Goal: Task Accomplishment & Management: Manage account settings

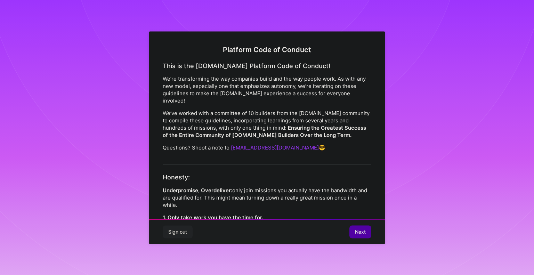
scroll to position [773, 0]
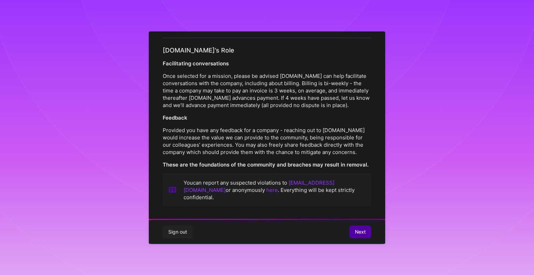
click at [358, 228] on button "Next" at bounding box center [361, 232] width 22 height 13
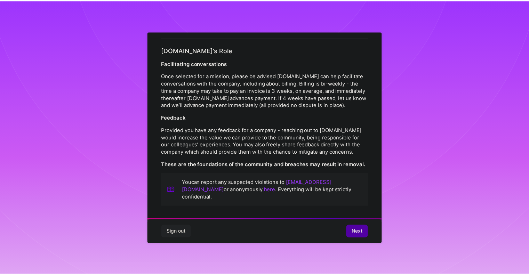
scroll to position [0, 0]
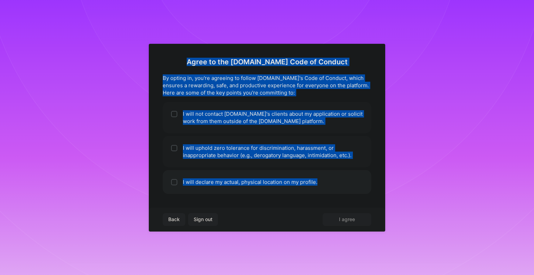
drag, startPoint x: 200, startPoint y: 59, endPoint x: 325, endPoint y: 187, distance: 179.6
click at [325, 187] on div "Agree to the [DOMAIN_NAME] Code of Conduct By opting in, you're agreeing to fol…" at bounding box center [267, 126] width 209 height 136
copy div "Agree to the [DOMAIN_NAME] Code of Conduct By opting in, you're agreeing to fol…"
click at [176, 111] on div at bounding box center [174, 114] width 6 height 6
checkbox input "true"
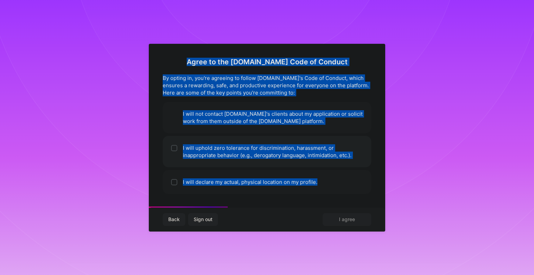
click at [175, 148] on input "checkbox" at bounding box center [175, 148] width 5 height 5
checkbox input "true"
click at [176, 173] on li "I will declare my actual, physical location on my profile." at bounding box center [267, 182] width 209 height 24
checkbox input "true"
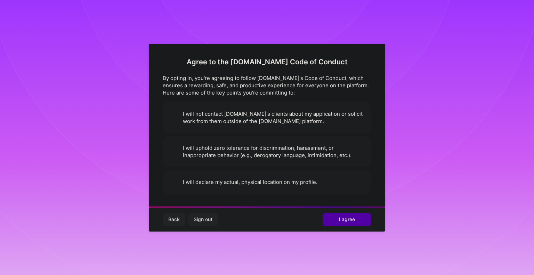
click at [348, 217] on span "I agree" at bounding box center [347, 219] width 16 height 7
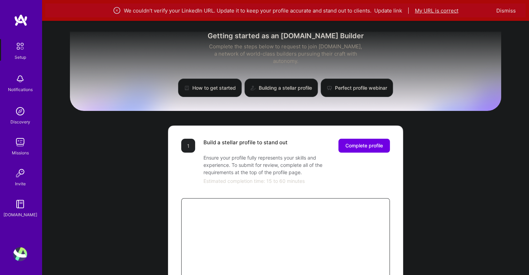
click at [434, 11] on button "My URL is correct" at bounding box center [436, 10] width 43 height 7
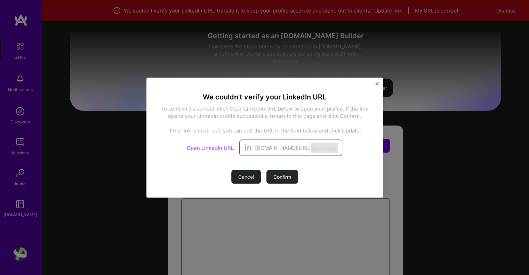
click at [289, 147] on span "[DOMAIN_NAME][URL]" at bounding box center [283, 147] width 56 height 7
click at [282, 177] on div "Cancel Confirm" at bounding box center [264, 177] width 67 height 14
click at [283, 149] on span "[DOMAIN_NAME][URL]" at bounding box center [283, 147] width 56 height 7
click at [215, 147] on link "Open LinkedIn URL" at bounding box center [210, 147] width 47 height 7
click at [273, 177] on span "Confirm" at bounding box center [282, 176] width 18 height 7
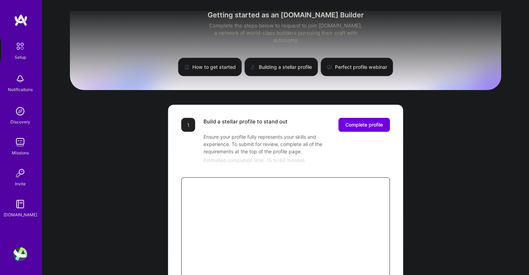
drag, startPoint x: 371, startPoint y: 119, endPoint x: 445, endPoint y: 134, distance: 74.8
click at [445, 134] on div "Getting started as an [DOMAIN_NAME] Builder Complete the steps below to request…" at bounding box center [285, 271] width 431 height 533
click at [458, 132] on div "Getting started as an [DOMAIN_NAME] Builder Complete the steps below to request…" at bounding box center [285, 271] width 431 height 533
drag, startPoint x: 502, startPoint y: 0, endPoint x: 453, endPoint y: 128, distance: 136.7
click at [453, 128] on div "Getting started as an [DOMAIN_NAME] Builder Complete the steps below to request…" at bounding box center [285, 271] width 431 height 533
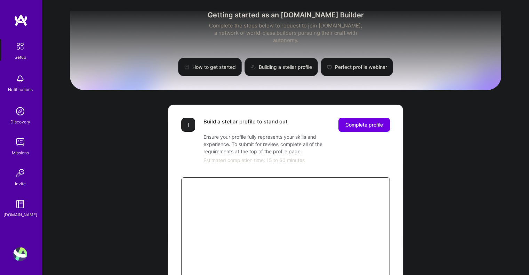
drag, startPoint x: 515, startPoint y: 0, endPoint x: 460, endPoint y: 134, distance: 144.0
click at [460, 134] on div "Getting started as an [DOMAIN_NAME] Builder Complete the steps below to request…" at bounding box center [285, 271] width 431 height 533
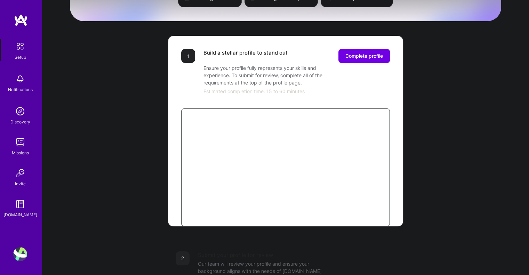
scroll to position [69, 0]
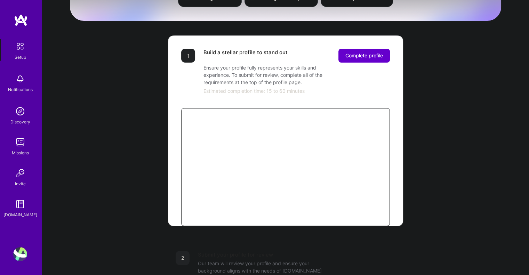
click at [380, 52] on span "Complete profile" at bounding box center [364, 55] width 38 height 7
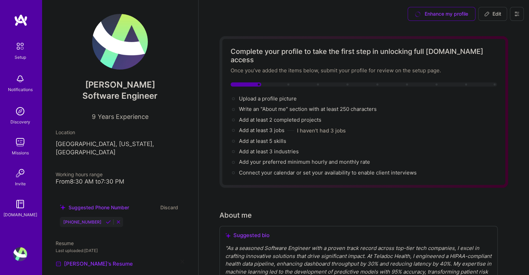
click at [128, 41] on img at bounding box center [120, 42] width 56 height 56
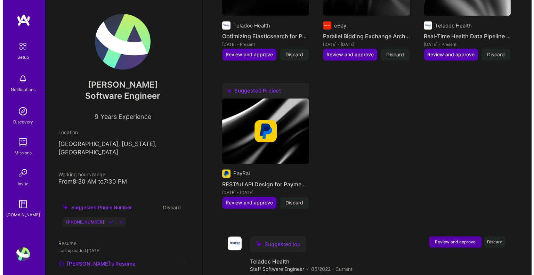
scroll to position [730, 0]
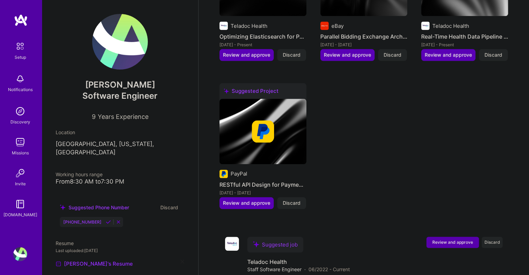
click at [272, 133] on img at bounding box center [262, 131] width 87 height 65
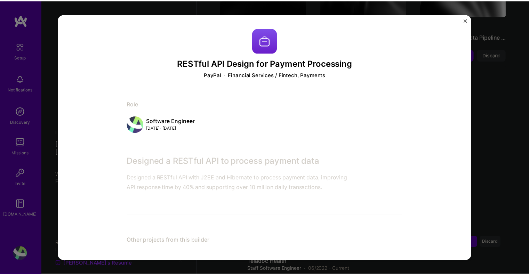
scroll to position [5, 0]
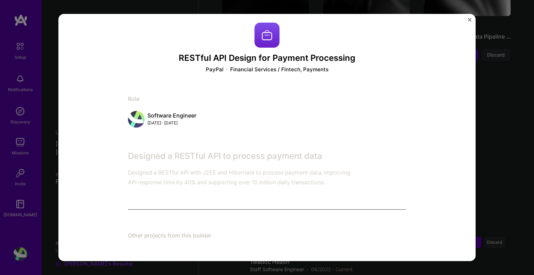
click at [500, 139] on div "RESTful API Design for Payment Processing PayPal Financial Services / Fintech, …" at bounding box center [267, 137] width 534 height 275
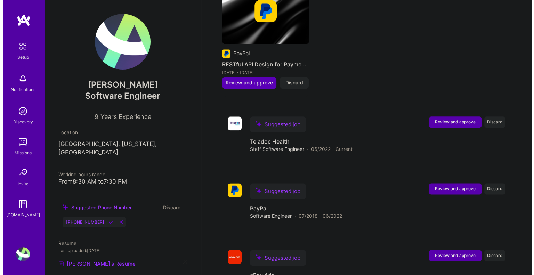
scroll to position [879, 0]
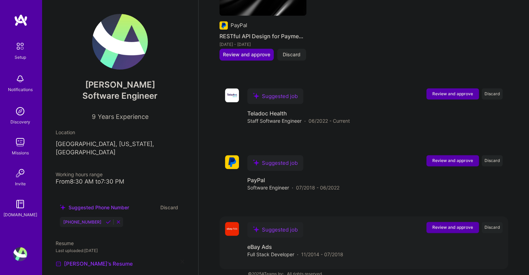
click at [364, 233] on div "Suggested job eBay Ads Full Stack Developer · 11/2014 - 07/2018 Review and appr…" at bounding box center [374, 240] width 255 height 36
click at [360, 229] on div "Suggested job eBay Ads Full Stack Developer · 11/2014 - 07/2018 Review and appr…" at bounding box center [374, 240] width 255 height 36
click at [456, 224] on span "Review and approve" at bounding box center [452, 227] width 41 height 6
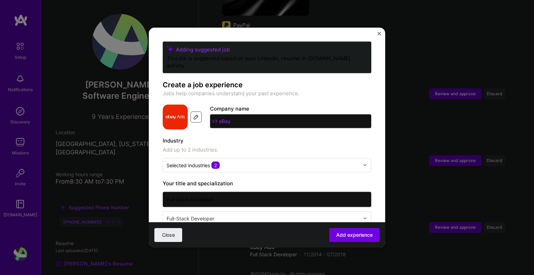
click at [195, 114] on img at bounding box center [196, 117] width 6 height 6
click at [258, 114] on input "eBay" at bounding box center [290, 121] width 161 height 14
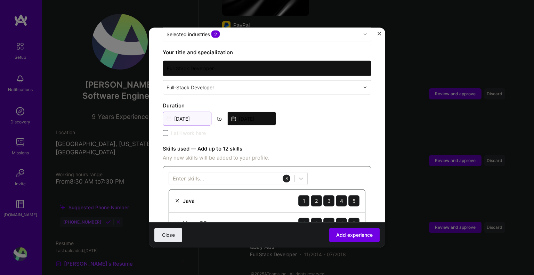
click at [191, 112] on input "[DATE]" at bounding box center [187, 119] width 49 height 14
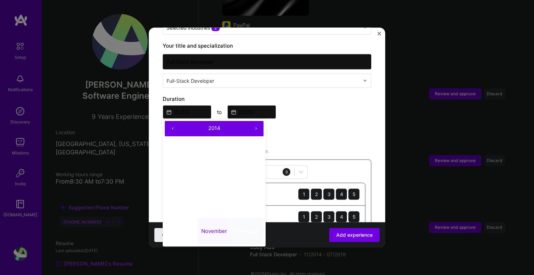
click at [252, 228] on abbr "December" at bounding box center [247, 231] width 26 height 7
type input "[DATE]"
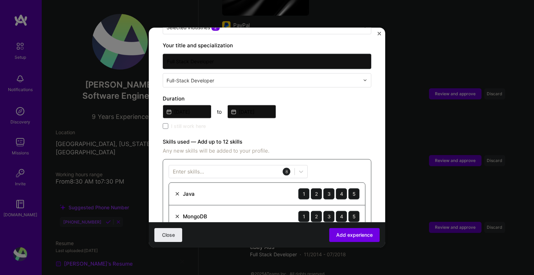
scroll to position [138, 0]
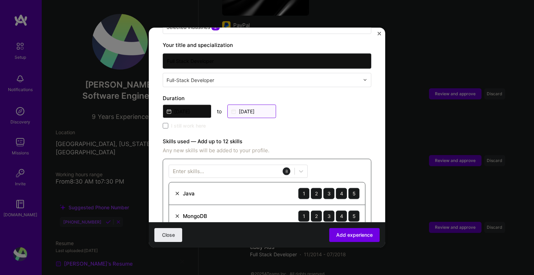
click at [267, 104] on input "[DATE]" at bounding box center [251, 111] width 49 height 14
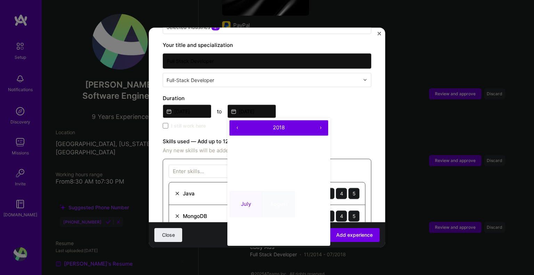
click at [281, 201] on abbr "August" at bounding box center [278, 204] width 17 height 7
type input "[DATE]"
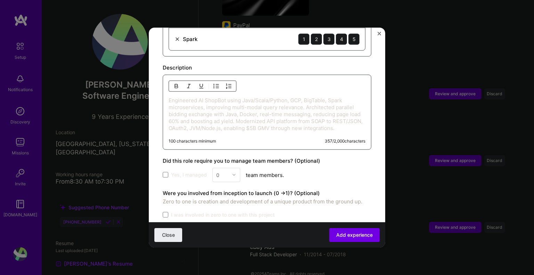
scroll to position [452, 0]
click at [217, 81] on button "button" at bounding box center [216, 85] width 10 height 8
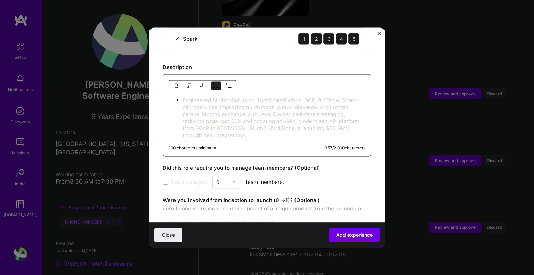
click at [210, 80] on div at bounding box center [203, 85] width 68 height 11
click at [218, 83] on img "button" at bounding box center [217, 86] width 6 height 6
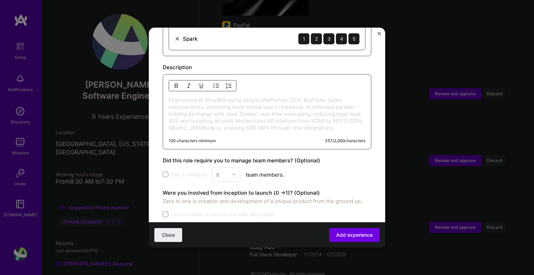
click at [285, 76] on div "Engineered AI ShopBot using Java/Scala/Python, GCP, BigTable, Spark microservic…" at bounding box center [267, 111] width 209 height 75
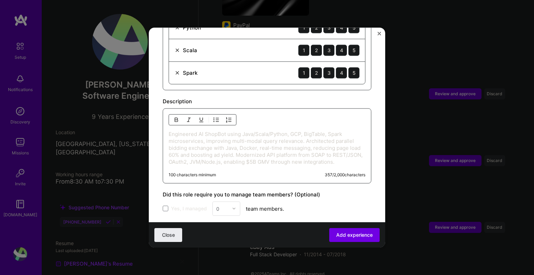
scroll to position [417, 0]
click at [226, 115] on div at bounding box center [203, 119] width 68 height 11
click at [228, 117] on img "button" at bounding box center [229, 120] width 6 height 6
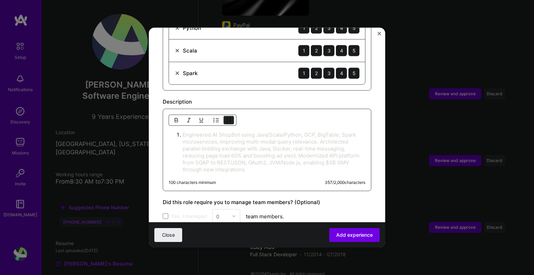
click at [230, 116] on button "button" at bounding box center [229, 120] width 10 height 8
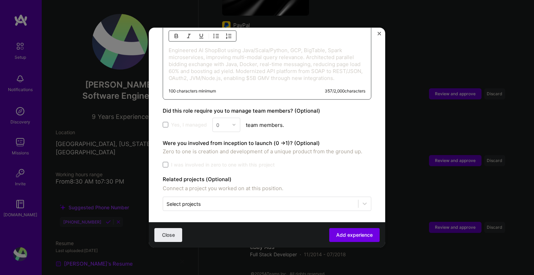
scroll to position [502, 0]
click at [168, 121] on label "Yes, I managed" at bounding box center [185, 124] width 44 height 7
click at [0, 0] on input "Yes, I managed" at bounding box center [0, 0] width 0 height 0
click at [169, 122] on label "Yes, I managed" at bounding box center [185, 124] width 44 height 7
click at [0, 0] on input "Yes, I managed" at bounding box center [0, 0] width 0 height 0
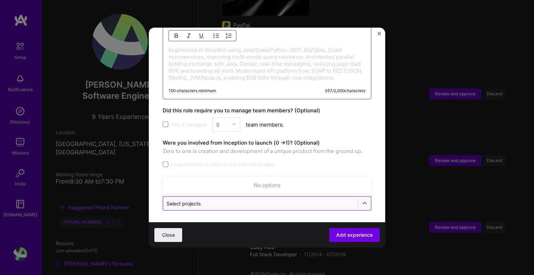
click at [233, 200] on input "text" at bounding box center [261, 203] width 188 height 7
click at [284, 200] on input "text" at bounding box center [261, 203] width 188 height 7
click at [288, 200] on input "text" at bounding box center [261, 203] width 188 height 7
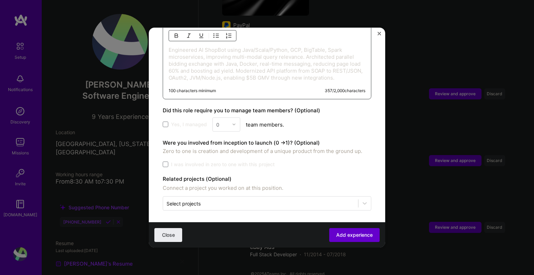
click at [343, 232] on span "Add experience" at bounding box center [354, 235] width 37 height 7
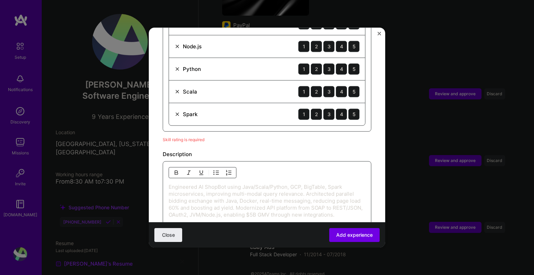
scroll to position [375, 0]
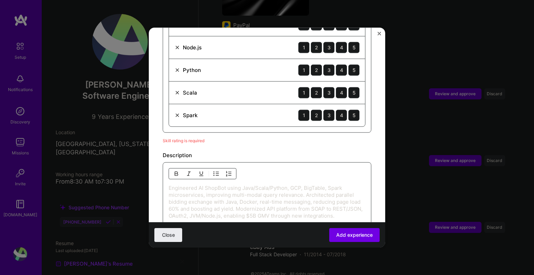
click at [262, 136] on div "Adding suggested job This job is suggested based on your LinkedIn, resume or [D…" at bounding box center [267, 7] width 209 height 682
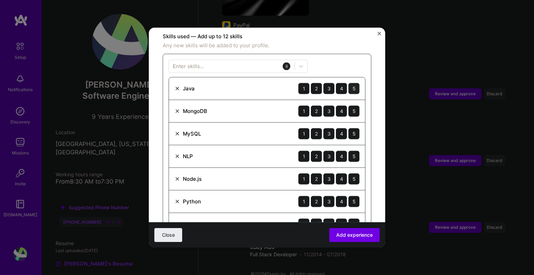
scroll to position [243, 0]
click at [349, 83] on div "5" at bounding box center [354, 88] width 11 height 11
click at [337, 83] on div "4" at bounding box center [341, 88] width 11 height 11
click at [350, 83] on div "5" at bounding box center [354, 88] width 11 height 11
click at [336, 105] on div "4" at bounding box center [341, 110] width 11 height 11
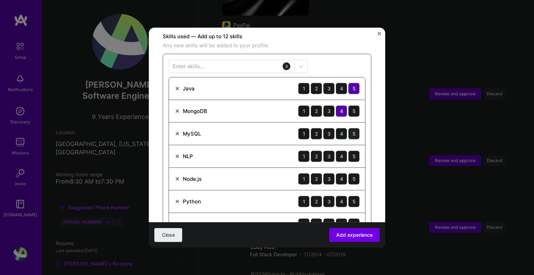
click at [349, 128] on div "5" at bounding box center [354, 133] width 11 height 11
click at [349, 105] on div "5" at bounding box center [354, 110] width 11 height 11
click at [338, 151] on div "4" at bounding box center [341, 156] width 11 height 11
click at [349, 173] on div "5" at bounding box center [354, 178] width 11 height 11
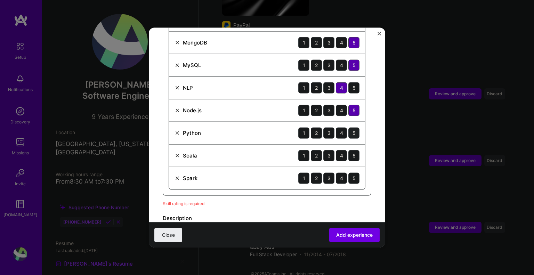
click at [349, 127] on div "5" at bounding box center [354, 132] width 11 height 11
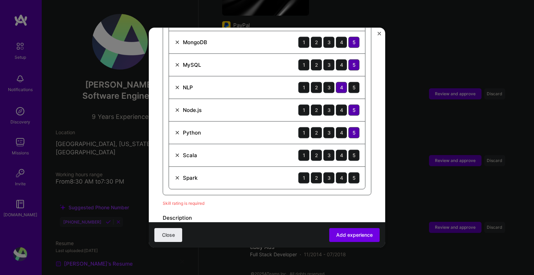
scroll to position [313, 0]
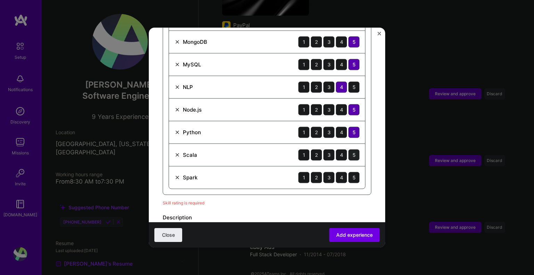
click at [349, 149] on div "5" at bounding box center [354, 154] width 11 height 11
click at [337, 172] on div "4" at bounding box center [341, 177] width 11 height 11
click at [351, 239] on button "Add experience" at bounding box center [354, 235] width 50 height 14
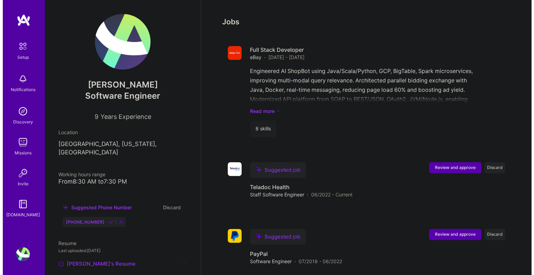
scroll to position [941, 0]
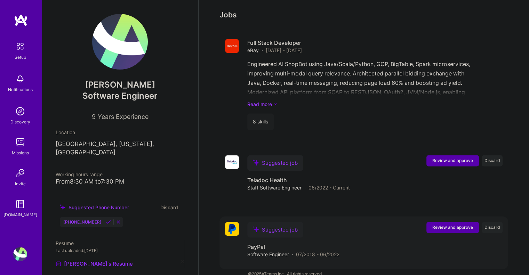
click at [463, 224] on span "Review and approve" at bounding box center [452, 227] width 41 height 6
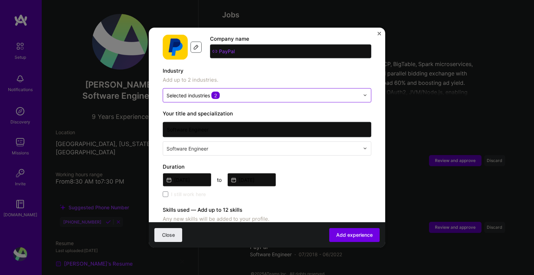
scroll to position [70, 0]
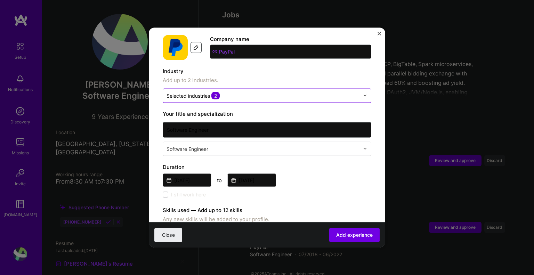
click at [238, 92] on input "text" at bounding box center [263, 95] width 193 height 7
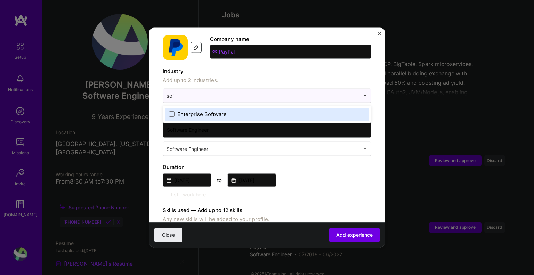
type input "sof"
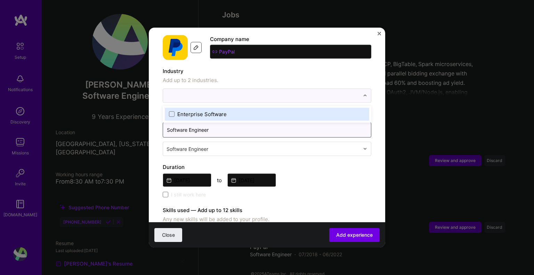
click at [171, 123] on input "Software Engineer" at bounding box center [267, 129] width 209 height 15
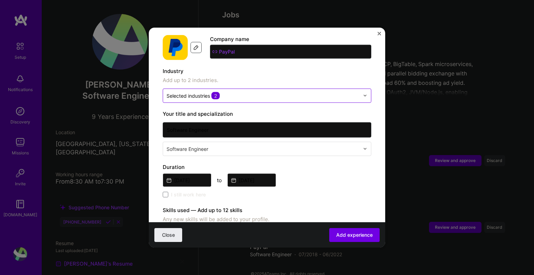
click at [248, 92] on input "text" at bounding box center [263, 95] width 193 height 7
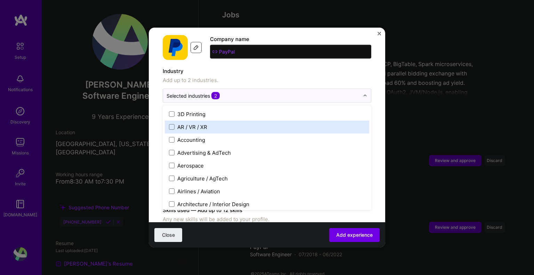
click at [239, 146] on div "Advertising & AdTech" at bounding box center [267, 152] width 205 height 13
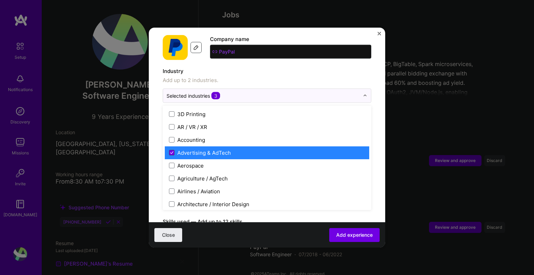
click at [171, 150] on span at bounding box center [172, 153] width 6 height 6
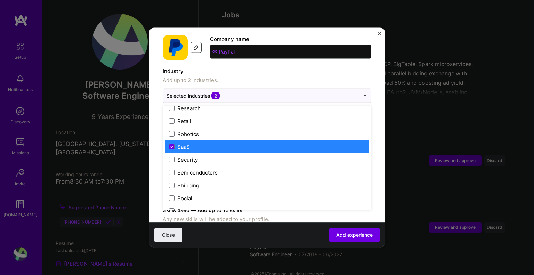
scroll to position [1444, 0]
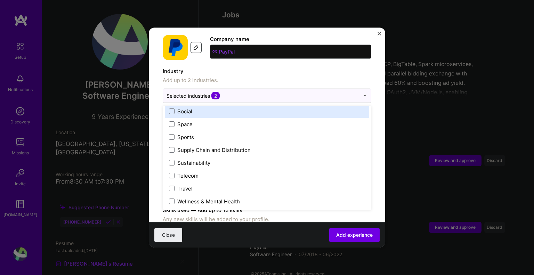
click at [282, 67] on label "Industry" at bounding box center [267, 71] width 209 height 8
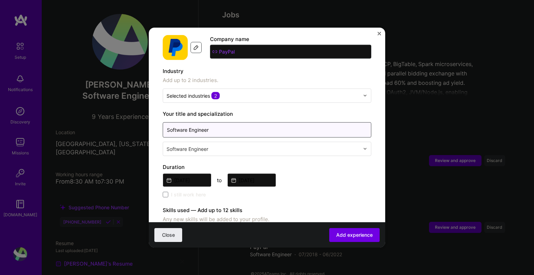
click at [262, 123] on input "Software Engineer" at bounding box center [267, 129] width 209 height 15
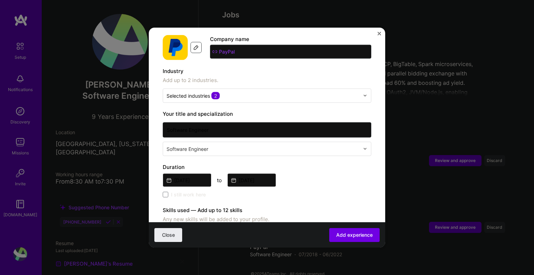
click at [267, 146] on div "Software Engineer" at bounding box center [263, 149] width 200 height 14
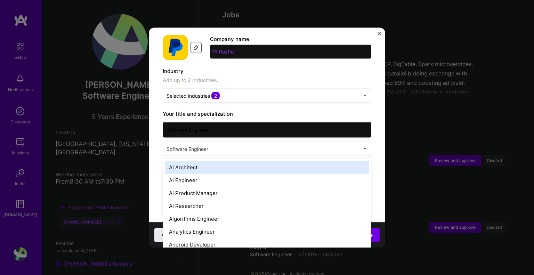
click at [271, 145] on input "text" at bounding box center [264, 148] width 194 height 7
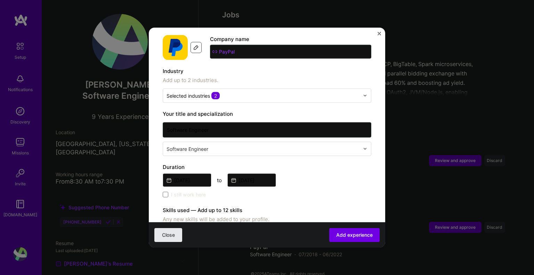
click at [176, 234] on button "Close" at bounding box center [168, 235] width 28 height 14
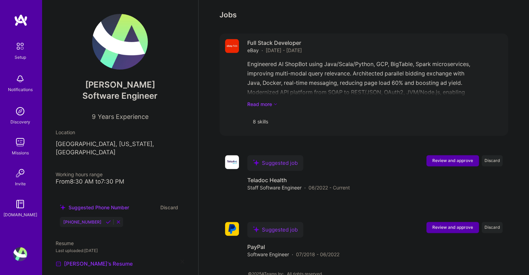
click at [312, 59] on div "Engineered AI ShopBot using Java/Scala/Python, GCP, BigTable, Spark microservic…" at bounding box center [374, 83] width 255 height 48
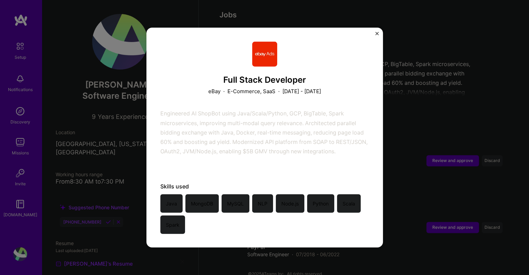
click at [418, 93] on div "Full Stack Developer eBay · E-Commerce, SaaS · [DATE] - [DATE] Engineered AI Sh…" at bounding box center [264, 137] width 529 height 275
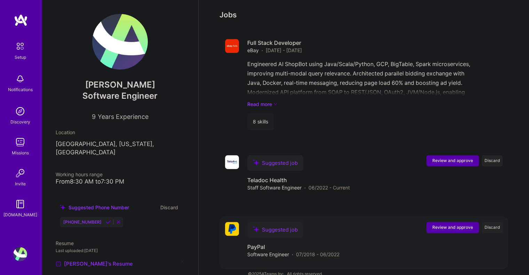
click at [455, 224] on span "Review and approve" at bounding box center [452, 227] width 41 height 6
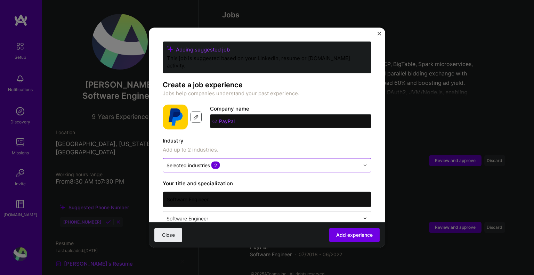
click at [200, 161] on div "Selected industries 2" at bounding box center [193, 164] width 53 height 7
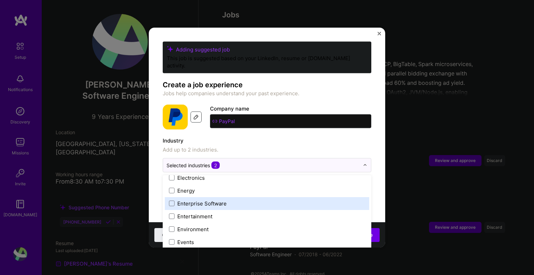
click at [215, 200] on div "Enterprise Software" at bounding box center [201, 203] width 49 height 7
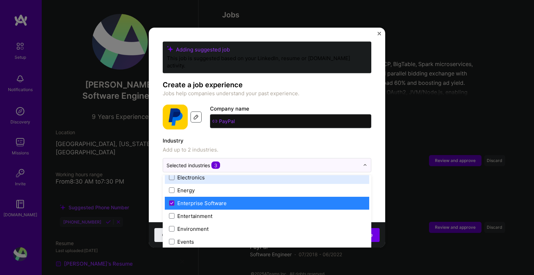
scroll to position [650, 0]
click at [289, 136] on label "Industry" at bounding box center [267, 140] width 209 height 8
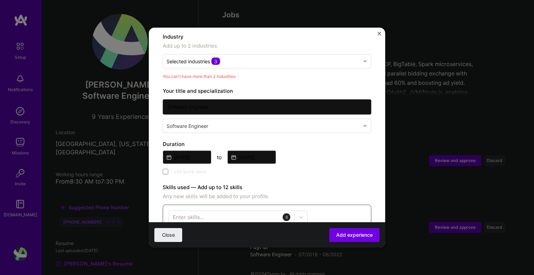
scroll to position [104, 0]
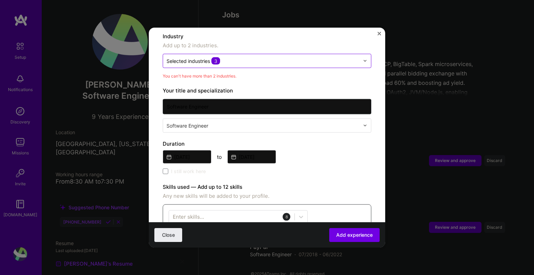
click at [257, 57] on input "text" at bounding box center [263, 60] width 193 height 7
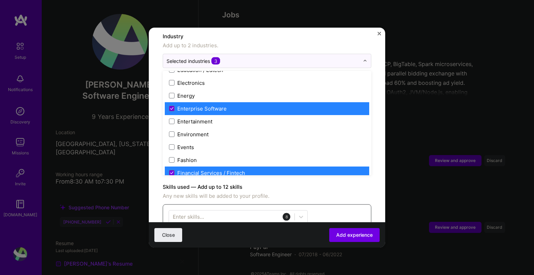
scroll to position [659, 0]
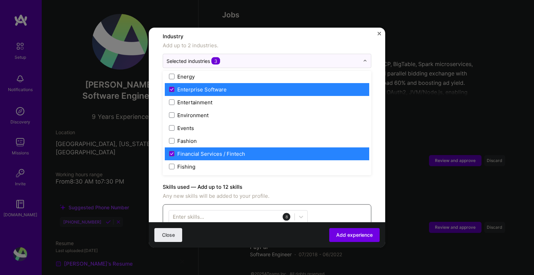
click at [175, 86] on label "Enterprise Software" at bounding box center [267, 89] width 196 height 7
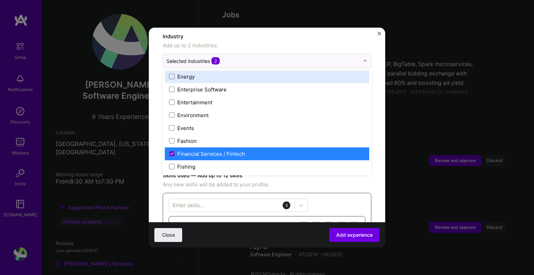
click at [262, 41] on span "Add up to 2 industries." at bounding box center [267, 45] width 209 height 8
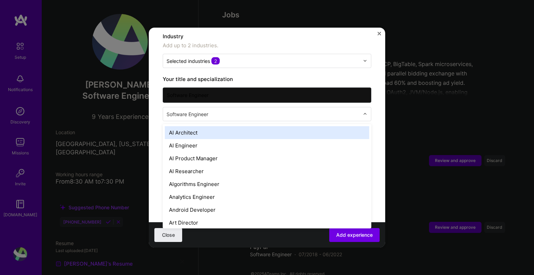
click at [258, 110] on input "text" at bounding box center [264, 113] width 194 height 7
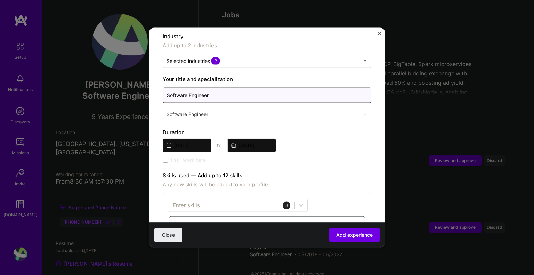
click at [293, 93] on input "Software Engineer" at bounding box center [267, 94] width 209 height 15
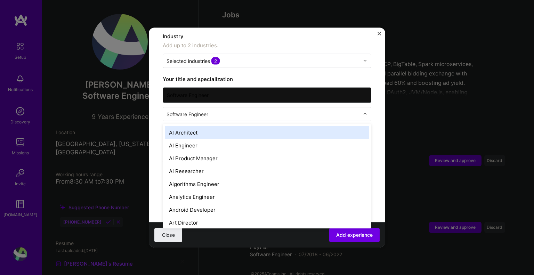
click at [246, 110] on div at bounding box center [264, 114] width 194 height 9
click at [236, 110] on input "text" at bounding box center [264, 113] width 194 height 7
click at [233, 110] on input "text" at bounding box center [264, 113] width 194 height 7
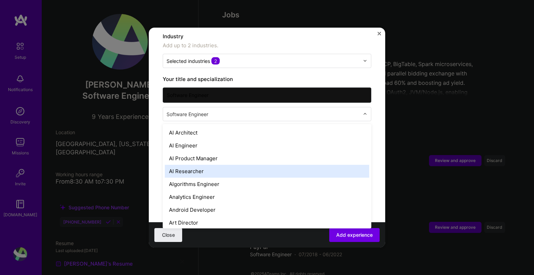
click at [218, 165] on div "AI Researcher" at bounding box center [267, 171] width 205 height 13
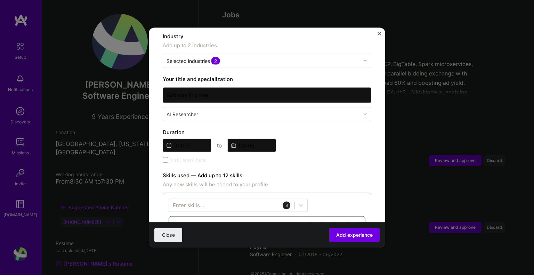
click at [222, 110] on input "text" at bounding box center [264, 113] width 194 height 7
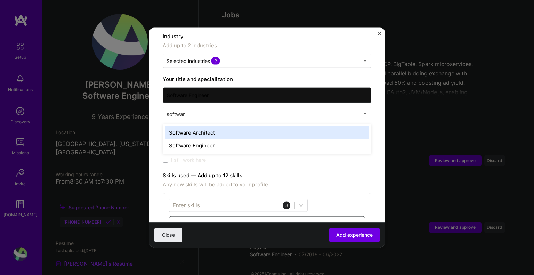
type input "software"
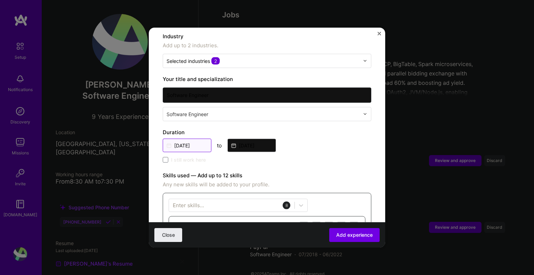
click at [199, 138] on input "[DATE]" at bounding box center [187, 145] width 49 height 14
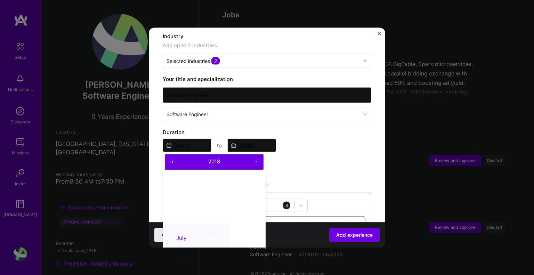
click at [213, 235] on abbr "August" at bounding box center [214, 238] width 17 height 7
type input "[DATE]"
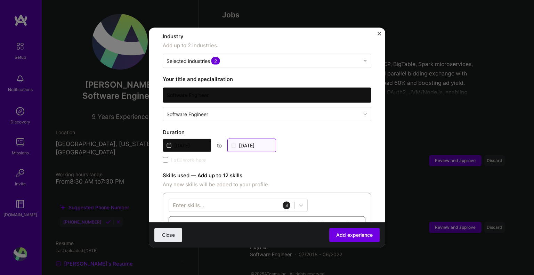
click at [257, 138] on input "[DATE]" at bounding box center [251, 145] width 49 height 14
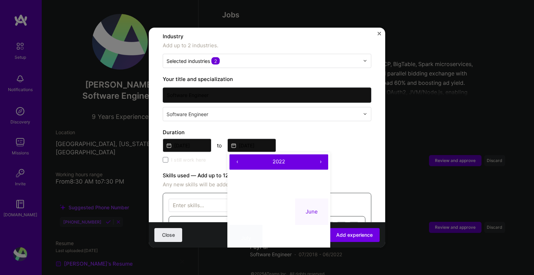
click at [254, 226] on button "July" at bounding box center [246, 238] width 33 height 26
type input "[DATE]"
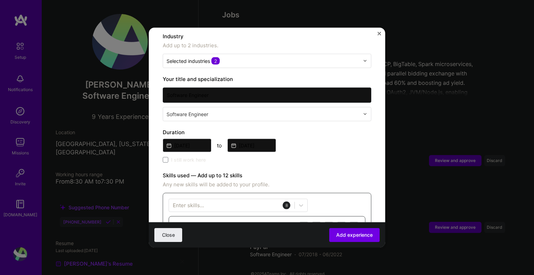
click at [331, 142] on div "[DATE] to [DATE]" at bounding box center [267, 144] width 209 height 15
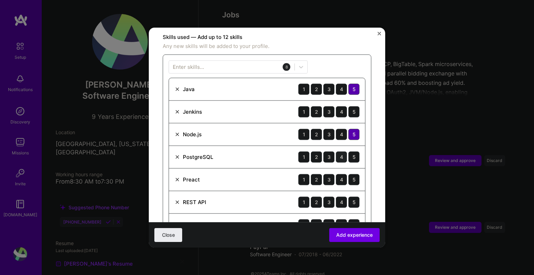
scroll to position [243, 0]
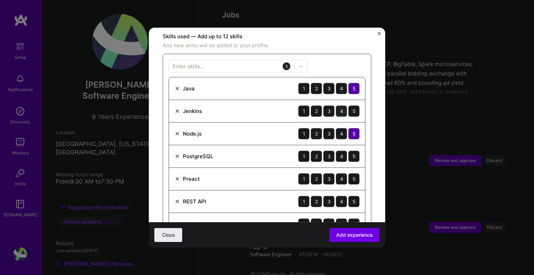
click at [339, 105] on div "4" at bounding box center [341, 110] width 11 height 11
click at [349, 151] on div "5" at bounding box center [354, 156] width 11 height 11
click at [196, 175] on div "Preact" at bounding box center [191, 178] width 17 height 7
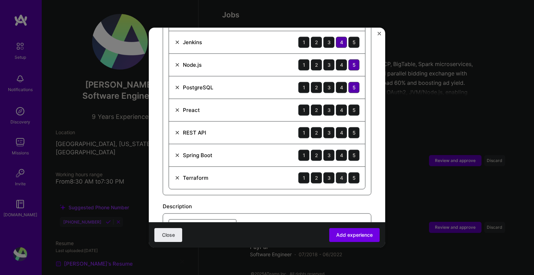
scroll to position [313, 0]
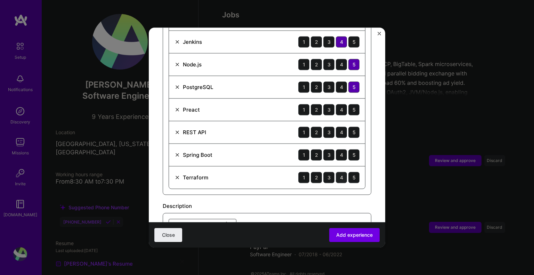
click at [340, 172] on div "4" at bounding box center [341, 177] width 11 height 11
click at [349, 149] on div "5" at bounding box center [354, 154] width 11 height 11
click at [349, 127] on div "5" at bounding box center [354, 132] width 11 height 11
click at [185, 106] on div "Preact" at bounding box center [191, 109] width 17 height 7
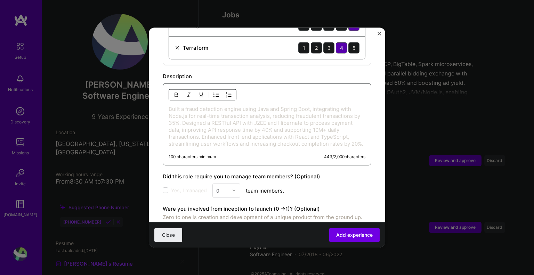
scroll to position [509, 0]
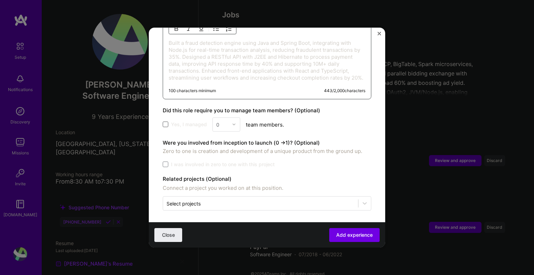
click at [167, 122] on span at bounding box center [166, 125] width 6 height 6
click at [0, 0] on input "Yes, I managed" at bounding box center [0, 0] width 0 height 0
click at [231, 118] on div "0" at bounding box center [222, 125] width 19 height 14
click at [226, 178] on div "4" at bounding box center [227, 181] width 24 height 13
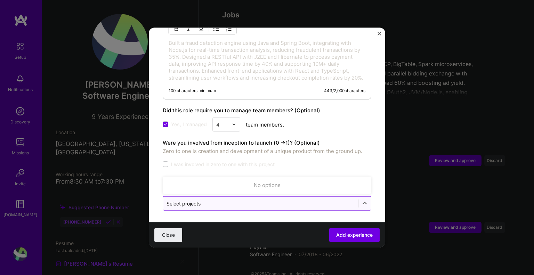
click at [241, 197] on div "Select projects" at bounding box center [260, 204] width 195 height 14
type input "p"
type input "fraud"
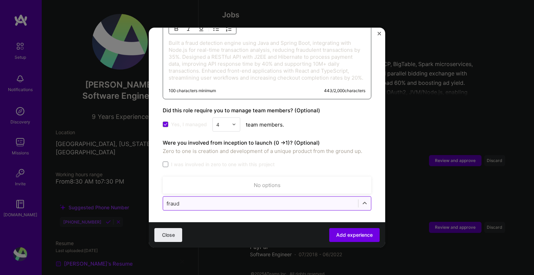
click button "Close" at bounding box center [168, 235] width 28 height 14
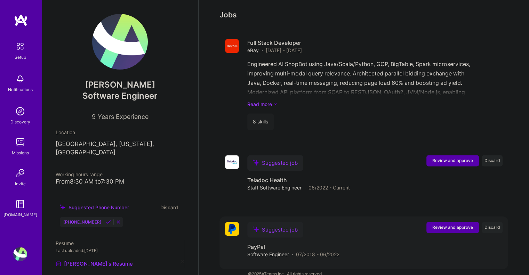
click at [435, 224] on span "Review and approve" at bounding box center [452, 227] width 41 height 6
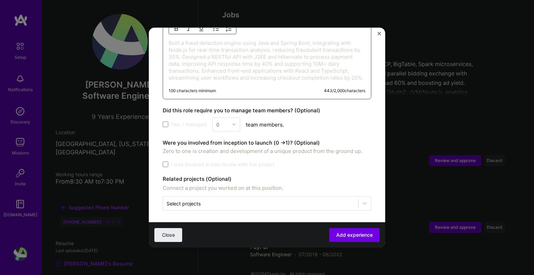
click at [180, 118] on div "Yes, I managed 0 team members." at bounding box center [267, 124] width 209 height 14
click at [166, 125] on span at bounding box center [166, 125] width 6 height 6
click at [0, 0] on input "Yes, I managed" at bounding box center [0, 0] width 0 height 0
click at [225, 123] on input "text" at bounding box center [222, 124] width 12 height 7
click at [221, 188] on div "5" at bounding box center [227, 194] width 24 height 13
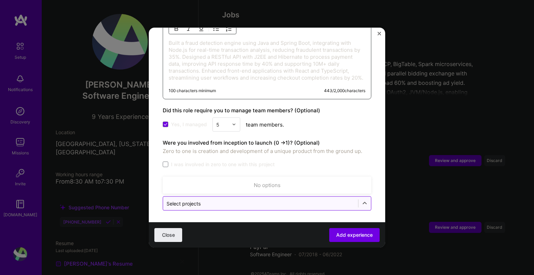
click at [269, 203] on input "text" at bounding box center [261, 203] width 188 height 7
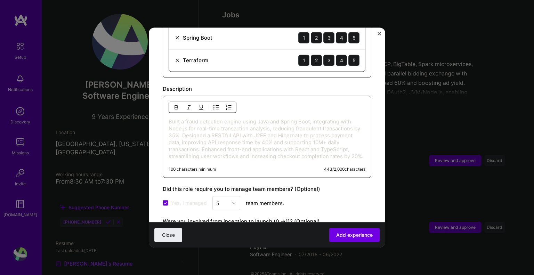
scroll to position [430, 0]
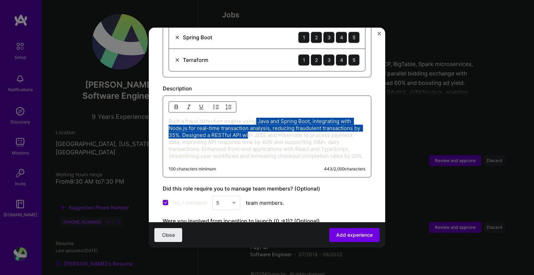
drag, startPoint x: 255, startPoint y: 130, endPoint x: 256, endPoint y: 95, distance: 34.5
click at [256, 95] on div "Built a fraud detection engine using Java and Spring Boot, integrating with Nod…" at bounding box center [267, 136] width 209 height 82
click at [246, 121] on p "Built a fraud detection engine using Java and Spring Boot, integrating with Nod…" at bounding box center [267, 139] width 197 height 42
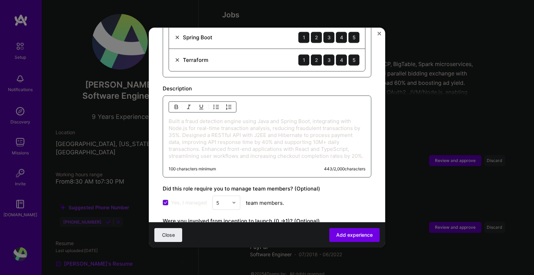
click at [189, 125] on p "Built a fraud detection engine using Java and Spring Boot, integrating with Nod…" at bounding box center [267, 139] width 197 height 42
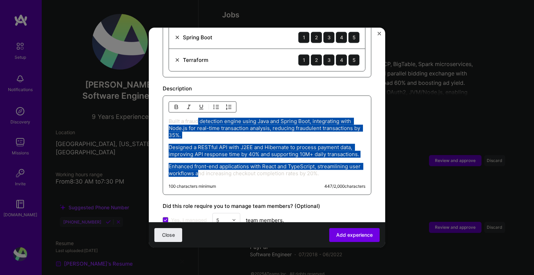
drag, startPoint x: 210, startPoint y: 168, endPoint x: 198, endPoint y: 109, distance: 60.4
click at [198, 118] on div "Built a fraud detection engine using Java and Spring Boot, integrating with Nod…" at bounding box center [267, 147] width 197 height 59
click at [217, 104] on img "button" at bounding box center [217, 107] width 6 height 6
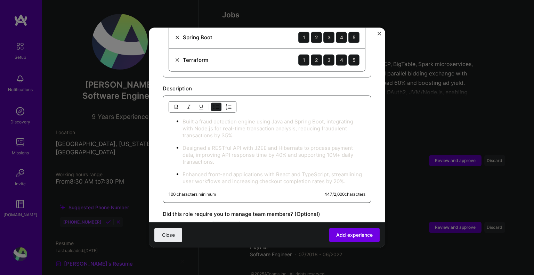
click at [253, 144] on p "Designed a RESTful API with J2EE and Hibernate to process payment data, improvi…" at bounding box center [274, 154] width 183 height 21
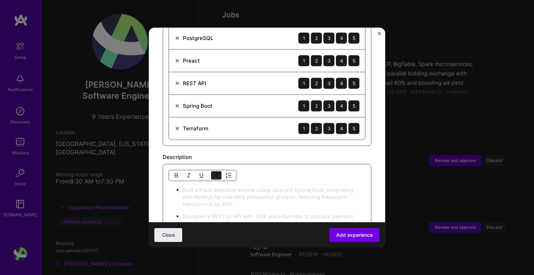
scroll to position [361, 0]
click at [337, 123] on div "4" at bounding box center [341, 128] width 11 height 11
click at [349, 102] on div "5" at bounding box center [354, 106] width 11 height 11
click at [352, 78] on div "5" at bounding box center [354, 83] width 11 height 11
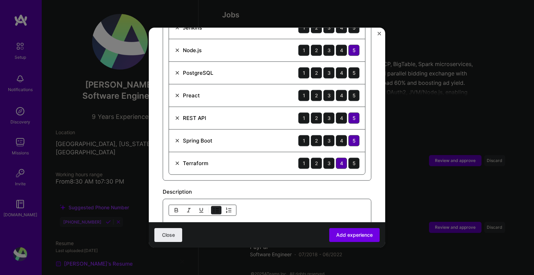
scroll to position [327, 0]
click at [349, 67] on div "5" at bounding box center [354, 72] width 11 height 11
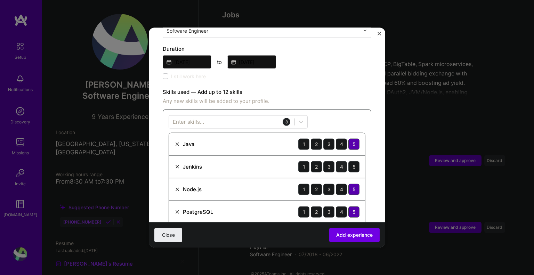
click at [336, 161] on div "4" at bounding box center [341, 166] width 11 height 11
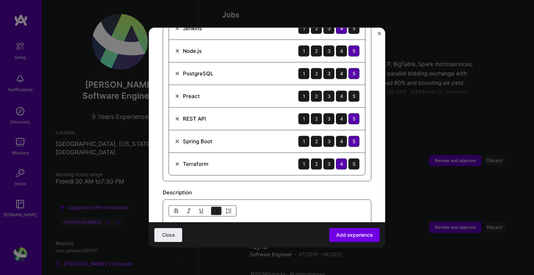
scroll to position [327, 0]
click at [338, 90] on div "4" at bounding box center [341, 95] width 11 height 11
click at [351, 90] on div "5" at bounding box center [354, 95] width 11 height 11
click at [185, 92] on div "Preact" at bounding box center [191, 95] width 17 height 7
click at [199, 85] on div "Preact 1 2 3 4 5" at bounding box center [267, 96] width 196 height 23
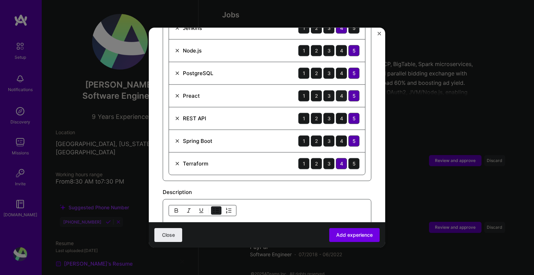
click at [336, 90] on div "4" at bounding box center [341, 95] width 11 height 11
click at [327, 90] on div "3" at bounding box center [328, 95] width 11 height 11
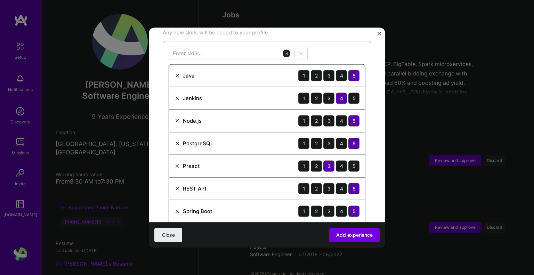
scroll to position [257, 0]
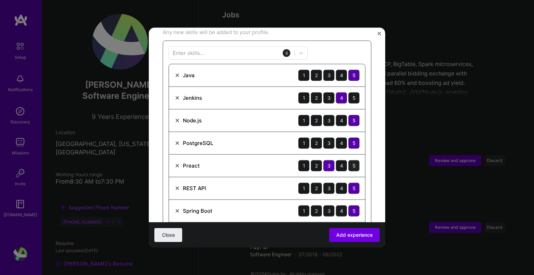
click at [349, 160] on div "5" at bounding box center [354, 165] width 11 height 11
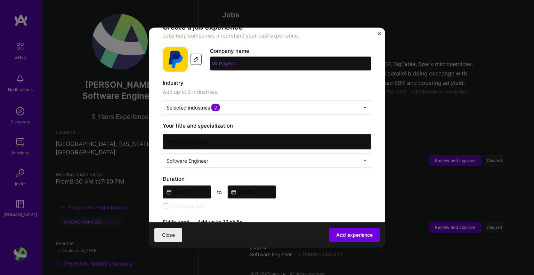
scroll to position [0, 0]
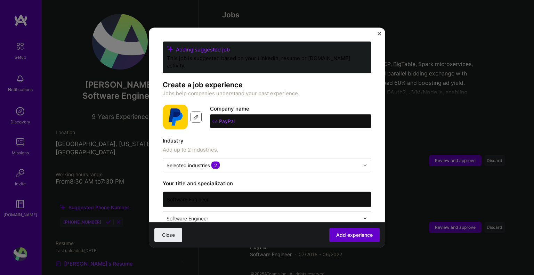
click at [351, 237] on span "Add experience" at bounding box center [354, 235] width 37 height 7
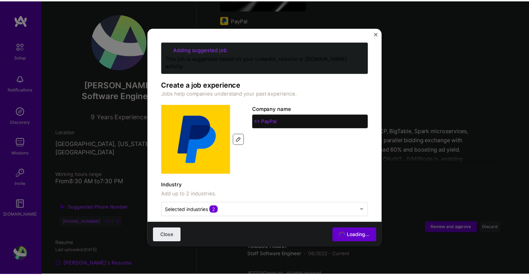
scroll to position [941, 0]
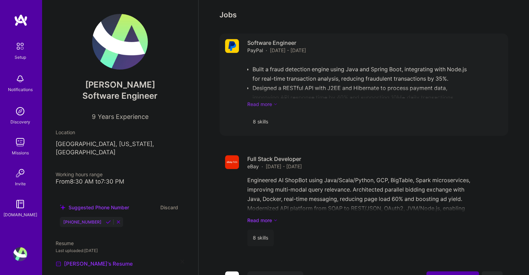
click at [278, 101] on link "Read more" at bounding box center [374, 104] width 255 height 7
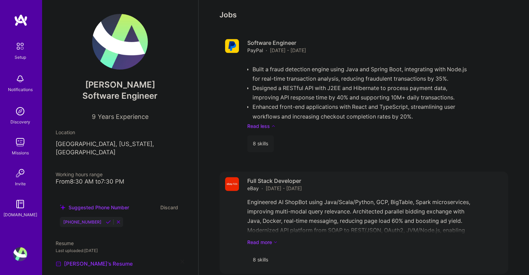
click at [337, 198] on div "Engineered AI ShopBot using Java/Scala/Python, GCP, BigTable, Spark microservic…" at bounding box center [374, 222] width 255 height 48
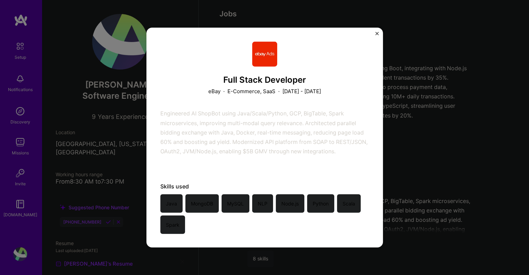
scroll to position [943, 0]
click at [250, 222] on div "Java MongoDB MySQL NLP Node.js Python Scala Spark" at bounding box center [264, 214] width 209 height 40
click at [416, 176] on div "Full Stack Developer eBay · E-Commerce, SaaS · [DATE] - [DATE] Engineered AI Sh…" at bounding box center [264, 137] width 529 height 275
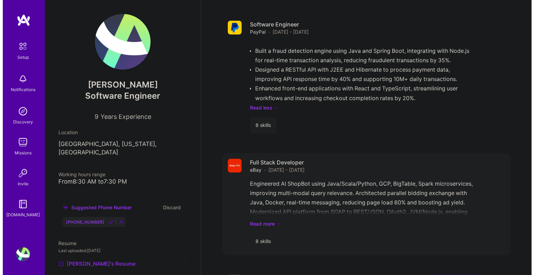
scroll to position [1012, 0]
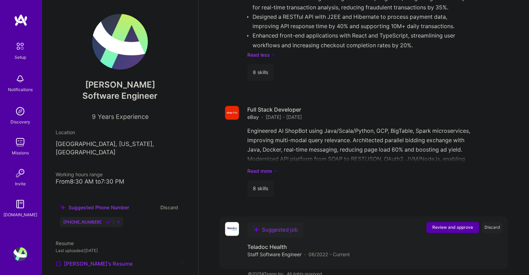
click at [456, 224] on span "Review and approve" at bounding box center [452, 227] width 41 height 6
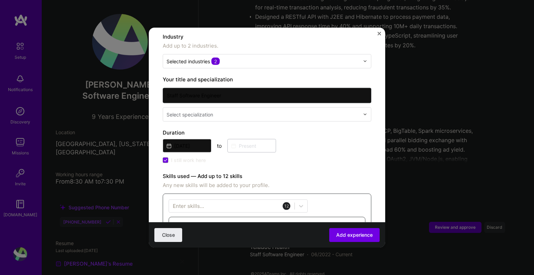
scroll to position [104, 0]
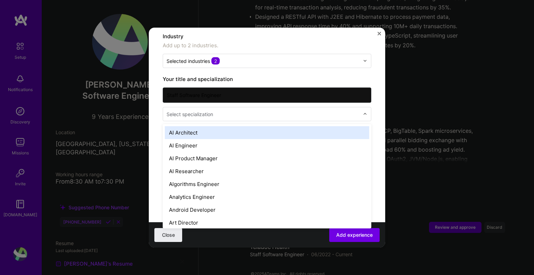
click at [255, 110] on input "text" at bounding box center [264, 113] width 194 height 7
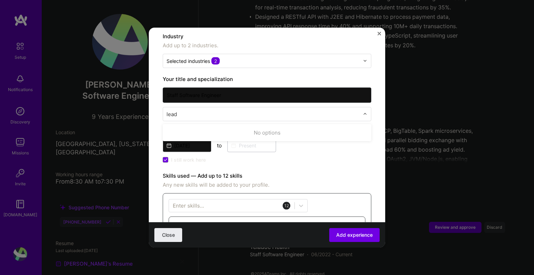
type input "lea"
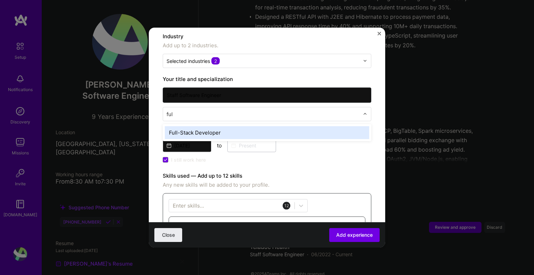
type input "full"
type input "softw"
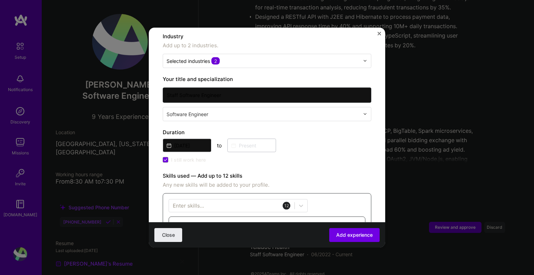
click at [353, 110] on input "text" at bounding box center [264, 113] width 194 height 7
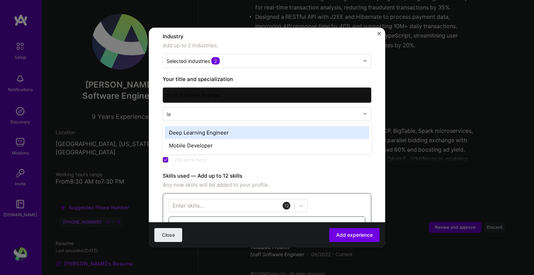
type input "l"
type input "software"
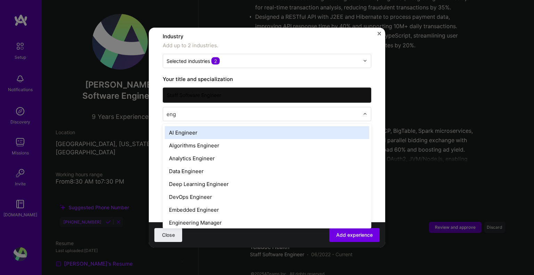
type input "engi"
click at [353, 110] on input "text" at bounding box center [264, 113] width 194 height 7
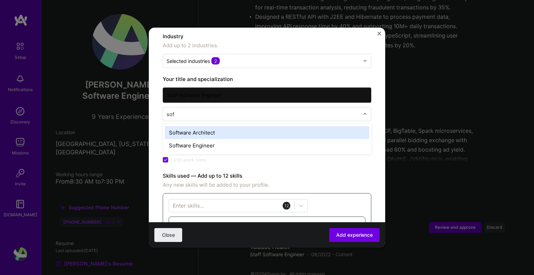
type input "soft"
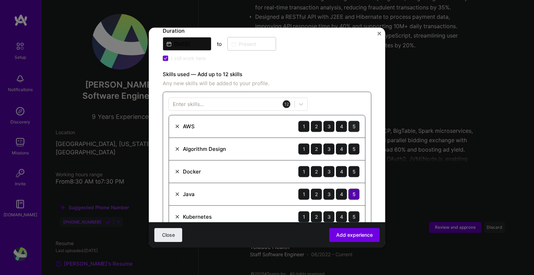
click at [351, 121] on div "5" at bounding box center [354, 126] width 11 height 11
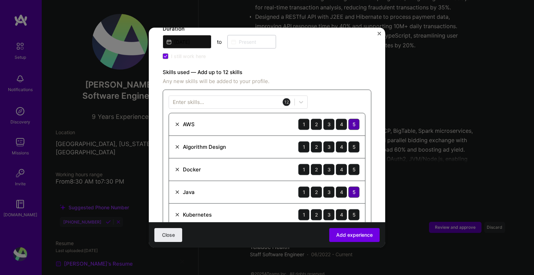
scroll to position [208, 0]
click at [349, 141] on div "5" at bounding box center [354, 146] width 11 height 11
click at [351, 163] on div "5" at bounding box center [354, 168] width 11 height 11
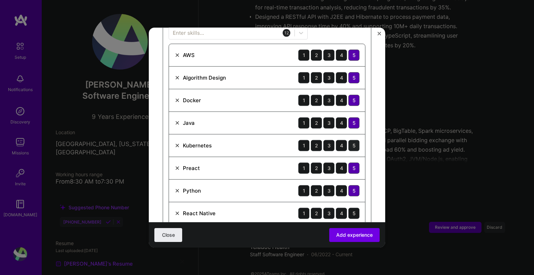
scroll to position [278, 0]
click at [350, 139] on div "5" at bounding box center [354, 144] width 11 height 11
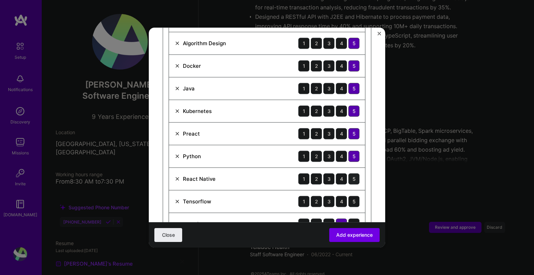
scroll to position [312, 0]
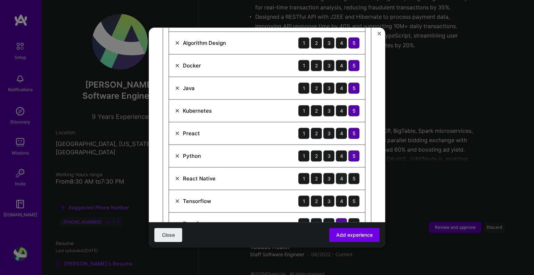
click at [337, 173] on div "4" at bounding box center [341, 178] width 11 height 11
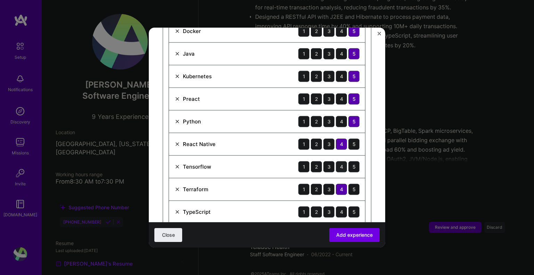
click at [339, 161] on div "4" at bounding box center [341, 166] width 11 height 11
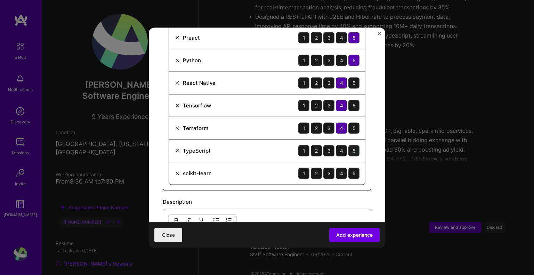
click at [349, 145] on div "5" at bounding box center [354, 150] width 11 height 11
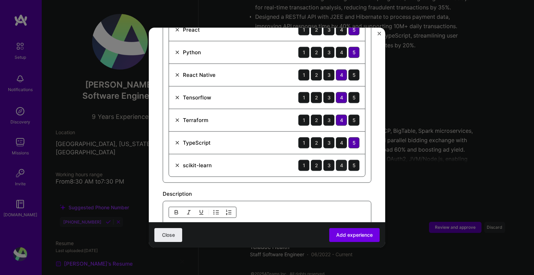
scroll to position [416, 0]
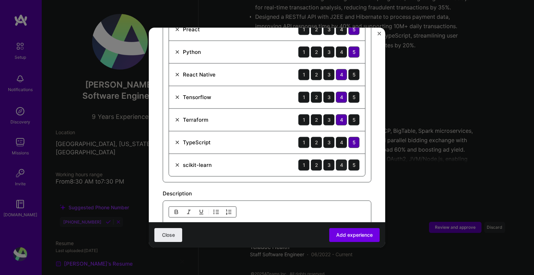
click at [341, 159] on div "4" at bounding box center [341, 164] width 11 height 11
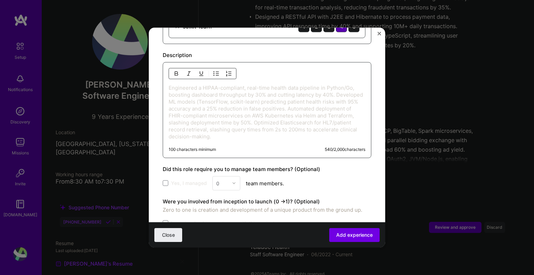
scroll to position [555, 0]
click at [237, 96] on p "Engineered a HIPAA-compliant, real-time health data pipeline in Python/Go, boos…" at bounding box center [267, 112] width 197 height 56
click at [198, 94] on p "Engineered a HIPAA-compliant, real-time health data pipeline in Python/Go, boos…" at bounding box center [267, 112] width 197 height 56
click at [171, 94] on p "Engineered a HIPAA-compliant, real-time health data pipeline in Python/Go, boos…" at bounding box center [267, 112] width 197 height 56
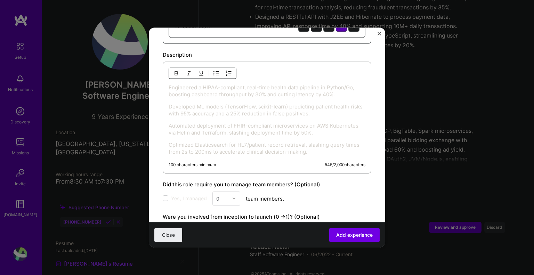
drag, startPoint x: 270, startPoint y: 119, endPoint x: 272, endPoint y: 147, distance: 27.9
click at [271, 152] on div "Engineered a HIPAA-compliant, real-time health data pipeline in Python/Go, boos…" at bounding box center [267, 118] width 209 height 112
click at [266, 128] on div "Engineered a HIPAA-compliant, real-time health data pipeline in Python/Go, boos…" at bounding box center [267, 119] width 197 height 71
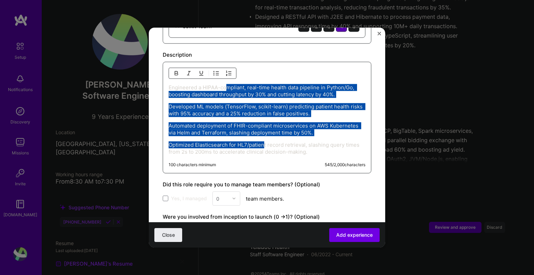
drag, startPoint x: 264, startPoint y: 137, endPoint x: 226, endPoint y: 78, distance: 71.0
click at [226, 84] on div "Engineered a HIPAA-compliant, real-time health data pipeline in Python/Go, boos…" at bounding box center [267, 119] width 197 height 71
click at [217, 70] on img "button" at bounding box center [217, 73] width 6 height 6
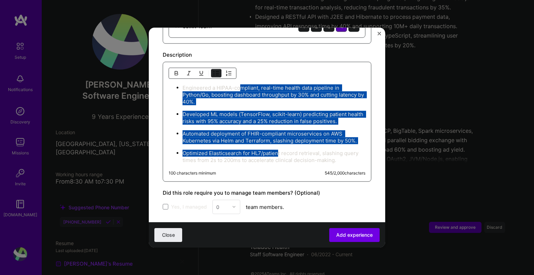
click at [267, 111] on p "Developed ML models (TensorFlow, scikit-learn) predicting patient health risks …" at bounding box center [274, 118] width 183 height 14
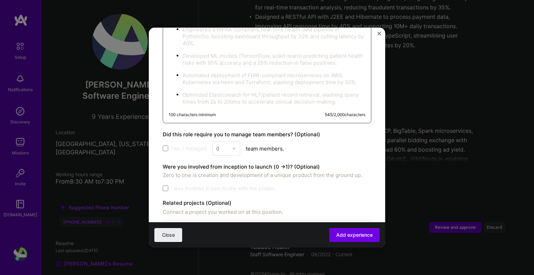
scroll to position [628, 0]
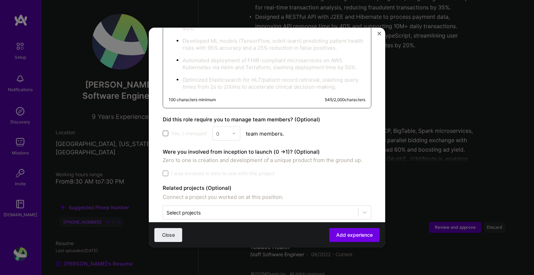
click at [168, 131] on span at bounding box center [166, 134] width 6 height 6
click at [0, 0] on input "Yes, I managed" at bounding box center [0, 0] width 0 height 0
click at [227, 130] on input "text" at bounding box center [222, 133] width 12 height 7
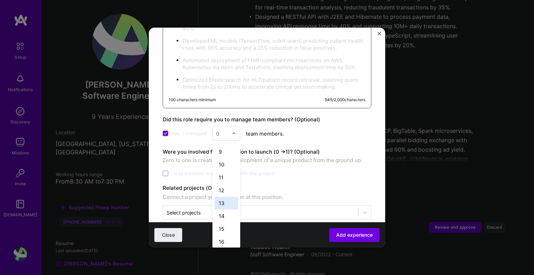
scroll to position [104, 0]
click at [221, 170] on div "11" at bounding box center [227, 176] width 24 height 13
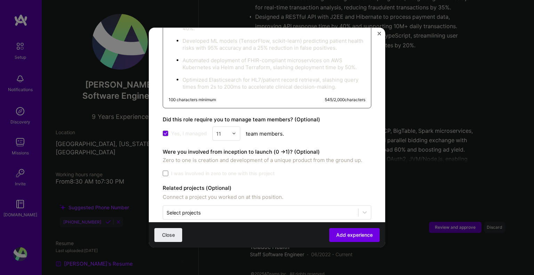
click at [336, 126] on div "Yes, I managed 11 team members." at bounding box center [267, 133] width 209 height 14
click at [231, 126] on div "11" at bounding box center [227, 133] width 28 height 14
click at [224, 223] on div "7" at bounding box center [227, 229] width 24 height 13
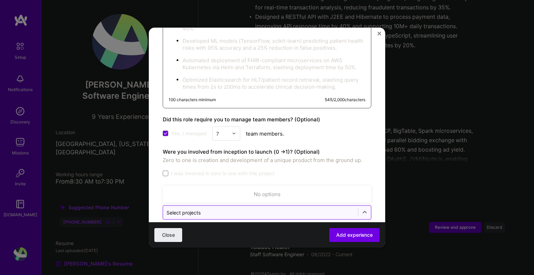
click at [239, 209] on input "text" at bounding box center [261, 212] width 188 height 7
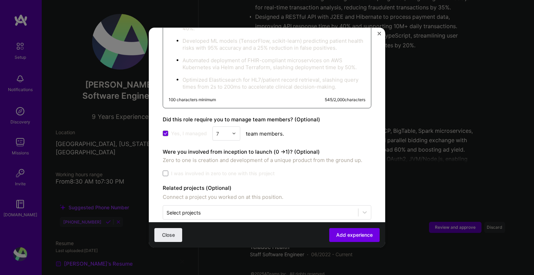
click at [345, 170] on label "I was involved in zero to one with this project" at bounding box center [267, 173] width 209 height 7
click at [0, 0] on input "I was involved in zero to one with this project" at bounding box center [0, 0] width 0 height 0
click at [351, 232] on span "Add experience" at bounding box center [354, 235] width 37 height 7
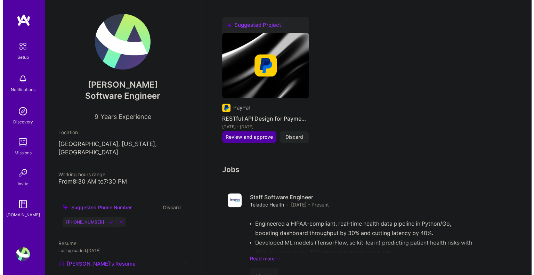
scroll to position [775, 0]
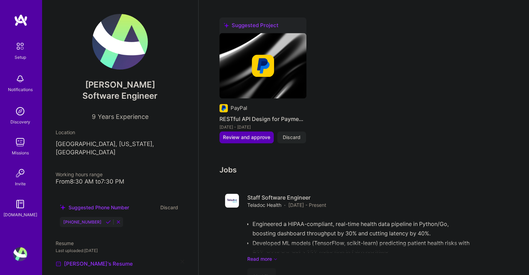
click at [269, 77] on img at bounding box center [262, 65] width 87 height 65
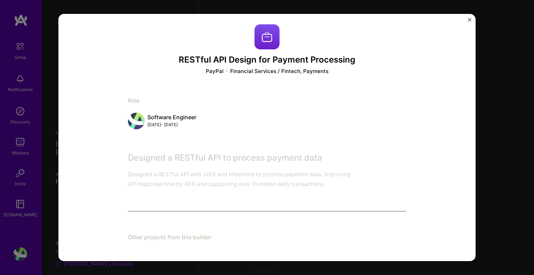
scroll to position [5, 0]
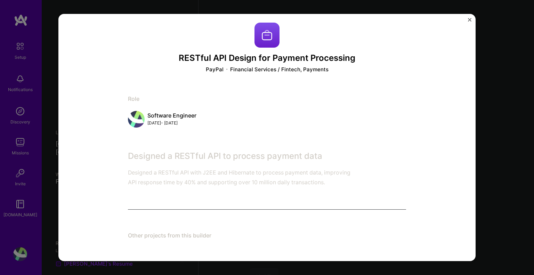
click at [206, 231] on div "RESTful API Design for Payment Processing PayPal Financial Services / Fintech, …" at bounding box center [267, 135] width 278 height 225
click at [191, 196] on div "RESTful API Design for Payment Processing PayPal Financial Services / Fintech, …" at bounding box center [267, 135] width 278 height 225
click at [182, 119] on div "Software Engineer [DATE] - [DATE]" at bounding box center [171, 119] width 49 height 15
click at [148, 102] on div "Role" at bounding box center [267, 98] width 278 height 7
click at [501, 136] on div "RESTful API Design for Payment Processing PayPal Financial Services / Fintech, …" at bounding box center [267, 137] width 534 height 275
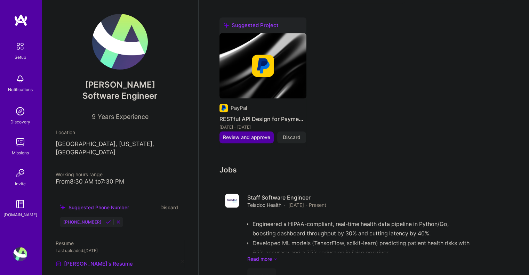
click at [260, 134] on span "Review and approve" at bounding box center [246, 137] width 47 height 7
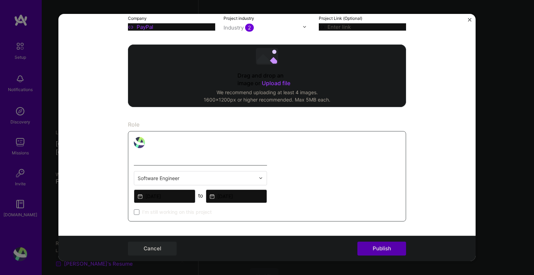
click at [498, 122] on div "Editing suggested project This project is suggested based on your LinkedIn, res…" at bounding box center [267, 137] width 534 height 275
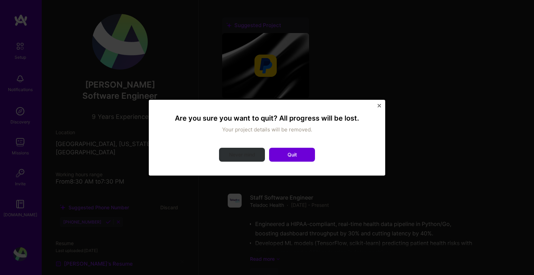
click at [241, 154] on button "Never mind" at bounding box center [242, 155] width 46 height 14
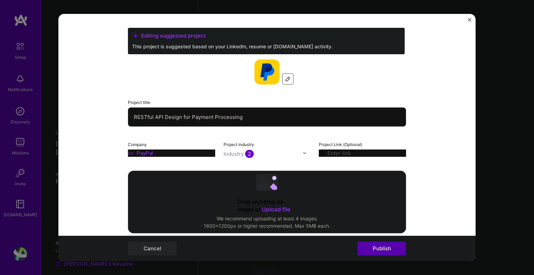
click at [507, 152] on div "Editing suggested project This project is suggested based on your LinkedIn, res…" at bounding box center [267, 137] width 534 height 275
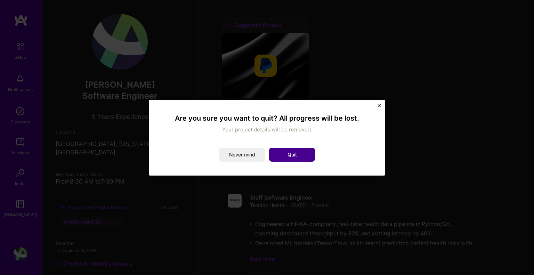
click at [296, 150] on button "Quit" at bounding box center [292, 155] width 46 height 14
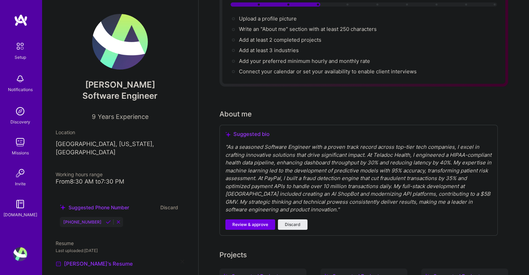
scroll to position [80, 0]
click at [294, 154] on div "" As a seasoned Software Engineer with a proven track record across top-tier te…" at bounding box center [358, 179] width 266 height 71
click at [227, 132] on icon at bounding box center [227, 134] width 5 height 5
click at [264, 209] on div "Suggested bio " As a seasoned Software Engineer with a proven track record acro…" at bounding box center [358, 180] width 278 height 111
click at [265, 222] on span "Review & approve" at bounding box center [250, 225] width 36 height 6
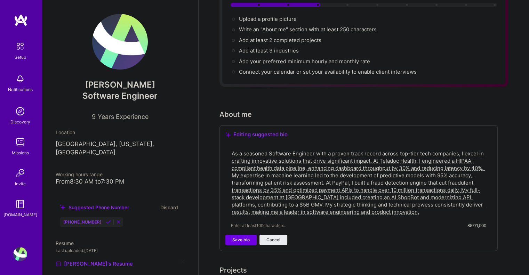
click at [271, 183] on textarea "As a seasoned Software Engineer with a proven track record across top-tier tech…" at bounding box center [358, 182] width 255 height 67
click at [250, 131] on div "Editing suggested bio" at bounding box center [358, 134] width 266 height 7
click at [230, 132] on icon at bounding box center [227, 134] width 5 height 5
click at [413, 201] on textarea "As a seasoned Software Engineer with a proven track record across top-tier tech…" at bounding box center [358, 182] width 255 height 67
click at [242, 237] on span "Save bio" at bounding box center [240, 240] width 17 height 6
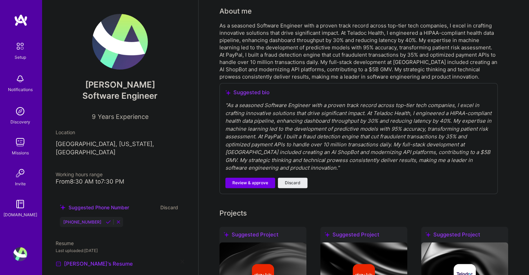
scroll to position [184, 0]
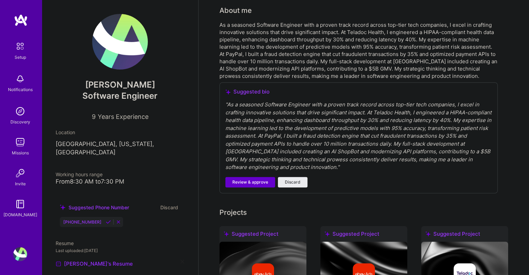
click at [264, 179] on span "Review & approve" at bounding box center [250, 182] width 36 height 6
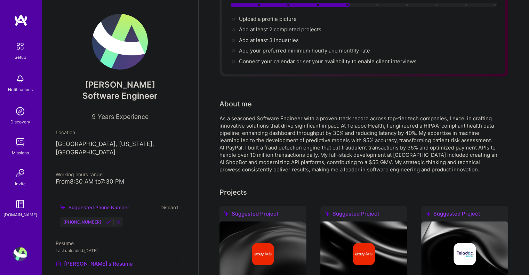
click at [336, 146] on div "As a seasoned Software Engineer with a proven track record across top-tier tech…" at bounding box center [358, 144] width 278 height 58
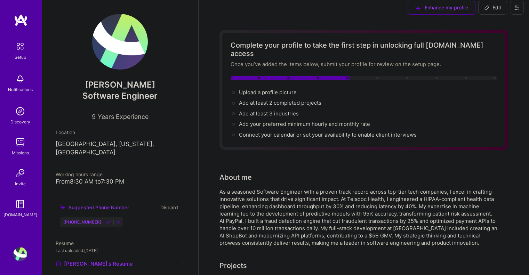
scroll to position [0, 0]
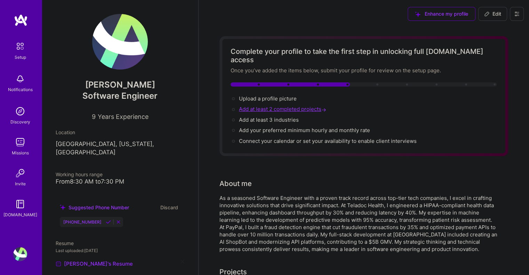
click at [283, 106] on span "Add at least 2 completed projects →" at bounding box center [283, 109] width 89 height 7
select select "US"
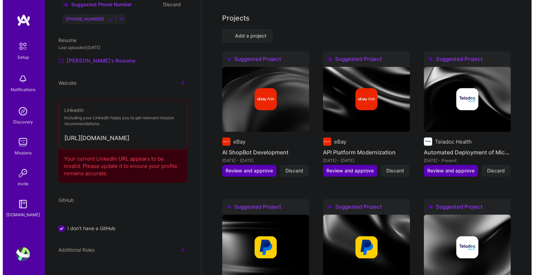
scroll to position [580, 0]
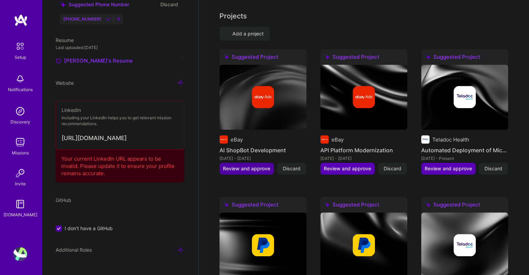
click at [256, 165] on span "Review and approve" at bounding box center [246, 168] width 47 height 7
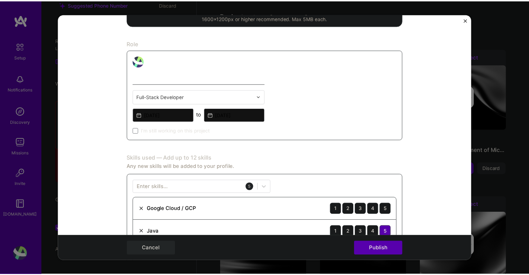
scroll to position [208, 0]
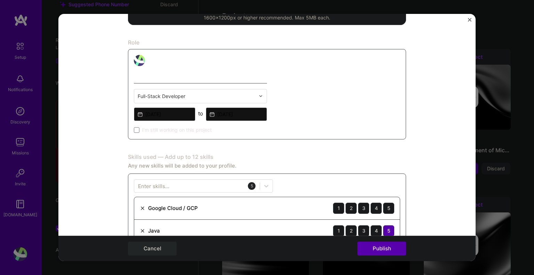
click at [509, 183] on div "Editing suggested project This project is suggested based on your LinkedIn, res…" at bounding box center [267, 137] width 534 height 275
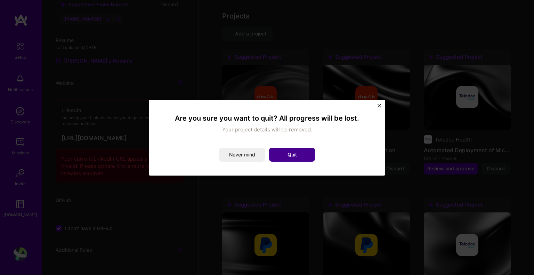
click at [284, 151] on button "Quit" at bounding box center [292, 155] width 46 height 14
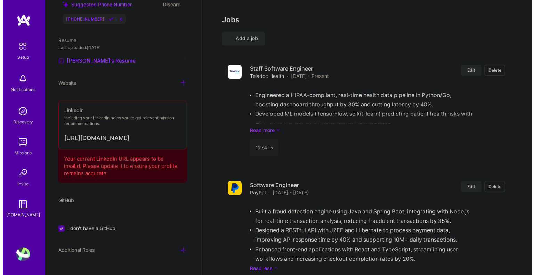
scroll to position [1206, 0]
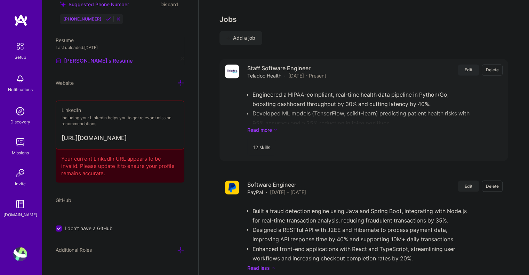
click at [474, 64] on button "Edit" at bounding box center [468, 69] width 21 height 11
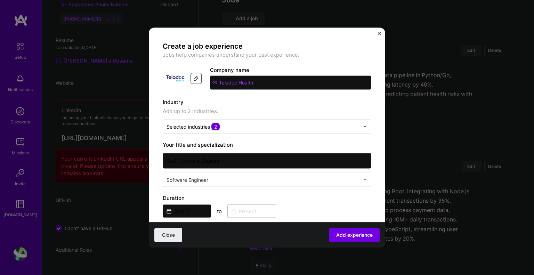
click at [225, 178] on input "text" at bounding box center [264, 179] width 194 height 7
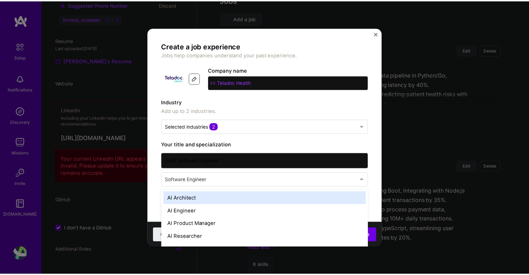
scroll to position [1227, 0]
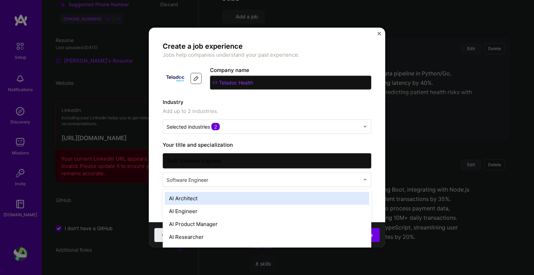
click at [463, 102] on div "Create a job experience Jobs help companies understand your past experience. Co…" at bounding box center [267, 137] width 534 height 275
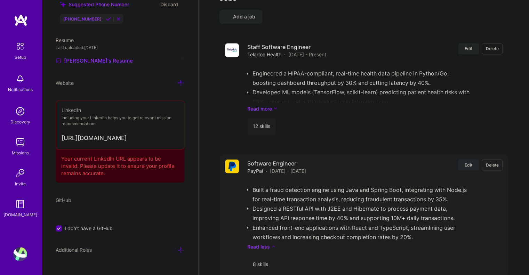
click at [467, 162] on span "Edit" at bounding box center [469, 165] width 8 height 6
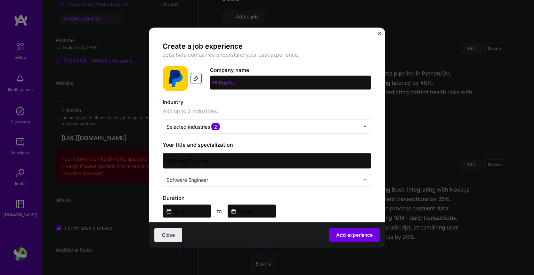
click at [504, 196] on div "Create a job experience Jobs help companies understand your past experience. Co…" at bounding box center [267, 137] width 534 height 275
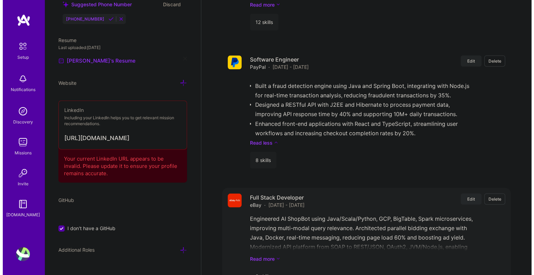
scroll to position [1331, 0]
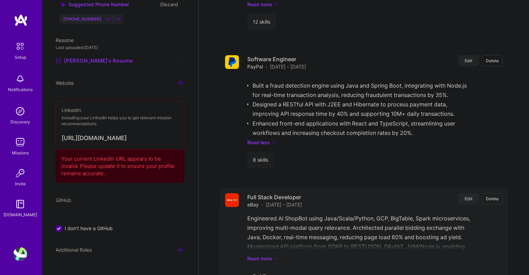
click at [476, 193] on button "Edit" at bounding box center [468, 198] width 21 height 11
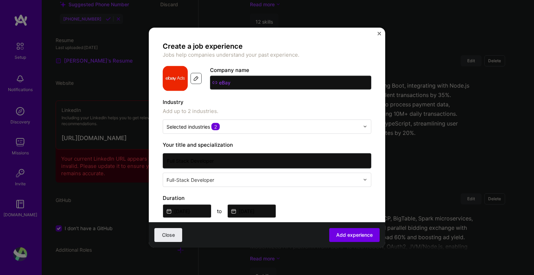
click at [269, 180] on input "text" at bounding box center [264, 179] width 194 height 7
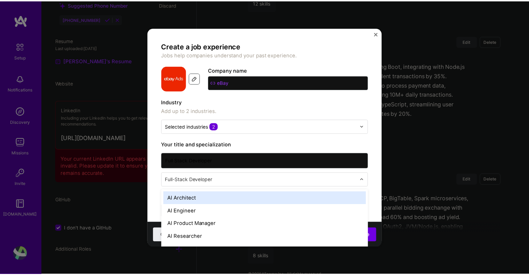
scroll to position [1352, 0]
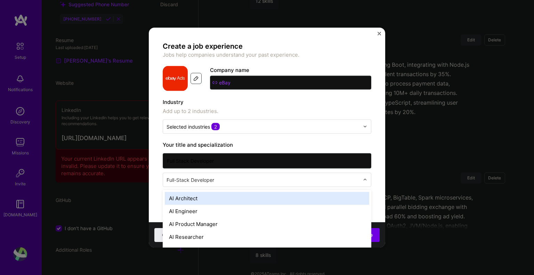
click at [479, 132] on div "Create a job experience Jobs help companies understand your past experience. Co…" at bounding box center [267, 137] width 534 height 275
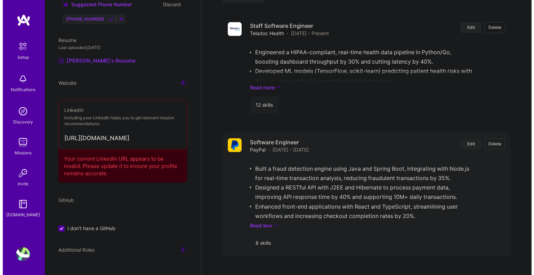
scroll to position [1248, 0]
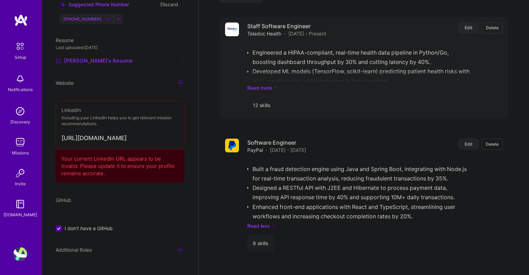
click at [469, 25] on span "Edit" at bounding box center [469, 28] width 8 height 6
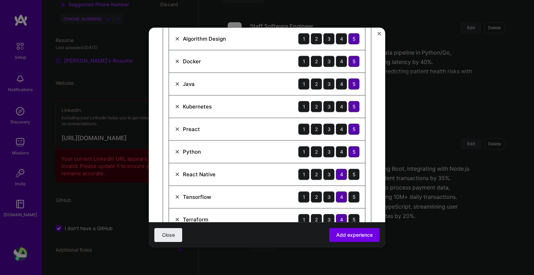
scroll to position [278, 0]
click at [273, 128] on div "Preact 1 2 3 4 5" at bounding box center [267, 129] width 196 height 23
click at [216, 131] on div "Preact 1 2 3 4 5" at bounding box center [267, 129] width 196 height 23
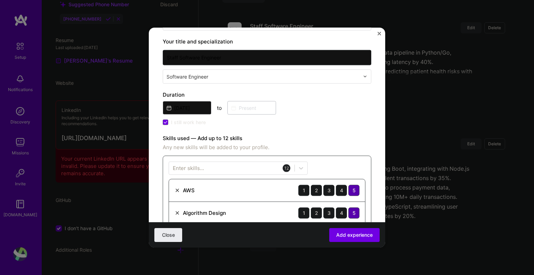
scroll to position [104, 0]
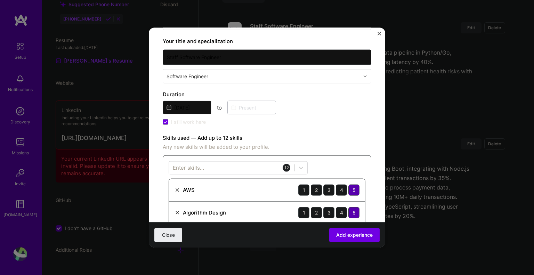
click at [289, 167] on div "12" at bounding box center [287, 168] width 8 height 8
click at [275, 166] on div at bounding box center [232, 167] width 126 height 11
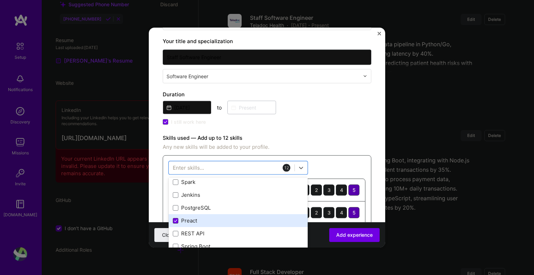
scroll to position [104, 0]
click at [175, 220] on icon at bounding box center [175, 220] width 3 height 2
click at [0, 0] on input "checkbox" at bounding box center [0, 0] width 0 height 0
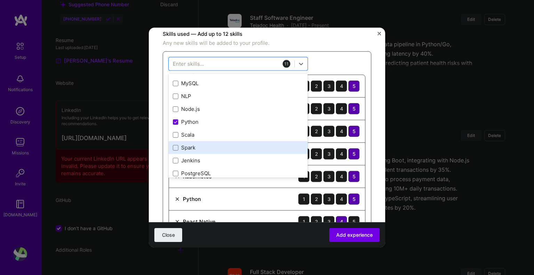
scroll to position [70, 0]
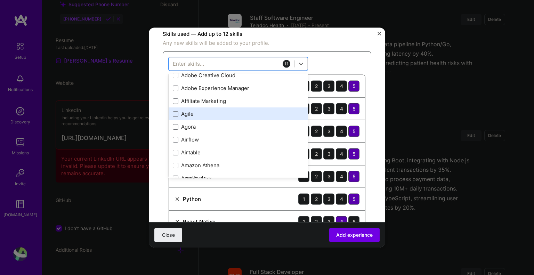
click at [221, 112] on div "Agile" at bounding box center [238, 113] width 131 height 7
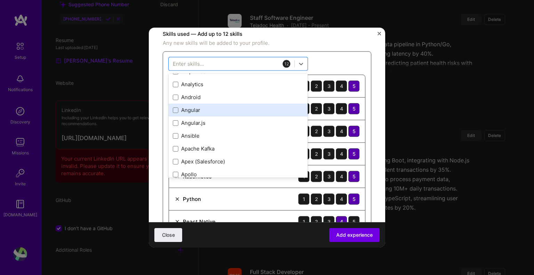
click at [207, 106] on div "Angular" at bounding box center [238, 109] width 131 height 7
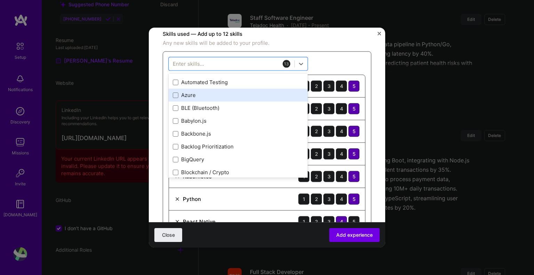
scroll to position [835, 0]
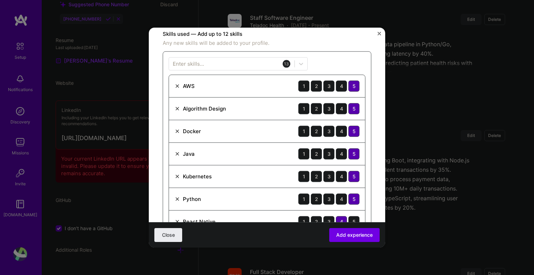
click at [278, 207] on div "Python 1 2 3 4 5" at bounding box center [267, 199] width 196 height 23
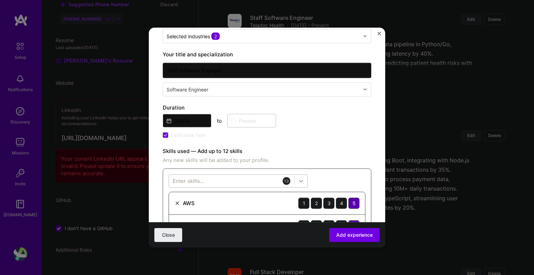
scroll to position [1270, 0]
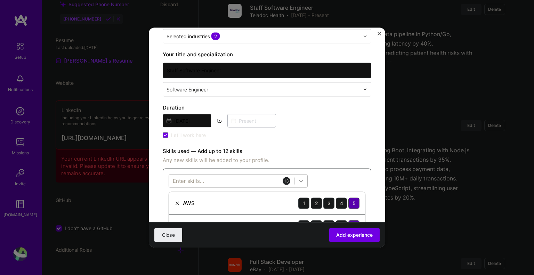
click at [302, 179] on icon at bounding box center [301, 180] width 7 height 7
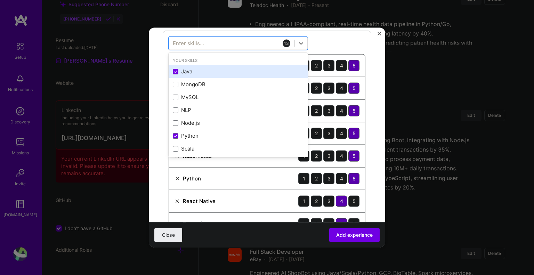
scroll to position [228, 0]
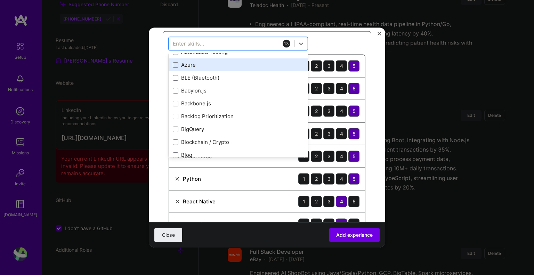
click at [178, 61] on div "Azure" at bounding box center [238, 64] width 131 height 7
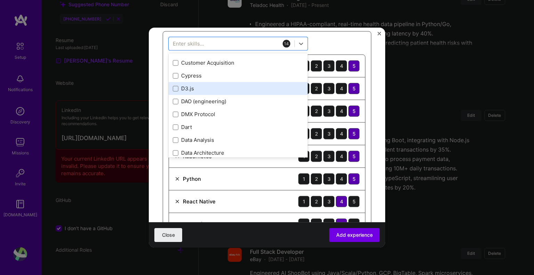
click at [241, 87] on div "D3.js" at bounding box center [238, 88] width 131 height 7
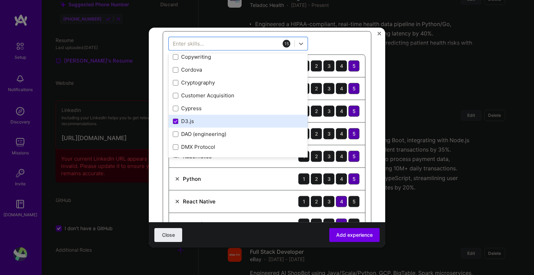
click at [196, 120] on div "D3.js" at bounding box center [238, 121] width 131 height 7
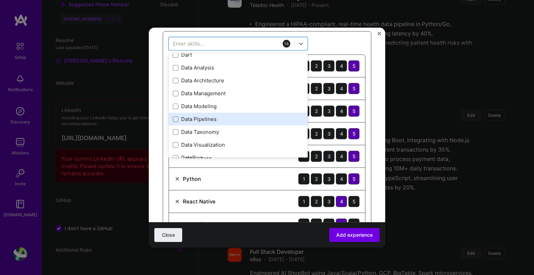
scroll to position [1369, 0]
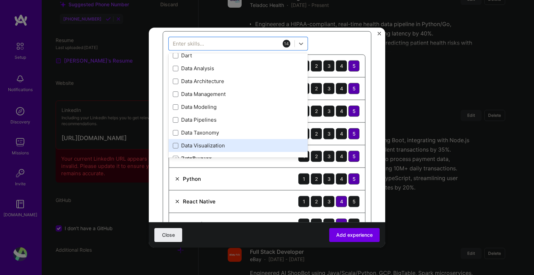
click at [226, 139] on div "Data Visualization" at bounding box center [238, 145] width 139 height 13
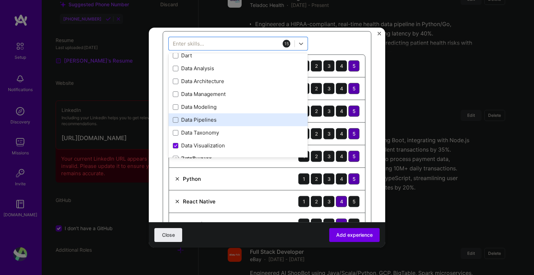
click at [229, 116] on div "Data Pipelines" at bounding box center [238, 119] width 131 height 7
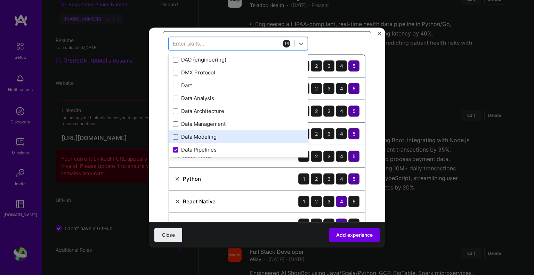
click at [219, 132] on div "Data Modeling" at bounding box center [238, 136] width 139 height 13
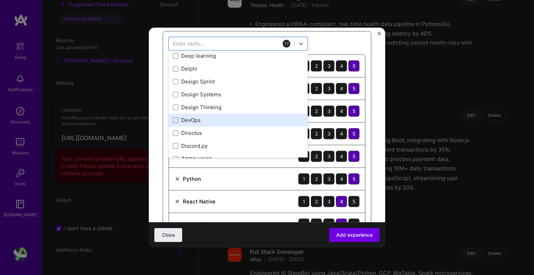
click at [224, 117] on div "DevOps" at bounding box center [238, 120] width 131 height 7
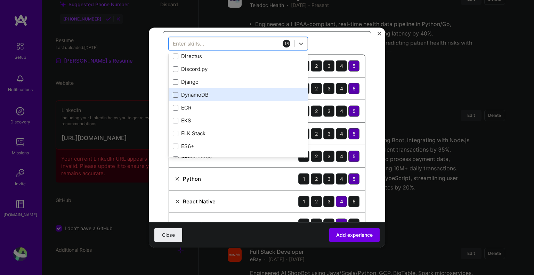
scroll to position [1612, 0]
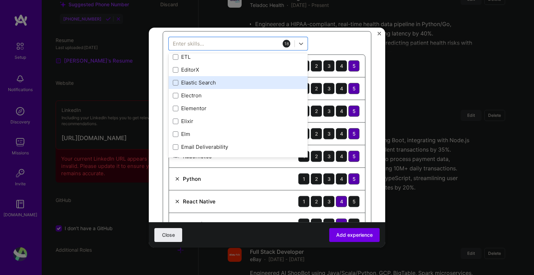
click at [227, 80] on div "Elastic Search" at bounding box center [238, 82] width 131 height 7
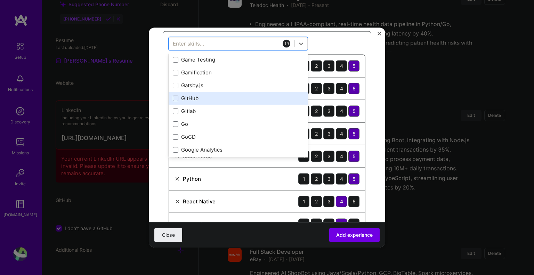
click at [237, 95] on div "GitHub" at bounding box center [238, 98] width 131 height 7
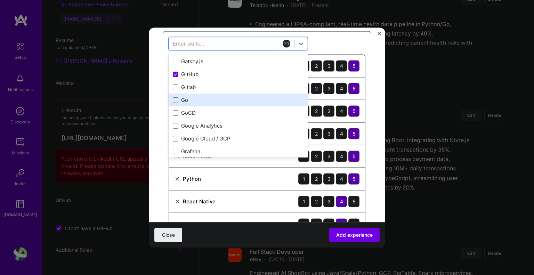
click at [227, 101] on div "Go" at bounding box center [238, 99] width 131 height 7
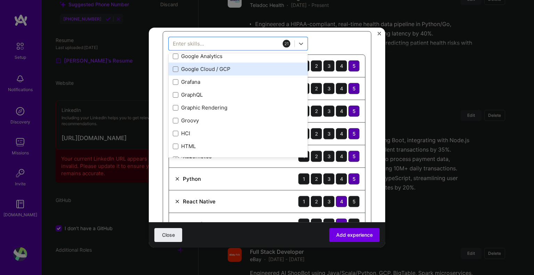
click at [238, 68] on div "Google Cloud / GCP" at bounding box center [238, 68] width 131 height 7
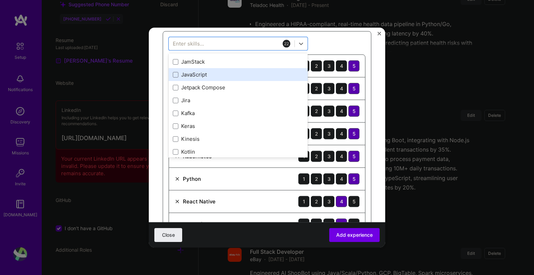
scroll to position [2482, 0]
click at [234, 72] on div "JavaScript" at bounding box center [238, 74] width 131 height 7
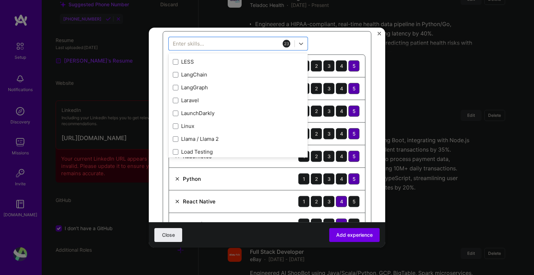
scroll to position [2586, 0]
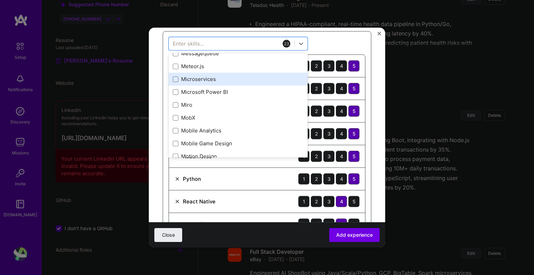
click at [235, 81] on div "Microservices" at bounding box center [238, 79] width 139 height 13
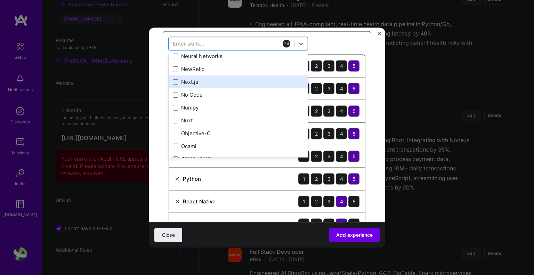
scroll to position [3003, 0]
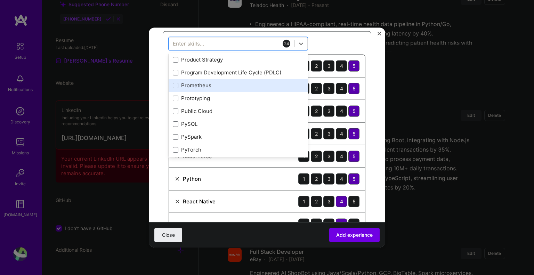
click at [250, 86] on div "Prometheus" at bounding box center [238, 85] width 131 height 7
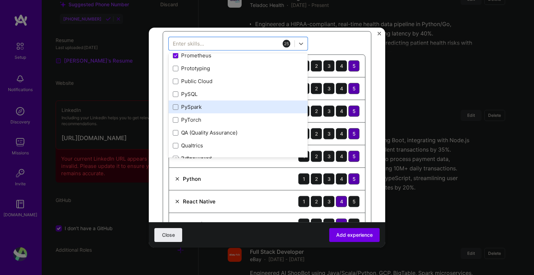
click at [239, 104] on div "PySpark" at bounding box center [238, 106] width 131 height 7
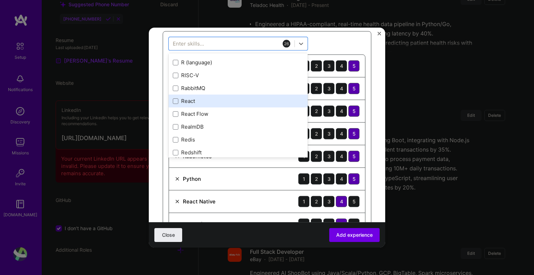
click at [255, 97] on div "React" at bounding box center [238, 100] width 131 height 7
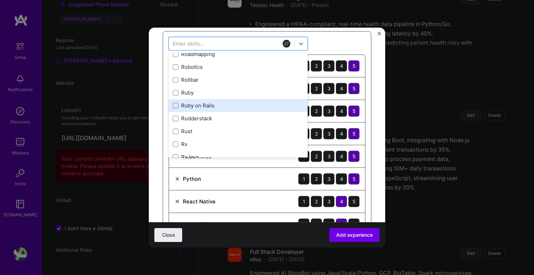
click at [244, 99] on div "Ruby on Rails" at bounding box center [238, 105] width 139 height 13
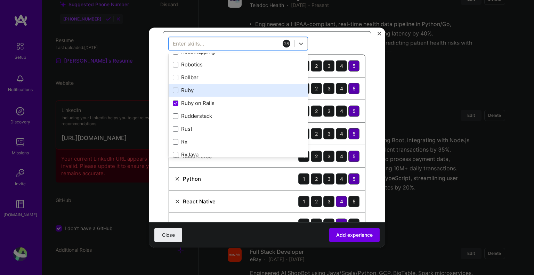
click at [242, 87] on div "Ruby" at bounding box center [238, 90] width 131 height 7
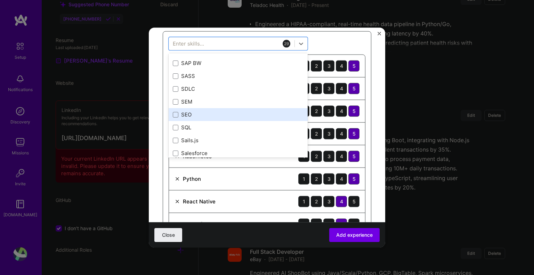
click at [231, 111] on div "SEO" at bounding box center [238, 114] width 131 height 7
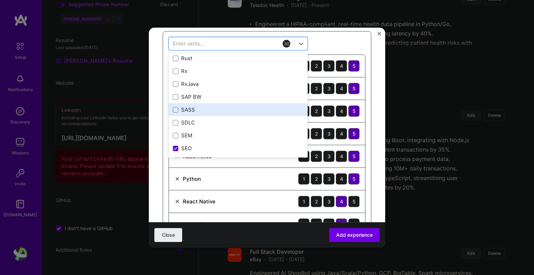
scroll to position [3734, 0]
click at [233, 107] on div "SASS" at bounding box center [238, 109] width 131 height 7
click at [236, 107] on div "SASS" at bounding box center [238, 109] width 131 height 7
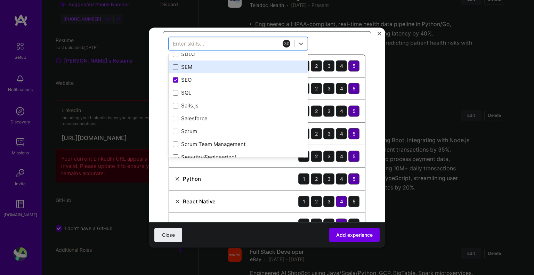
scroll to position [3803, 0]
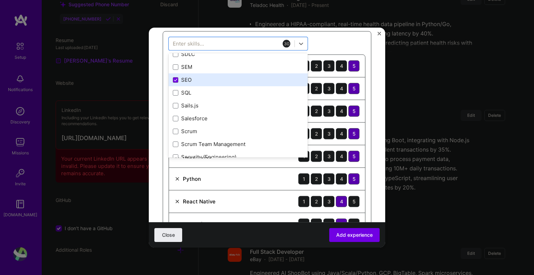
click at [243, 76] on div "SEO" at bounding box center [238, 79] width 131 height 7
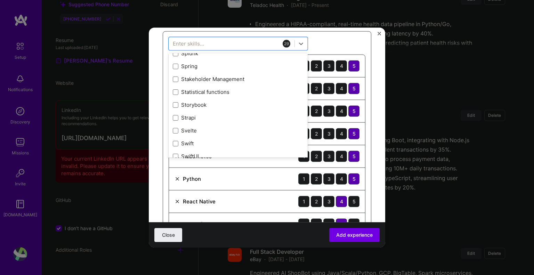
scroll to position [4150, 0]
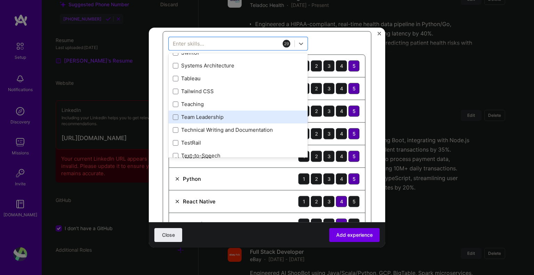
click at [248, 111] on div "Team Leadership" at bounding box center [238, 117] width 139 height 13
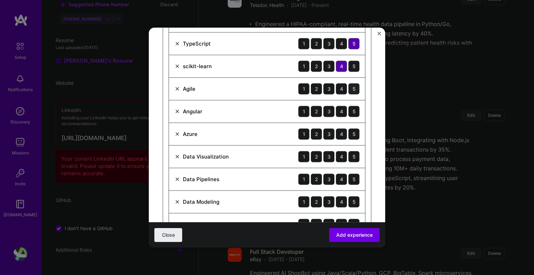
scroll to position [454, 0]
click at [349, 86] on div "5" at bounding box center [354, 88] width 11 height 11
click at [349, 107] on div "5" at bounding box center [354, 111] width 11 height 11
click at [338, 130] on div "4" at bounding box center [341, 133] width 11 height 11
click at [336, 153] on div "4" at bounding box center [341, 156] width 11 height 11
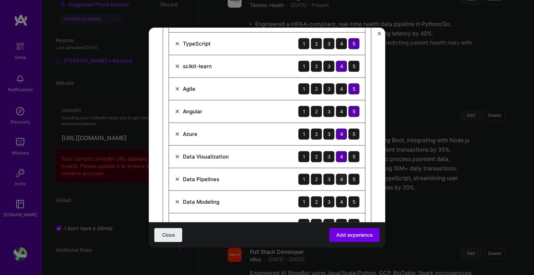
click at [337, 177] on div "4" at bounding box center [341, 179] width 11 height 11
click at [349, 182] on div "5" at bounding box center [354, 179] width 11 height 11
click at [350, 196] on div "5" at bounding box center [354, 201] width 11 height 11
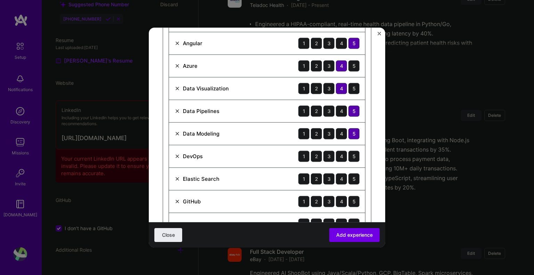
scroll to position [522, 0]
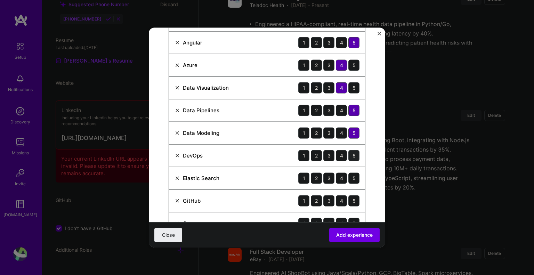
click at [350, 153] on div "5" at bounding box center [354, 155] width 11 height 11
click at [337, 174] on div "4" at bounding box center [341, 178] width 11 height 11
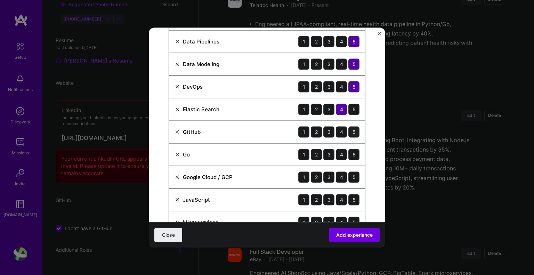
click at [349, 126] on div "5" at bounding box center [354, 131] width 11 height 11
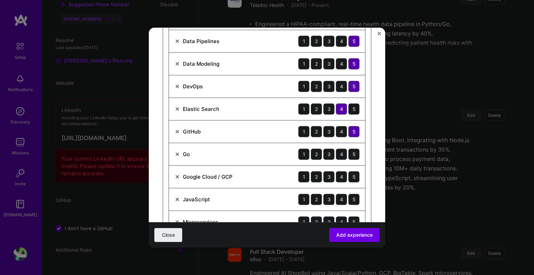
scroll to position [592, 0]
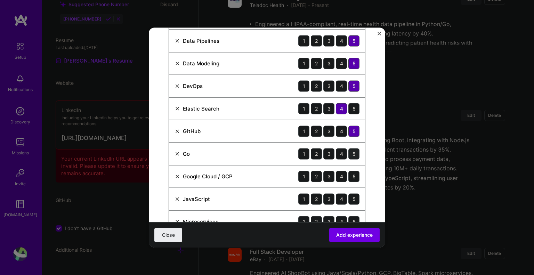
click at [349, 149] on div "5" at bounding box center [354, 153] width 11 height 11
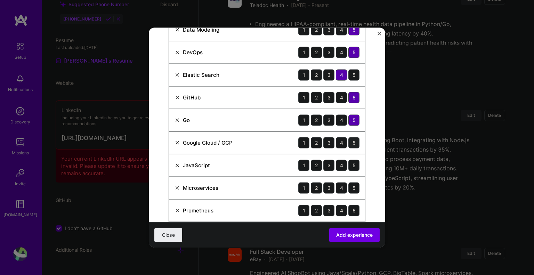
click at [349, 139] on div "5" at bounding box center [354, 142] width 11 height 11
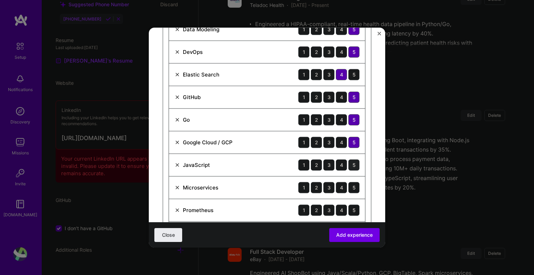
scroll to position [626, 0]
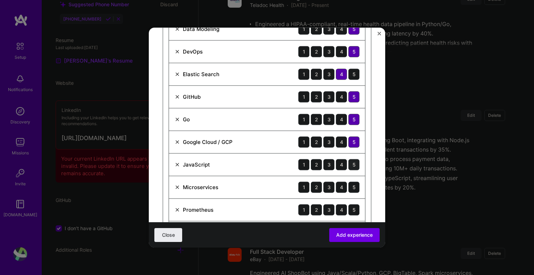
click at [352, 159] on div "5" at bounding box center [354, 164] width 11 height 11
click at [349, 183] on div "5" at bounding box center [354, 187] width 11 height 11
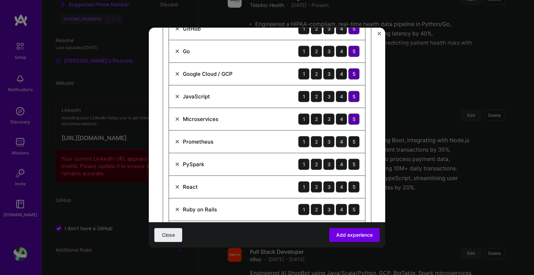
click at [336, 137] on div "4" at bounding box center [341, 141] width 11 height 11
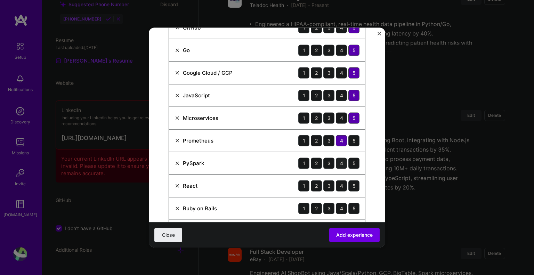
scroll to position [696, 0]
click at [336, 160] on div "4" at bounding box center [341, 163] width 11 height 11
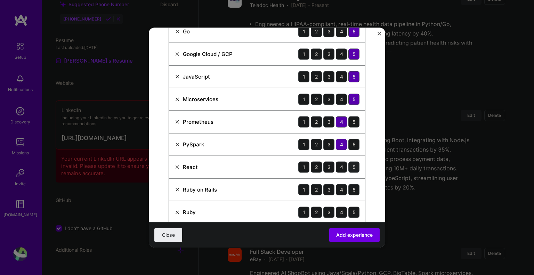
click at [349, 164] on div "5" at bounding box center [354, 166] width 11 height 11
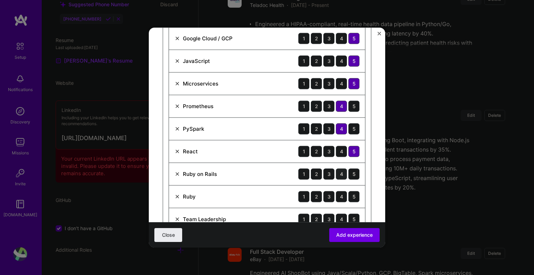
scroll to position [730, 0]
click at [339, 170] on div "4" at bounding box center [341, 173] width 11 height 11
click at [353, 193] on div "5" at bounding box center [354, 196] width 11 height 11
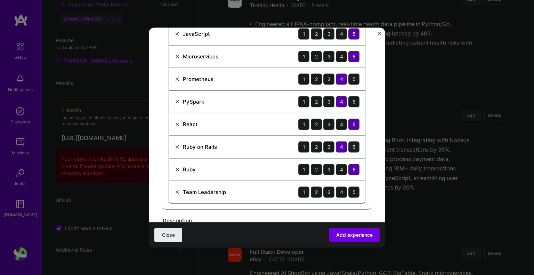
click at [349, 144] on div "5" at bounding box center [354, 146] width 11 height 11
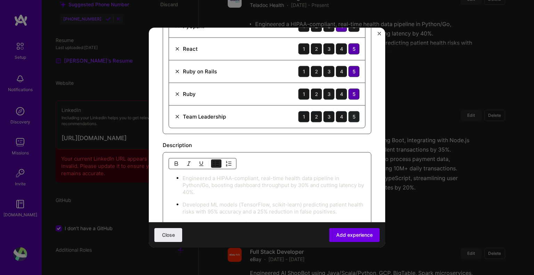
click at [349, 111] on div "5" at bounding box center [354, 116] width 11 height 11
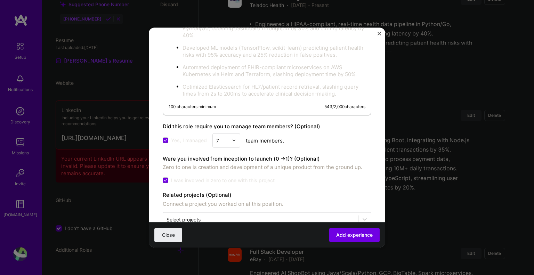
scroll to position [1002, 0]
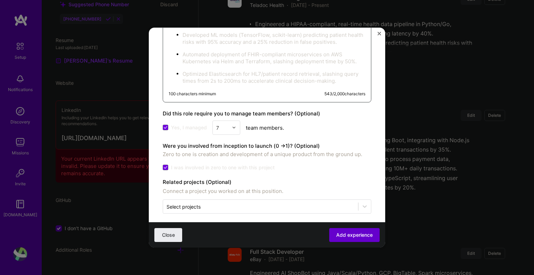
click at [352, 232] on span "Add experience" at bounding box center [354, 235] width 37 height 7
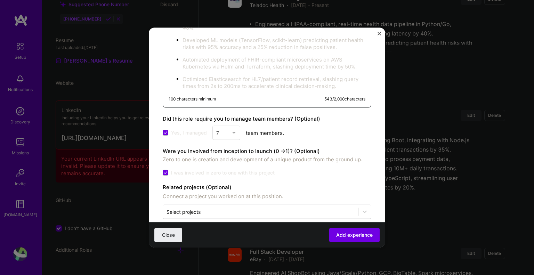
scroll to position [1009, 0]
click at [308, 207] on div at bounding box center [261, 211] width 188 height 9
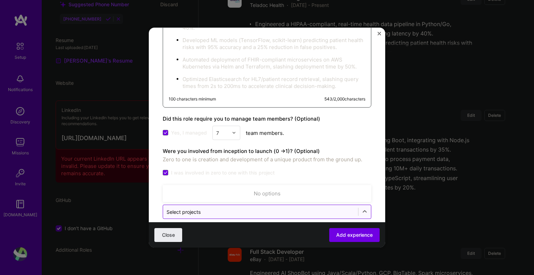
click at [308, 207] on div at bounding box center [261, 211] width 188 height 9
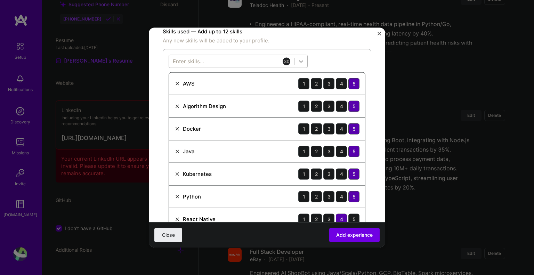
scroll to position [209, 0]
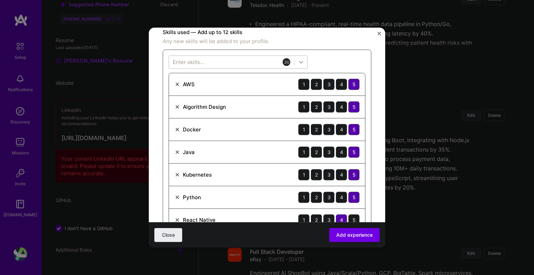
click at [303, 58] on icon at bounding box center [301, 61] width 7 height 7
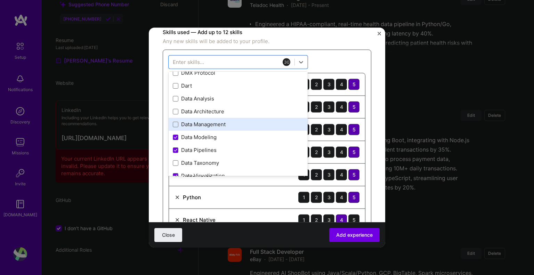
scroll to position [1357, 0]
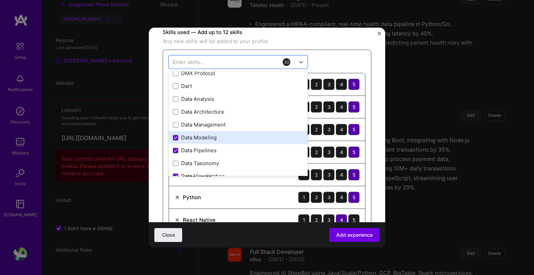
click at [184, 136] on div "Data Modeling" at bounding box center [238, 137] width 131 height 7
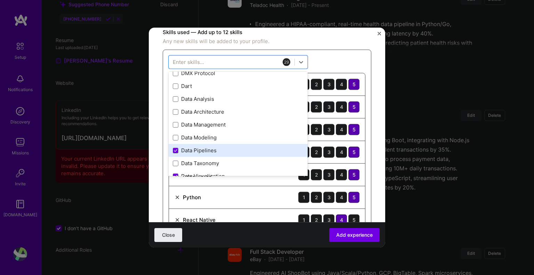
click at [185, 150] on div "Data Pipelines" at bounding box center [238, 150] width 131 height 7
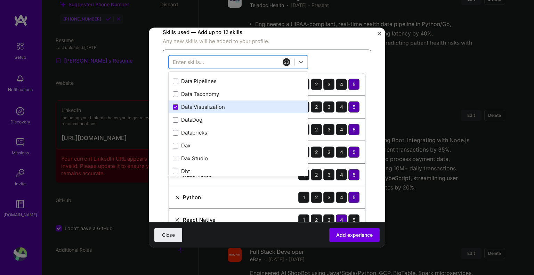
click at [207, 101] on div "Data Visualization" at bounding box center [238, 107] width 139 height 13
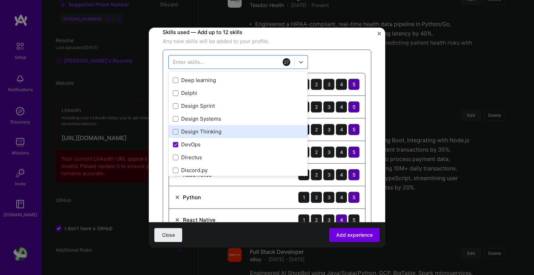
scroll to position [1530, 0]
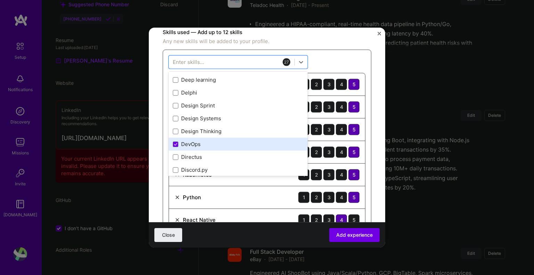
click at [201, 141] on div "DevOps" at bounding box center [238, 144] width 131 height 7
click at [199, 140] on div "DevOps" at bounding box center [238, 143] width 131 height 7
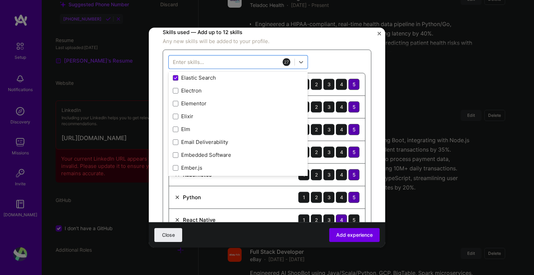
scroll to position [1739, 0]
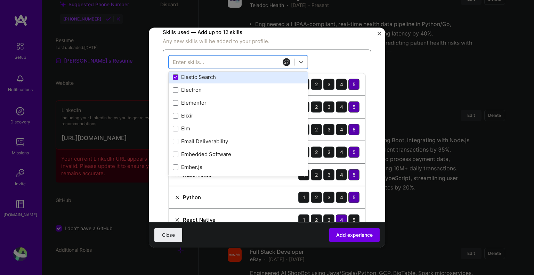
click at [217, 74] on div "Elastic Search" at bounding box center [238, 76] width 131 height 7
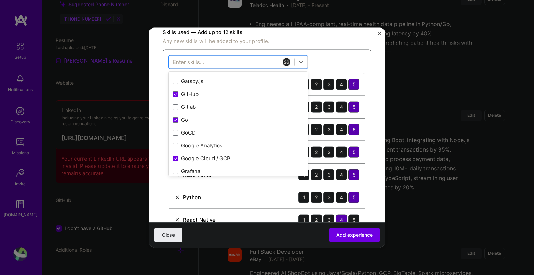
scroll to position [2121, 0]
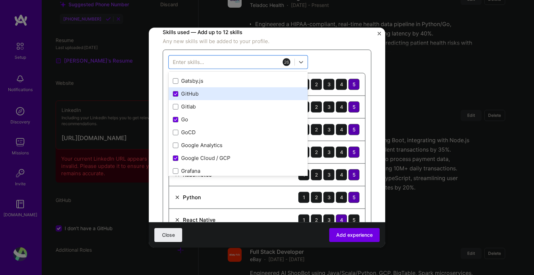
click at [213, 87] on div "GitHub" at bounding box center [238, 93] width 139 height 13
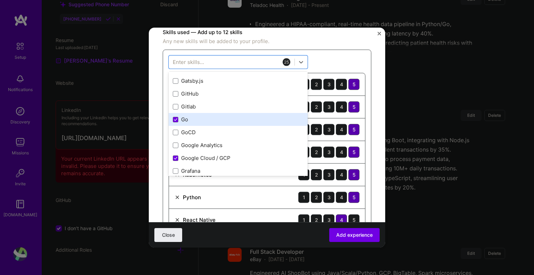
click at [203, 114] on div "Go" at bounding box center [238, 119] width 139 height 13
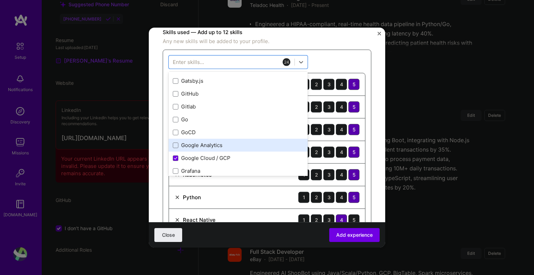
click at [213, 149] on div "Google Analytics" at bounding box center [238, 145] width 139 height 13
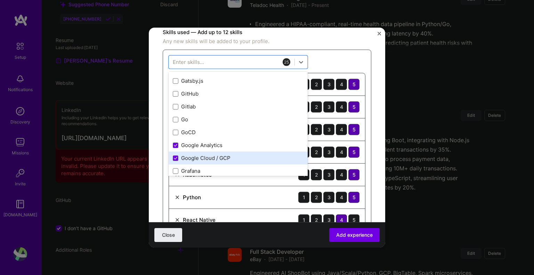
click at [214, 154] on div "Google Cloud / GCP" at bounding box center [238, 157] width 131 height 7
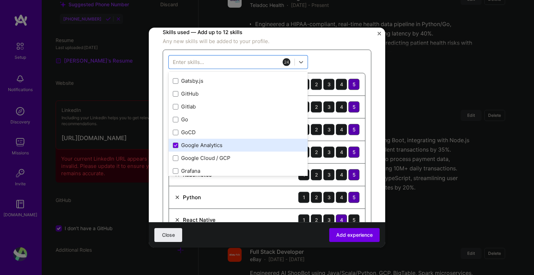
click at [215, 144] on div "Google Analytics" at bounding box center [238, 145] width 131 height 7
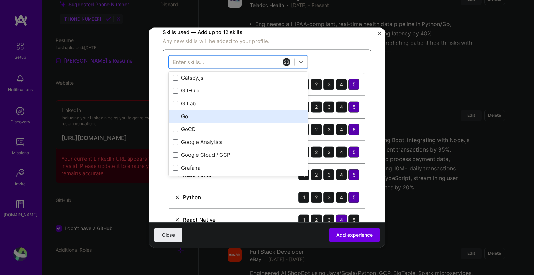
click at [198, 117] on div "Go" at bounding box center [238, 116] width 131 height 7
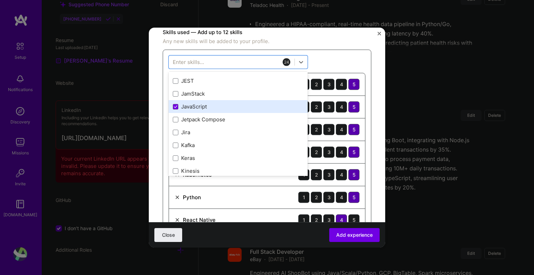
click at [224, 105] on div "JavaScript" at bounding box center [238, 106] width 131 height 7
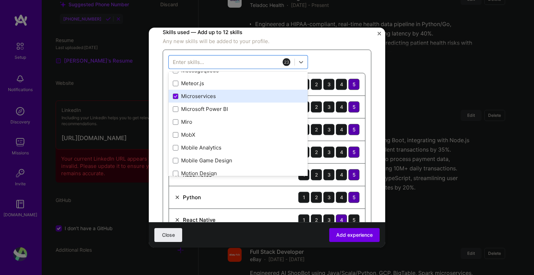
click at [221, 93] on div "Microservices" at bounding box center [238, 96] width 131 height 7
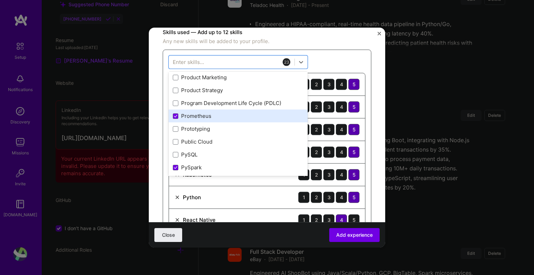
scroll to position [3373, 0]
click at [237, 112] on div "Prometheus" at bounding box center [238, 115] width 131 height 7
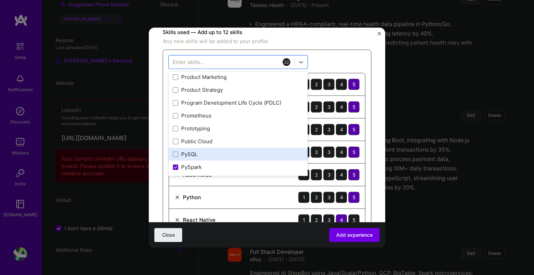
click at [219, 158] on div "PySQL" at bounding box center [238, 154] width 139 height 13
click at [218, 155] on div "PySQL" at bounding box center [238, 154] width 131 height 7
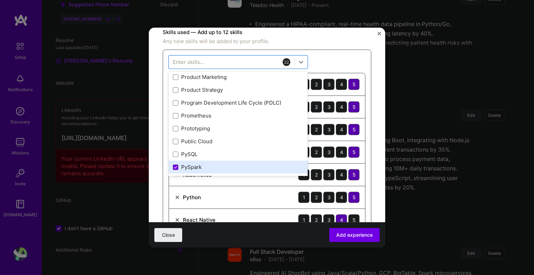
click at [213, 163] on div "PySpark" at bounding box center [238, 166] width 131 height 7
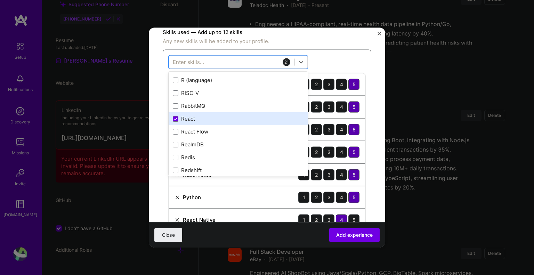
click at [230, 120] on div "React" at bounding box center [238, 118] width 131 height 7
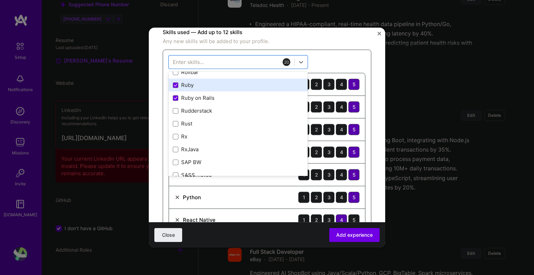
click at [224, 86] on div "Ruby" at bounding box center [238, 84] width 131 height 7
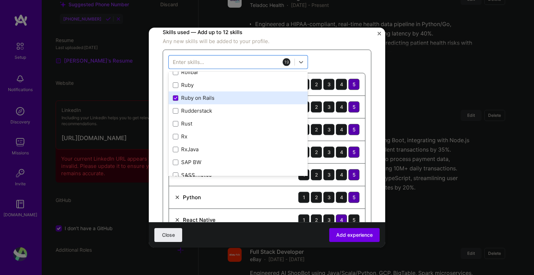
click at [219, 98] on div "Ruby on Rails" at bounding box center [238, 97] width 131 height 7
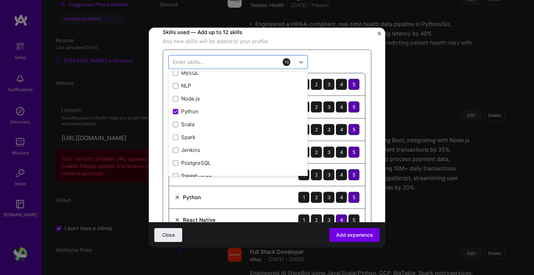
scroll to position [0, 0]
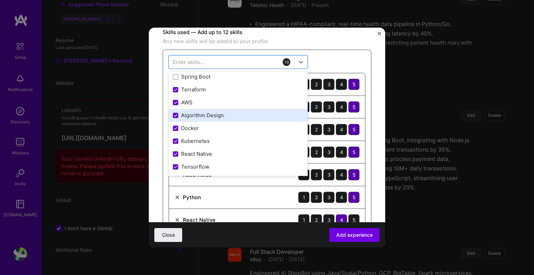
click at [241, 112] on div "Algorithm Design" at bounding box center [238, 115] width 131 height 7
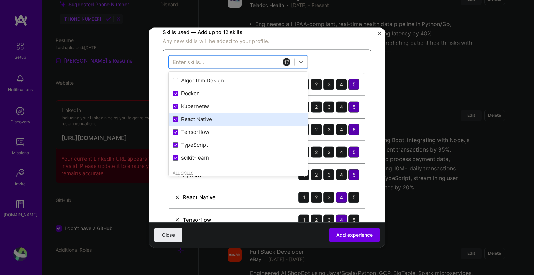
click at [253, 115] on div "React Native" at bounding box center [238, 118] width 131 height 7
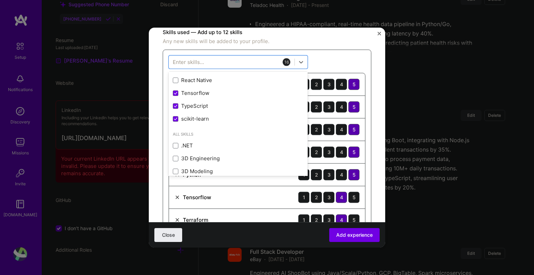
scroll to position [241, 0]
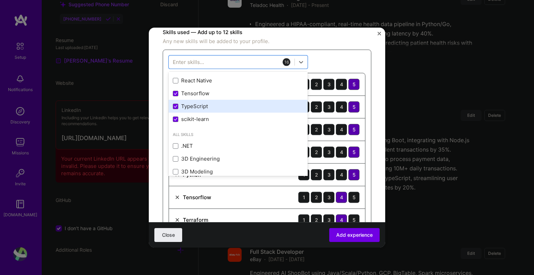
click at [244, 105] on div "TypeScript" at bounding box center [238, 106] width 131 height 7
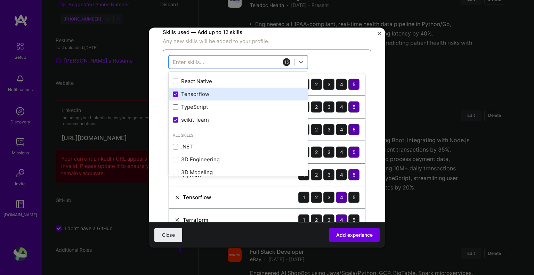
scroll to position [241, 0]
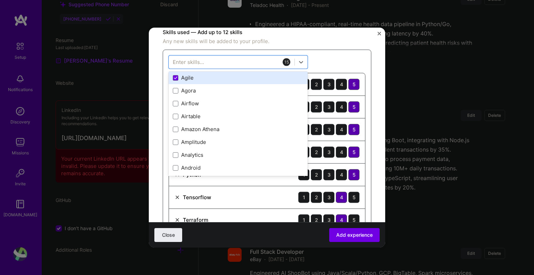
click at [229, 78] on div "Agile" at bounding box center [238, 77] width 131 height 7
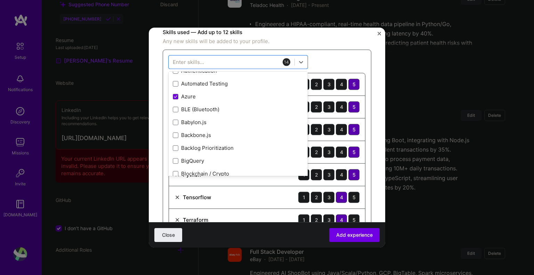
scroll to position [832, 0]
click at [231, 107] on div "BLE (Bluetooth)" at bounding box center [238, 108] width 131 height 7
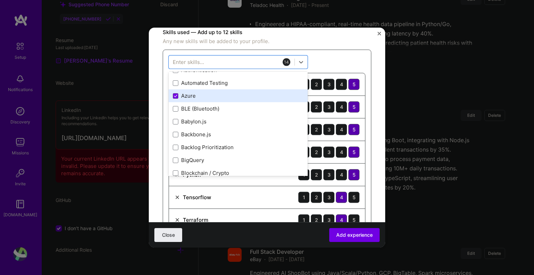
click at [237, 94] on div "Azure" at bounding box center [238, 95] width 131 height 7
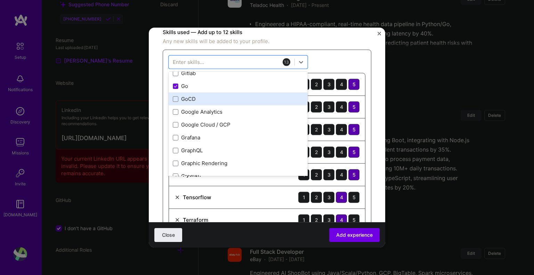
scroll to position [2154, 0]
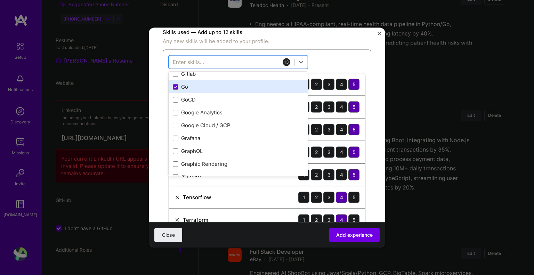
click at [207, 87] on div "Go" at bounding box center [238, 86] width 131 height 7
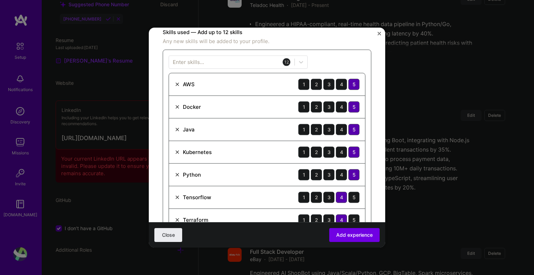
click at [334, 53] on div "Enter skills... 12 AWS 1 2 3 4 5 Docker 1 2 3 4 5 Java 1 2 3 4 5 Kubernetes 1 2…" at bounding box center [267, 199] width 209 height 301
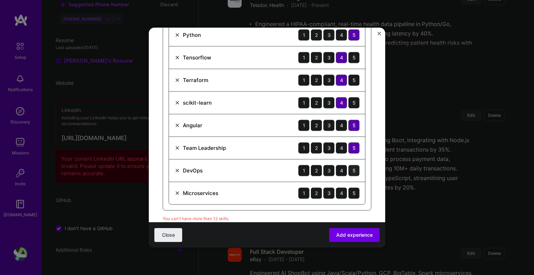
scroll to position [349, 0]
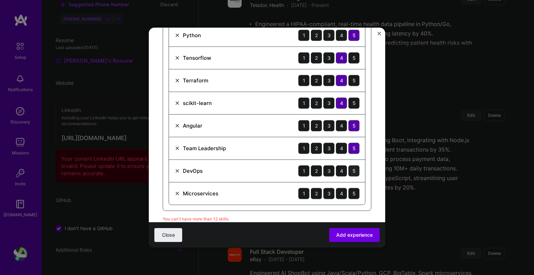
click at [349, 165] on div "5" at bounding box center [354, 170] width 11 height 11
click at [349, 191] on div "5" at bounding box center [354, 193] width 11 height 11
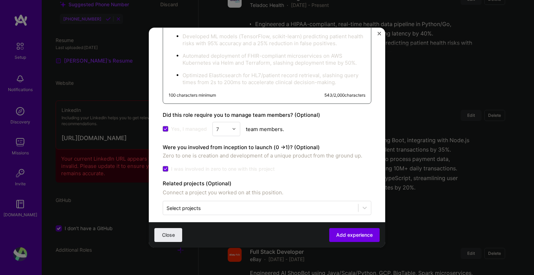
scroll to position [608, 0]
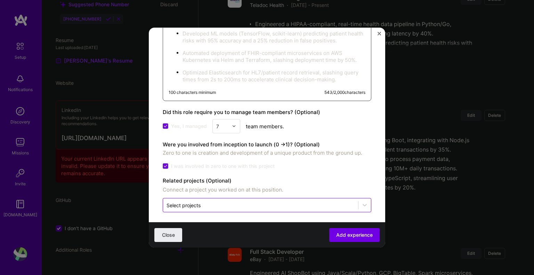
click at [344, 198] on div "Select projects" at bounding box center [260, 205] width 195 height 14
click at [352, 231] on button "Add experience" at bounding box center [354, 235] width 50 height 14
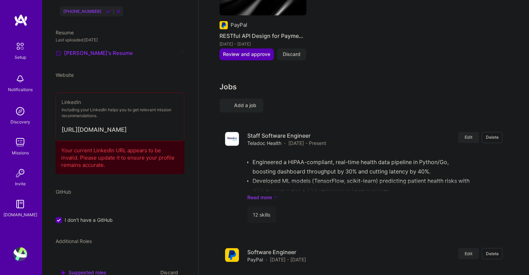
scroll to position [64, 0]
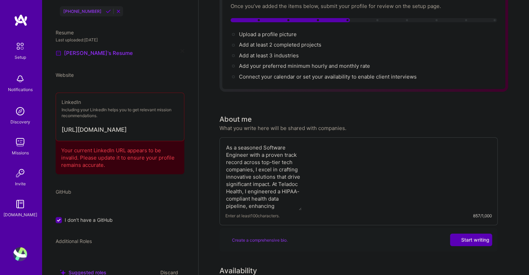
select select "US"
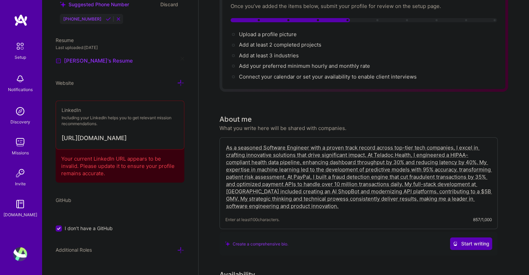
click at [497, 114] on div "About me What you write here will be shared with companies." at bounding box center [358, 123] width 278 height 18
click at [352, 232] on div "Create a comprehensive bio. Start writing" at bounding box center [358, 244] width 278 height 24
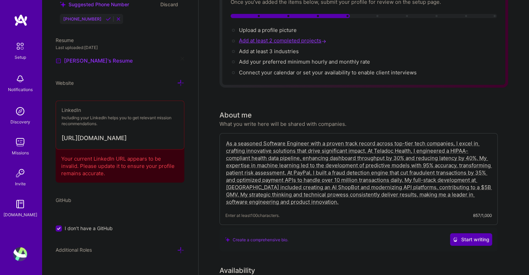
scroll to position [69, 0]
click at [288, 36] on div "Upload a profile picture → Add at least 2 completed projects → Add at least 3 i…" at bounding box center [364, 51] width 266 height 50
click at [286, 48] on span "Add at least 3 industries →" at bounding box center [272, 51] width 66 height 7
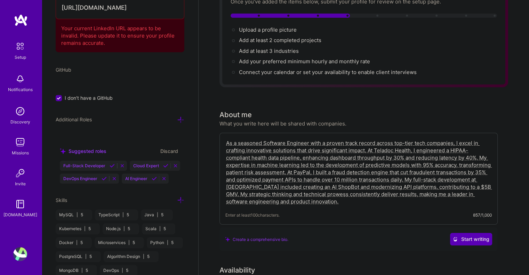
scroll to position [445, 0]
click at [161, 181] on icon at bounding box center [163, 178] width 5 height 5
click at [111, 163] on icon at bounding box center [112, 165] width 5 height 5
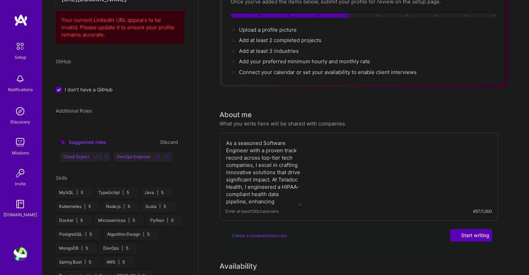
scroll to position [159, 0]
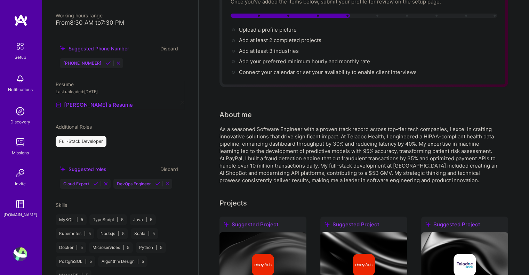
click at [97, 181] on icon at bounding box center [95, 183] width 5 height 5
click at [106, 181] on icon at bounding box center [104, 183] width 5 height 5
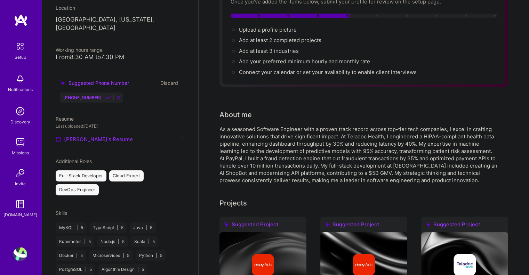
scroll to position [124, 0]
click at [93, 136] on link "[PERSON_NAME]'s Resume" at bounding box center [94, 140] width 77 height 8
click at [106, 95] on icon at bounding box center [108, 97] width 5 height 5
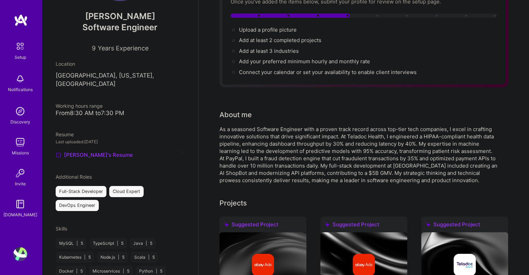
scroll to position [0, 0]
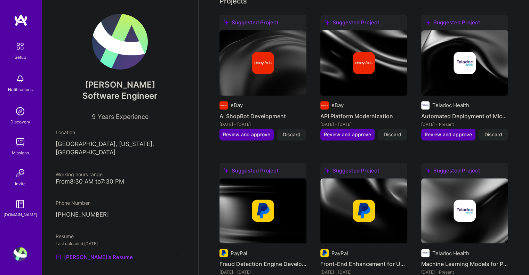
click at [108, 115] on span "Years Experience" at bounding box center [123, 116] width 51 height 7
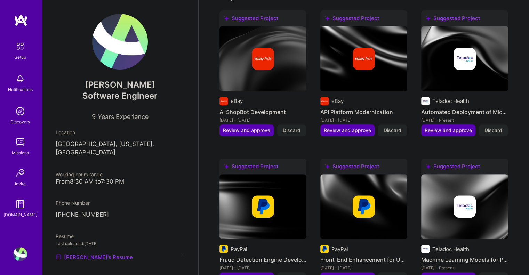
click at [92, 115] on span "9" at bounding box center [94, 116] width 4 height 7
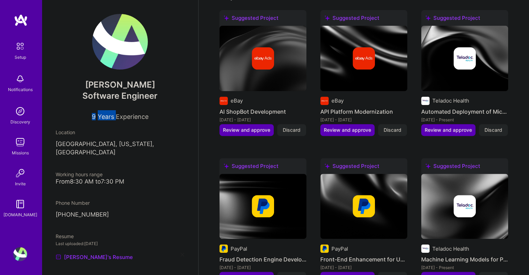
click at [92, 115] on span "9" at bounding box center [94, 116] width 4 height 7
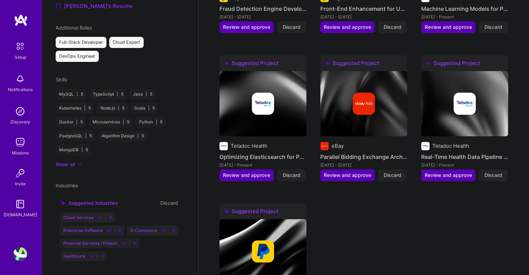
scroll to position [269, 0]
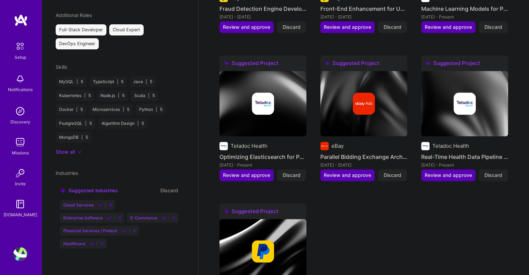
click at [80, 152] on icon at bounding box center [80, 152] width 2 height 1
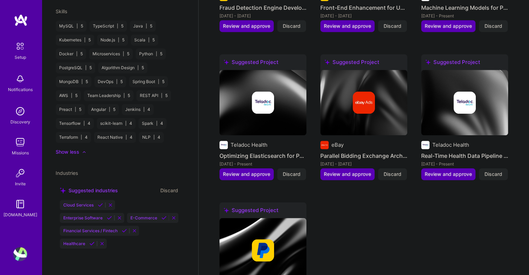
scroll to position [528, 0]
click at [100, 202] on icon at bounding box center [100, 204] width 5 height 5
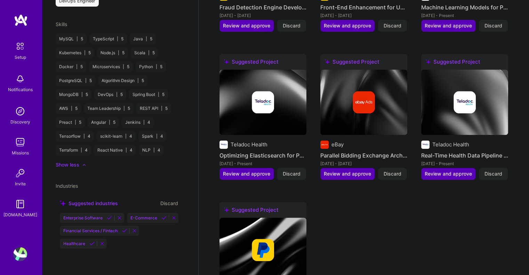
scroll to position [311, 0]
click at [110, 215] on icon at bounding box center [109, 217] width 5 height 5
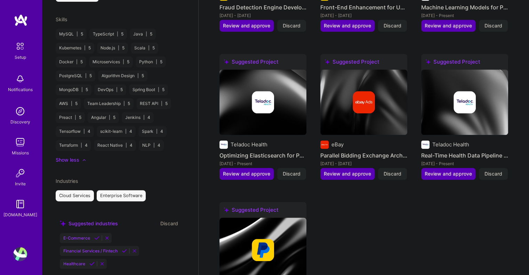
click at [97, 235] on icon at bounding box center [96, 237] width 5 height 5
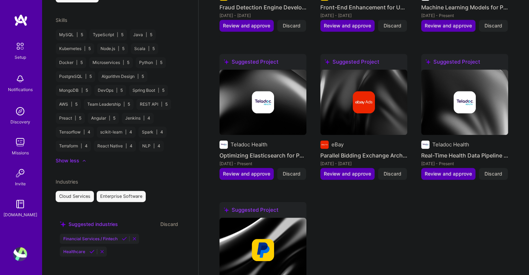
click at [125, 234] on div "Financial Services / Fintech" at bounding box center [99, 239] width 79 height 10
click at [123, 227] on div "Suggested industries Discard" at bounding box center [120, 223] width 120 height 8
click at [123, 241] on icon at bounding box center [124, 237] width 5 height 5
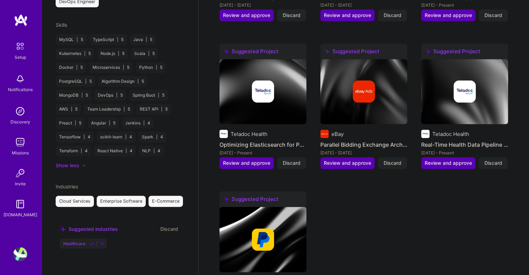
click at [92, 245] on icon at bounding box center [91, 243] width 5 height 5
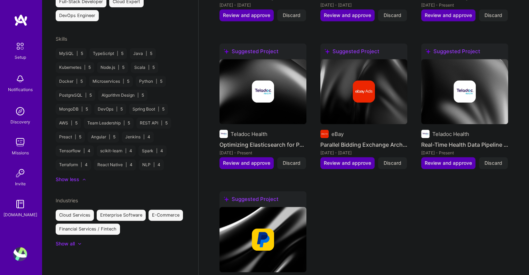
scroll to position [284, 0]
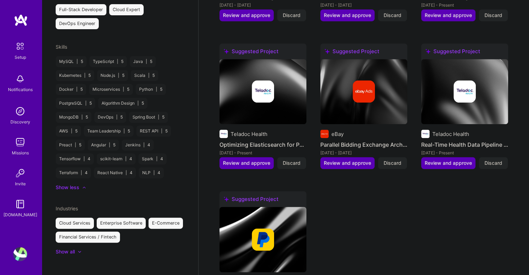
click at [74, 248] on div "Show all" at bounding box center [65, 251] width 19 height 7
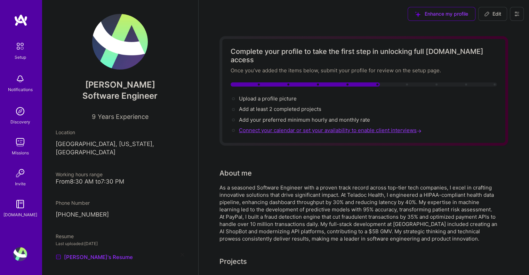
scroll to position [0, 0]
click at [379, 202] on div "As a seasoned Software Engineer with a proven track record across top-tier tech…" at bounding box center [358, 213] width 278 height 58
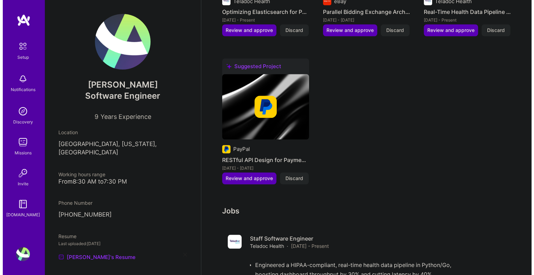
scroll to position [661, 0]
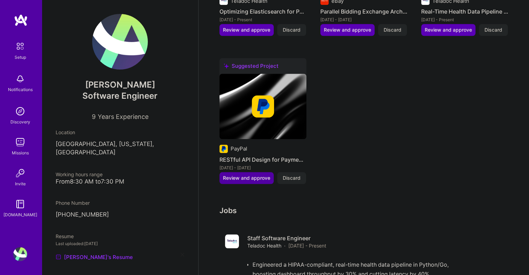
click at [256, 175] on span "Review and approve" at bounding box center [246, 178] width 47 height 7
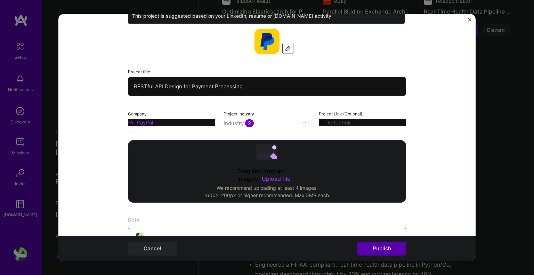
scroll to position [0, 0]
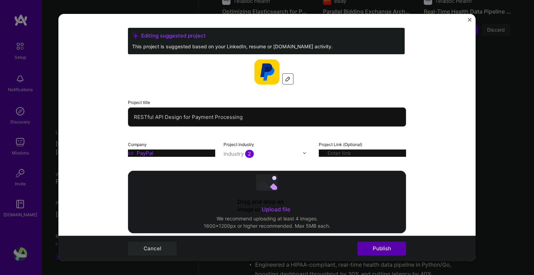
click at [237, 118] on input "RESTful API Design for Payment Processing" at bounding box center [267, 116] width 278 height 19
drag, startPoint x: 237, startPoint y: 118, endPoint x: 133, endPoint y: 117, distance: 104.0
click at [133, 117] on input "RESTful API Design for Payment Processing" at bounding box center [267, 116] width 278 height 19
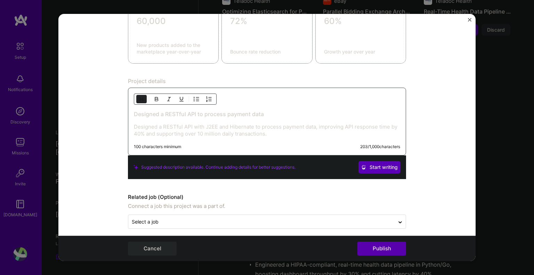
scroll to position [520, 0]
click at [160, 131] on p "Designed a RESTful API with J2EE and Hibernate to process payment data, improvi…" at bounding box center [267, 130] width 266 height 14
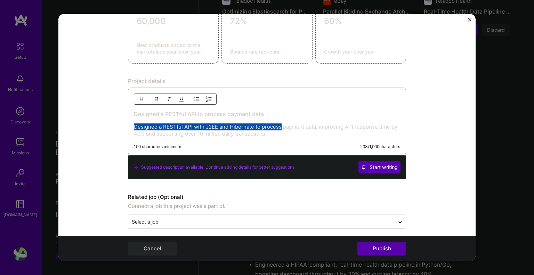
drag, startPoint x: 279, startPoint y: 138, endPoint x: 277, endPoint y: 108, distance: 30.4
click at [277, 108] on div "Designed a RESTful API to process payment data Designed a RESTful API with J2EE…" at bounding box center [267, 122] width 278 height 68
click at [267, 126] on p "Designed a RESTful API with J2EE and Hibernate to process payment data, improvi…" at bounding box center [267, 130] width 266 height 14
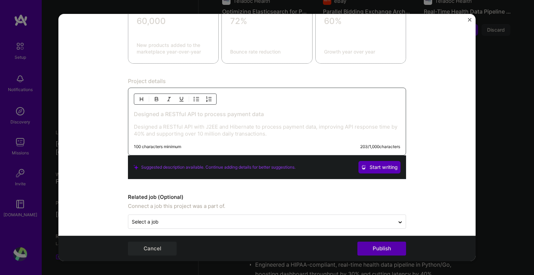
drag, startPoint x: 277, startPoint y: 134, endPoint x: 284, endPoint y: 164, distance: 30.6
click at [284, 164] on div "Project details Designed a RESTful API to process payment data Designed a RESTf…" at bounding box center [267, 129] width 278 height 102
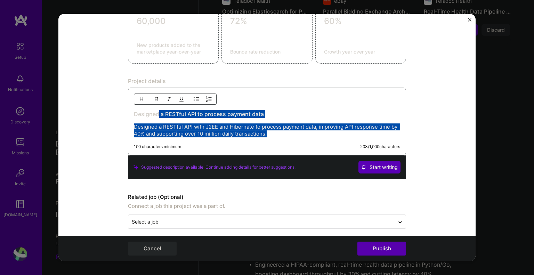
drag, startPoint x: 269, startPoint y: 131, endPoint x: 157, endPoint y: 79, distance: 123.4
click at [157, 79] on div "Project details Designed a RESTful API to process payment data Designed a RESTf…" at bounding box center [267, 129] width 278 height 102
click at [281, 127] on p "Designed a RESTful API with J2EE and Hibernate to process payment data, improvi…" at bounding box center [267, 130] width 266 height 14
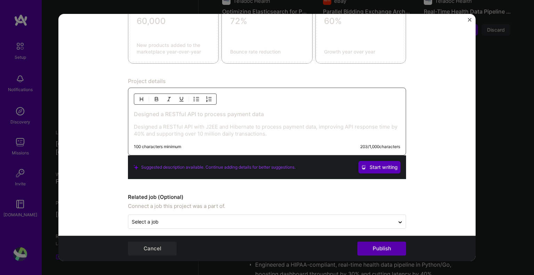
click at [282, 141] on div "Designed a RESTful API to process payment data Designed a RESTful API with J2EE…" at bounding box center [267, 122] width 278 height 68
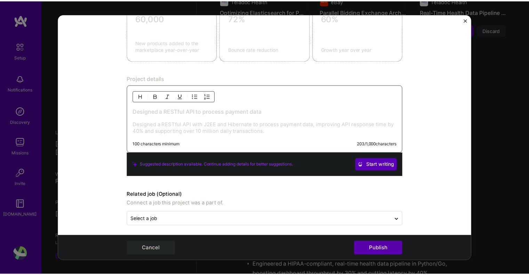
scroll to position [524, 0]
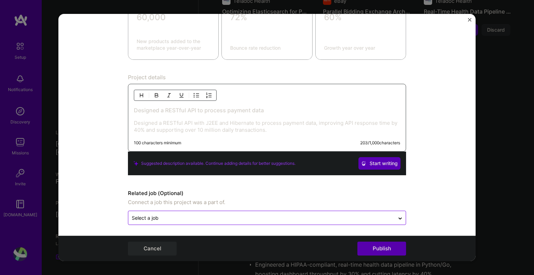
click at [207, 215] on input "text" at bounding box center [261, 217] width 259 height 7
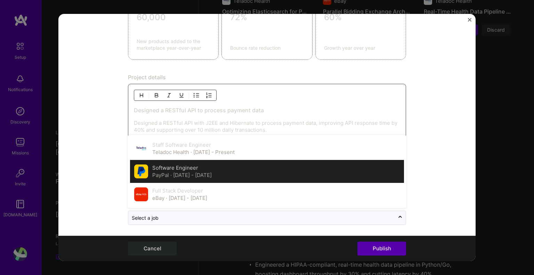
click at [195, 172] on span "· [DATE] - [DATE]" at bounding box center [190, 175] width 41 height 7
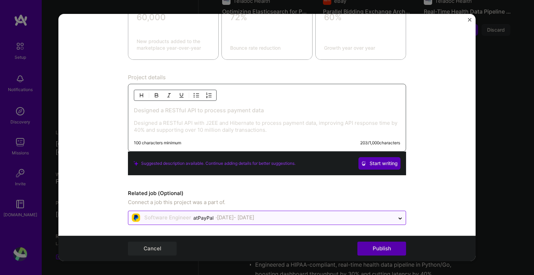
click at [203, 217] on div "at PayPal" at bounding box center [203, 217] width 20 height 7
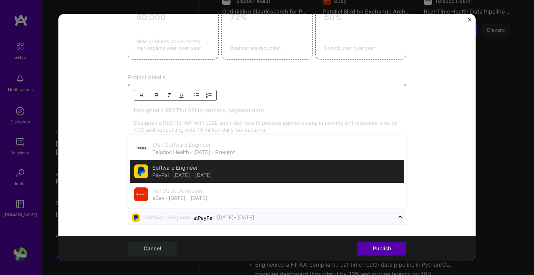
click at [181, 168] on label "Software Engineer" at bounding box center [175, 168] width 46 height 7
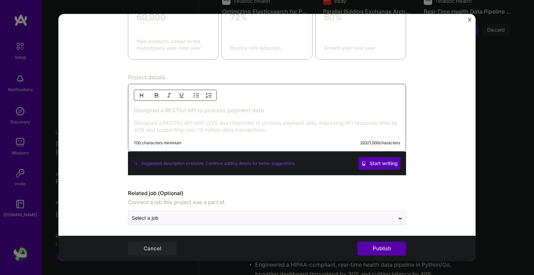
click at [512, 185] on div "Editing suggested project This project is suggested based on your LinkedIn, res…" at bounding box center [267, 137] width 534 height 275
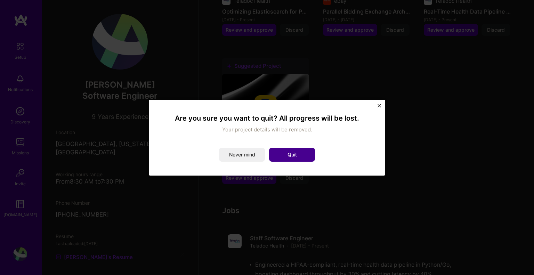
click at [303, 150] on button "Quit" at bounding box center [292, 155] width 46 height 14
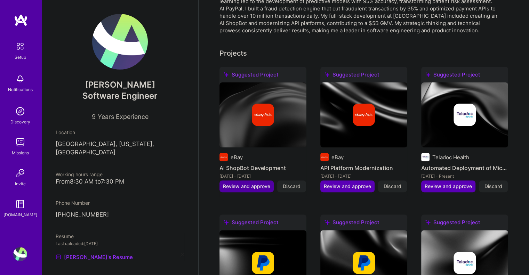
scroll to position [209, 0]
click at [259, 183] on span "Review and approve" at bounding box center [246, 186] width 47 height 7
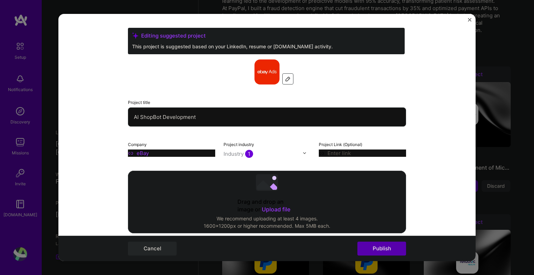
click at [182, 119] on input "AI ShopBot Development" at bounding box center [267, 116] width 278 height 19
drag, startPoint x: 182, startPoint y: 119, endPoint x: 123, endPoint y: 116, distance: 59.5
click at [123, 116] on form "Editing suggested project This project is suggested based on your LinkedIn, res…" at bounding box center [266, 138] width 417 height 248
click at [491, 147] on div "Editing suggested project This project is suggested based on your LinkedIn, res…" at bounding box center [267, 137] width 534 height 275
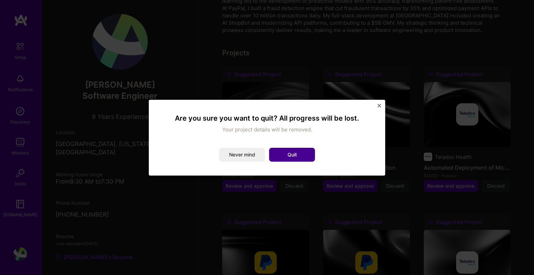
click at [297, 150] on button "Quit" at bounding box center [292, 155] width 46 height 14
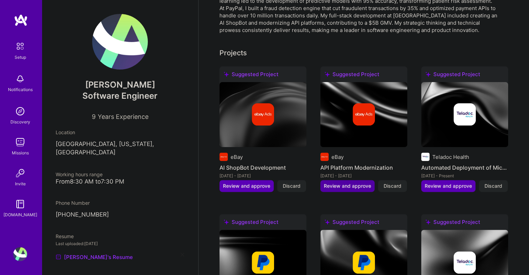
click at [363, 183] on span "Review and approve" at bounding box center [347, 186] width 47 height 7
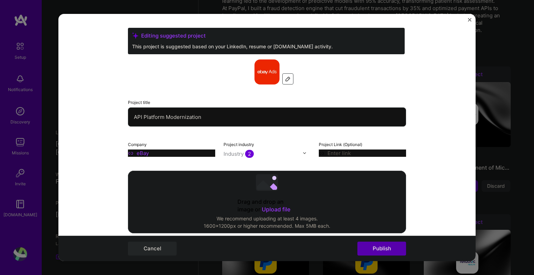
click at [137, 119] on input "API Platform Modernization" at bounding box center [267, 116] width 278 height 19
drag, startPoint x: 137, startPoint y: 119, endPoint x: 209, endPoint y: 119, distance: 71.3
click at [209, 119] on input "API Platform Modernization" at bounding box center [267, 116] width 278 height 19
click at [531, 72] on div "Editing suggested project This project is suggested based on your LinkedIn, res…" at bounding box center [267, 137] width 534 height 275
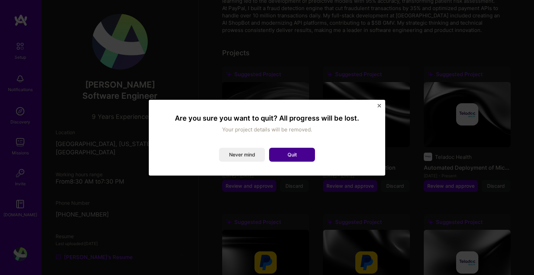
click at [291, 151] on button "Quit" at bounding box center [292, 155] width 46 height 14
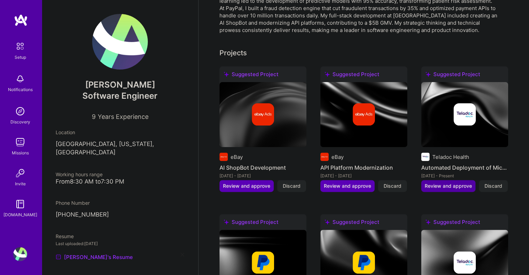
click at [458, 183] on span "Review and approve" at bounding box center [448, 186] width 47 height 7
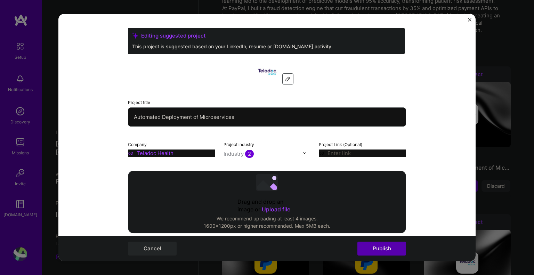
click at [223, 117] on input "Automated Deployment of Microservices" at bounding box center [267, 116] width 278 height 19
click at [222, 117] on input "Automated Deployment of Microservices" at bounding box center [267, 116] width 278 height 19
click at [223, 117] on input "Automated Deployment of Microservices" at bounding box center [267, 116] width 278 height 19
click at [289, 111] on input "Automated Deployment of Microservices" at bounding box center [267, 116] width 278 height 19
click at [146, 119] on input "Automated Deployment of Microservices" at bounding box center [267, 116] width 278 height 19
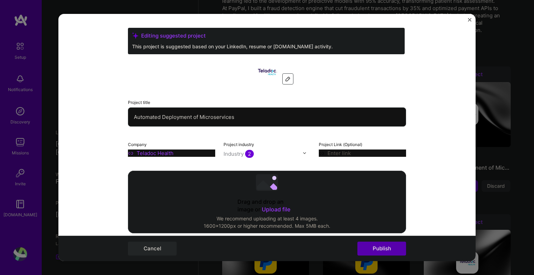
drag, startPoint x: 146, startPoint y: 119, endPoint x: 239, endPoint y: 121, distance: 93.2
click at [239, 121] on input "Automated Deployment of Microservices" at bounding box center [267, 116] width 278 height 19
click at [513, 45] on div "Editing suggested project This project is suggested based on your LinkedIn, res…" at bounding box center [267, 137] width 534 height 275
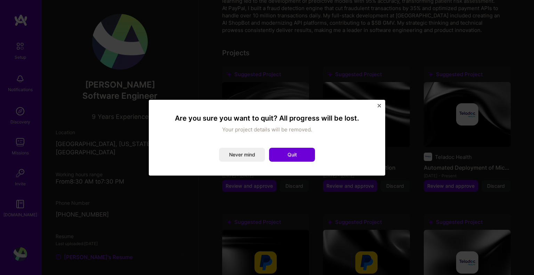
drag, startPoint x: 465, startPoint y: 101, endPoint x: 458, endPoint y: 105, distance: 9.1
click at [465, 100] on div "Are you sure you want to quit? All progress will be lost. Your project details …" at bounding box center [267, 137] width 534 height 275
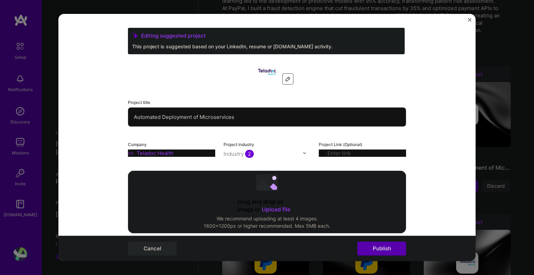
click at [495, 75] on div "Editing suggested project This project is suggested based on your LinkedIn, res…" at bounding box center [267, 137] width 534 height 275
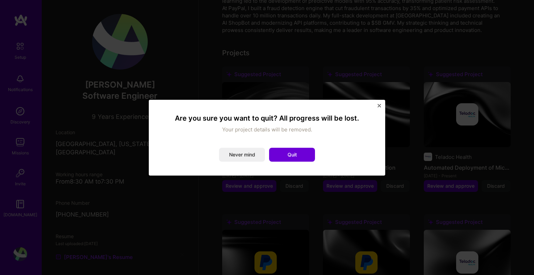
drag, startPoint x: 299, startPoint y: 153, endPoint x: 306, endPoint y: 150, distance: 7.5
click at [299, 152] on button "Quit" at bounding box center [292, 155] width 46 height 14
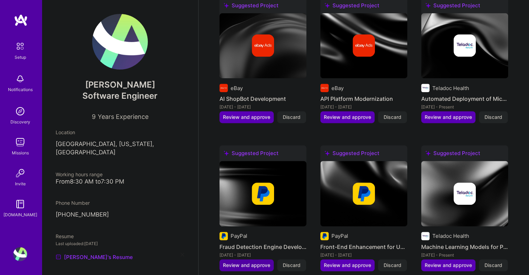
scroll to position [278, 0]
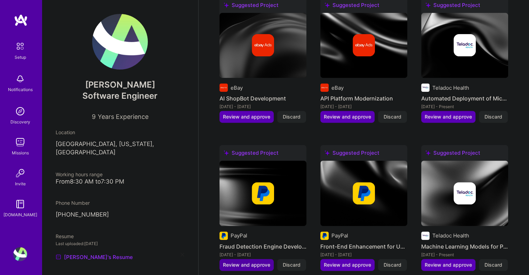
click at [255, 262] on span "Review and approve" at bounding box center [246, 265] width 47 height 7
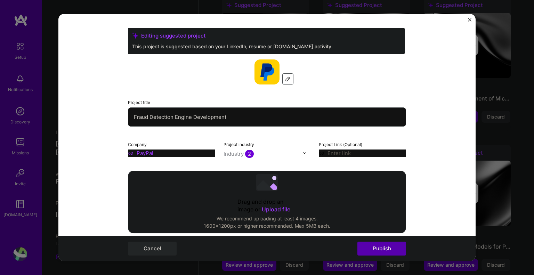
click at [248, 115] on input "Fraud Detection Engine Development" at bounding box center [267, 116] width 278 height 19
drag, startPoint x: 248, startPoint y: 115, endPoint x: 122, endPoint y: 115, distance: 125.6
click at [122, 115] on form "Editing suggested project This project is suggested based on your LinkedIn, res…" at bounding box center [266, 138] width 417 height 248
click at [504, 185] on div "Editing suggested project This project is suggested based on your LinkedIn, res…" at bounding box center [267, 137] width 534 height 275
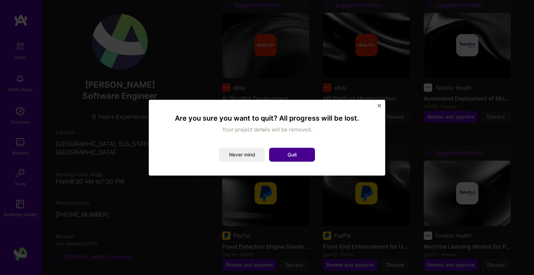
click at [300, 150] on button "Quit" at bounding box center [292, 155] width 46 height 14
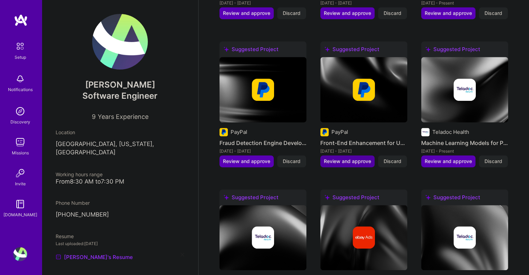
scroll to position [382, 0]
click at [345, 158] on span "Review and approve" at bounding box center [347, 161] width 47 height 7
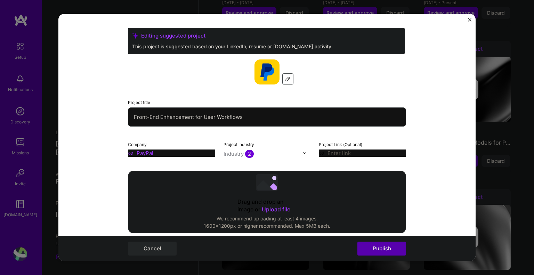
click at [139, 116] on input "Front-End Enhancement for User Workflows" at bounding box center [267, 116] width 278 height 19
drag, startPoint x: 139, startPoint y: 116, endPoint x: 273, endPoint y: 115, distance: 133.9
click at [273, 115] on input "Front-End Enhancement for User Workflows" at bounding box center [267, 116] width 278 height 19
click at [512, 154] on div "Editing suggested project This project is suggested based on your LinkedIn, res…" at bounding box center [267, 137] width 534 height 275
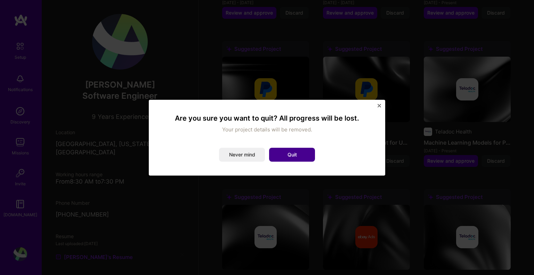
click at [307, 153] on button "Quit" at bounding box center [292, 155] width 46 height 14
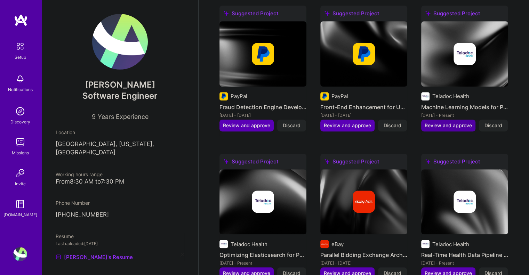
scroll to position [417, 0]
click at [449, 122] on span "Review and approve" at bounding box center [448, 125] width 47 height 7
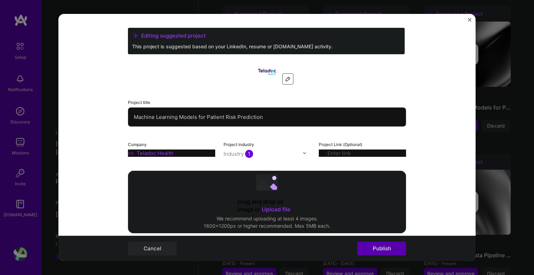
click at [145, 118] on input "Machine Learning Models for Patient Risk Prediction" at bounding box center [267, 116] width 278 height 19
drag, startPoint x: 145, startPoint y: 118, endPoint x: 288, endPoint y: 120, distance: 143.0
click at [288, 120] on input "Machine Learning Models for Patient Risk Prediction" at bounding box center [267, 116] width 278 height 19
click at [512, 117] on div "Editing suggested project This project is suggested based on your LinkedIn, res…" at bounding box center [267, 137] width 534 height 275
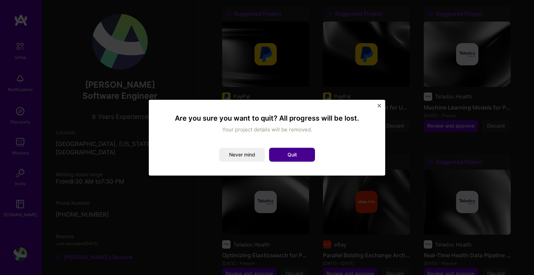
click at [307, 152] on button "Quit" at bounding box center [292, 155] width 46 height 14
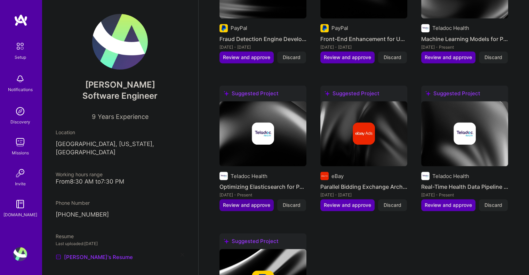
scroll to position [486, 0]
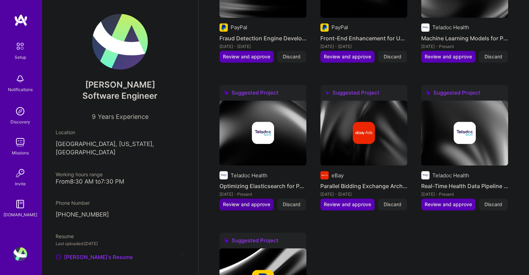
click at [262, 201] on span "Review and approve" at bounding box center [246, 204] width 47 height 7
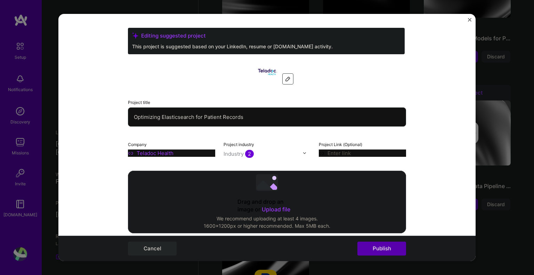
click at [139, 121] on input "Optimizing Elasticsearch for Patient Records" at bounding box center [267, 116] width 278 height 19
drag, startPoint x: 139, startPoint y: 121, endPoint x: 249, endPoint y: 117, distance: 110.0
click at [249, 117] on input "Optimizing Elasticsearch for Patient Records" at bounding box center [267, 116] width 278 height 19
click at [487, 54] on div "Editing suggested project This project is suggested based on your LinkedIn, res…" at bounding box center [267, 137] width 534 height 275
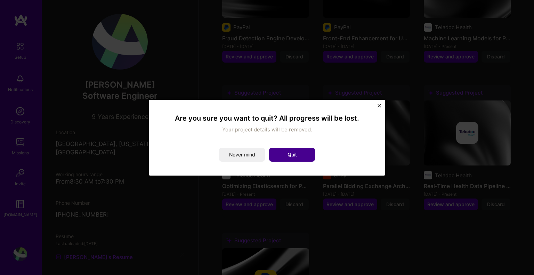
click at [293, 151] on button "Quit" at bounding box center [292, 155] width 46 height 14
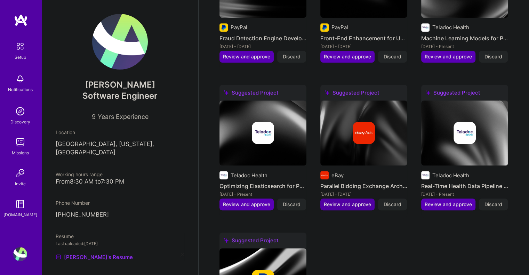
click at [360, 201] on span "Review and approve" at bounding box center [347, 204] width 47 height 7
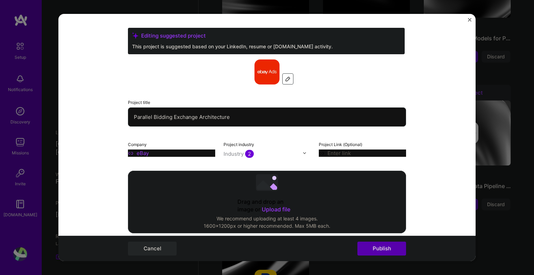
click at [131, 115] on input "Parallel Bidding Exchange Architecture" at bounding box center [267, 116] width 278 height 19
drag, startPoint x: 131, startPoint y: 115, endPoint x: 248, endPoint y: 114, distance: 116.2
click at [248, 114] on input "Parallel Bidding Exchange Architecture" at bounding box center [267, 116] width 278 height 19
click at [498, 43] on div "Editing suggested project This project is suggested based on your LinkedIn, res…" at bounding box center [267, 137] width 534 height 275
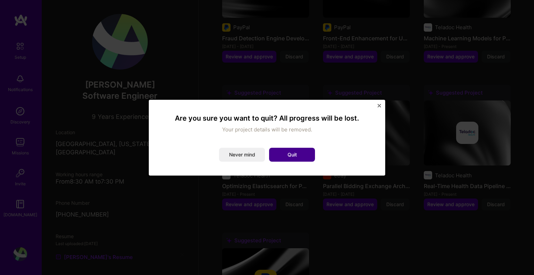
click at [300, 150] on button "Quit" at bounding box center [292, 155] width 46 height 14
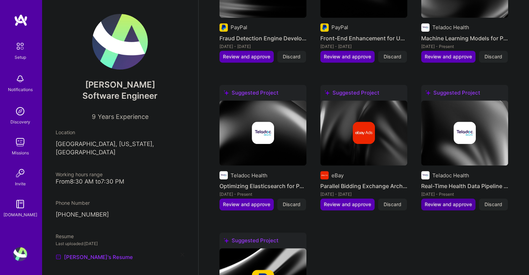
click at [447, 201] on span "Review and approve" at bounding box center [448, 204] width 47 height 7
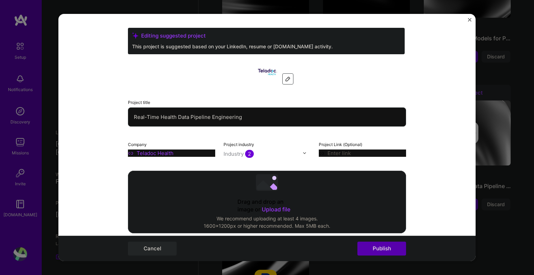
click at [134, 118] on input "Real-Time Health Data Pipeline Engineering" at bounding box center [267, 116] width 278 height 19
drag, startPoint x: 134, startPoint y: 118, endPoint x: 275, endPoint y: 120, distance: 141.9
click at [275, 120] on input "Real-Time Health Data Pipeline Engineering" at bounding box center [267, 116] width 278 height 19
click at [505, 38] on div "Editing suggested project This project is suggested based on your LinkedIn, res…" at bounding box center [267, 137] width 534 height 275
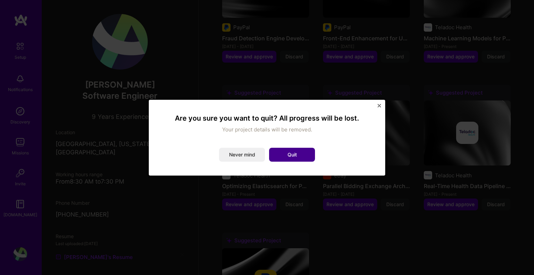
click at [301, 151] on button "Quit" at bounding box center [292, 155] width 46 height 14
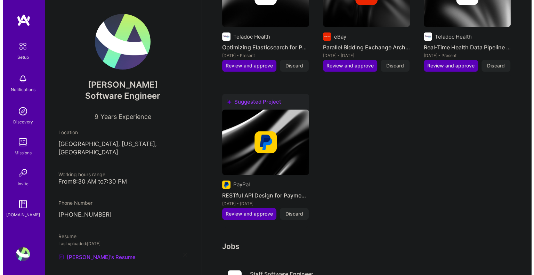
scroll to position [625, 0]
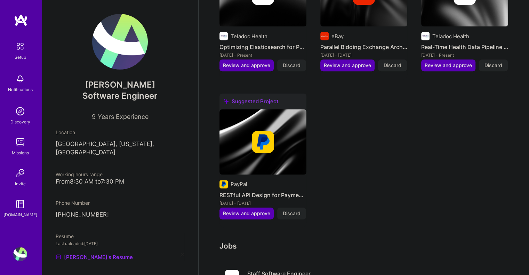
click at [246, 197] on div "Suggested Project PayPal RESTful API Design for Payment Processing [DATE] - [DA…" at bounding box center [262, 161] width 87 height 134
click at [245, 210] on span "Review and approve" at bounding box center [246, 213] width 47 height 7
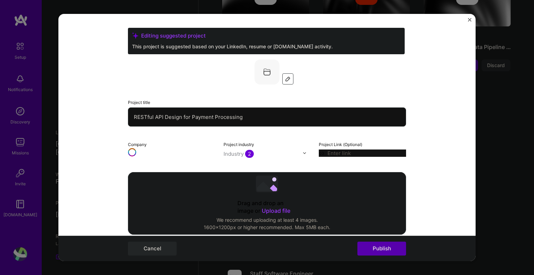
click at [258, 118] on input "RESTful API Design for Payment Processing" at bounding box center [267, 116] width 278 height 19
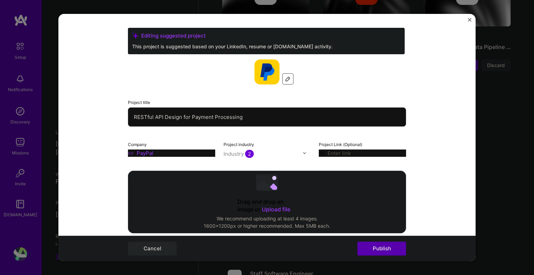
drag, startPoint x: 258, startPoint y: 118, endPoint x: 124, endPoint y: 119, distance: 134.3
click at [125, 119] on form "Editing suggested project This project is suggested based on your LinkedIn, res…" at bounding box center [266, 138] width 417 height 248
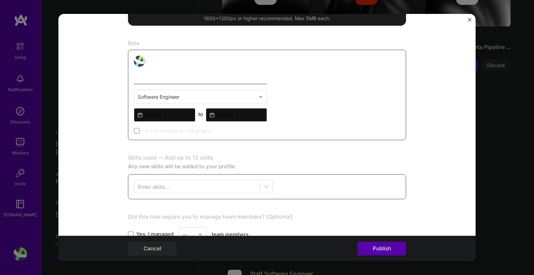
scroll to position [209, 0]
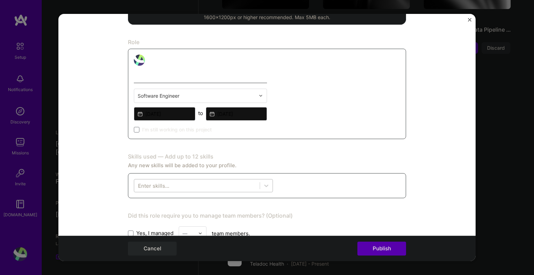
click at [216, 183] on div at bounding box center [197, 185] width 126 height 11
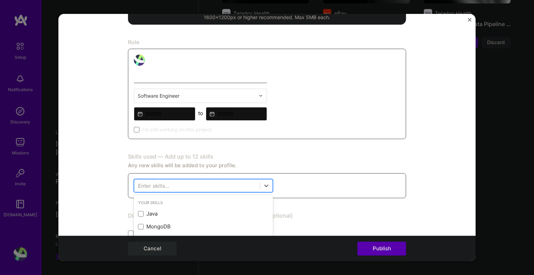
scroll to position [652, 0]
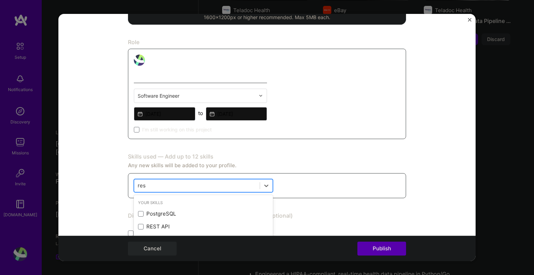
type input "rest"
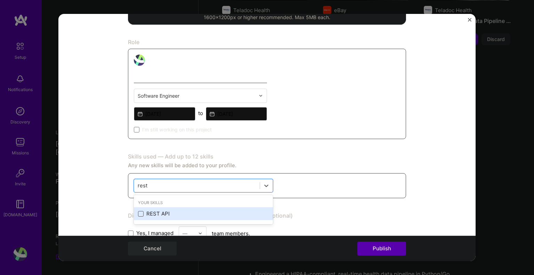
click at [139, 212] on span at bounding box center [141, 214] width 6 height 6
click at [0, 0] on input "checkbox" at bounding box center [0, 0] width 0 height 0
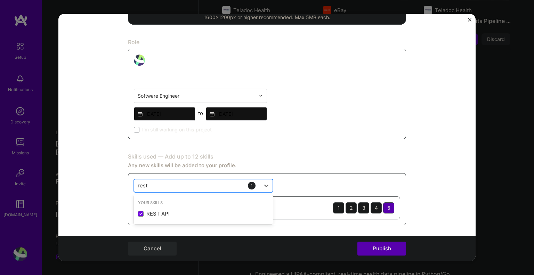
click at [174, 185] on div "rest rest" at bounding box center [197, 185] width 126 height 11
type input "oauth"
type input "OAuth"
type input "auth"
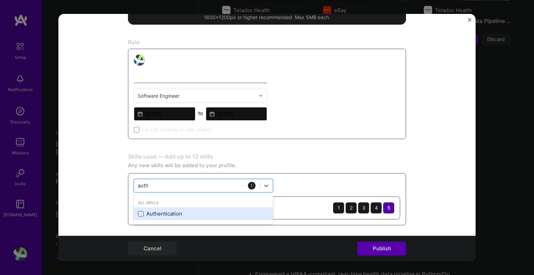
click at [138, 213] on span at bounding box center [141, 214] width 6 height 6
click at [0, 0] on input "checkbox" at bounding box center [0, 0] width 0 height 0
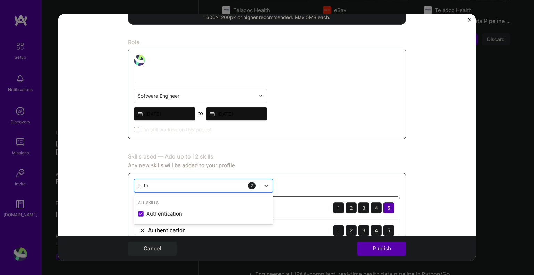
click at [166, 182] on div "auth auth" at bounding box center [197, 185] width 126 height 11
type input "json"
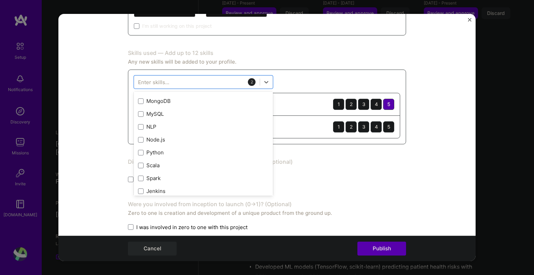
scroll to position [26, 0]
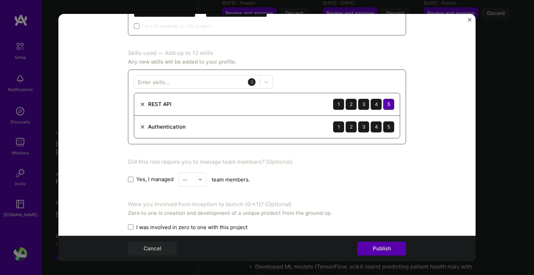
click at [333, 37] on div "Editing suggested project This project is suggested based on your LinkedIn, res…" at bounding box center [267, 100] width 278 height 771
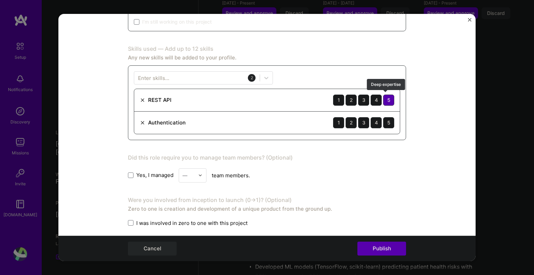
scroll to position [317, 0]
click at [386, 118] on div "5" at bounding box center [388, 122] width 11 height 11
click at [239, 72] on div at bounding box center [197, 77] width 126 height 11
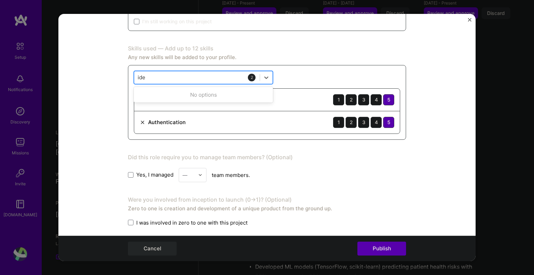
type input "idem"
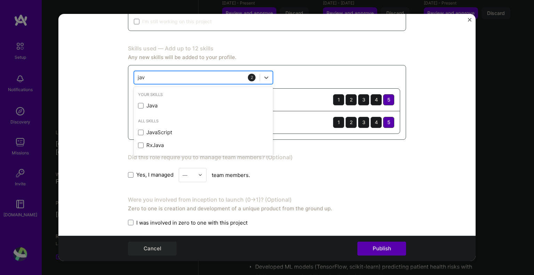
type input "java"
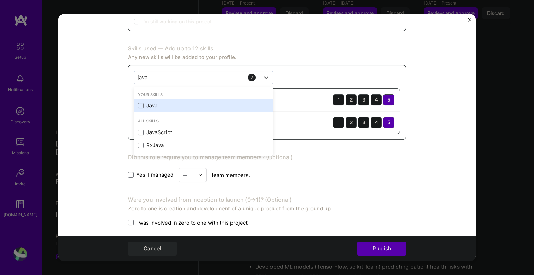
click at [153, 103] on div "Java" at bounding box center [203, 105] width 131 height 7
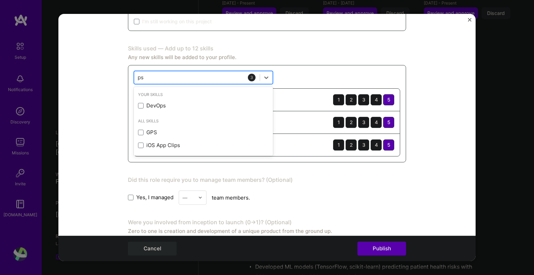
type input "p"
type input "spring"
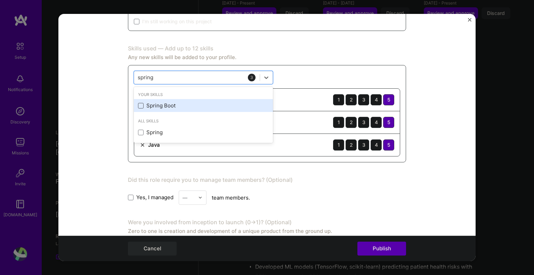
click at [138, 104] on span at bounding box center [141, 106] width 6 height 6
click at [0, 0] on input "checkbox" at bounding box center [0, 0] width 0 height 0
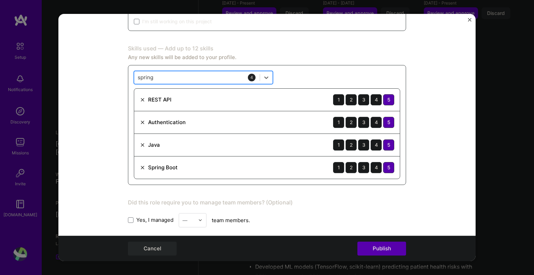
click at [168, 72] on div "spring spring" at bounding box center [197, 77] width 126 height 11
type input "paypal"
type input "json"
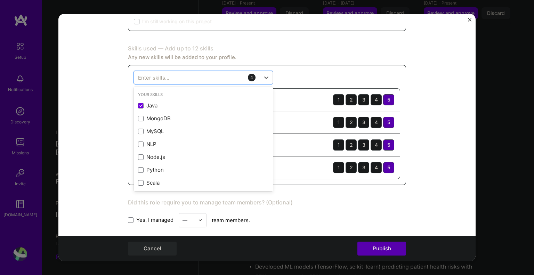
click at [427, 52] on form "Editing suggested project This project is suggested based on your LinkedIn, res…" at bounding box center [266, 138] width 417 height 248
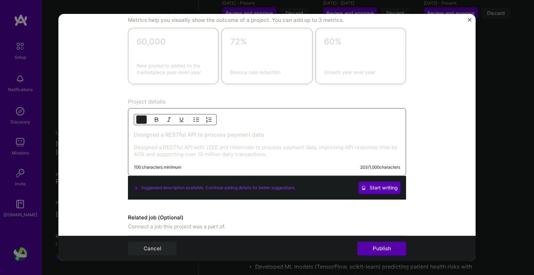
scroll to position [595, 0]
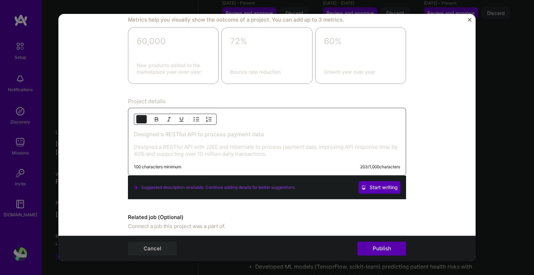
click at [201, 152] on p "Designed a RESTful API with J2EE and Hibernate to process payment data, improvi…" at bounding box center [267, 151] width 266 height 14
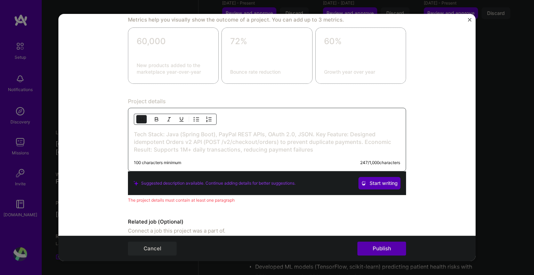
click at [313, 131] on h3 "Tech Stack: Java (Spring Boot), PayPal REST APIs, OAuth 2.0, JSON. Key Feature:…" at bounding box center [267, 141] width 266 height 23
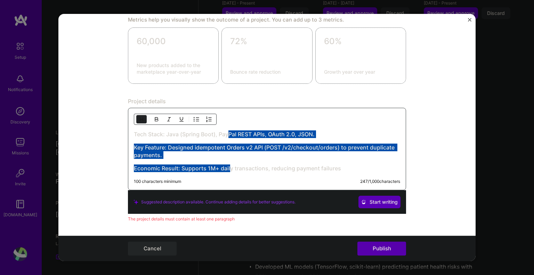
drag, startPoint x: 226, startPoint y: 129, endPoint x: 226, endPoint y: 169, distance: 40.7
click at [226, 169] on div "Tech Stack: Java (Spring Boot), PayPal REST APIs, OAuth 2.0, JSON. Key Feature:…" at bounding box center [267, 151] width 266 height 42
click at [194, 119] on img "button" at bounding box center [197, 120] width 6 height 6
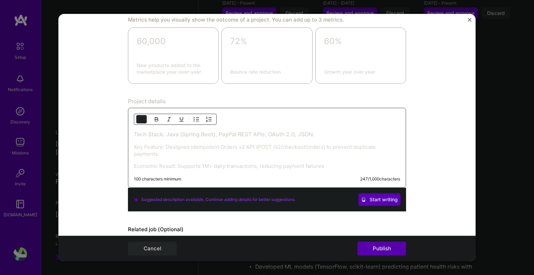
click at [215, 145] on p "Key Feature: Designed idempotent Orders v2 API (POST /v2/checkout/orders) to pr…" at bounding box center [267, 151] width 266 height 14
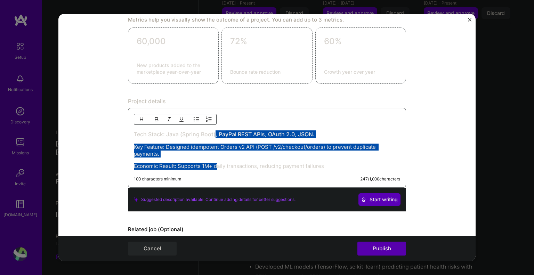
drag, startPoint x: 212, startPoint y: 131, endPoint x: 214, endPoint y: 165, distance: 33.5
click at [214, 165] on div "Tech Stack: Java (Spring Boot), PayPal REST APIs, OAuth 2.0, JSON. Key Feature:…" at bounding box center [267, 149] width 266 height 39
click at [195, 117] on img "button" at bounding box center [197, 120] width 6 height 6
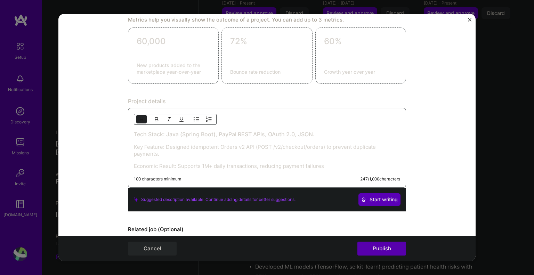
click at [234, 154] on p "Key Feature: Designed idempotent Orders v2 API (POST /v2/checkout/orders) to pr…" at bounding box center [267, 151] width 266 height 14
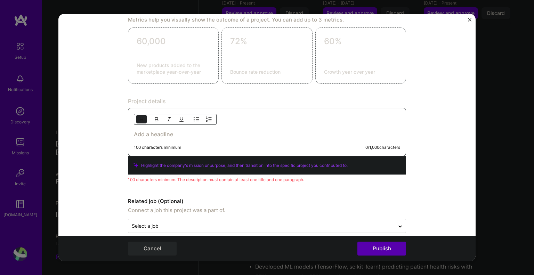
click at [187, 132] on h3 at bounding box center [267, 134] width 266 height 8
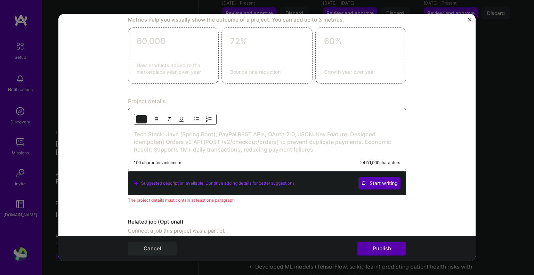
click at [314, 130] on h3 "Tech Stack: Java (Spring Boot), PayPal REST APIs, OAuth 2.0, JSON. Key Feature:…" at bounding box center [267, 141] width 266 height 23
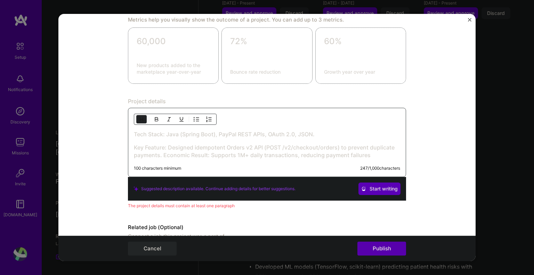
click at [161, 152] on h3 "Key Feature: Designed idempotent Orders v2 API (POST /v2/checkout/orders) to pr…" at bounding box center [267, 151] width 266 height 15
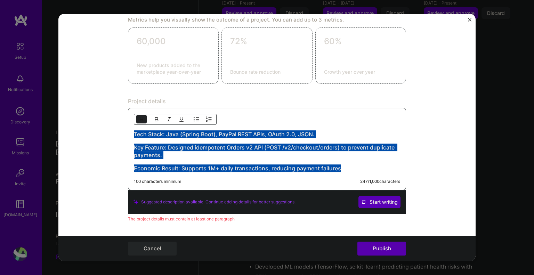
drag, startPoint x: 342, startPoint y: 167, endPoint x: 0, endPoint y: 109, distance: 347.2
click at [0, 109] on div "Editing suggested project This project is suggested based on your LinkedIn, res…" at bounding box center [267, 137] width 534 height 275
click at [207, 117] on img "button" at bounding box center [209, 120] width 6 height 6
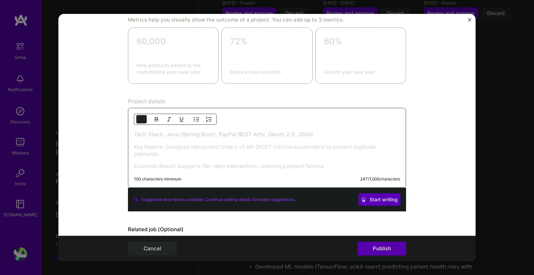
click at [141, 121] on button "button" at bounding box center [141, 119] width 10 height 8
click at [195, 122] on div at bounding box center [175, 119] width 83 height 11
click at [180, 119] on img "button" at bounding box center [182, 120] width 6 height 6
click at [176, 118] on button "button" at bounding box center [181, 119] width 10 height 8
click at [164, 118] on button "button" at bounding box center [169, 119] width 10 height 8
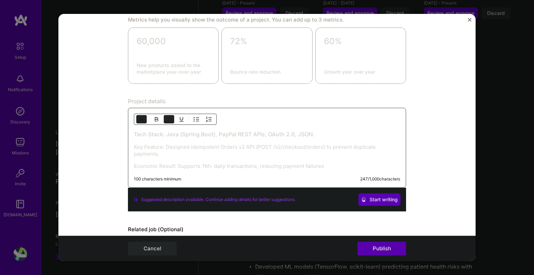
click at [175, 117] on div at bounding box center [175, 119] width 83 height 11
click at [187, 118] on div at bounding box center [175, 119] width 83 height 11
click at [199, 118] on div at bounding box center [175, 119] width 83 height 11
click at [204, 118] on button "button" at bounding box center [209, 119] width 10 height 8
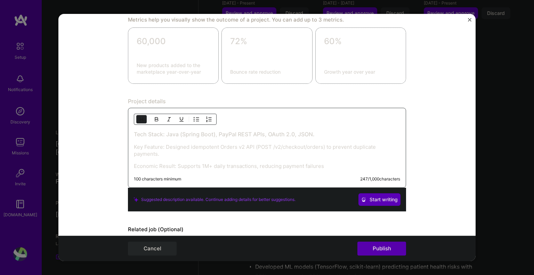
click at [204, 118] on button "button" at bounding box center [209, 119] width 10 height 8
click at [194, 119] on img "button" at bounding box center [197, 120] width 6 height 6
click at [195, 117] on img "button" at bounding box center [197, 120] width 6 height 6
click at [204, 117] on button "button" at bounding box center [209, 119] width 10 height 8
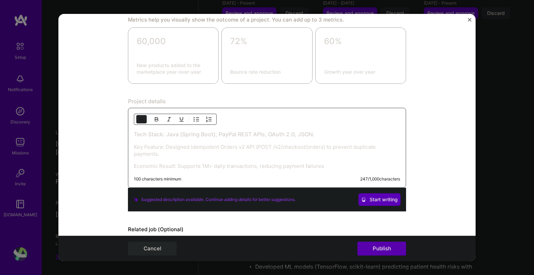
click at [204, 117] on button "button" at bounding box center [209, 119] width 10 height 8
click at [237, 158] on div "Tech Stack: Java (Spring Boot), PayPal REST APIs, OAuth 2.0, JSON. Key Feature:…" at bounding box center [267, 149] width 266 height 39
click at [231, 163] on p "Economic Result: Supports 1M+ daily transactions, reducing payment failures" at bounding box center [267, 166] width 266 height 7
drag, startPoint x: 210, startPoint y: 171, endPoint x: 180, endPoint y: 155, distance: 33.6
click at [180, 155] on div "Tech Stack: Java (Spring Boot), PayPal REST APIs, OAuth 2.0, JSON. Key Feature:…" at bounding box center [267, 148] width 278 height 80
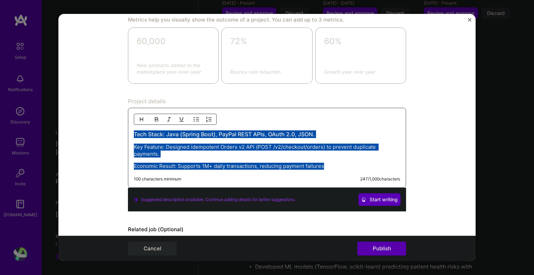
drag, startPoint x: 330, startPoint y: 163, endPoint x: 77, endPoint y: 107, distance: 259.7
click at [77, 107] on form "Editing suggested project This project is suggested based on your LinkedIn, res…" at bounding box center [266, 138] width 417 height 248
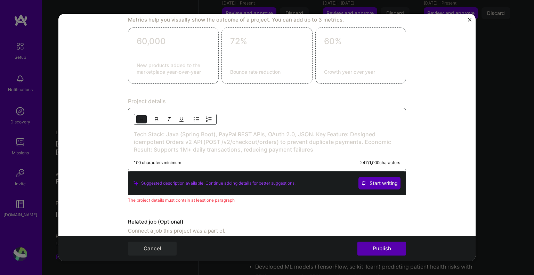
click at [314, 130] on h3 "Tech Stack: Java (Spring Boot), PayPal REST APIs, OAuth 2.0, JSON. Key Feature:…" at bounding box center [267, 141] width 266 height 23
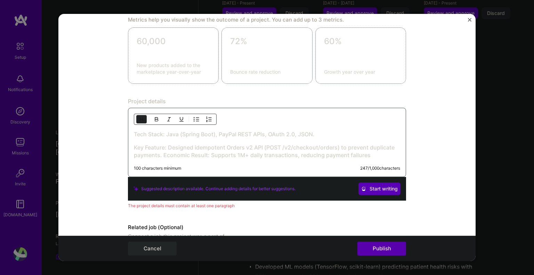
click at [161, 153] on h3 "Key Feature: Designed idempotent Orders v2 API (POST /v2/checkout/orders) to pr…" at bounding box center [267, 151] width 266 height 15
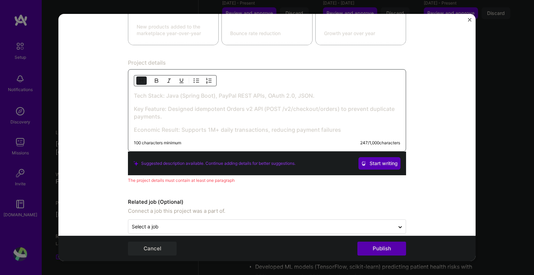
scroll to position [642, 0]
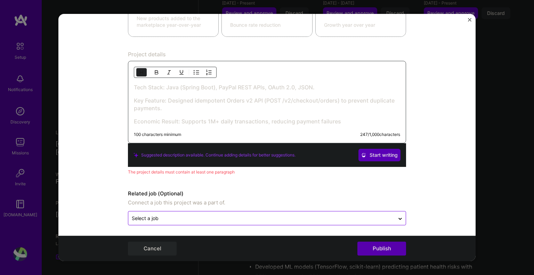
click at [181, 215] on input "text" at bounding box center [261, 218] width 259 height 7
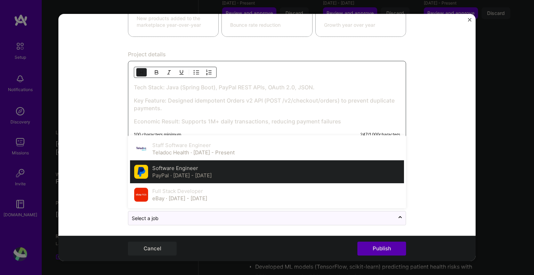
click at [177, 172] on span "· [DATE] - [DATE]" at bounding box center [190, 175] width 41 height 7
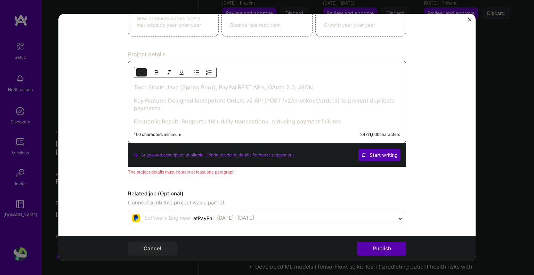
click at [232, 171] on div "The project details must contain at least one paragraph" at bounding box center [267, 171] width 278 height 7
click at [392, 250] on button "Publish" at bounding box center [382, 249] width 49 height 14
click at [379, 157] on button "Start writing" at bounding box center [380, 155] width 42 height 13
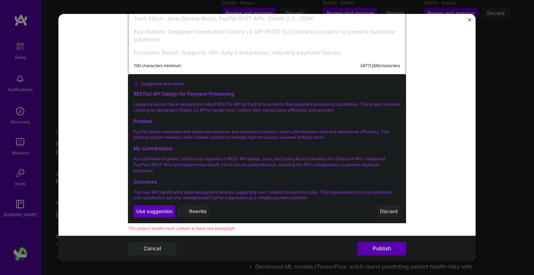
scroll to position [711, 0]
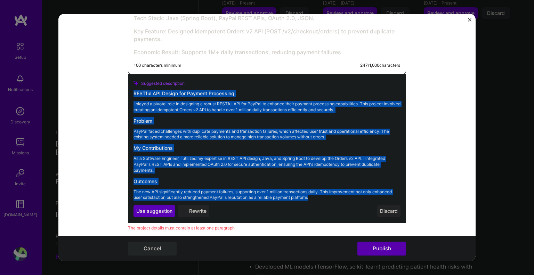
drag, startPoint x: 312, startPoint y: 196, endPoint x: 125, endPoint y: 93, distance: 213.6
click at [125, 93] on form "Editing suggested project This project is suggested based on your LinkedIn, res…" at bounding box center [266, 138] width 417 height 248
copy div "RESTful API Design for Payment Processing I played a pivotal role in designing …"
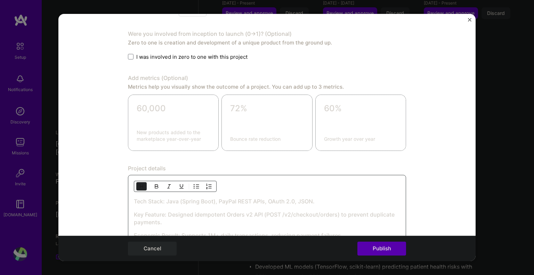
scroll to position [527, 0]
click at [415, 118] on form "Editing suggested project This project is suggested based on your LinkedIn, res…" at bounding box center [266, 138] width 417 height 248
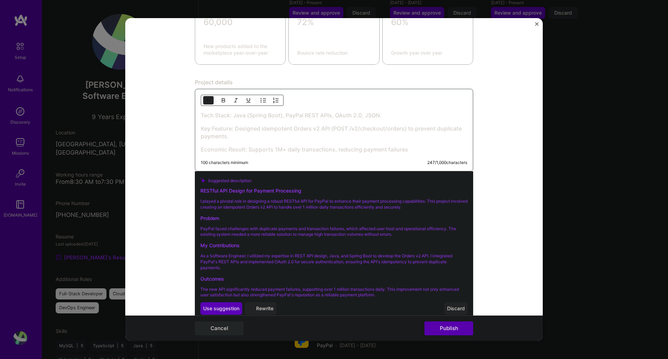
scroll to position [622, 0]
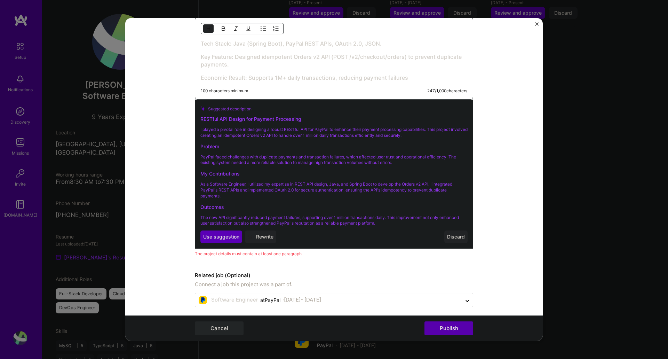
click at [301, 79] on h3 "Economic Result: Supports 1M+ daily transactions, reducing payment failures" at bounding box center [334, 78] width 266 height 8
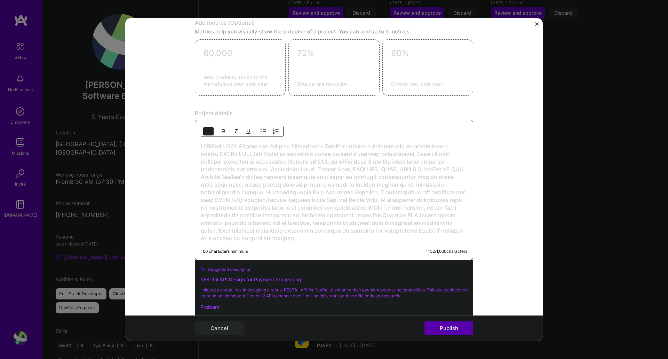
scroll to position [587, 0]
click at [323, 170] on h3 at bounding box center [334, 192] width 266 height 99
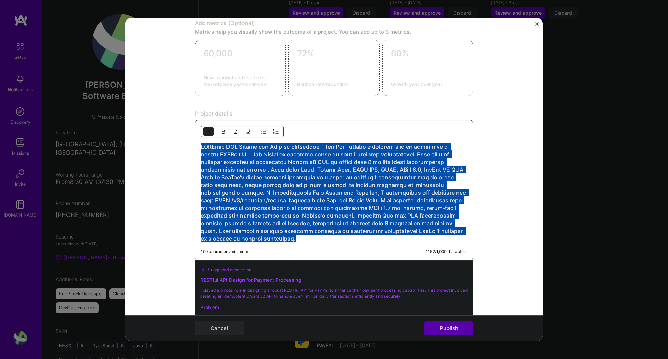
click at [326, 194] on h3 at bounding box center [334, 192] width 266 height 99
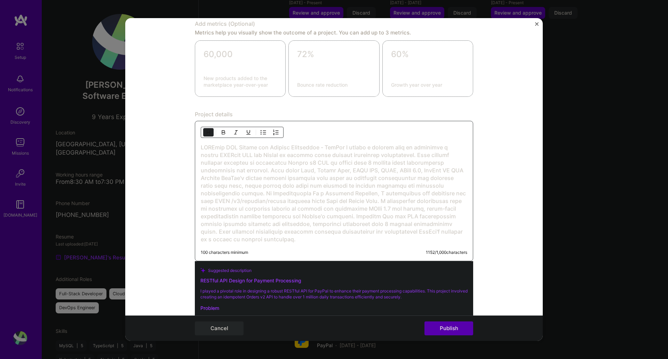
scroll to position [587, 0]
click at [319, 151] on h3 at bounding box center [334, 192] width 266 height 99
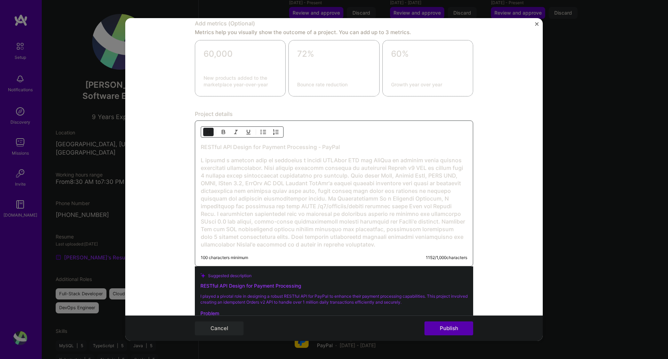
click at [268, 168] on h3 at bounding box center [334, 202] width 266 height 92
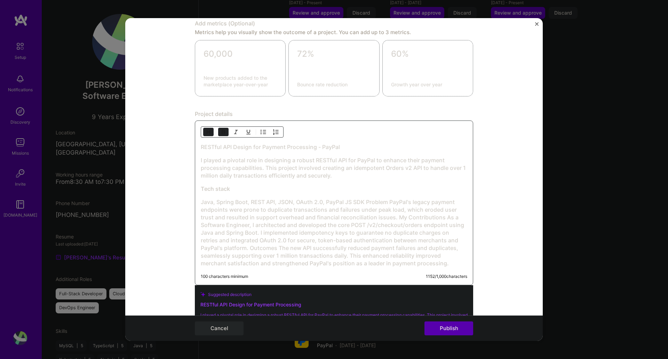
click at [310, 220] on h3 "Java, Spring Boot, REST API, JSON, OAuth 2.0, PayPal JS SDK Problem PayPal's le…" at bounding box center [334, 232] width 266 height 69
click at [366, 201] on h3 "Java, Spring Boot, REST API, JSON, OAuth 2.0, PayPal JS SDK Problem PayPal's le…" at bounding box center [334, 232] width 266 height 69
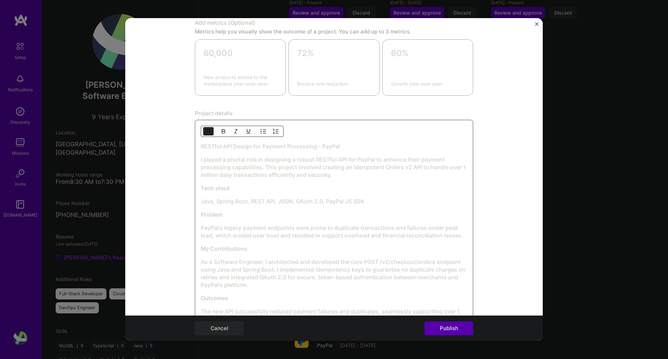
scroll to position [587, 0]
drag, startPoint x: 358, startPoint y: 147, endPoint x: 189, endPoint y: 147, distance: 168.7
click at [189, 147] on form "Editing suggested project This project is suggested based on your LinkedIn, res…" at bounding box center [333, 179] width 417 height 323
click at [306, 230] on h3 "PayPal's legacy payment endpoints were prone to duplicate transactions and fail…" at bounding box center [334, 231] width 266 height 15
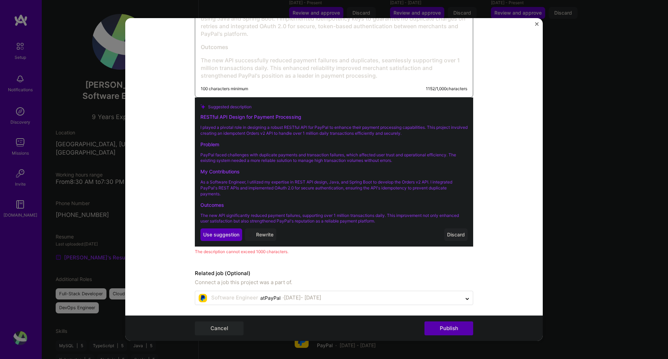
scroll to position [841, 0]
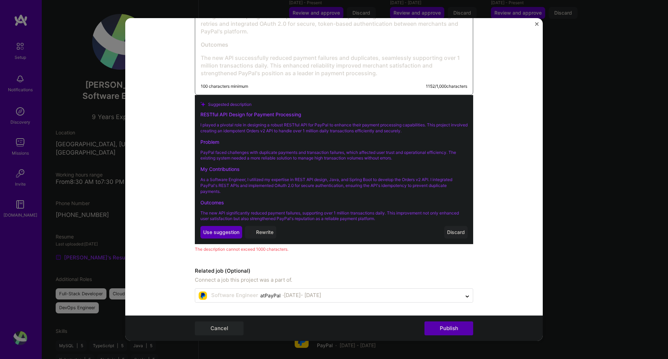
click at [490, 220] on form "Editing suggested project This project is suggested based on your LinkedIn, res…" at bounding box center [333, 179] width 417 height 323
click at [452, 275] on button "Publish" at bounding box center [448, 328] width 49 height 14
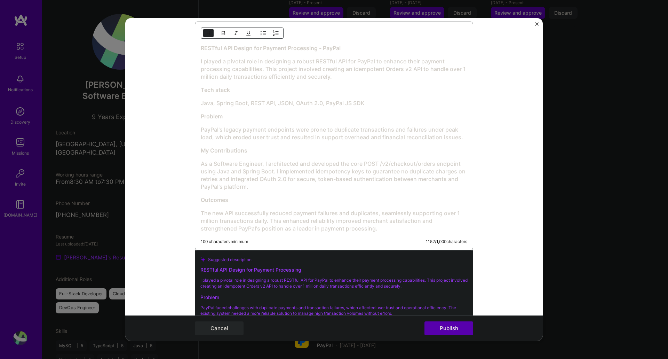
scroll to position [679, 0]
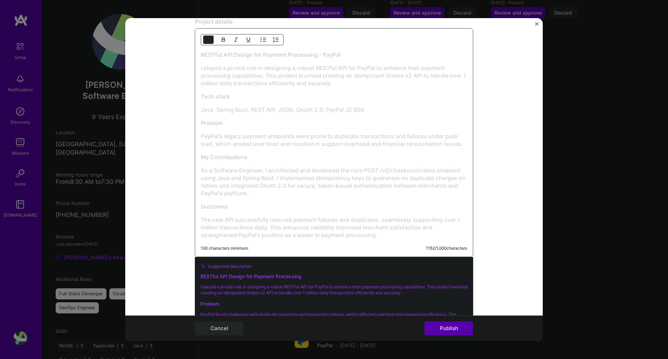
click at [386, 237] on h3 "The new API successfully reduced payment failures and duplicates, seamlessly su…" at bounding box center [334, 227] width 266 height 23
click at [450, 275] on button "Publish" at bounding box center [448, 328] width 49 height 14
click at [457, 246] on div "1152 / 1,000 characters" at bounding box center [446, 248] width 41 height 6
click at [441, 246] on div "1152 / 1,000 characters" at bounding box center [446, 248] width 41 height 6
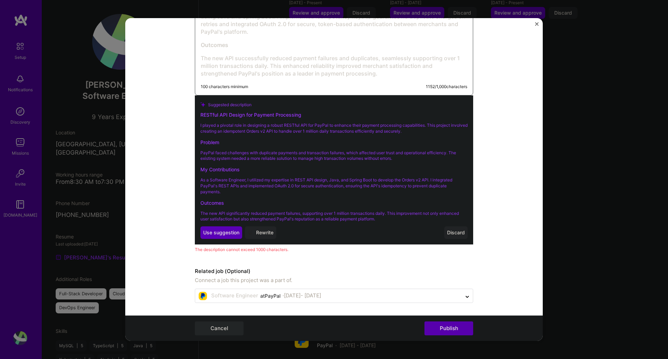
scroll to position [841, 0]
click at [226, 230] on span "Use suggestion" at bounding box center [221, 232] width 36 height 7
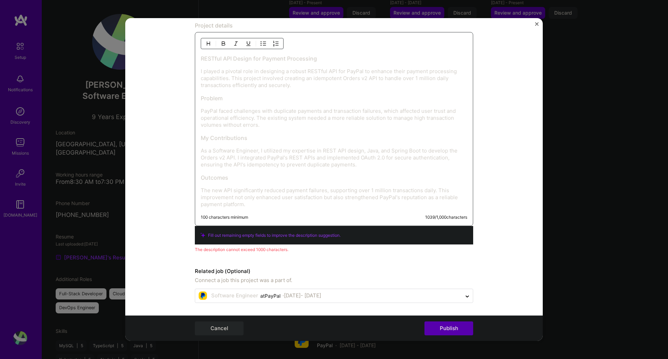
click at [340, 147] on p "As a Software Engineer, I utilized my expertise in REST API design, Java, and S…" at bounding box center [334, 157] width 266 height 21
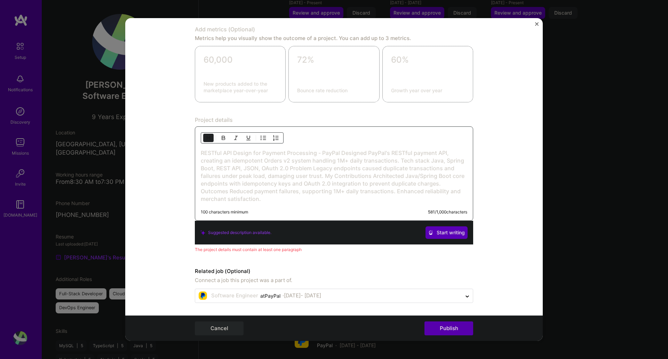
click at [225, 150] on h3 "RESTful API Design for Payment Processing - PayPal Designed PayPal's RESTful pa…" at bounding box center [334, 176] width 266 height 54
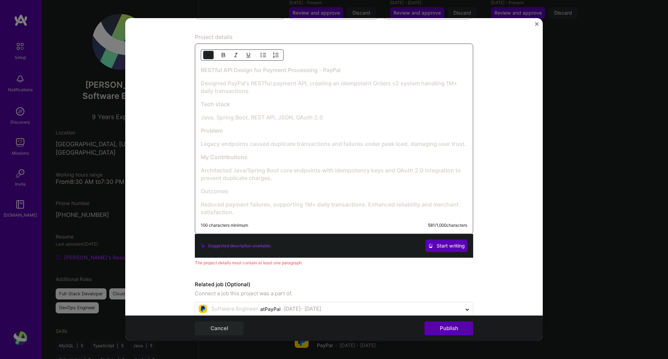
scroll to position [675, 0]
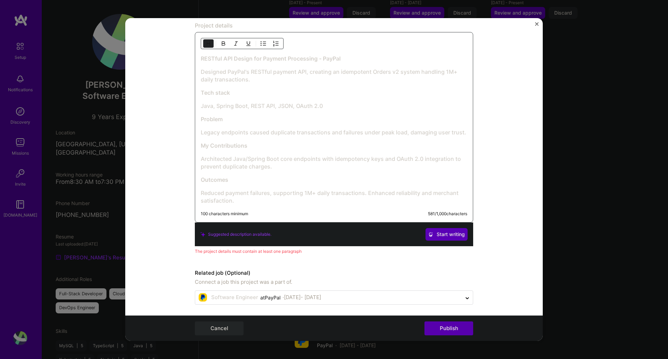
click at [327, 144] on h3 "My Contributions" at bounding box center [334, 146] width 266 height 8
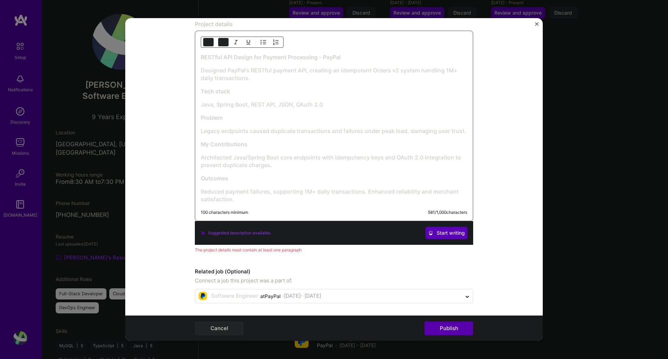
scroll to position [677, 0]
click at [446, 275] on button "Publish" at bounding box center [448, 328] width 49 height 14
click at [435, 233] on span "Start writing" at bounding box center [446, 232] width 37 height 7
click at [453, 232] on div "Suggested description available. Writing" at bounding box center [333, 232] width 267 height 13
click at [340, 159] on h3 "Architected Java/Spring Boot core endpoints with idempotency keys and OAuth 2.0…" at bounding box center [334, 160] width 266 height 15
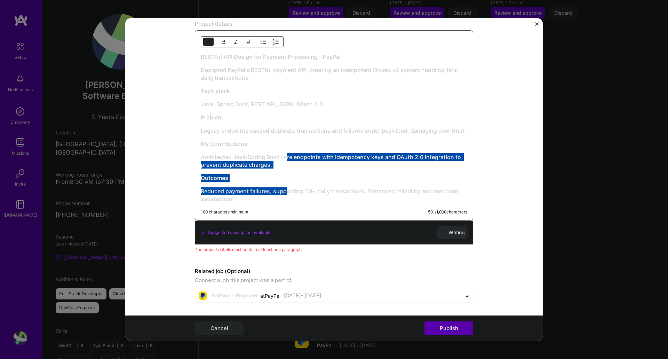
drag, startPoint x: 283, startPoint y: 191, endPoint x: 283, endPoint y: 146, distance: 44.9
click at [283, 147] on div "RESTful API Design for Payment Processing - PayPal Designed PayPal's RESTful pa…" at bounding box center [334, 128] width 266 height 150
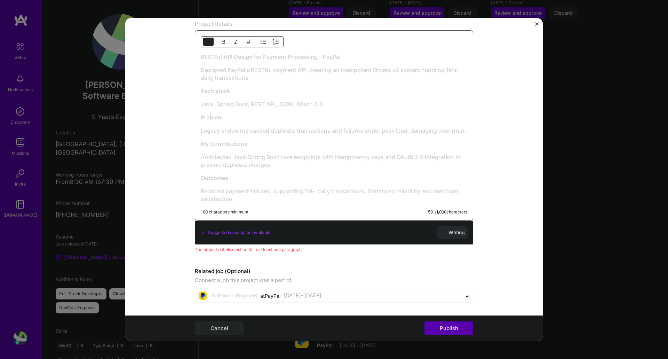
click at [325, 186] on div "RESTful API Design for Payment Processing - PayPal Designed PayPal's RESTful pa…" at bounding box center [334, 128] width 266 height 150
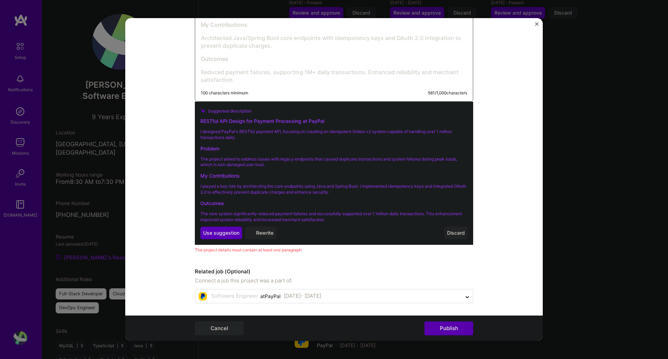
scroll to position [797, 0]
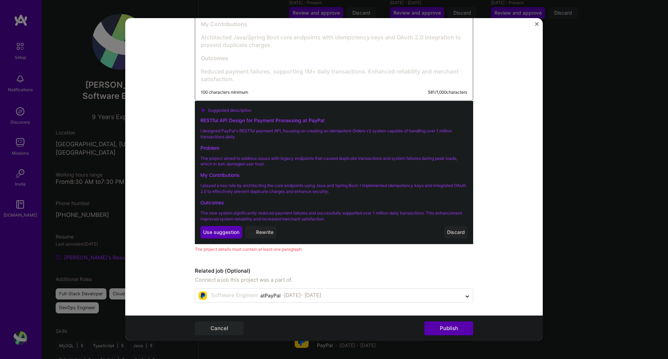
click at [272, 249] on div "The project details must contain at least one paragraph" at bounding box center [334, 248] width 278 height 7
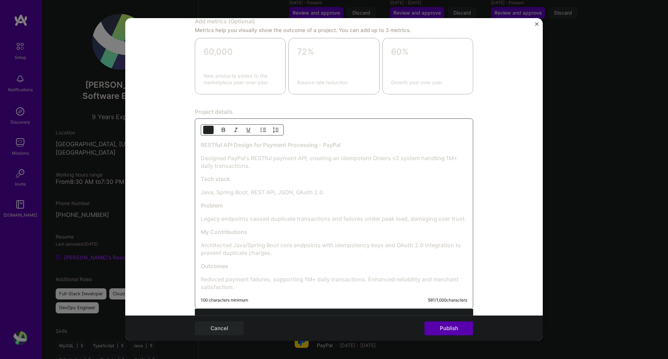
click at [254, 146] on strong "RESTful API Design for Payment Processing - PayPal" at bounding box center [271, 144] width 140 height 7
click at [346, 165] on h3 "Designed PayPal's RESTful payment API, creating an idempotent Orders v2 system …" at bounding box center [334, 162] width 266 height 15
click at [291, 147] on strong "RESTful API Design for Payment Processing - PayPal" at bounding box center [271, 145] width 140 height 7
click at [277, 147] on strong "RESTful API Design for Payment Processing - PayPal" at bounding box center [271, 145] width 140 height 7
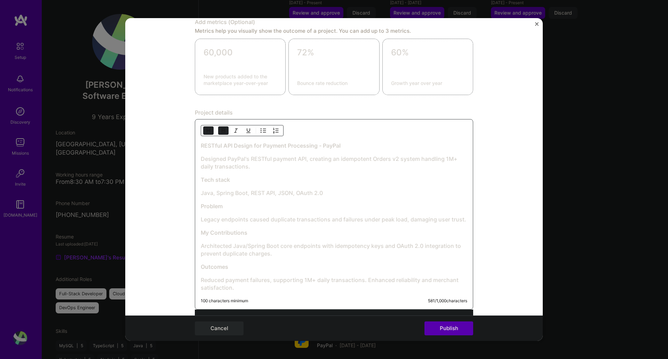
click at [262, 130] on img "button" at bounding box center [264, 131] width 6 height 6
click at [277, 134] on button "button" at bounding box center [276, 130] width 10 height 8
click at [276, 134] on button "button" at bounding box center [276, 130] width 10 height 8
click at [275, 133] on img "button" at bounding box center [276, 131] width 6 height 6
click at [267, 130] on div at bounding box center [242, 130] width 83 height 11
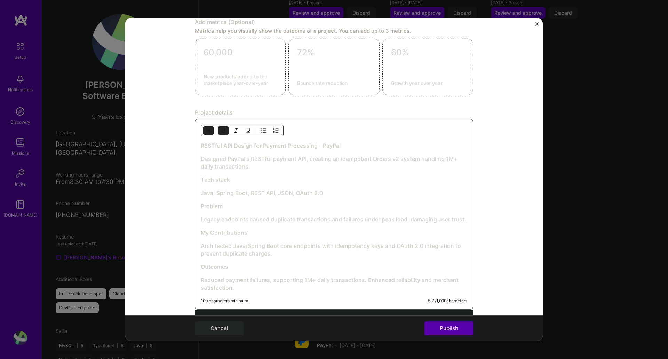
click at [262, 131] on img "button" at bounding box center [264, 131] width 6 height 6
click at [234, 183] on h3 "Tech stack" at bounding box center [334, 180] width 266 height 8
click at [263, 130] on img "button" at bounding box center [264, 131] width 6 height 6
click at [261, 130] on img "button" at bounding box center [264, 131] width 6 height 6
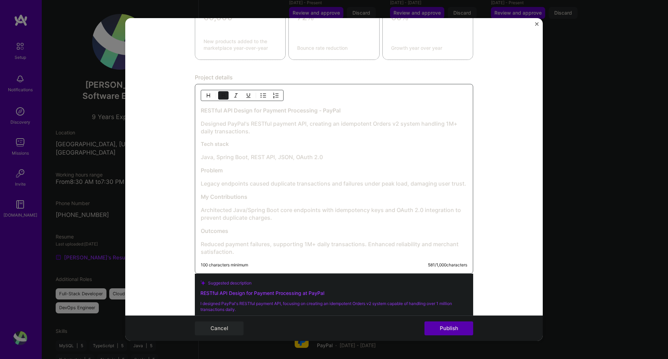
scroll to position [623, 0]
drag, startPoint x: 256, startPoint y: 133, endPoint x: 195, endPoint y: 121, distance: 62.4
click at [195, 121] on div "RESTful API Design for Payment Processing - PayPal Designed PayPal's RESTful pa…" at bounding box center [334, 179] width 278 height 190
click at [221, 94] on img "button" at bounding box center [224, 96] width 6 height 6
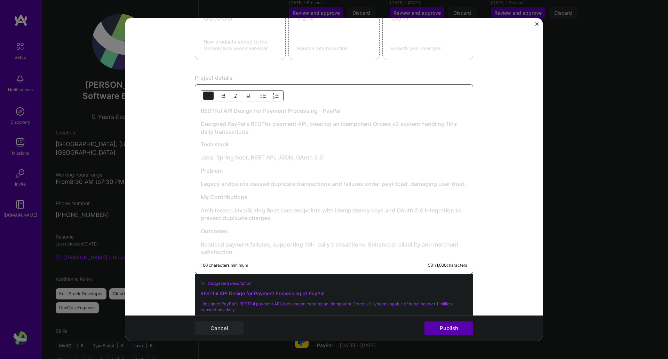
click at [233, 94] on img "button" at bounding box center [236, 96] width 6 height 6
click at [206, 94] on img "button" at bounding box center [209, 96] width 6 height 6
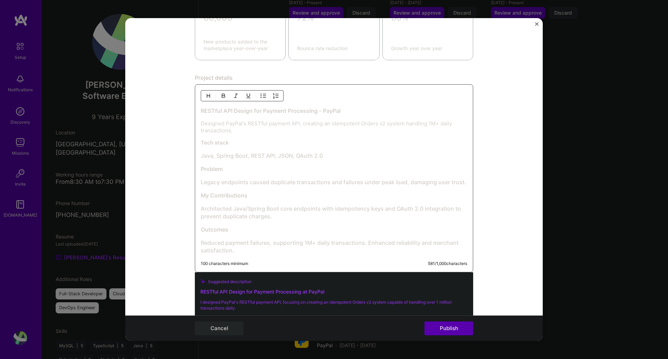
click at [206, 94] on img "button" at bounding box center [209, 96] width 6 height 6
drag, startPoint x: 333, startPoint y: 155, endPoint x: 184, endPoint y: 150, distance: 149.0
click at [184, 150] on form "Editing suggested project This project is suggested based on your LinkedIn, res…" at bounding box center [333, 179] width 417 height 323
click at [206, 97] on img "button" at bounding box center [209, 96] width 6 height 6
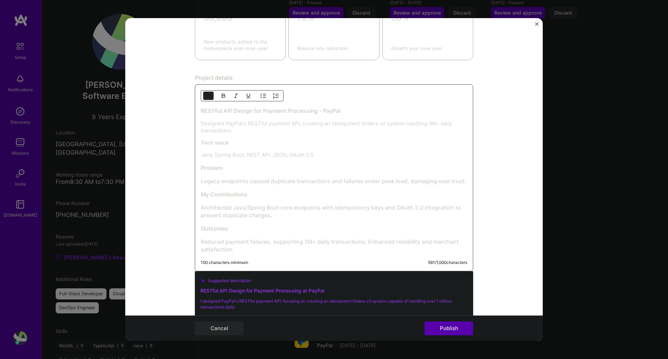
drag, startPoint x: 452, startPoint y: 174, endPoint x: 471, endPoint y: 183, distance: 21.5
click at [471, 183] on form "Editing suggested project This project is suggested based on your LinkedIn, res…" at bounding box center [333, 179] width 417 height 323
click at [454, 173] on div "RESTful API Design for Payment Processing - PayPal Designed PayPal's RESTful pa…" at bounding box center [334, 180] width 266 height 146
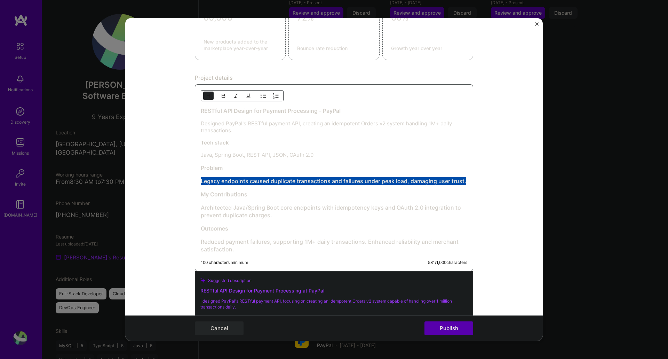
drag, startPoint x: 198, startPoint y: 194, endPoint x: 193, endPoint y: 181, distance: 14.3
click at [195, 181] on div "RESTful API Design for Payment Processing - PayPal Designed PayPal's RESTful pa…" at bounding box center [334, 177] width 278 height 187
click at [206, 97] on img "button" at bounding box center [209, 96] width 6 height 6
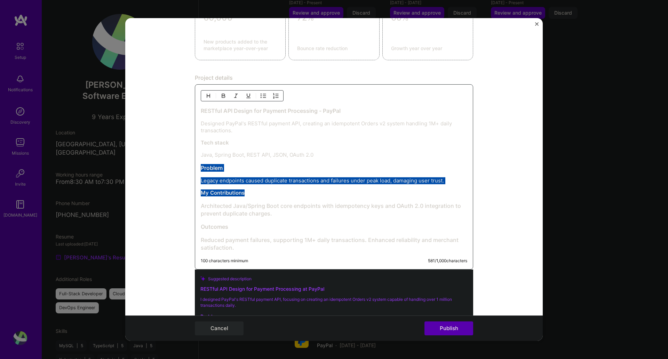
click at [204, 181] on p "Legacy endpoints caused duplicate transactions and failures under peak load, da…" at bounding box center [334, 180] width 266 height 7
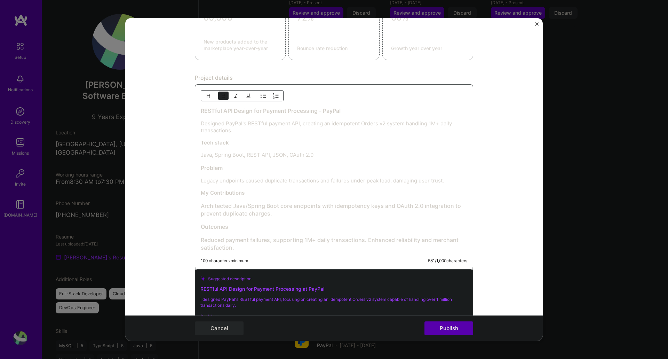
click at [201, 192] on strong "My Contributions" at bounding box center [223, 192] width 44 height 7
drag, startPoint x: 200, startPoint y: 192, endPoint x: 247, endPoint y: 191, distance: 47.3
click at [247, 191] on p "My Contributions" at bounding box center [334, 192] width 266 height 7
click at [206, 95] on img "button" at bounding box center [209, 96] width 6 height 6
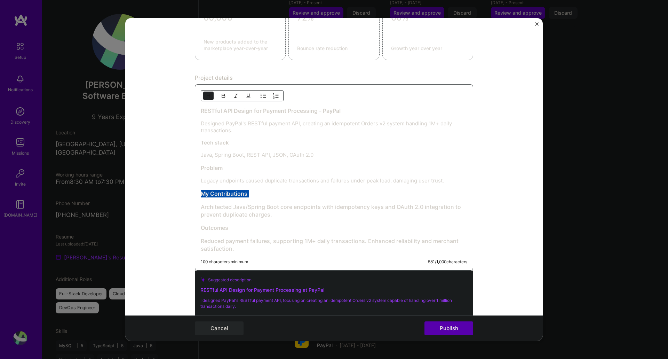
drag, startPoint x: 275, startPoint y: 215, endPoint x: 193, endPoint y: 205, distance: 82.1
click at [195, 205] on div "RESTful API Design for Payment Processing - PayPal Designed PayPal's RESTful pa…" at bounding box center [334, 177] width 278 height 186
click at [206, 97] on img "button" at bounding box center [209, 96] width 6 height 6
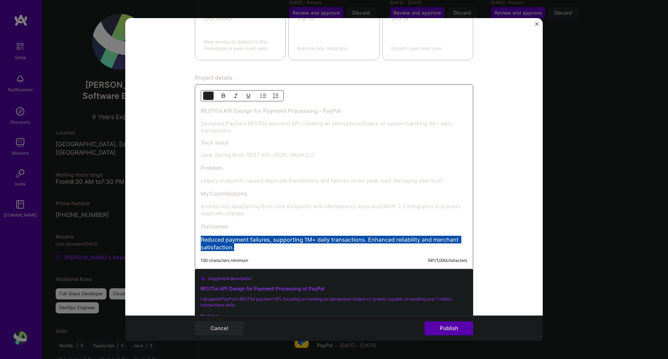
drag, startPoint x: 237, startPoint y: 250, endPoint x: 170, endPoint y: 210, distance: 77.6
click at [169, 230] on form "Editing suggested project This project is suggested based on your LinkedIn, res…" at bounding box center [333, 179] width 417 height 323
click at [206, 99] on button "button" at bounding box center [208, 95] width 10 height 8
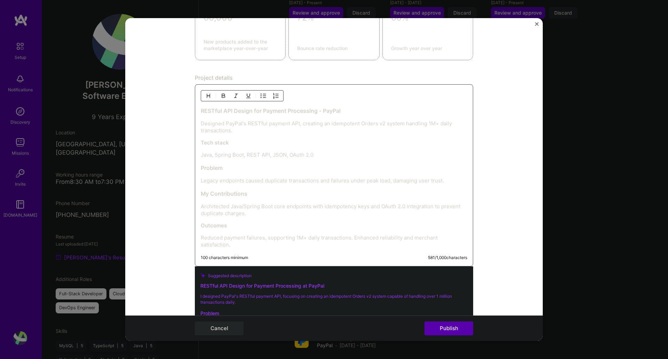
click at [312, 209] on p "Architected Java/Spring Boot core endpoints with idempotency keys and OAuth 2.0…" at bounding box center [334, 210] width 266 height 14
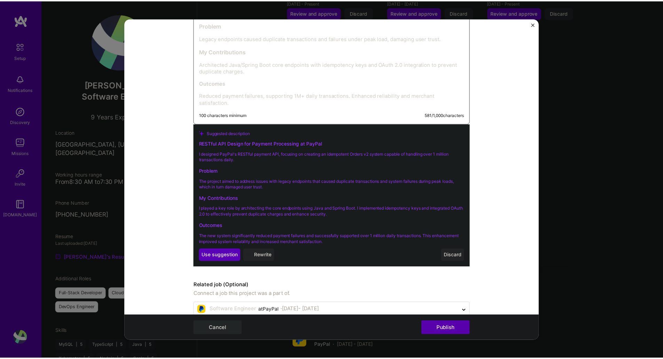
scroll to position [780, 0]
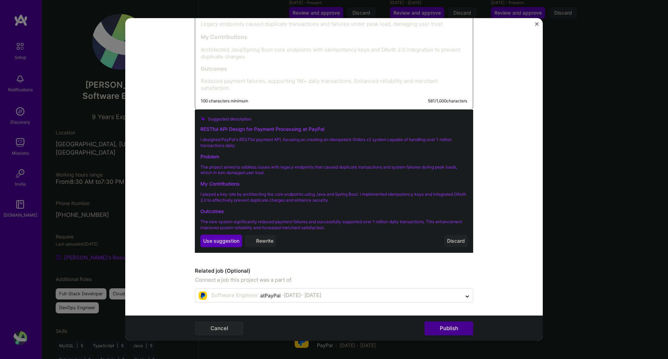
click at [447, 275] on button "Publish" at bounding box center [448, 328] width 49 height 14
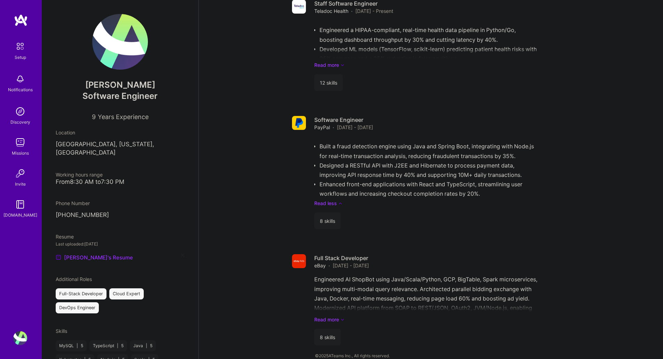
scroll to position [748, 0]
click at [354, 164] on div "Built a fraud detection engine using Java and Spring Boot, integrating with Nod…" at bounding box center [441, 171] width 255 height 70
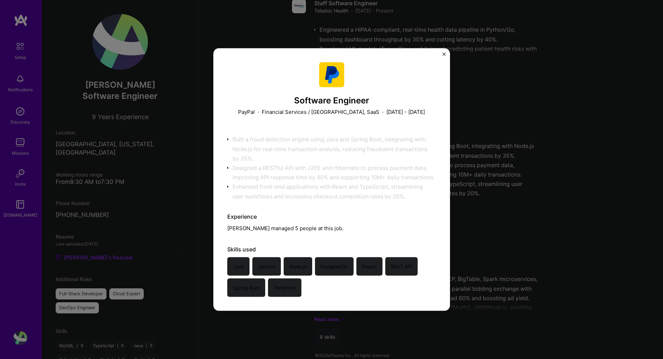
click at [497, 168] on div "Software Engineer PayPal · Financial Services / [GEOGRAPHIC_DATA], SaaS · [DATE…" at bounding box center [331, 179] width 663 height 359
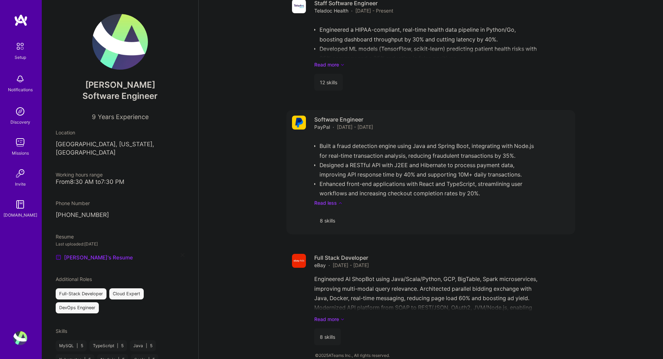
click at [534, 115] on div "Software Engineer PayPal · [DATE] - [DATE]" at bounding box center [441, 122] width 255 height 15
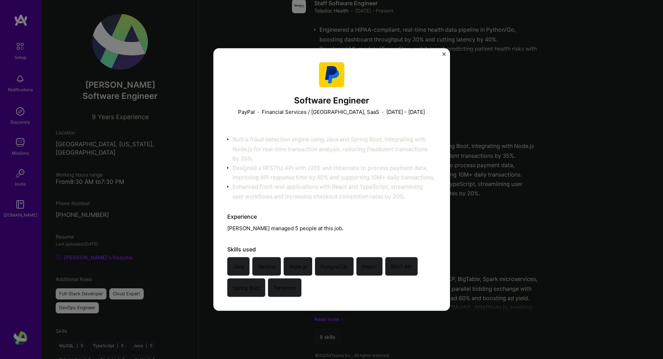
click at [534, 136] on div "Software Engineer PayPal · Financial Services / [GEOGRAPHIC_DATA], SaaS · [DATE…" at bounding box center [331, 179] width 663 height 359
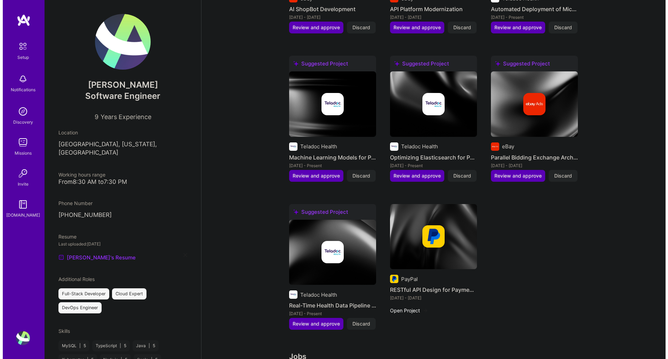
scroll to position [367, 0]
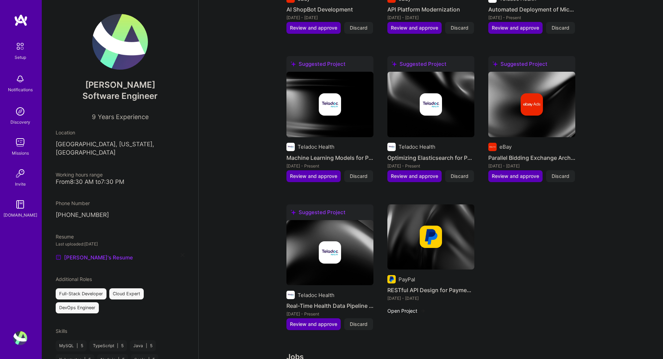
click at [407, 275] on button "Open Project" at bounding box center [406, 310] width 38 height 7
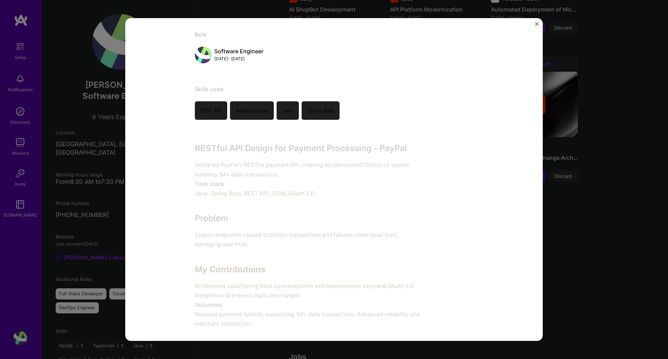
scroll to position [73, 0]
click at [534, 266] on div "RESTful API Design for Payment Processing PayPal Financial Services / Fintech, …" at bounding box center [334, 179] width 668 height 359
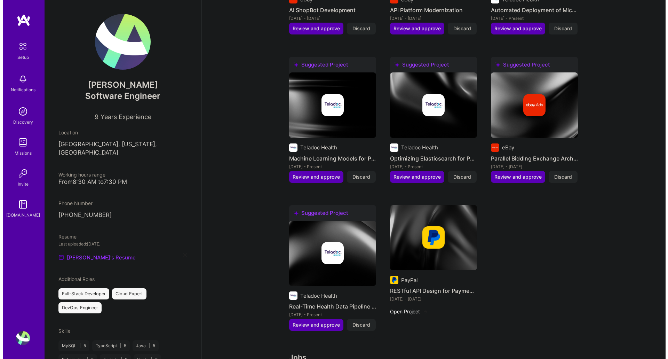
scroll to position [366, 0]
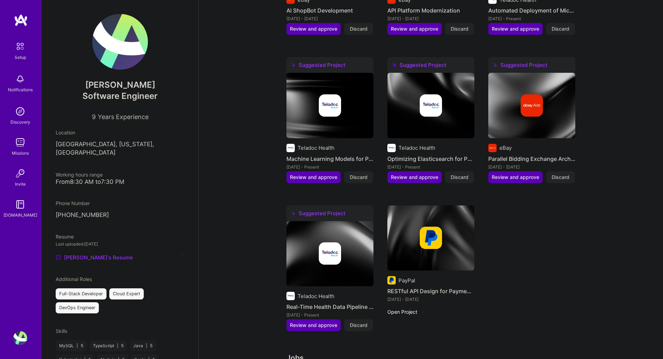
click at [318, 275] on div "[DATE] - Present" at bounding box center [329, 314] width 87 height 7
click at [322, 275] on span "Review and approve" at bounding box center [313, 324] width 47 height 7
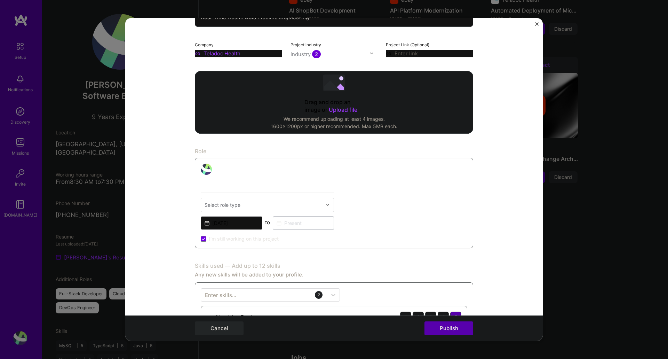
scroll to position [104, 0]
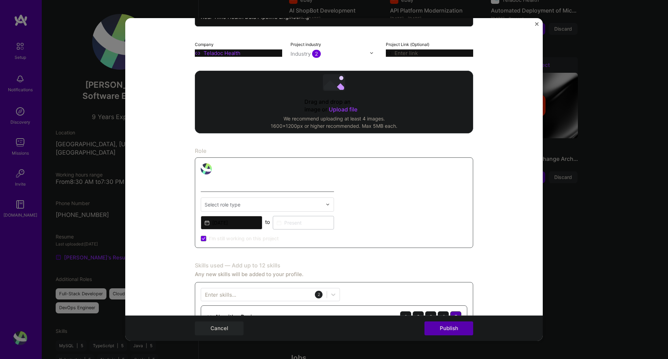
click at [259, 198] on div "Select role type" at bounding box center [263, 205] width 125 height 14
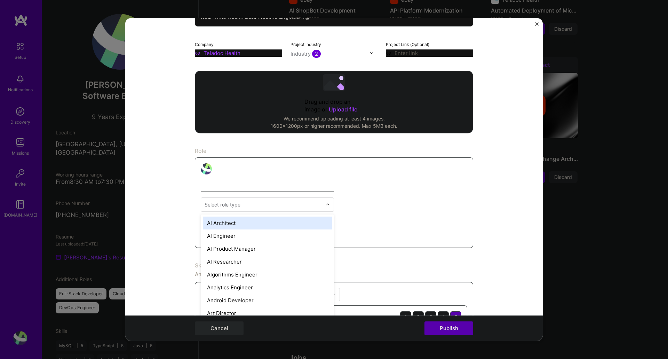
click at [360, 186] on div "Staff Software Engineer option AI Architect focused, 1 of 70. 70 results availa…" at bounding box center [334, 202] width 278 height 90
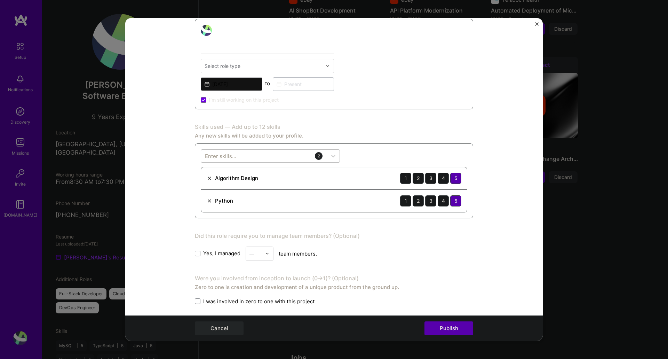
click at [267, 155] on div at bounding box center [264, 155] width 126 height 11
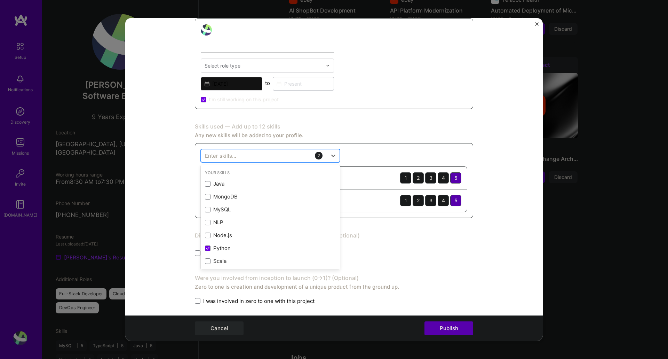
scroll to position [243, 0]
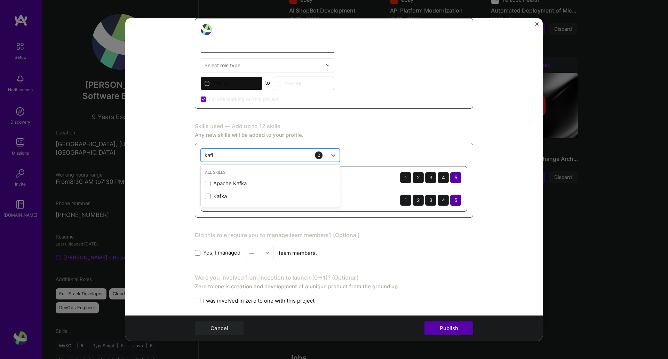
type input "[PERSON_NAME]"
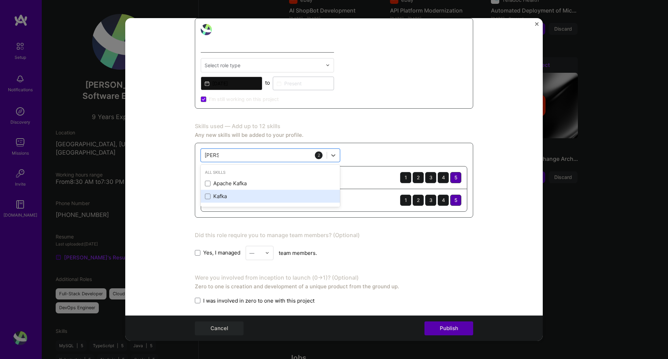
click at [210, 196] on div "Kafka" at bounding box center [270, 195] width 131 height 7
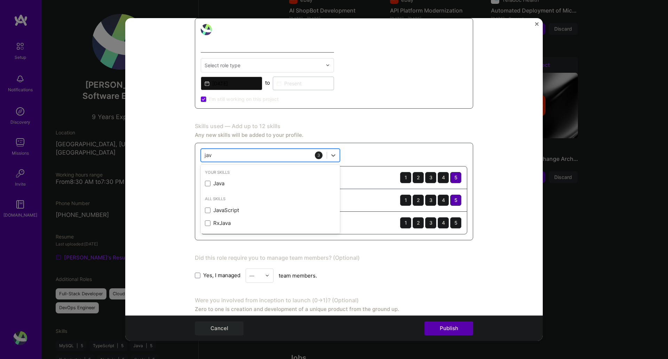
type input "java"
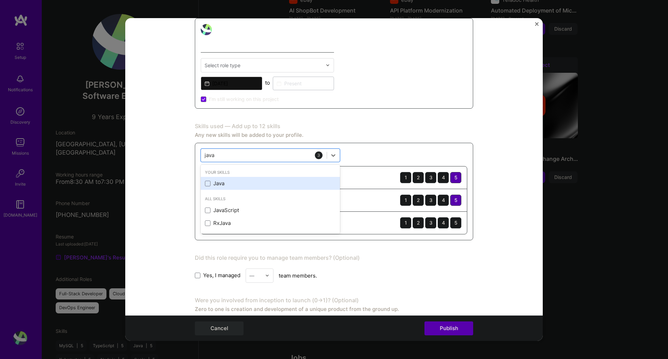
click at [238, 181] on div "Java" at bounding box center [270, 182] width 131 height 7
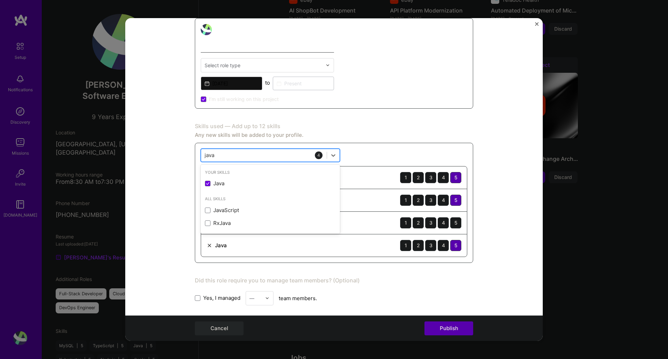
click at [247, 158] on div "java java" at bounding box center [264, 154] width 126 height 11
type input "python"
type input "fhir"
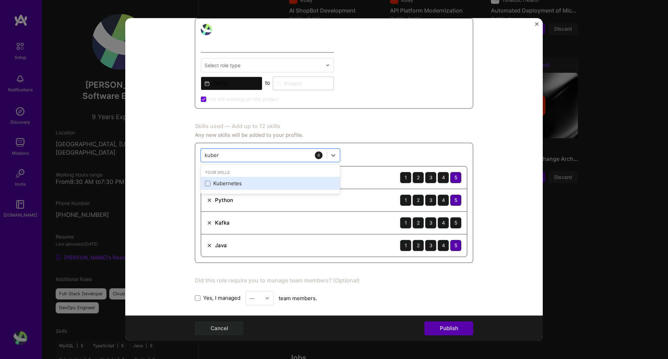
click at [209, 181] on div "Kubernetes" at bounding box center [270, 182] width 131 height 7
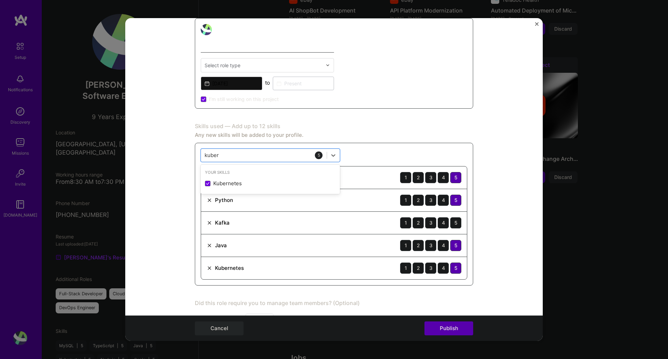
type input "kuber"
click at [394, 129] on div "Skills used — Add up to 12 skills" at bounding box center [334, 125] width 278 height 7
click at [453, 218] on div "5" at bounding box center [455, 222] width 11 height 11
click at [431, 126] on div "Skills used — Add up to 12 skills" at bounding box center [334, 125] width 278 height 7
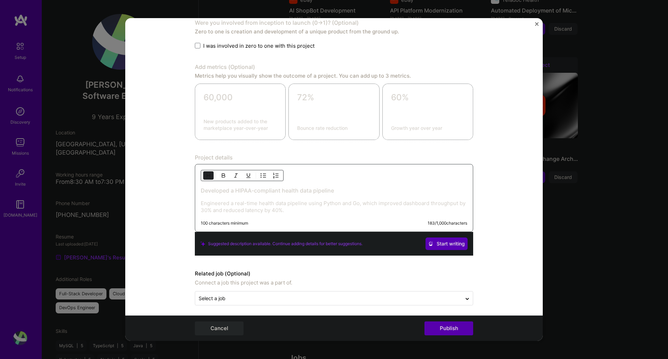
scroll to position [568, 0]
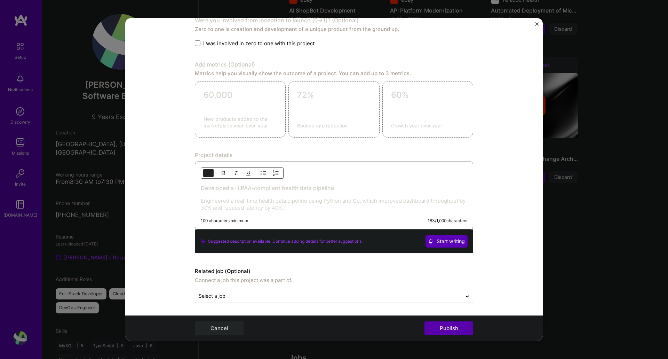
click at [340, 204] on p "Engineered a real-time health data pipeline using Python and Go, which improved…" at bounding box center [334, 204] width 266 height 14
click at [360, 201] on p "Engineered a real-time health data pipeline using Python and Go, which improved…" at bounding box center [334, 204] width 266 height 14
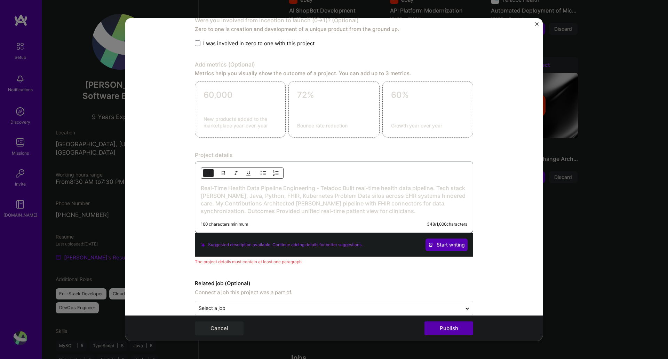
drag, startPoint x: 336, startPoint y: 184, endPoint x: 356, endPoint y: 190, distance: 20.9
click at [336, 184] on div "Real-Time Health Data Pipeline Engineering - Teladoc Built real-time health dat…" at bounding box center [334, 196] width 278 height 71
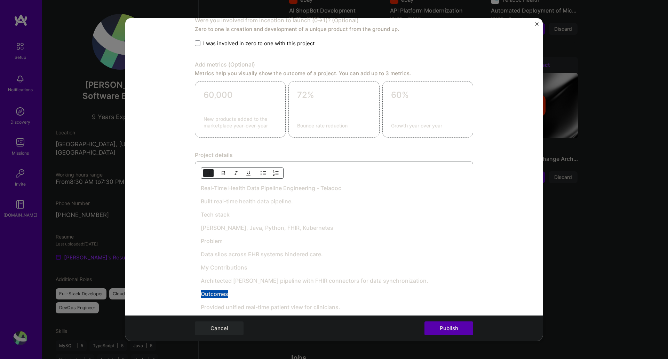
drag, startPoint x: 305, startPoint y: 201, endPoint x: 191, endPoint y: 198, distance: 114.8
click at [191, 198] on form "Editing suggested project This project is suggested based on your LinkedIn, res…" at bounding box center [333, 179] width 417 height 323
click at [206, 174] on img "button" at bounding box center [209, 173] width 6 height 6
drag, startPoint x: 316, startPoint y: 226, endPoint x: 193, endPoint y: 224, distance: 122.8
click at [195, 224] on div "Real-Time Health Data Pipeline Engineering - Teladoc Built real-time health dat…" at bounding box center [334, 244] width 278 height 167
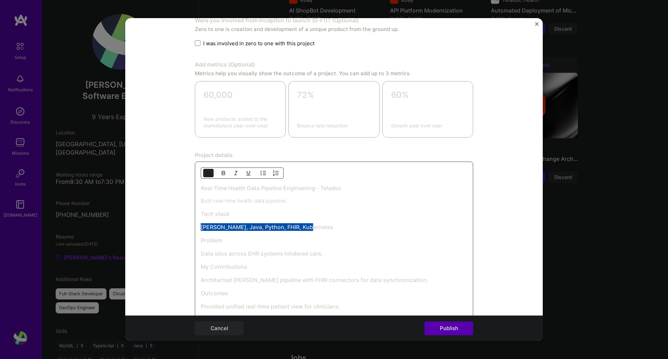
click at [206, 174] on img "button" at bounding box center [209, 173] width 6 height 6
drag, startPoint x: 299, startPoint y: 251, endPoint x: 189, endPoint y: 249, distance: 111.0
click at [189, 249] on form "Editing suggested project This project is suggested based on your LinkedIn, res…" at bounding box center [333, 179] width 417 height 323
click at [203, 173] on button "button" at bounding box center [208, 173] width 10 height 8
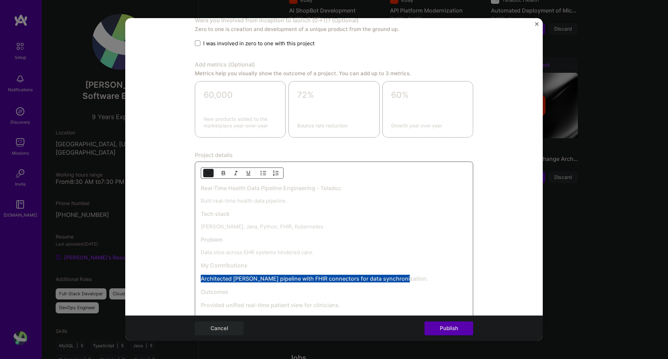
drag, startPoint x: 407, startPoint y: 276, endPoint x: 186, endPoint y: 274, distance: 220.5
click at [186, 274] on form "Editing suggested project This project is suggested based on your LinkedIn, res…" at bounding box center [333, 179] width 417 height 323
click at [203, 173] on button "button" at bounding box center [208, 173] width 10 height 8
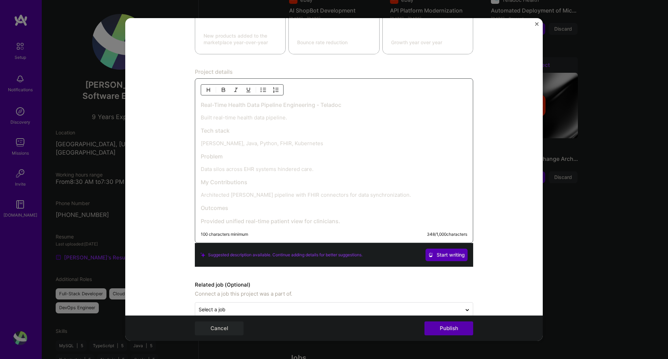
scroll to position [665, 0]
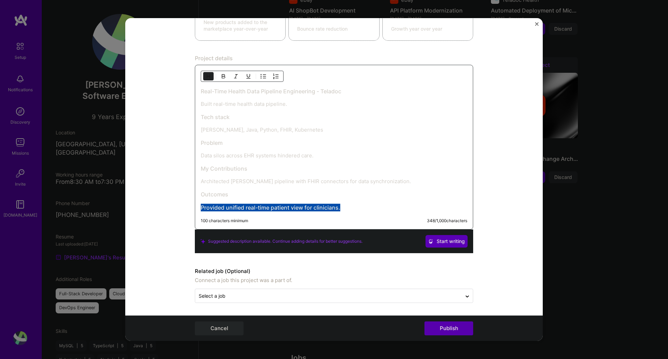
drag, startPoint x: 345, startPoint y: 204, endPoint x: 149, endPoint y: 208, distance: 195.9
click at [149, 208] on form "Editing suggested project This project is suggested based on your LinkedIn, res…" at bounding box center [333, 179] width 417 height 323
click at [203, 76] on button "button" at bounding box center [208, 76] width 10 height 8
click at [340, 159] on p "Data silos across EHR systems hindered care." at bounding box center [334, 156] width 266 height 7
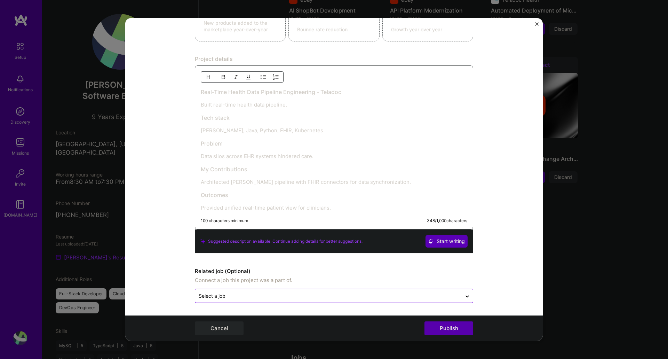
click at [299, 275] on input "text" at bounding box center [328, 295] width 259 height 7
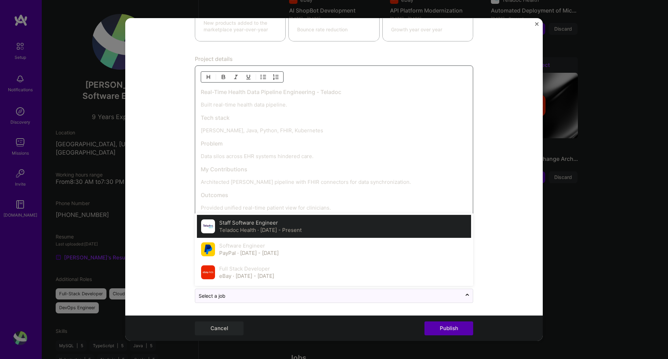
click at [280, 229] on span "· [DATE] - Present" at bounding box center [279, 229] width 44 height 7
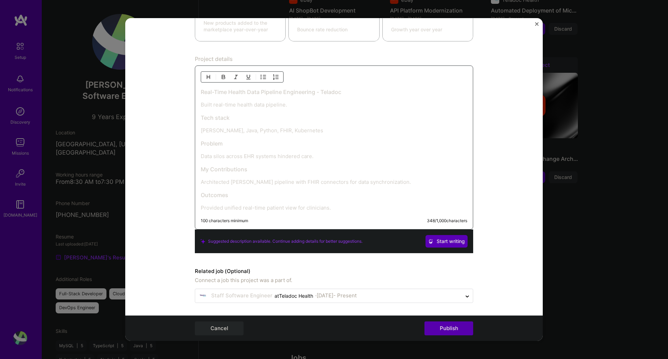
click at [342, 275] on form "Editing suggested project This project is suggested based on your LinkedIn, res…" at bounding box center [333, 179] width 417 height 323
click at [451, 275] on button "Publish" at bounding box center [448, 328] width 49 height 14
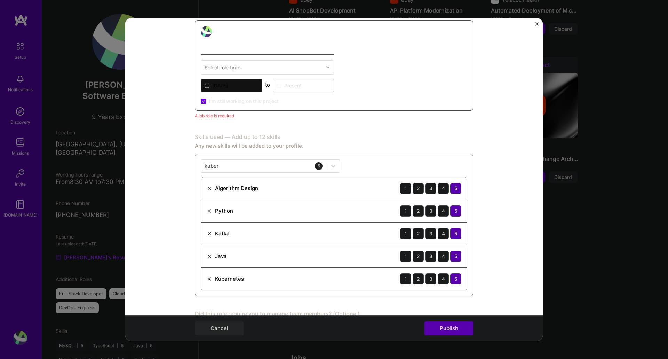
scroll to position [233, 0]
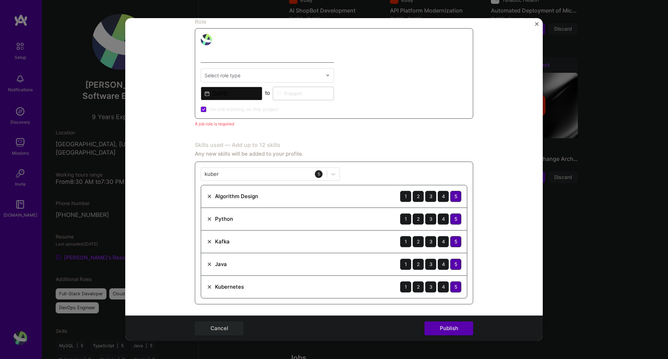
click at [204, 106] on label "I’m still working on this project" at bounding box center [240, 109] width 78 height 7
click at [0, 0] on input "I’m still working on this project" at bounding box center [0, 0] width 0 height 0
click at [301, 93] on input at bounding box center [304, 94] width 62 height 14
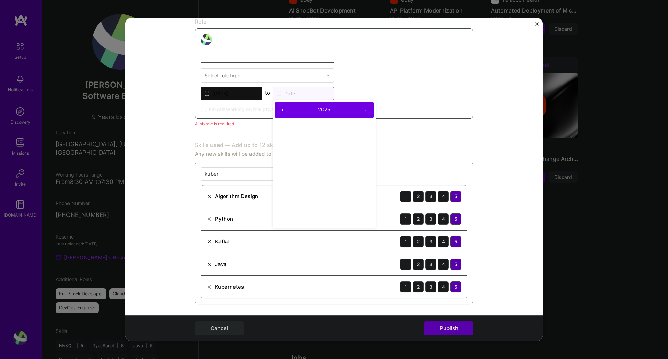
click at [290, 94] on input at bounding box center [304, 94] width 62 height 14
click at [233, 104] on div "I’m still working on this project" at bounding box center [267, 106] width 133 height 13
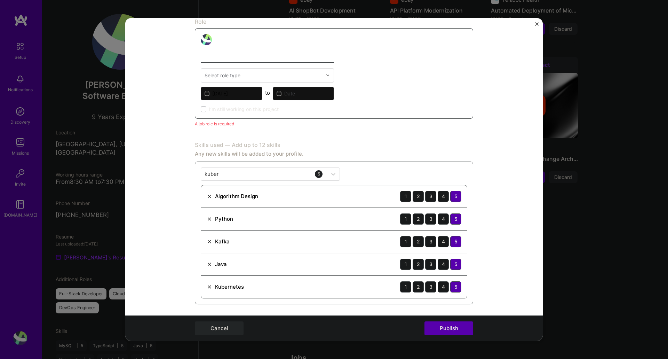
click at [247, 107] on span "I’m still working on this project" at bounding box center [244, 109] width 70 height 7
click at [0, 0] on input "I’m still working on this project" at bounding box center [0, 0] width 0 height 0
click at [266, 75] on input "text" at bounding box center [264, 75] width 118 height 7
type input "staff"
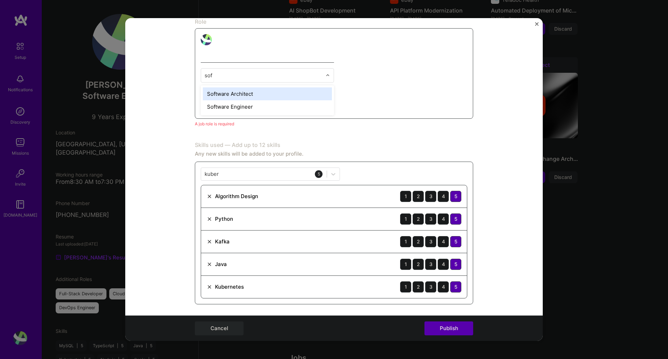
type input "soft"
click at [233, 106] on div "Software Engineer" at bounding box center [267, 106] width 129 height 13
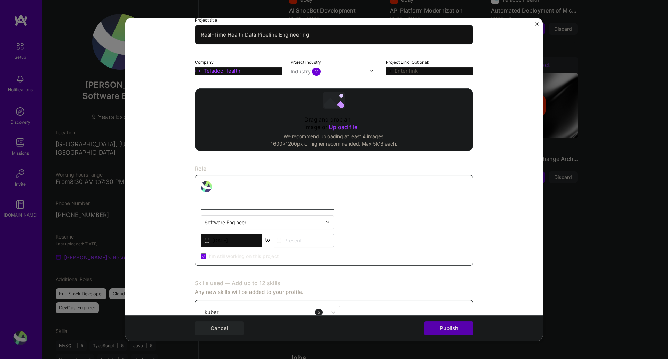
scroll to position [87, 0]
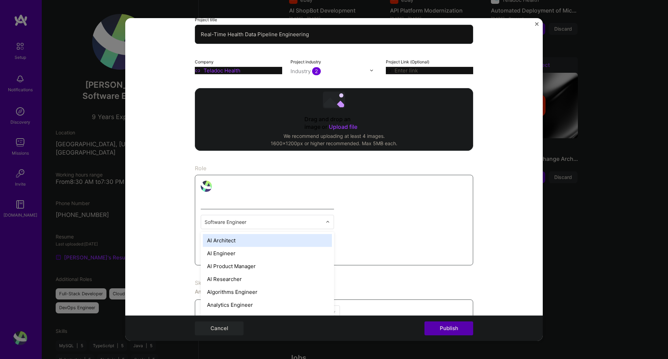
click at [271, 219] on input "text" at bounding box center [264, 221] width 118 height 7
type input "data"
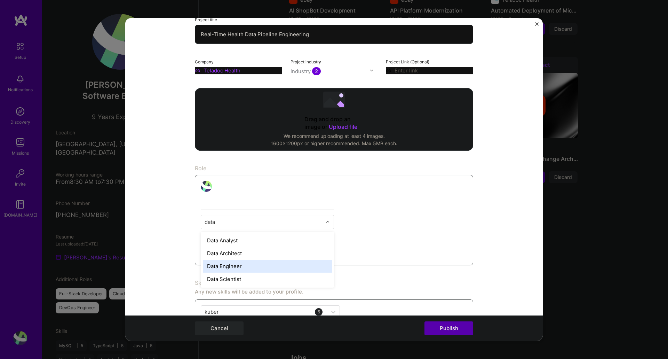
click at [252, 263] on div "Data Engineer" at bounding box center [267, 265] width 129 height 13
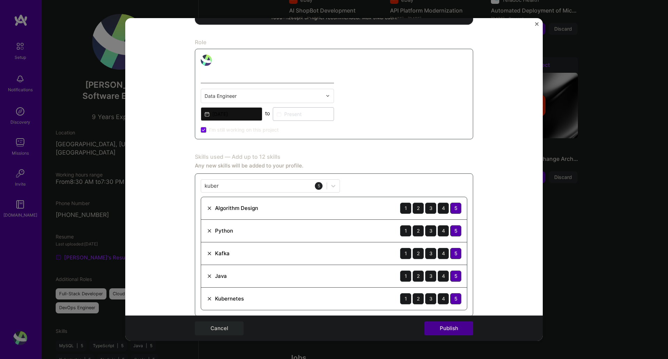
click at [436, 275] on button "Publish" at bounding box center [448, 328] width 49 height 14
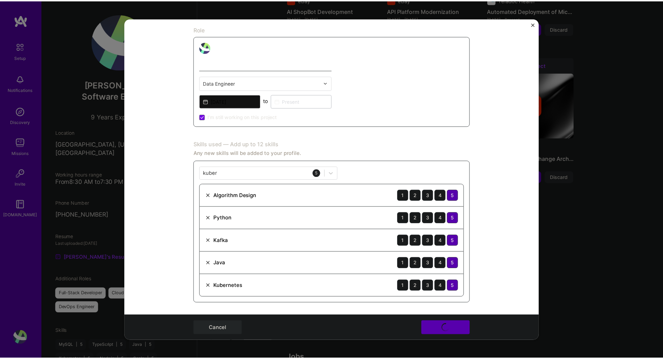
scroll to position [226, 0]
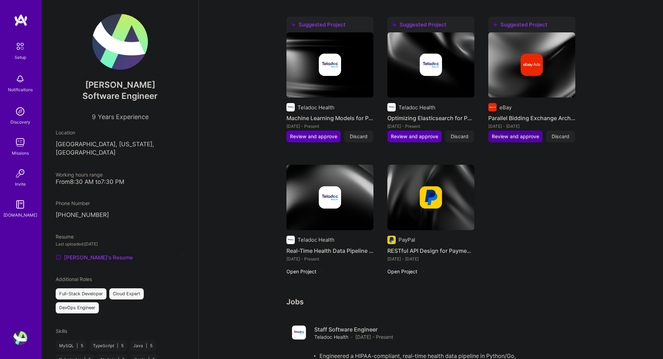
click at [527, 133] on span "Review and approve" at bounding box center [515, 136] width 47 height 7
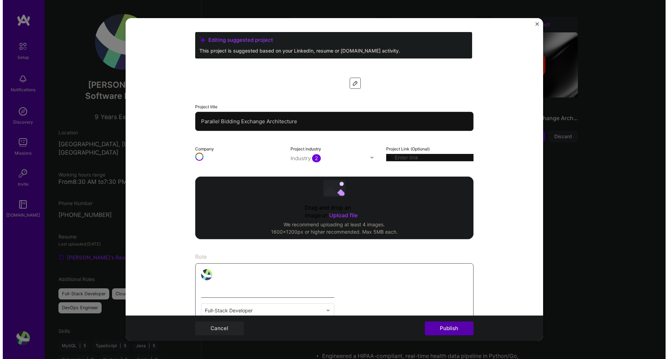
scroll to position [398, 0]
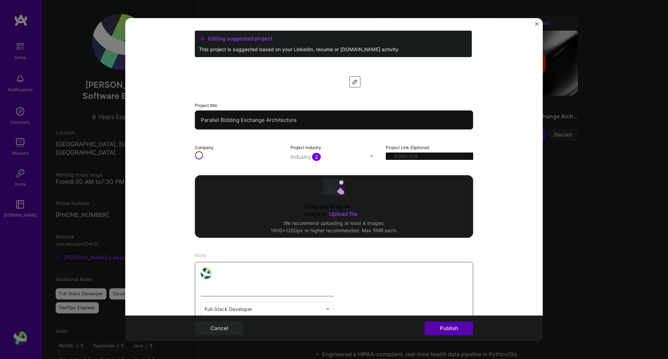
click at [286, 114] on input "Parallel Bidding Exchange Architecture" at bounding box center [334, 119] width 278 height 19
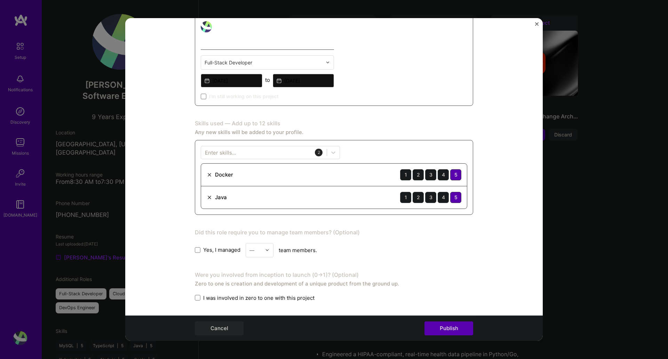
scroll to position [246, 0]
click at [358, 114] on div "Editing suggested project This project is suggested based on your LinkedIn, res…" at bounding box center [334, 171] width 278 height 771
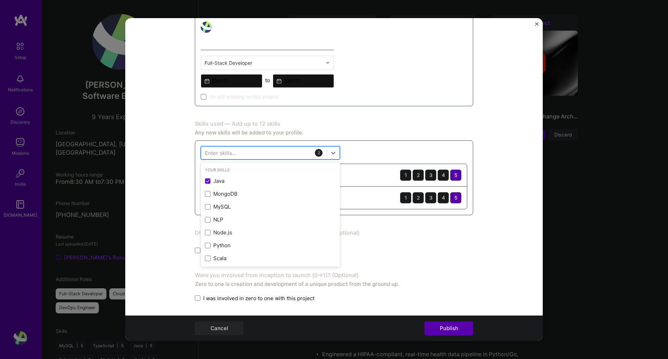
click at [280, 147] on div at bounding box center [264, 152] width 126 height 11
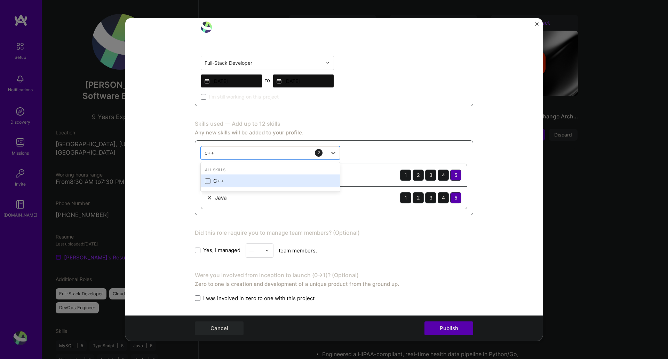
click at [209, 178] on div "C++" at bounding box center [270, 180] width 131 height 7
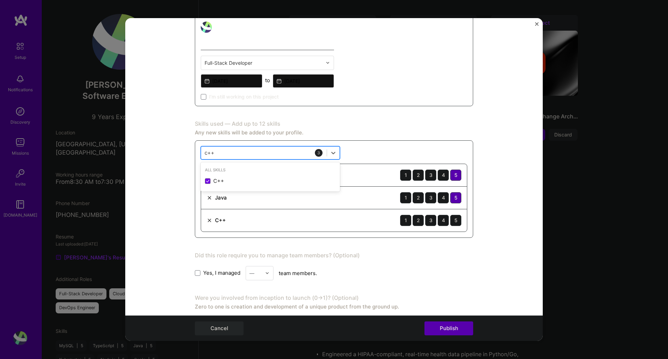
click at [242, 149] on div "c++ c++" at bounding box center [264, 152] width 126 height 11
type input "c"
type input "[PERSON_NAME]"
click at [235, 186] on div "Kafka" at bounding box center [270, 180] width 139 height 13
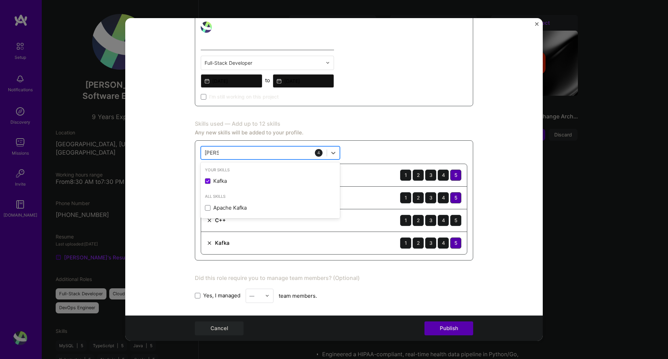
click at [232, 152] on div "[PERSON_NAME] [PERSON_NAME]" at bounding box center [264, 152] width 126 height 11
click at [235, 183] on div "Kubernetes" at bounding box center [270, 180] width 131 height 7
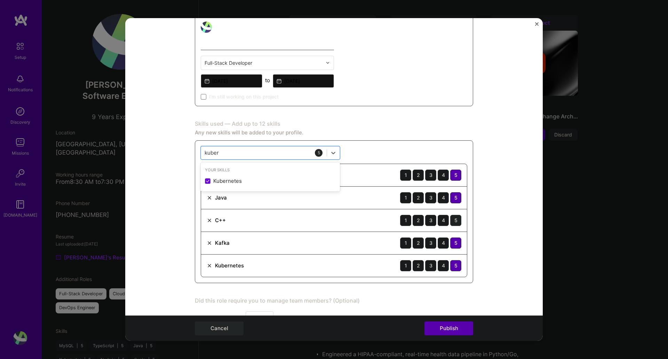
type input "kuber"
click at [451, 219] on div "5" at bounding box center [455, 220] width 11 height 11
click at [442, 220] on div "4" at bounding box center [443, 220] width 11 height 11
click at [455, 216] on div "5" at bounding box center [455, 220] width 11 height 11
click at [303, 149] on div "[PERSON_NAME]" at bounding box center [264, 152] width 126 height 11
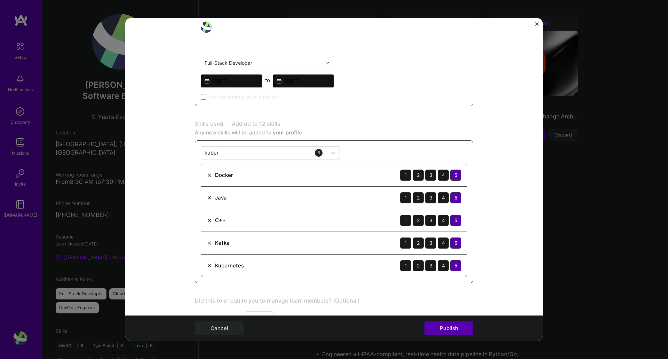
click at [405, 136] on div "Skills used — Add up to 12 skills Any new skills will be added to your profile.…" at bounding box center [334, 201] width 278 height 163
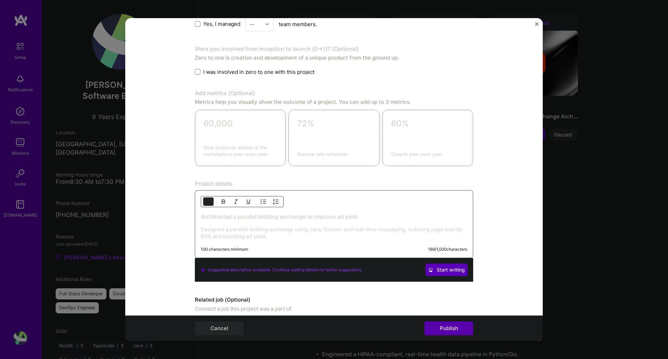
scroll to position [568, 0]
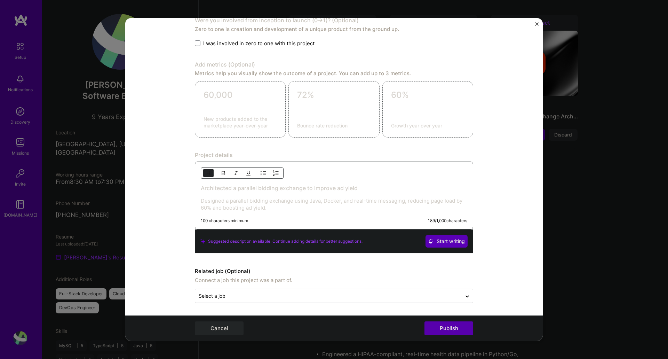
click at [275, 215] on div "Architected a parallel bidding exchange to improve ad yield Designed a parallel…" at bounding box center [334, 195] width 278 height 68
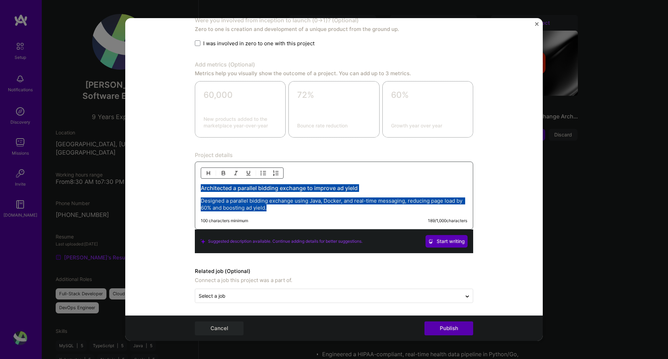
drag, startPoint x: 276, startPoint y: 206, endPoint x: 128, endPoint y: 150, distance: 158.4
click at [131, 153] on form "Editing suggested project This project is suggested based on your LinkedIn, res…" at bounding box center [333, 179] width 417 height 323
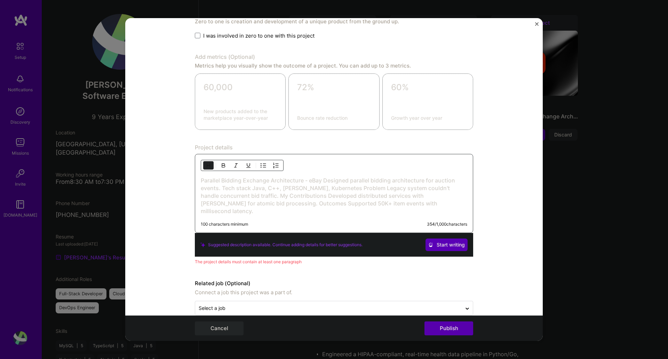
scroll to position [581, 0]
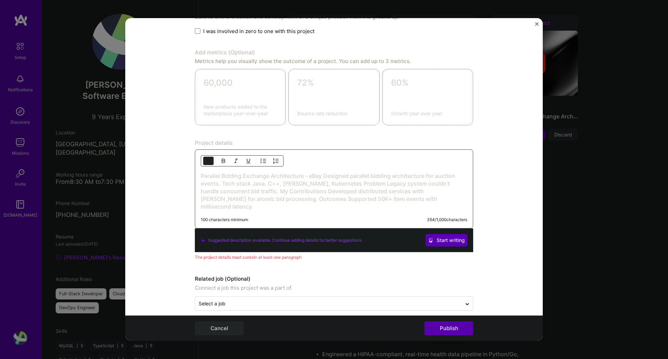
click at [322, 171] on div "Parallel Bidding Exchange Architecture - eBay Designed parallel bidding archite…" at bounding box center [334, 188] width 278 height 79
click at [321, 175] on h3 "Parallel Bidding Exchange Architecture - eBay Designed parallel bidding archite…" at bounding box center [334, 191] width 266 height 38
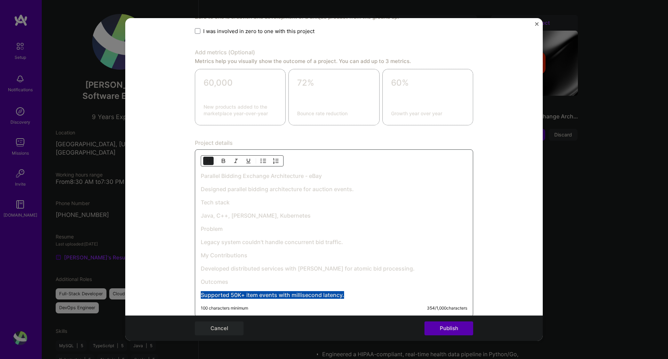
click at [207, 159] on img "button" at bounding box center [209, 161] width 6 height 6
drag, startPoint x: 375, startPoint y: 186, endPoint x: 190, endPoint y: 186, distance: 185.8
click at [190, 186] on form "Editing suggested project This project is suggested based on your LinkedIn, res…" at bounding box center [333, 179] width 417 height 323
click at [206, 159] on img "button" at bounding box center [209, 161] width 6 height 6
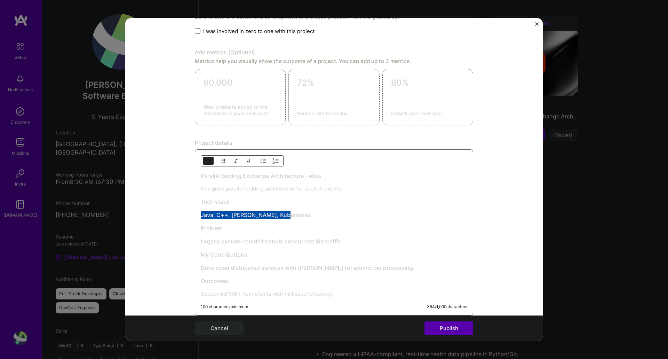
drag, startPoint x: 290, startPoint y: 216, endPoint x: 183, endPoint y: 208, distance: 107.4
click at [182, 213] on form "Editing suggested project This project is suggested based on your LinkedIn, res…" at bounding box center [333, 179] width 417 height 323
click at [206, 161] on img "button" at bounding box center [209, 161] width 6 height 6
drag, startPoint x: 358, startPoint y: 237, endPoint x: 190, endPoint y: 236, distance: 167.7
click at [190, 236] on form "Editing suggested project This project is suggested based on your LinkedIn, res…" at bounding box center [333, 179] width 417 height 323
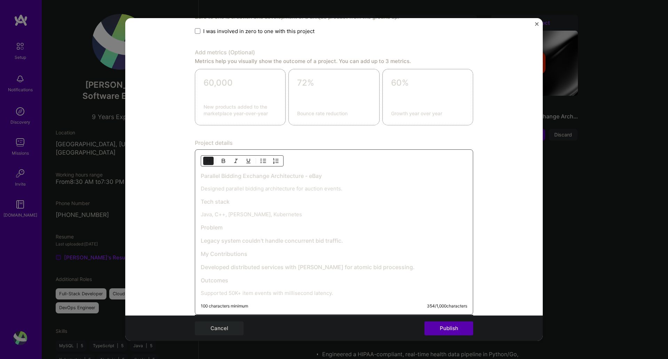
click at [206, 163] on img "button" at bounding box center [209, 161] width 6 height 6
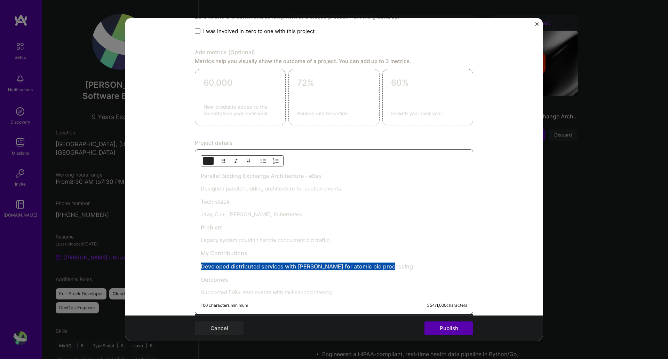
drag, startPoint x: 395, startPoint y: 264, endPoint x: 145, endPoint y: 257, distance: 250.6
click at [145, 257] on form "Editing suggested project This project is suggested based on your LinkedIn, res…" at bounding box center [333, 179] width 417 height 323
click at [206, 160] on img "button" at bounding box center [209, 161] width 6 height 6
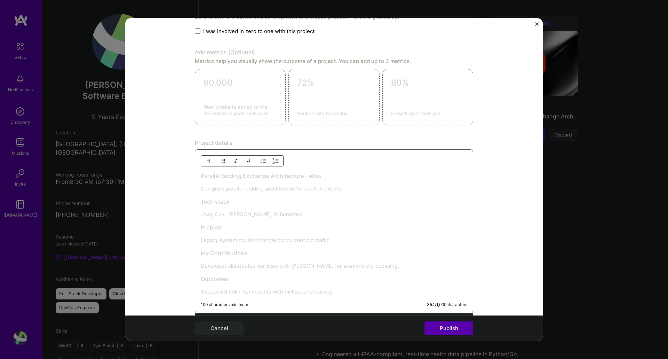
click at [367, 272] on div "Parallel Bidding Exchange Architecture - eBay Designed parallel bidding archite…" at bounding box center [334, 233] width 266 height 123
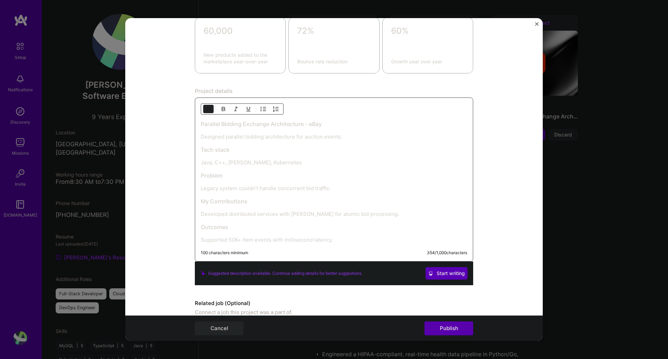
scroll to position [664, 0]
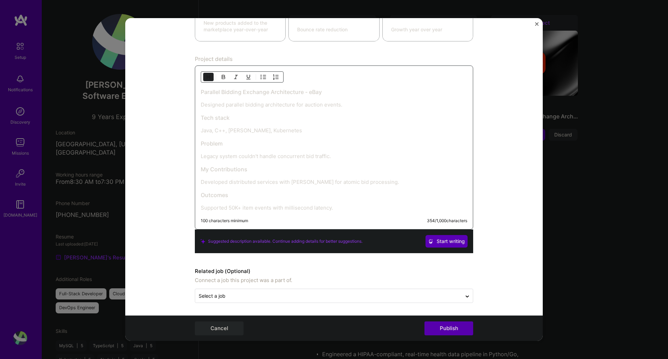
click at [283, 275] on div "Related job (Optional) Connect a job this project was a part of. Select a job" at bounding box center [334, 285] width 278 height 36
click at [279, 275] on input "text" at bounding box center [328, 295] width 259 height 7
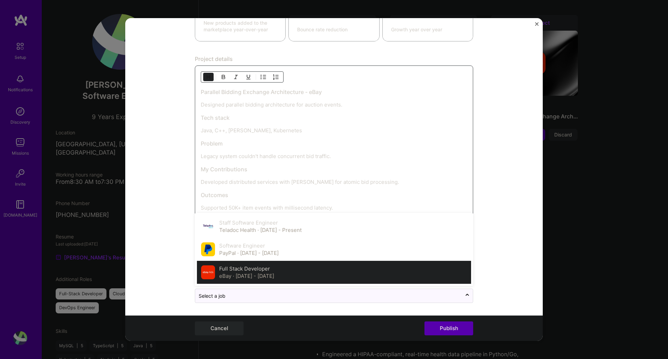
click at [271, 269] on div "Full Stack Developer eBay · [DATE] - [DATE]" at bounding box center [246, 272] width 55 height 15
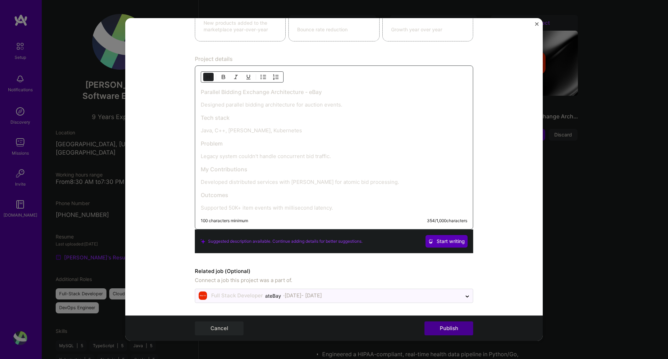
click at [455, 275] on button "Publish" at bounding box center [448, 328] width 49 height 14
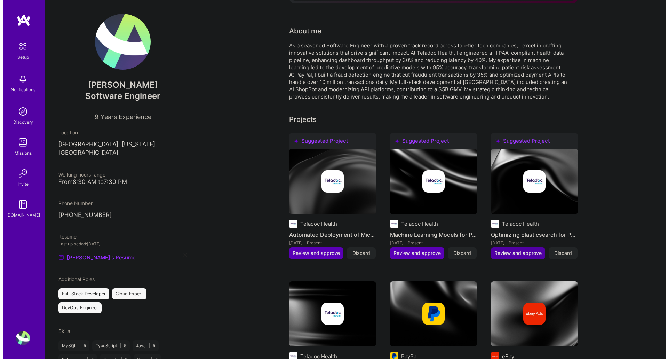
scroll to position [131, 0]
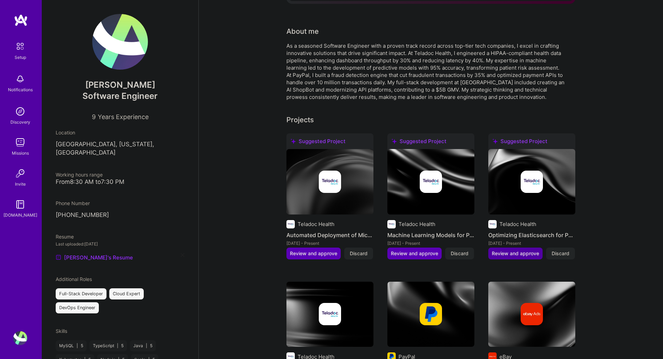
click at [523, 250] on span "Review and approve" at bounding box center [515, 253] width 47 height 7
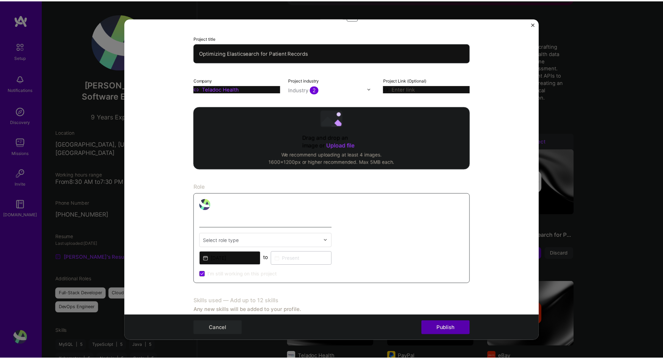
scroll to position [69, 0]
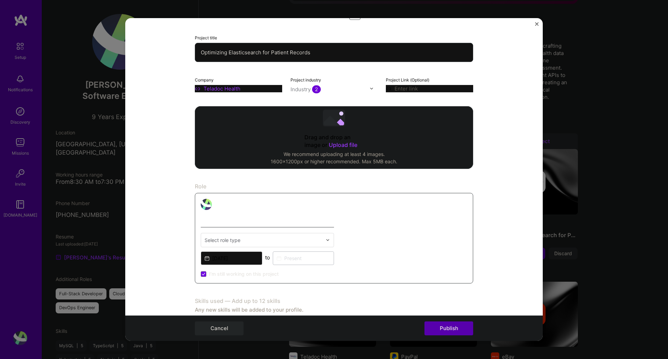
click at [534, 131] on div "Editing suggested project This project is suggested based on your LinkedIn, res…" at bounding box center [334, 179] width 668 height 359
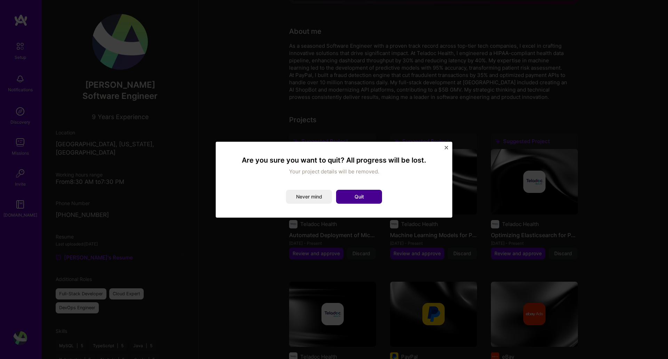
click at [358, 195] on button "Quit" at bounding box center [359, 197] width 46 height 14
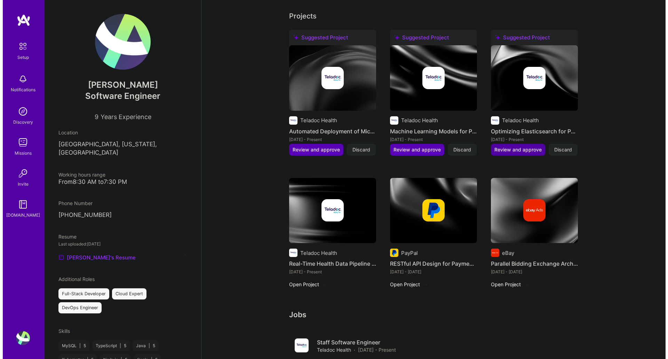
scroll to position [235, 0]
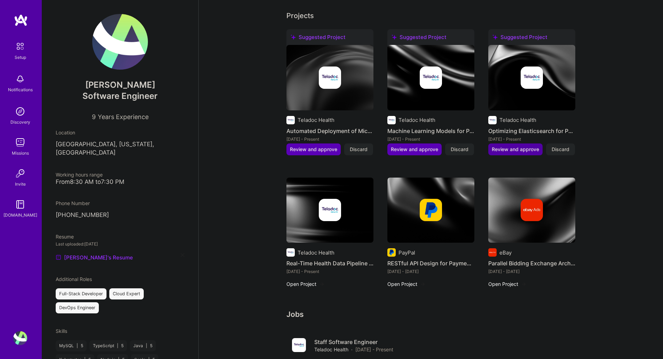
click at [525, 146] on span "Review and approve" at bounding box center [515, 149] width 47 height 7
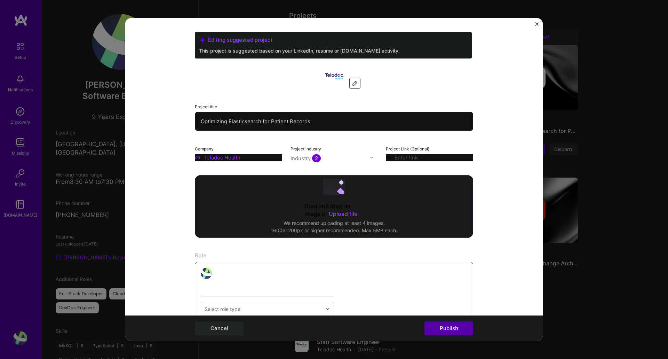
click at [534, 174] on div "Editing suggested project This project is suggested based on your LinkedIn, res…" at bounding box center [334, 179] width 668 height 359
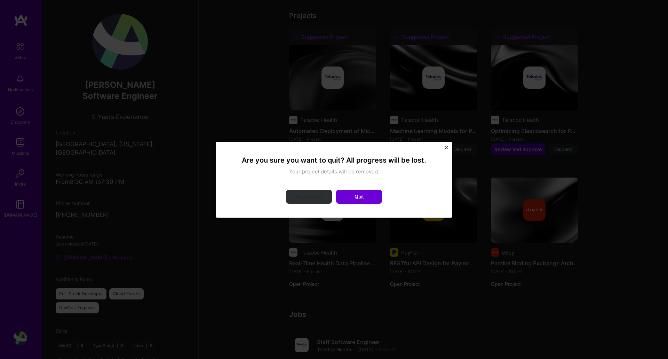
click at [312, 196] on button "Never mind" at bounding box center [309, 197] width 46 height 14
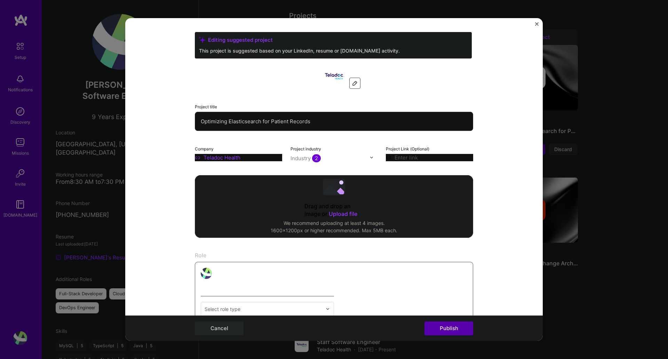
click at [534, 173] on div "Editing suggested project This project is suggested based on your LinkedIn, res…" at bounding box center [334, 179] width 668 height 359
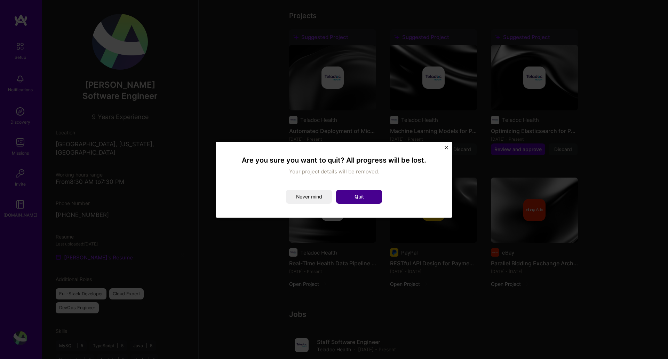
click at [370, 191] on button "Quit" at bounding box center [359, 197] width 46 height 14
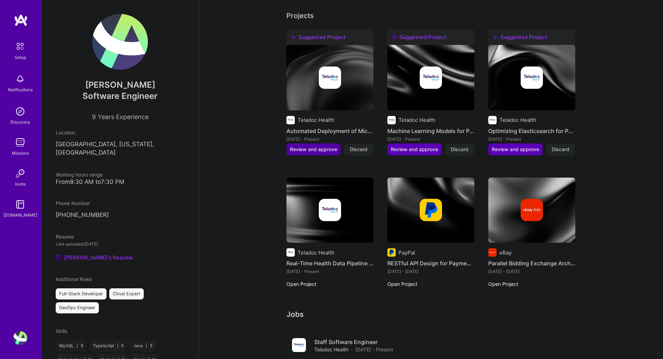
click at [334, 146] on span "Review and approve" at bounding box center [313, 149] width 47 height 7
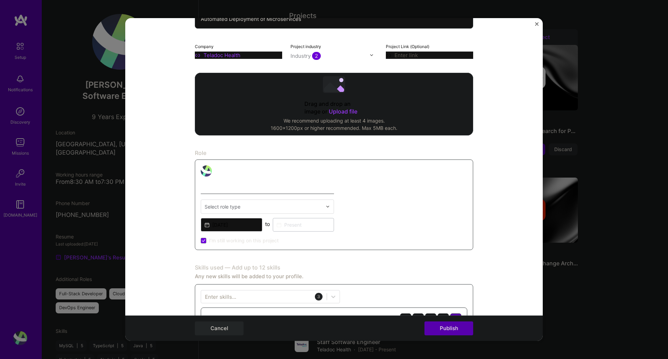
click at [264, 205] on input "text" at bounding box center [264, 206] width 118 height 7
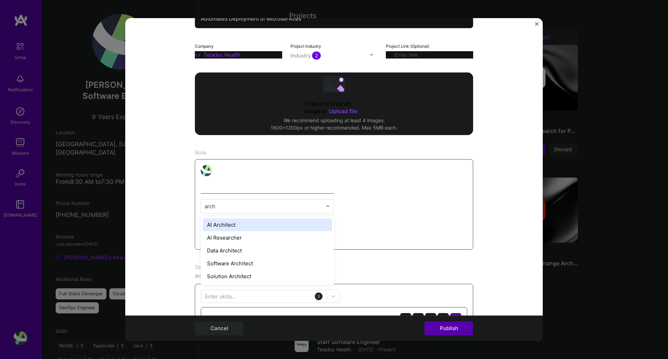
type input "archi"
click at [259, 205] on input "text" at bounding box center [264, 205] width 118 height 7
type input "i"
type input "cloud"
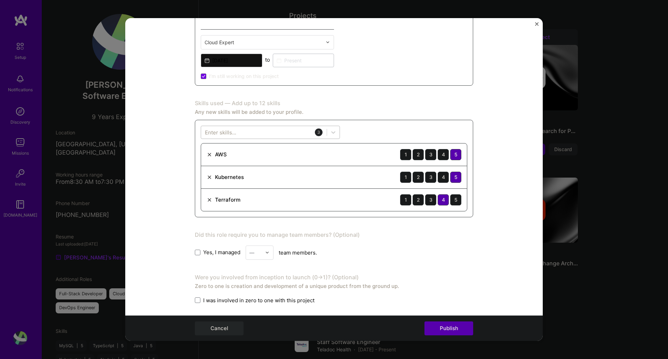
click at [258, 126] on div at bounding box center [264, 131] width 126 height 11
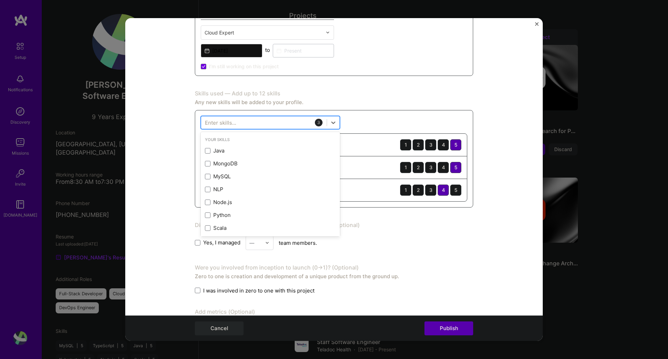
scroll to position [277, 0]
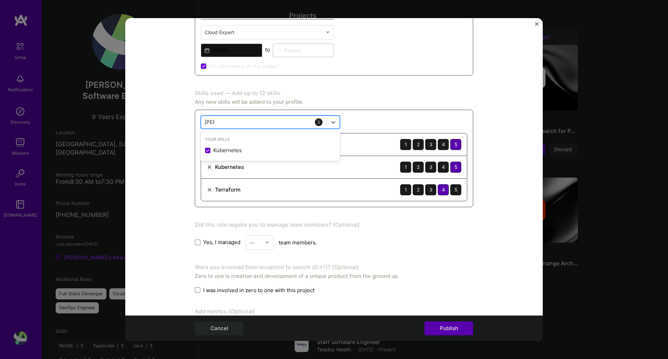
type input "kuber"
type input "docker"
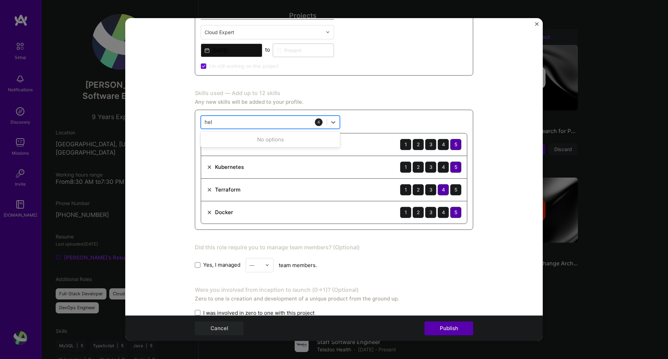
type input "helm"
type input "[PERSON_NAME]"
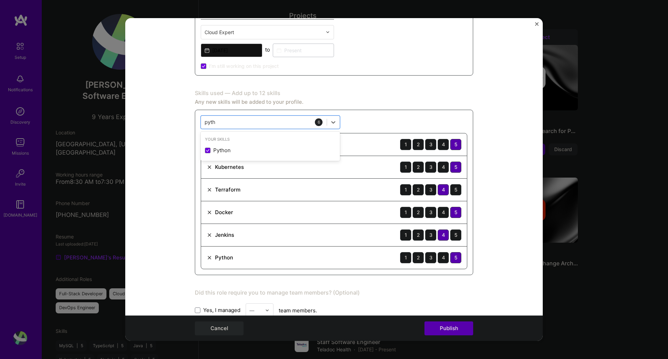
type input "pyth"
click at [502, 191] on form "Editing suggested project This project is suggested based on your LinkedIn, res…" at bounding box center [333, 179] width 417 height 323
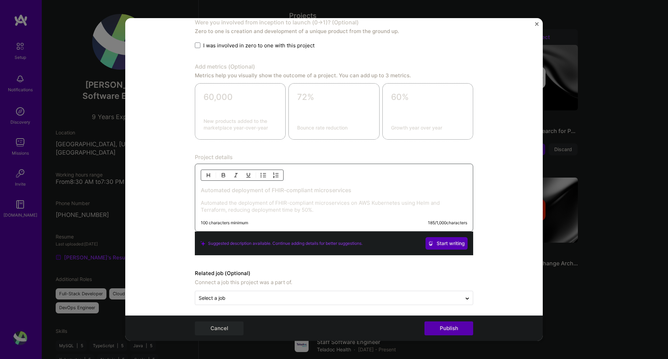
click at [298, 213] on p "Automated the deployment of FHIR-compliant microservices on AWS Kubernetes usin…" at bounding box center [334, 206] width 266 height 14
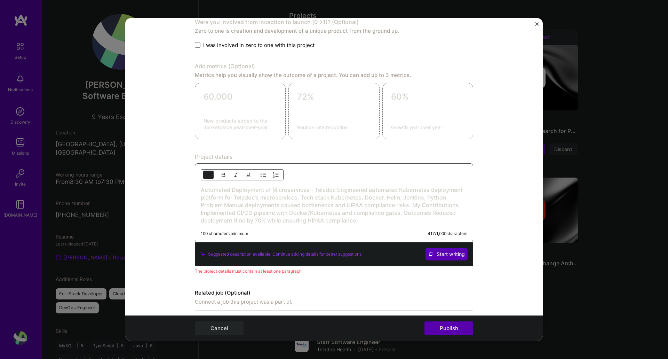
click at [319, 189] on h3 "Automated Deployment of Microservices - Teladoc Engineered automated Kubernetes…" at bounding box center [334, 205] width 266 height 38
click at [336, 189] on h3 "Automated Deployment of Microservices - Teladoc Engineered automated Kubernetes…" at bounding box center [334, 205] width 266 height 38
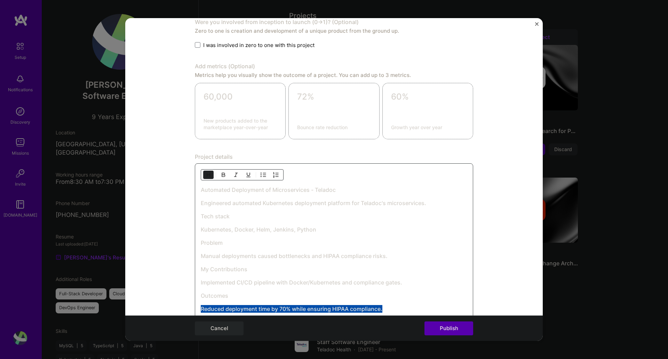
click at [206, 176] on img "button" at bounding box center [209, 175] width 6 height 6
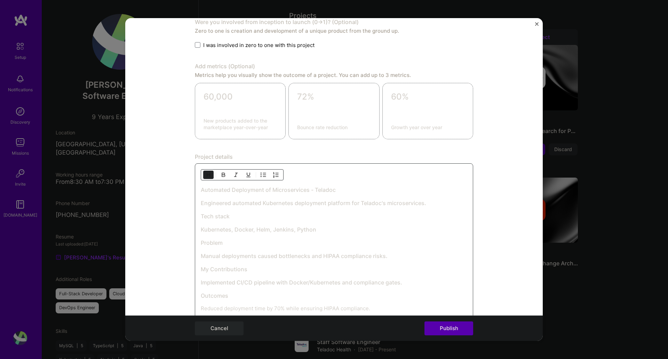
drag, startPoint x: 416, startPoint y: 283, endPoint x: 185, endPoint y: 282, distance: 231.7
click at [185, 275] on form "Editing suggested project This project is suggested based on your LinkedIn, res…" at bounding box center [333, 179] width 417 height 323
click at [206, 174] on img "button" at bounding box center [209, 175] width 6 height 6
drag, startPoint x: 397, startPoint y: 256, endPoint x: 173, endPoint y: 257, distance: 224.7
click at [173, 257] on form "Editing suggested project This project is suggested based on your LinkedIn, res…" at bounding box center [333, 179] width 417 height 323
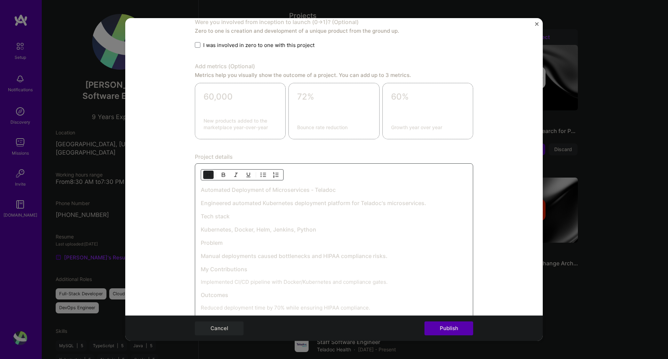
click at [206, 174] on img "button" at bounding box center [209, 175] width 6 height 6
drag, startPoint x: 328, startPoint y: 229, endPoint x: 160, endPoint y: 222, distance: 168.2
click at [161, 229] on form "Editing suggested project This project is suggested based on your LinkedIn, res…" at bounding box center [333, 179] width 417 height 323
click at [206, 174] on img "button" at bounding box center [209, 175] width 6 height 6
drag, startPoint x: 440, startPoint y: 205, endPoint x: 181, endPoint y: 201, distance: 259.9
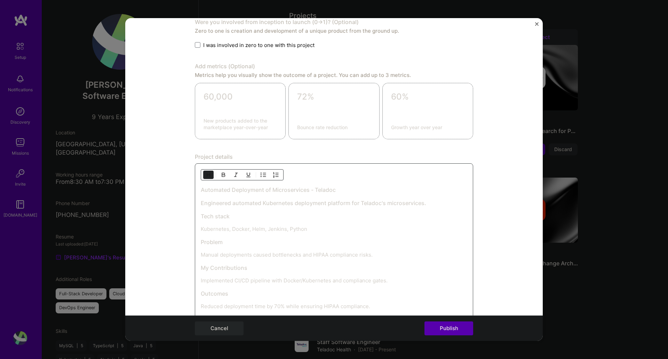
click at [181, 201] on form "Editing suggested project This project is suggested based on your LinkedIn, res…" at bounding box center [333, 179] width 417 height 323
click at [206, 173] on img "button" at bounding box center [209, 175] width 6 height 6
click at [304, 238] on h3 "Problem" at bounding box center [334, 241] width 266 height 8
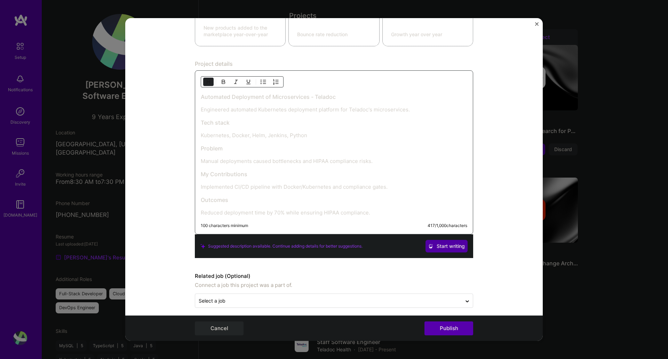
scroll to position [687, 0]
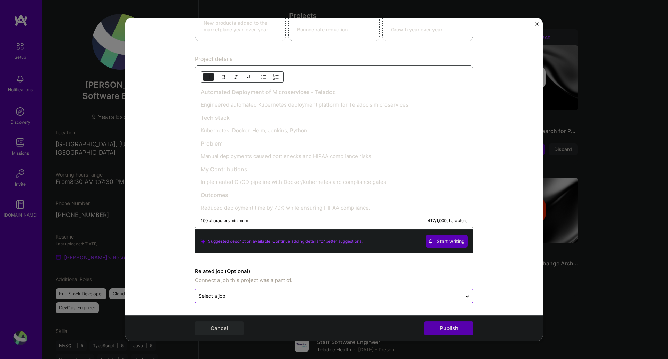
click at [414, 275] on input "text" at bounding box center [328, 295] width 259 height 7
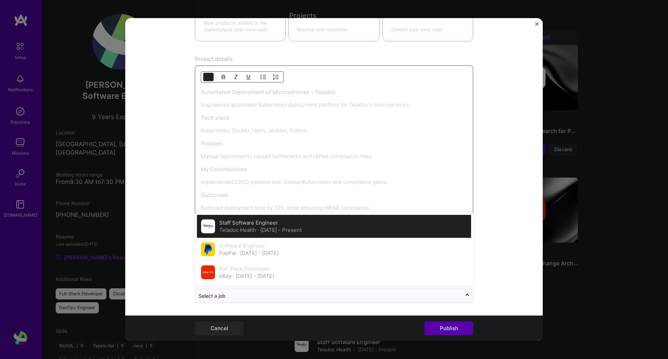
click at [370, 229] on div "Staff Software Engineer Teladoc Health · [DATE] - Present" at bounding box center [334, 226] width 274 height 23
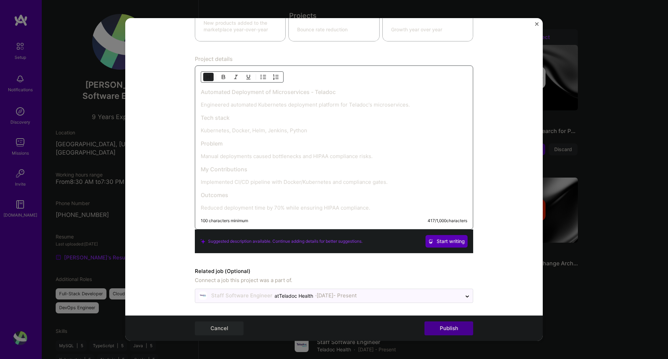
click at [452, 275] on button "Publish" at bounding box center [448, 328] width 49 height 14
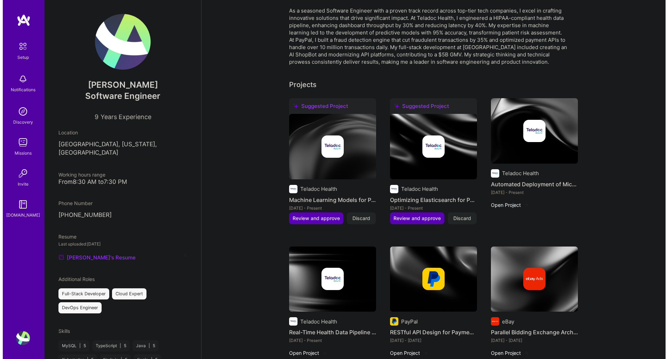
scroll to position [166, 0]
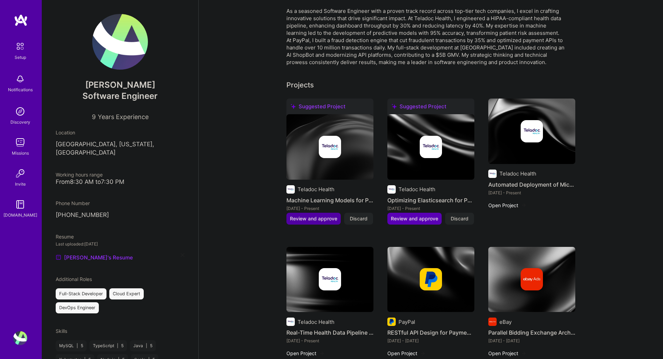
click at [326, 215] on span "Review and approve" at bounding box center [313, 218] width 47 height 7
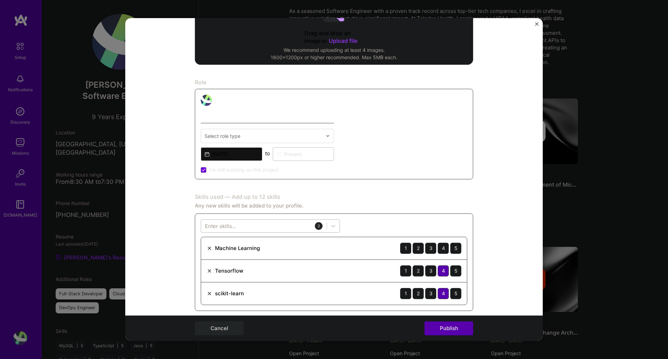
scroll to position [173, 0]
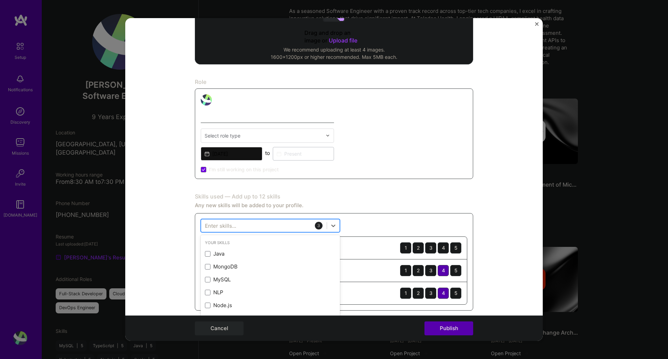
click at [267, 224] on div at bounding box center [264, 224] width 126 height 11
type input "python"
type input "tens"
type input "scik"
type input "fhi"
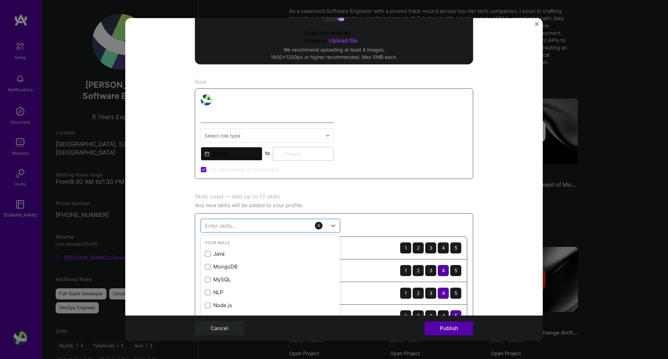
click at [471, 196] on form "Editing suggested project This project is suggested based on your LinkedIn, res…" at bounding box center [333, 179] width 417 height 323
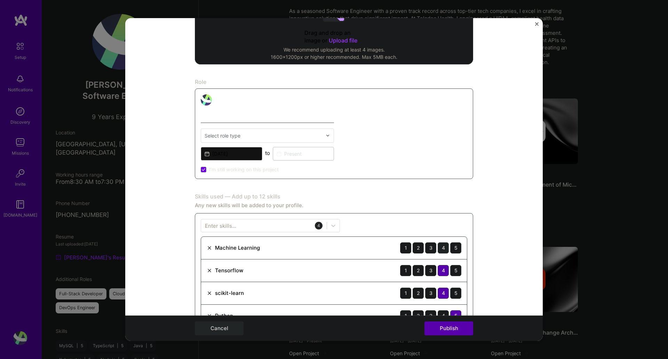
click at [444, 247] on div "4" at bounding box center [443, 247] width 11 height 11
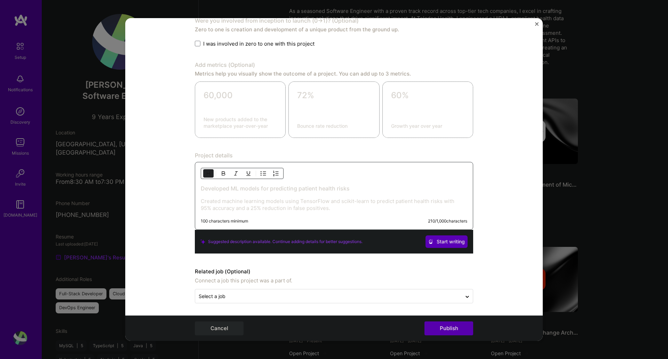
scroll to position [546, 0]
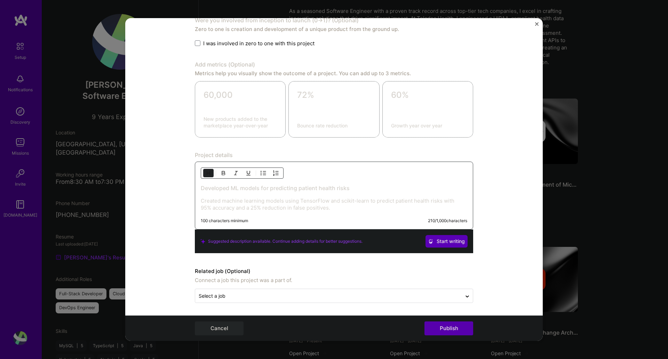
click at [342, 209] on p "Created machine learning models using TensorFlow and scikit-learn to predict pa…" at bounding box center [334, 204] width 266 height 14
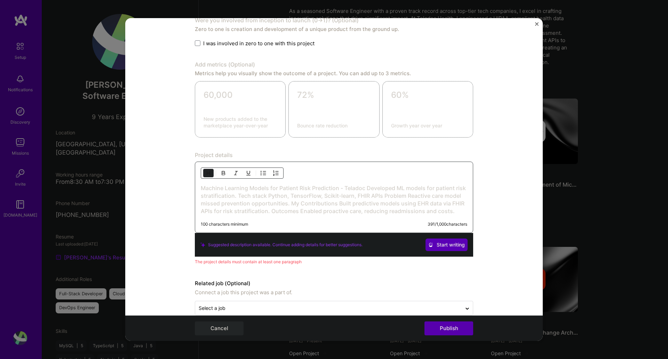
scroll to position [546, 0]
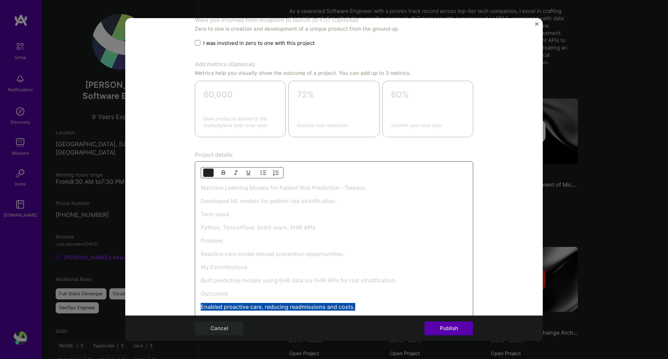
click at [206, 170] on img "button" at bounding box center [209, 173] width 6 height 6
drag, startPoint x: 409, startPoint y: 278, endPoint x: 179, endPoint y: 277, distance: 229.9
click at [179, 275] on form "Editing suggested project This project is suggested based on your LinkedIn, res…" at bounding box center [333, 179] width 417 height 323
click at [206, 174] on img "button" at bounding box center [209, 173] width 6 height 6
drag, startPoint x: 358, startPoint y: 252, endPoint x: 193, endPoint y: 251, distance: 164.5
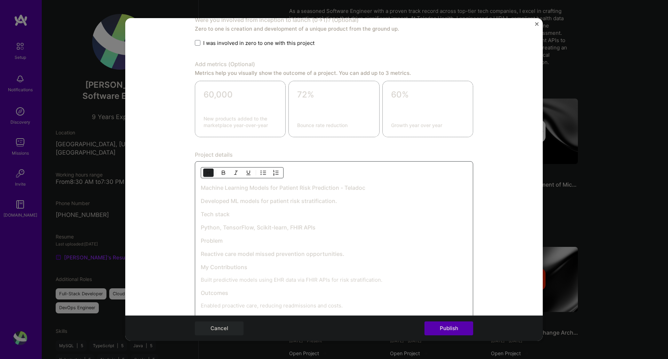
click at [195, 251] on div "Machine Learning Models for Patient Risk Prediction - Teladoc Developed ML mode…" at bounding box center [334, 244] width 278 height 166
click at [206, 171] on img "button" at bounding box center [209, 173] width 6 height 6
drag, startPoint x: 334, startPoint y: 224, endPoint x: 184, endPoint y: 226, distance: 149.9
click at [184, 226] on form "Editing suggested project This project is suggested based on your LinkedIn, res…" at bounding box center [333, 179] width 417 height 323
click at [206, 173] on img "button" at bounding box center [209, 173] width 6 height 6
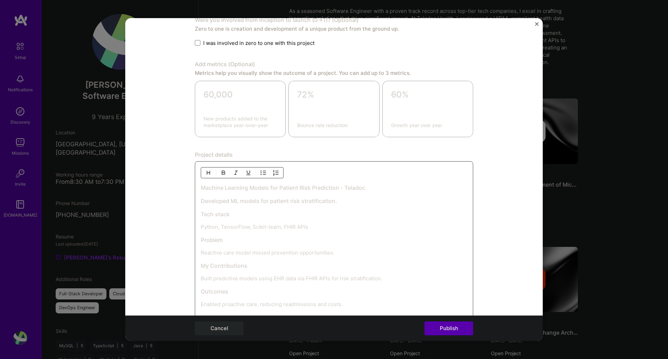
click at [365, 200] on h3 "Developed ML models for patient risk stratification." at bounding box center [334, 201] width 266 height 8
drag, startPoint x: 357, startPoint y: 201, endPoint x: 173, endPoint y: 207, distance: 183.4
click at [174, 207] on form "Editing suggested project This project is suggested based on your LinkedIn, res…" at bounding box center [333, 179] width 417 height 323
click at [353, 201] on h3 "Developed ML models for patient risk stratification." at bounding box center [334, 201] width 266 height 8
drag, startPoint x: 353, startPoint y: 200, endPoint x: 190, endPoint y: 187, distance: 164.0
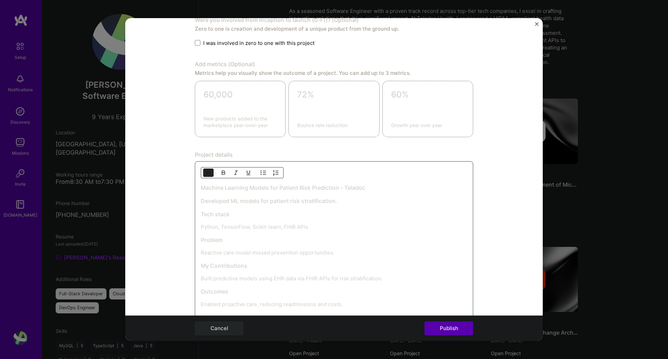
click at [188, 196] on form "Editing suggested project This project is suggested based on your LinkedIn, res…" at bounding box center [333, 179] width 417 height 323
click at [206, 171] on img "button" at bounding box center [209, 173] width 6 height 6
click at [331, 225] on p "Python, TensorFlow, Scikit-learn, FHIR APIs" at bounding box center [334, 226] width 266 height 7
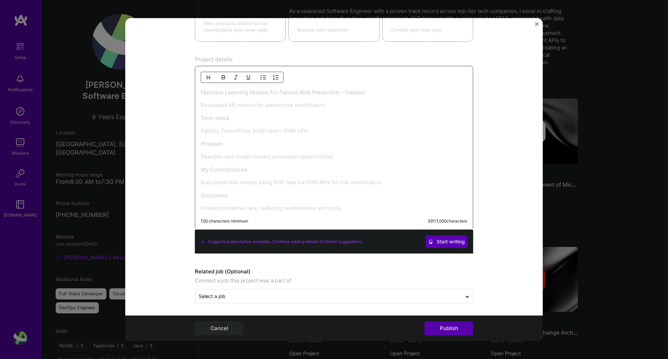
scroll to position [642, 0]
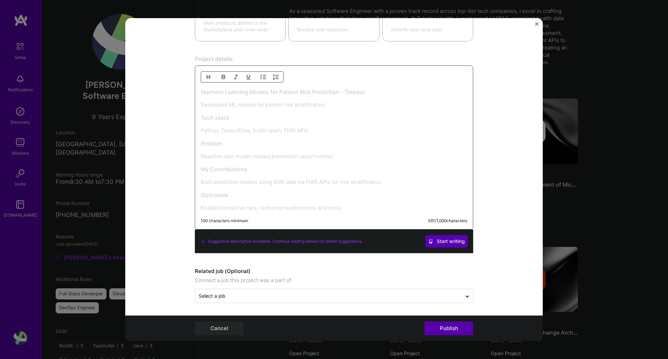
click at [389, 203] on div "Machine Learning Models for Patient Risk Prediction - Teladoc Developed ML mode…" at bounding box center [334, 149] width 266 height 123
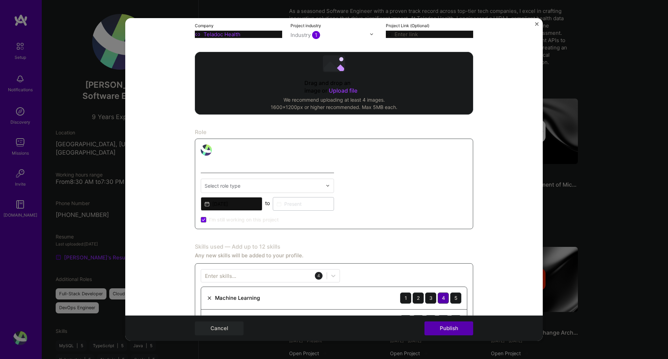
click at [261, 181] on div at bounding box center [264, 185] width 118 height 9
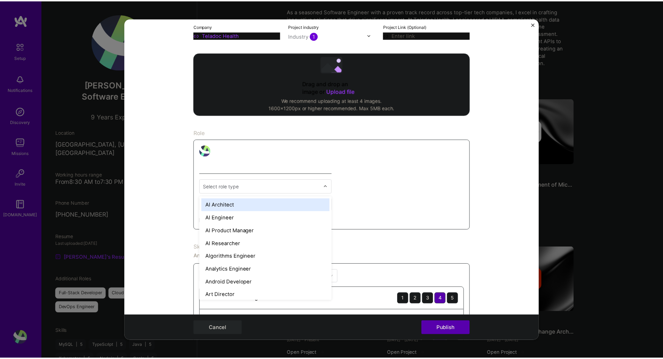
scroll to position [122, 0]
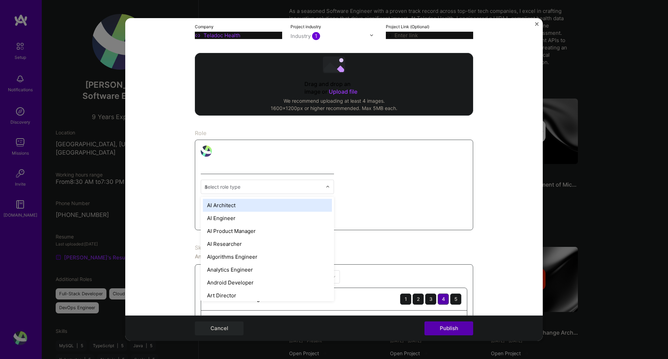
type input "ai"
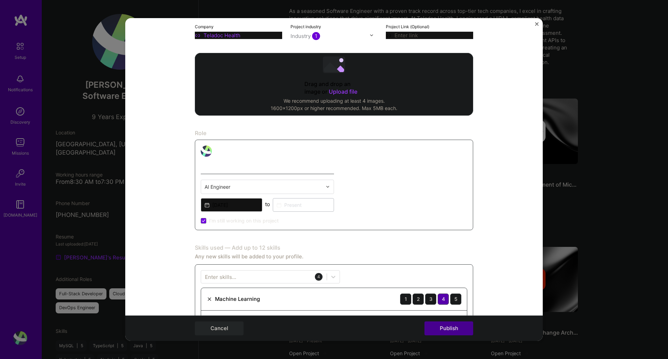
click at [452, 275] on button "Publish" at bounding box center [448, 328] width 49 height 14
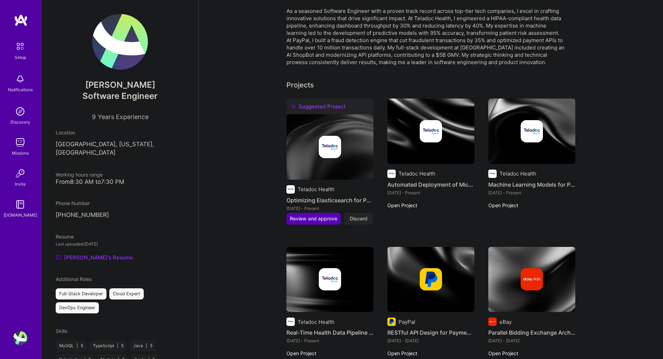
click at [534, 213] on div "Complete your profile to take the first step in unlocking full [DOMAIN_NAME] ac…" at bounding box center [431, 318] width 464 height 913
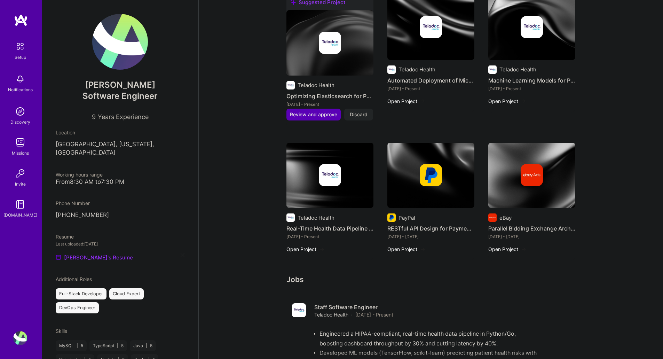
scroll to position [270, 0]
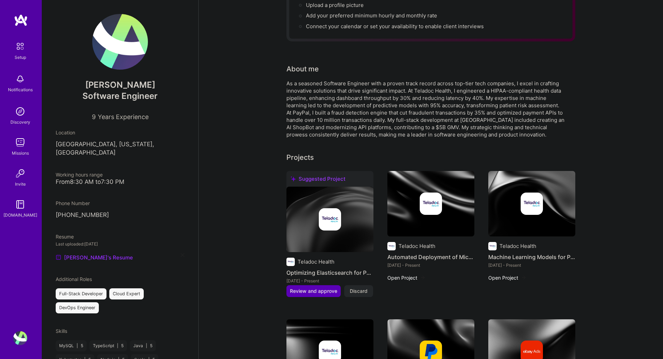
click at [363, 275] on span "Discard" at bounding box center [359, 290] width 18 height 7
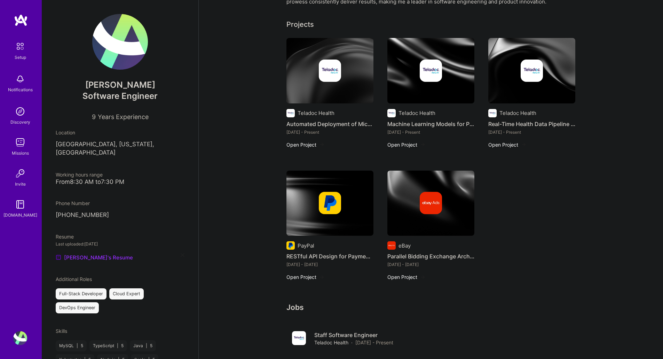
click at [534, 251] on div "Teladoc Health Automated Deployment of Microservices [DATE] - Present Open Proj…" at bounding box center [430, 163] width 289 height 251
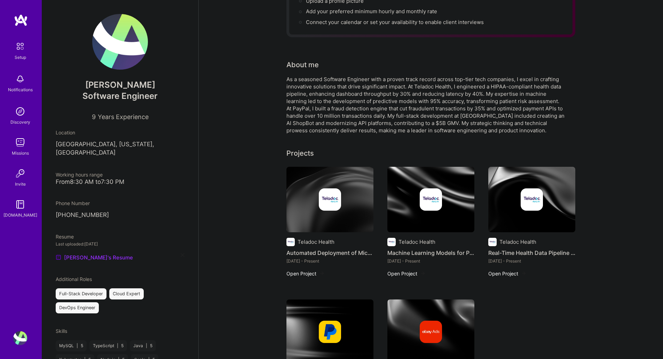
scroll to position [97, 0]
click at [305, 148] on div "Projects" at bounding box center [299, 153] width 27 height 10
click at [404, 148] on div "Projects" at bounding box center [430, 153] width 289 height 10
drag, startPoint x: 483, startPoint y: 141, endPoint x: 536, endPoint y: 142, distance: 53.2
click at [509, 148] on div "Projects" at bounding box center [430, 153] width 289 height 10
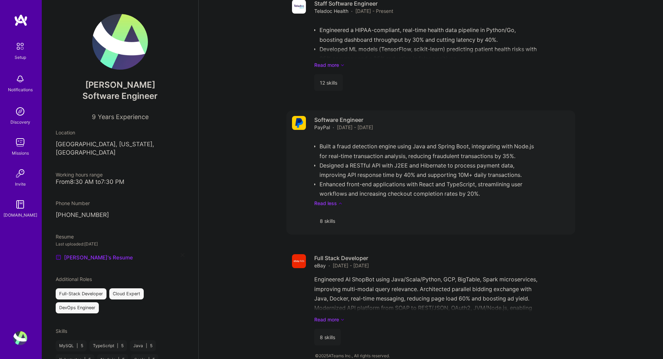
scroll to position [558, 0]
click at [488, 156] on div "Built a fraud detection engine using Java and Spring Boot, integrating with Nod…" at bounding box center [441, 171] width 255 height 70
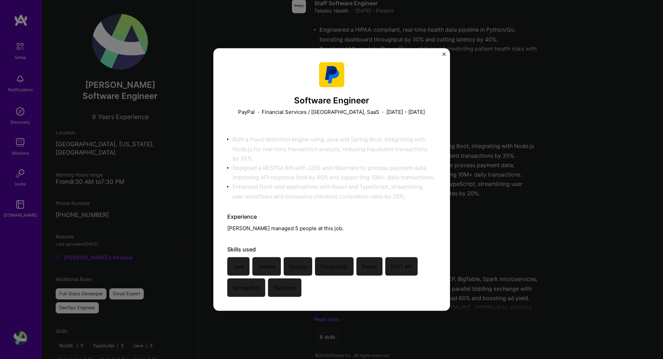
click at [534, 172] on div "Software Engineer PayPal · Financial Services / [GEOGRAPHIC_DATA], SaaS · [DATE…" at bounding box center [331, 179] width 663 height 359
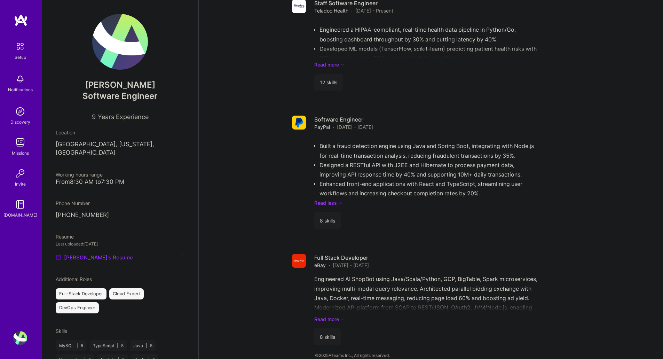
click at [118, 149] on div "[PERSON_NAME] Software Engineer 9 Years Experience Location [GEOGRAPHIC_DATA], …" at bounding box center [120, 179] width 157 height 359
click at [111, 72] on div "[PERSON_NAME] Software Engineer 9 Years Experience" at bounding box center [120, 67] width 129 height 106
click at [13, 40] on img at bounding box center [20, 46] width 15 height 15
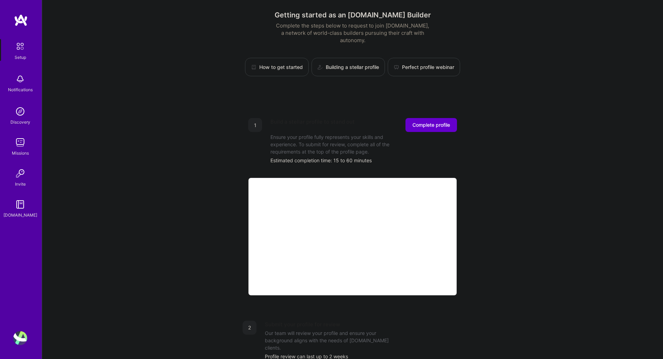
click at [443, 121] on span "Complete profile" at bounding box center [431, 124] width 38 height 7
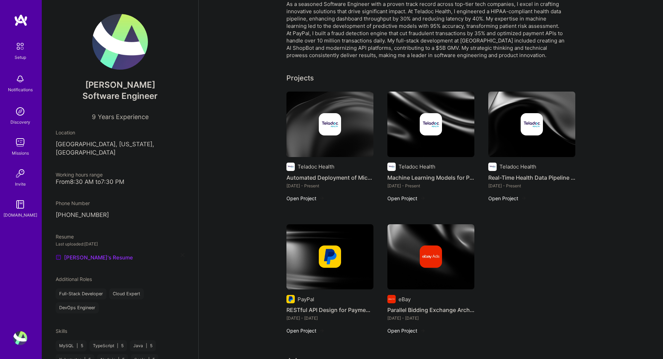
click at [534, 218] on div "Teladoc Health Automated Deployment of Microservices [DATE] - Present Open Proj…" at bounding box center [430, 216] width 289 height 251
click at [534, 152] on div "Teladoc Health Real-Time Health Data Pipeline Engineering [DATE] - Present Open…" at bounding box center [531, 140] width 87 height 98
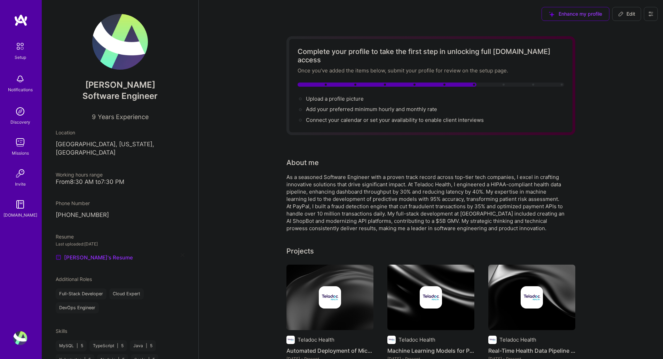
click at [534, 15] on span "Edit" at bounding box center [626, 13] width 17 height 7
select select "US"
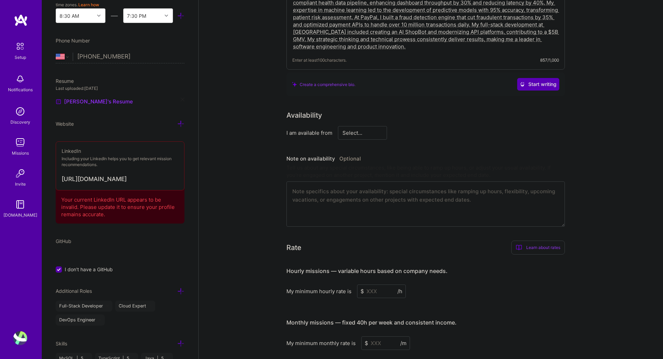
scroll to position [203, 0]
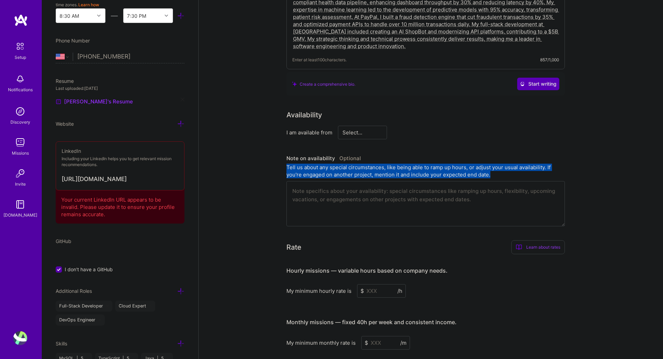
drag, startPoint x: 498, startPoint y: 165, endPoint x: 275, endPoint y: 159, distance: 222.7
copy div "Tell us about any special circumstances, like being able to ramp up hours, or a…"
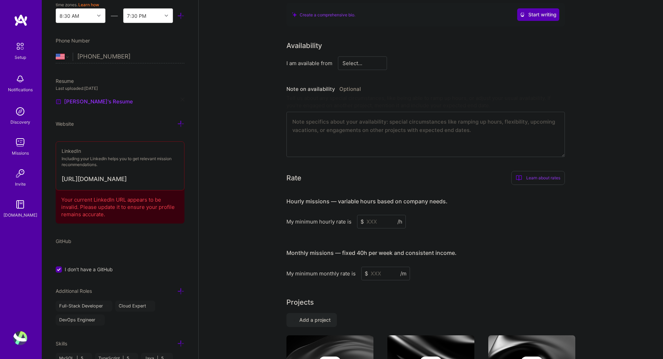
scroll to position [273, 0]
click at [380, 214] on input at bounding box center [381, 221] width 49 height 14
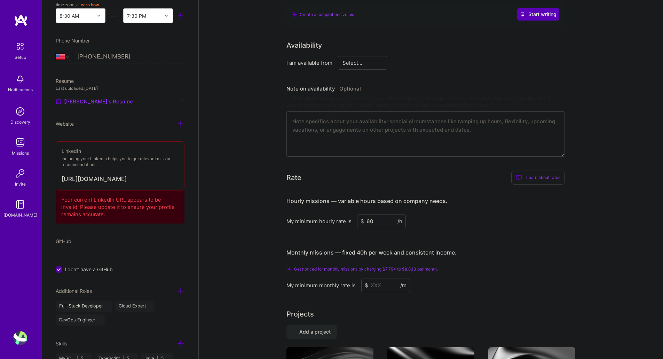
type input "60"
click at [386, 275] on input at bounding box center [385, 285] width 49 height 14
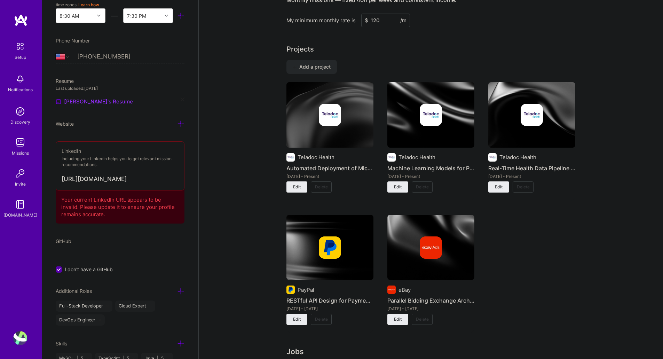
type input "120"
click at [325, 63] on span "Add a project" at bounding box center [312, 66] width 38 height 7
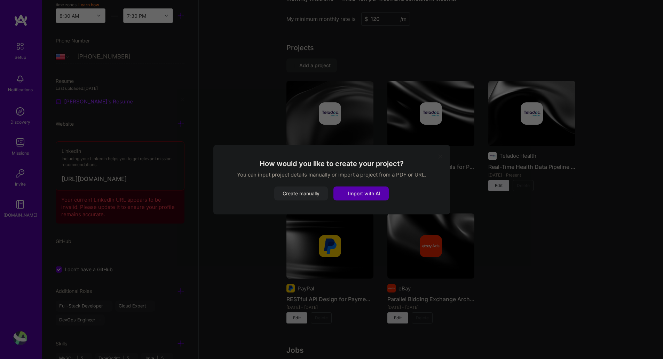
scroll to position [516, 0]
click at [366, 193] on span "Import with AI" at bounding box center [364, 193] width 32 height 6
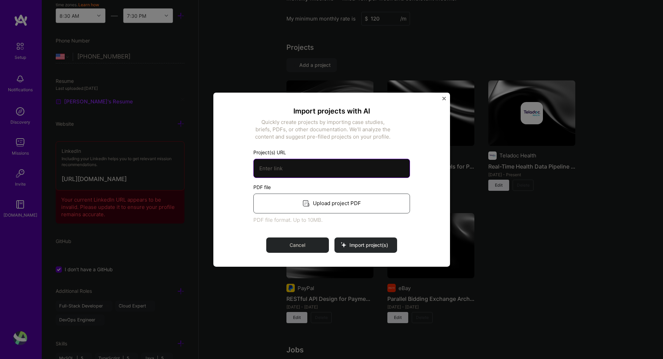
click at [340, 174] on input at bounding box center [331, 167] width 157 height 19
click at [367, 247] on div "Cancel Import project(s)" at bounding box center [331, 244] width 157 height 15
click at [315, 244] on button "Cancel" at bounding box center [297, 244] width 63 height 15
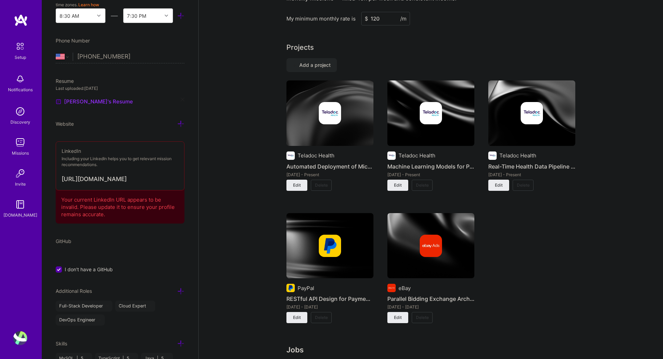
click at [534, 267] on div "Teladoc Health Automated Deployment of Microservices [DATE] - Present Edit Dele…" at bounding box center [430, 205] width 289 height 251
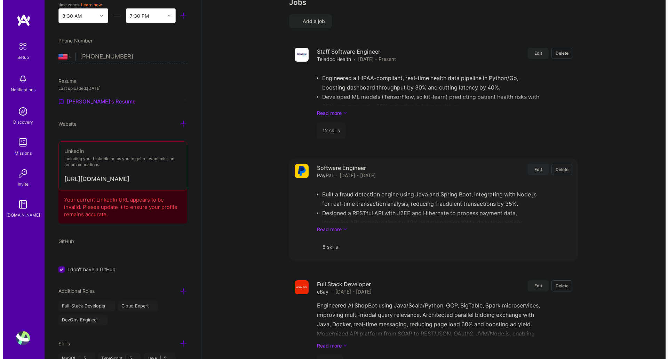
scroll to position [864, 0]
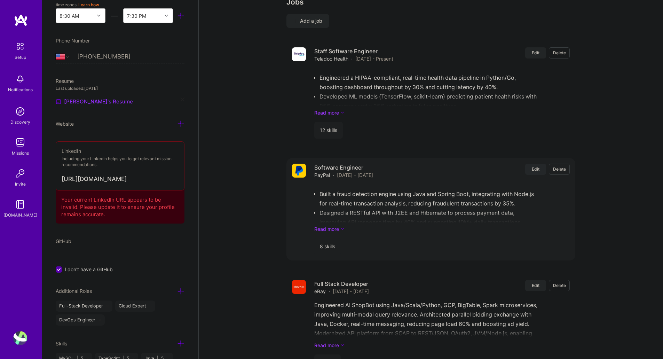
click at [534, 166] on span "Edit" at bounding box center [536, 169] width 8 height 6
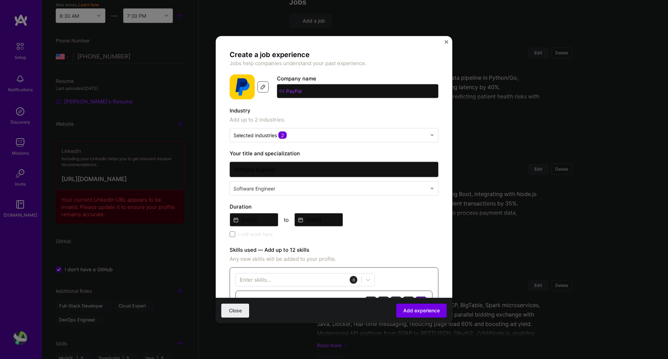
click at [266, 86] on div at bounding box center [262, 86] width 11 height 11
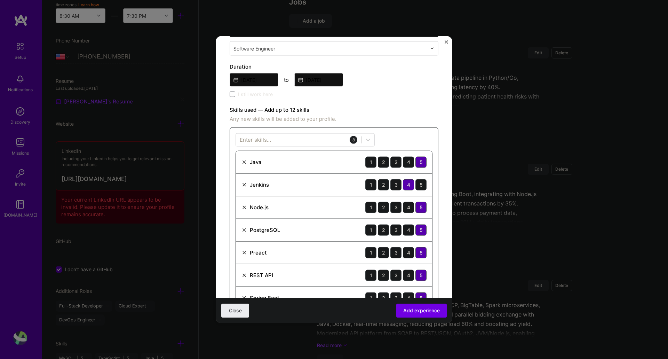
scroll to position [139, 0]
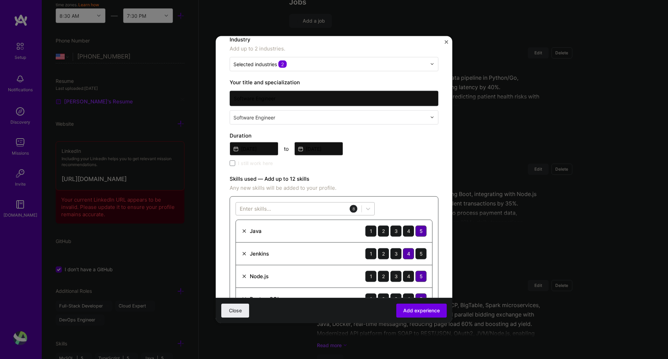
click at [297, 207] on div at bounding box center [299, 208] width 126 height 11
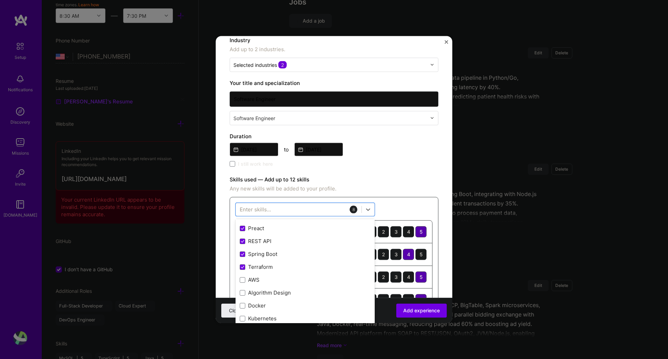
scroll to position [138, 0]
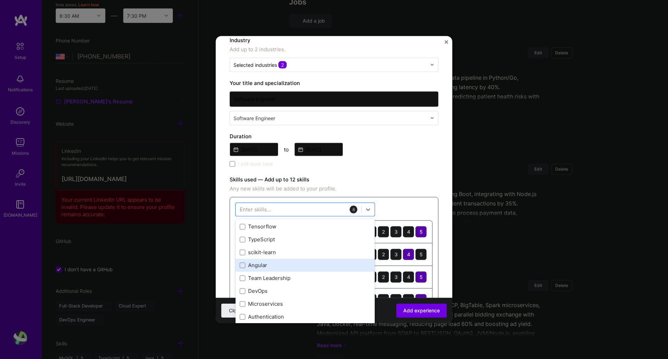
click at [272, 264] on div "Angular" at bounding box center [305, 264] width 131 height 7
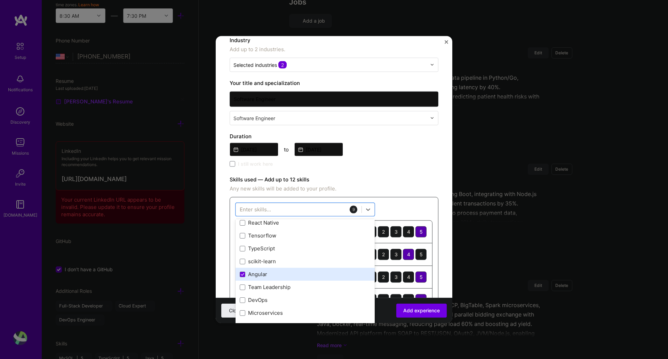
scroll to position [246, 0]
click at [296, 274] on div "Angular" at bounding box center [305, 274] width 131 height 7
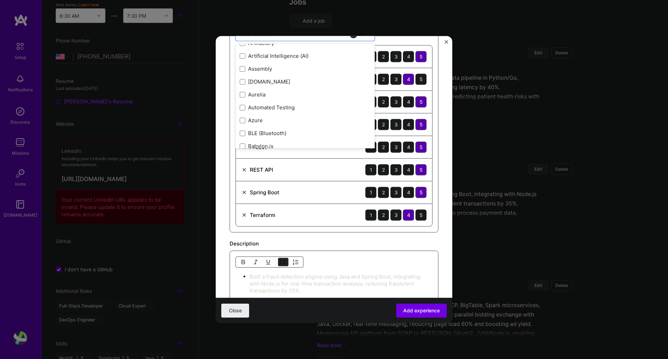
scroll to position [857, 0]
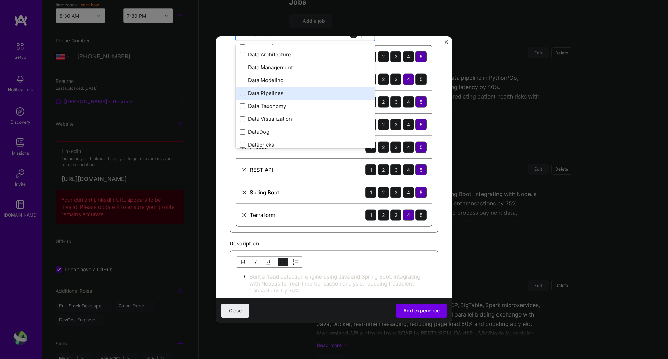
click at [279, 96] on div "Data Pipelines" at bounding box center [305, 92] width 131 height 7
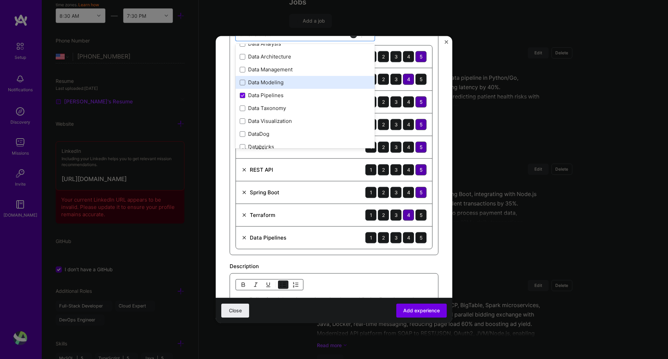
scroll to position [1448, 0]
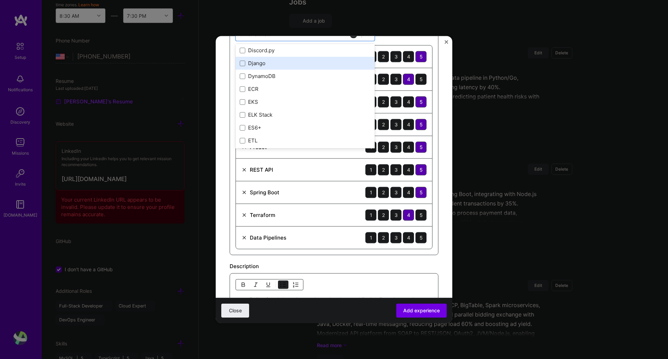
click at [296, 64] on div "Django" at bounding box center [305, 62] width 131 height 7
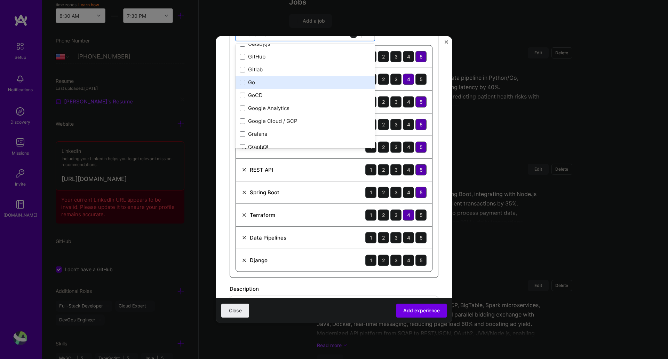
click at [263, 83] on div "Go" at bounding box center [305, 82] width 131 height 7
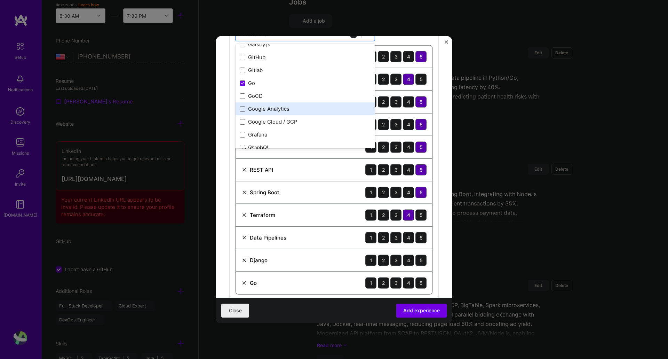
scroll to position [2181, 0]
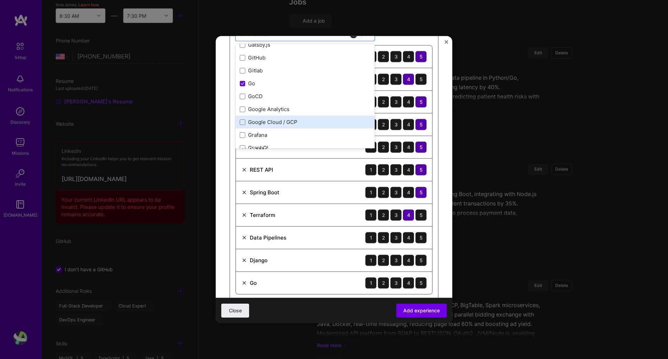
click at [301, 123] on div "Google Cloud / GCP" at bounding box center [305, 121] width 131 height 7
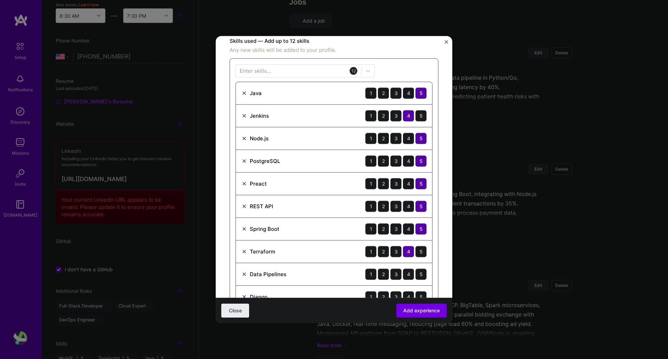
click at [415, 56] on div "Skills used — Add up to 12 skills Any new skills will be added to your profile.…" at bounding box center [334, 198] width 209 height 322
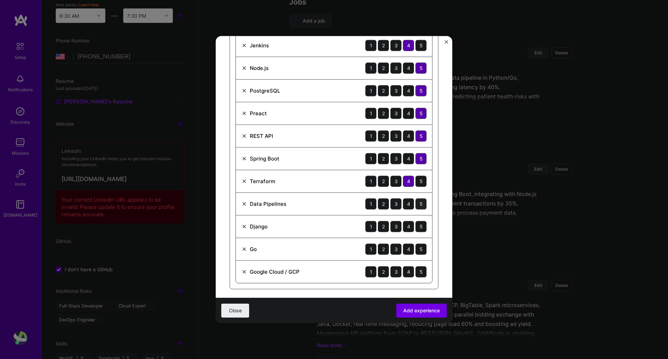
click at [415, 199] on div "5" at bounding box center [420, 203] width 11 height 11
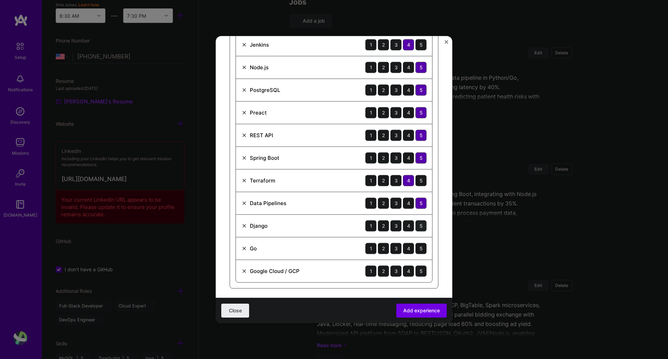
click at [416, 228] on div "5" at bounding box center [420, 225] width 11 height 11
click at [415, 247] on div "5" at bounding box center [420, 247] width 11 height 11
click at [415, 270] on div "5" at bounding box center [420, 270] width 11 height 11
click at [403, 204] on div "4" at bounding box center [408, 202] width 11 height 11
click at [415, 201] on div "5" at bounding box center [420, 202] width 11 height 11
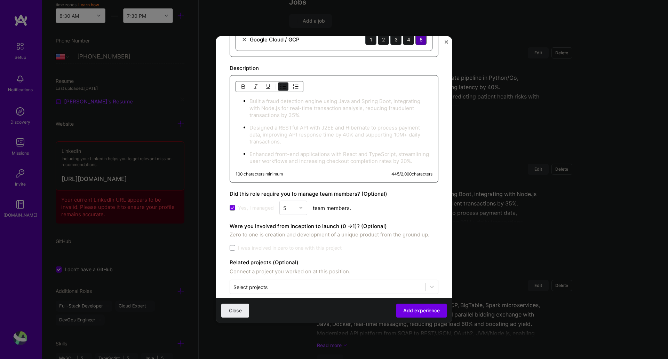
scroll to position [528, 0]
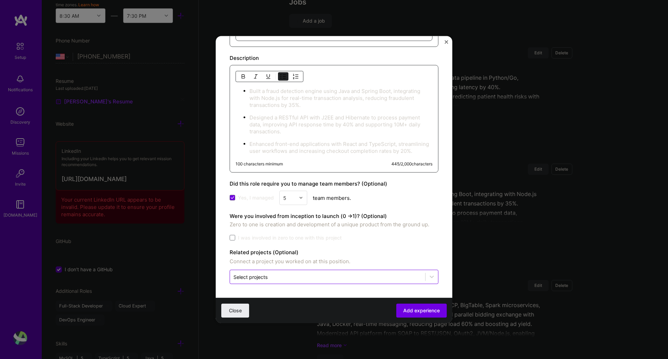
click at [407, 275] on input "text" at bounding box center [327, 276] width 188 height 7
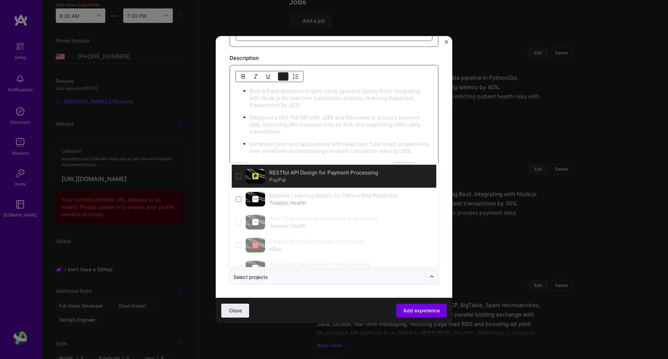
click at [314, 173] on label "RESTful API Design for Payment Processing" at bounding box center [323, 172] width 109 height 7
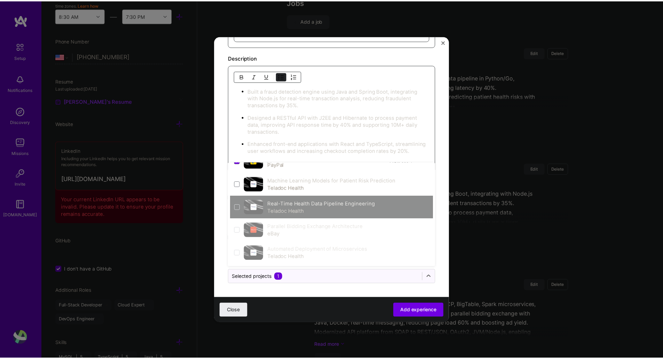
scroll to position [15, 0]
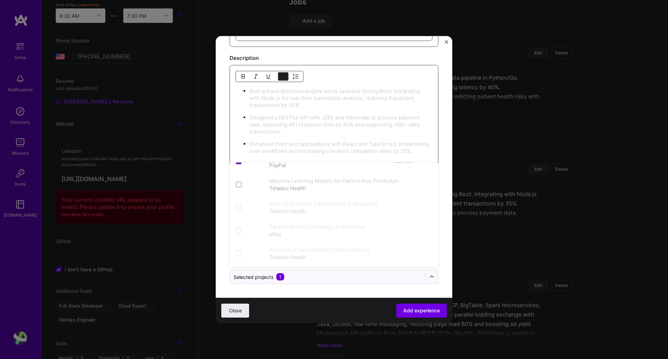
click at [310, 275] on div "Close Add experience" at bounding box center [334, 309] width 237 height 25
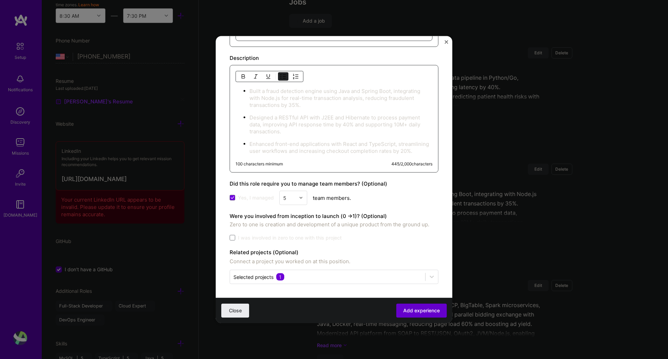
click at [412, 275] on span "Add experience" at bounding box center [421, 310] width 37 height 7
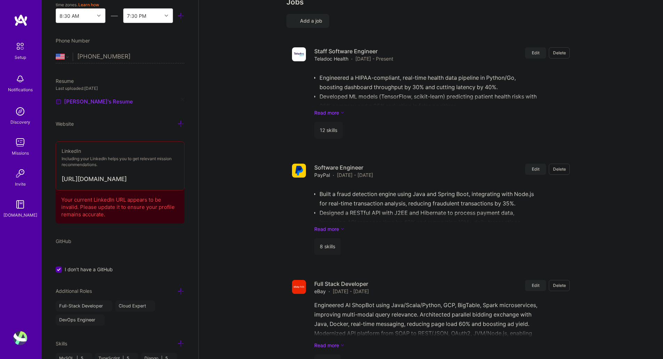
scroll to position [860, 0]
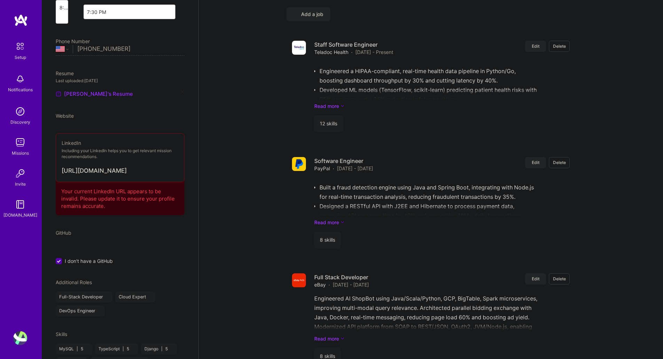
select select "US"
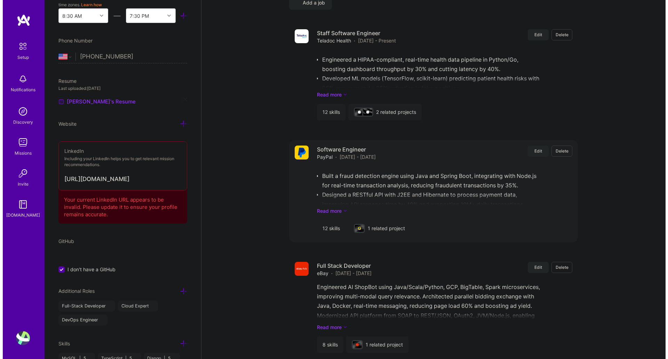
scroll to position [900, 0]
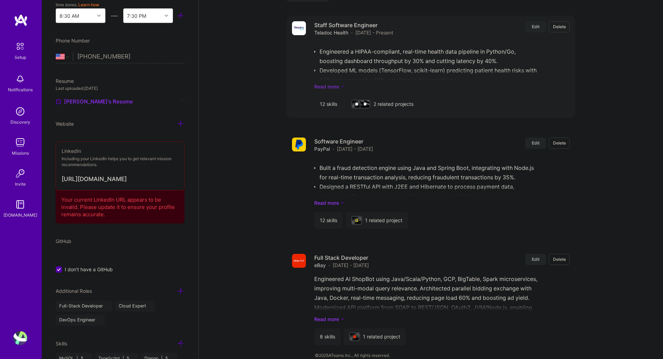
click at [441, 83] on link "Read more" at bounding box center [441, 86] width 255 height 7
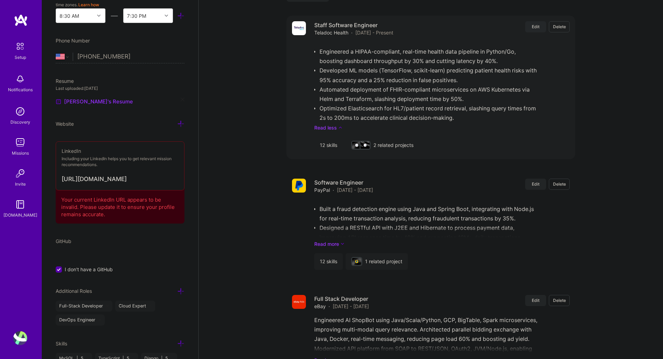
click at [534, 24] on span "Edit" at bounding box center [536, 27] width 8 height 6
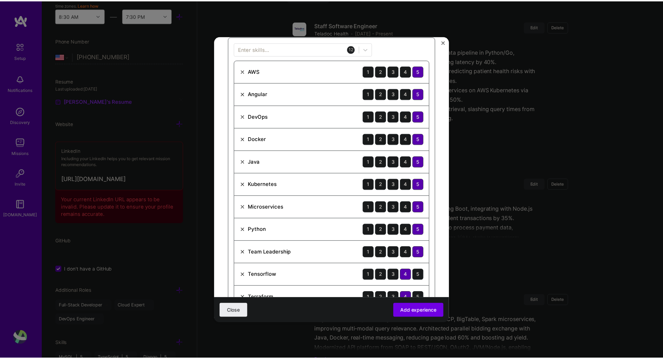
scroll to position [534, 0]
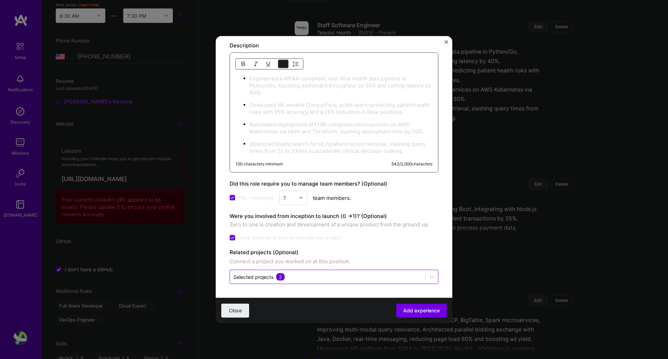
click at [338, 275] on input "text" at bounding box center [327, 276] width 188 height 7
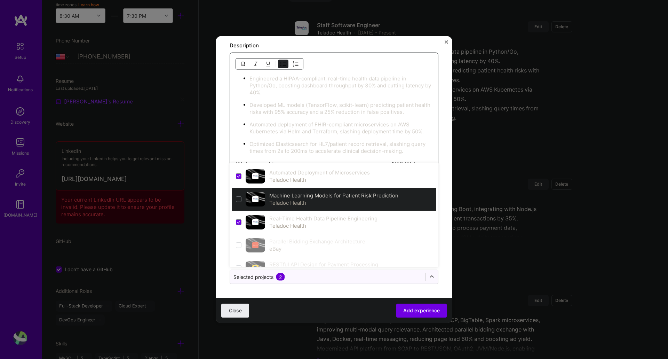
click at [238, 194] on div "Machine Learning Models for Patient Risk Prediction Teladoc Health" at bounding box center [334, 198] width 205 height 23
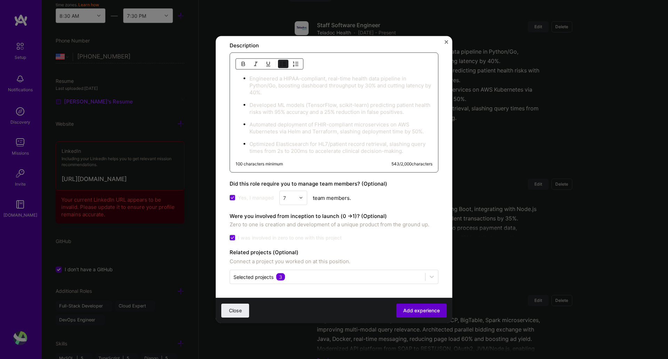
click at [424, 275] on span "Add experience" at bounding box center [421, 310] width 37 height 7
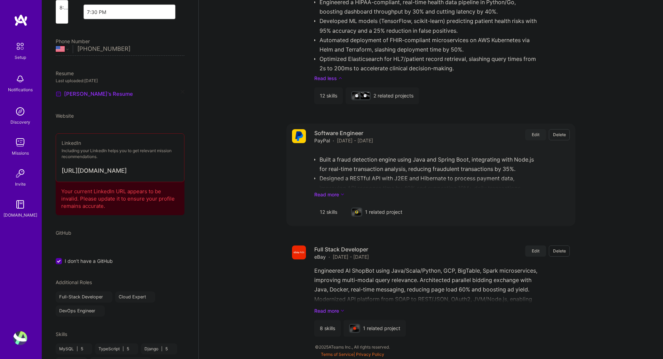
select select "US"
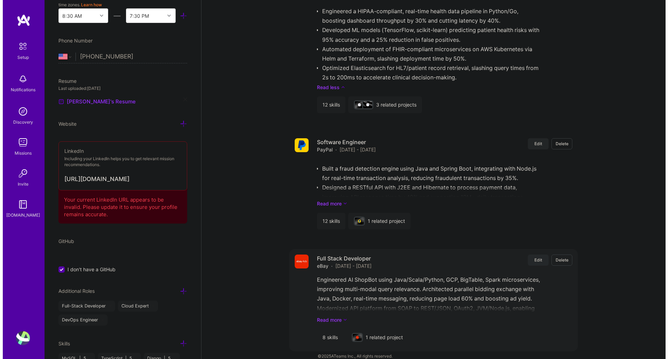
scroll to position [941, 0]
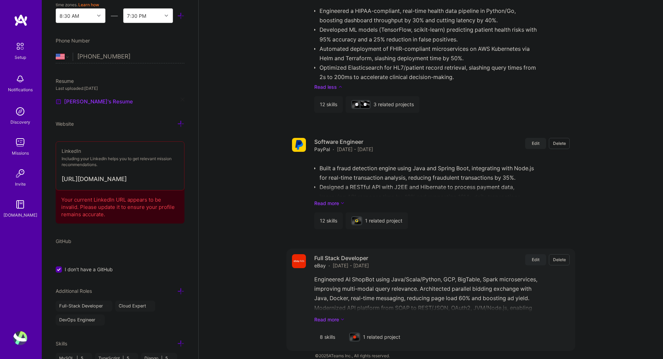
click at [534, 256] on span "Edit" at bounding box center [536, 259] width 8 height 6
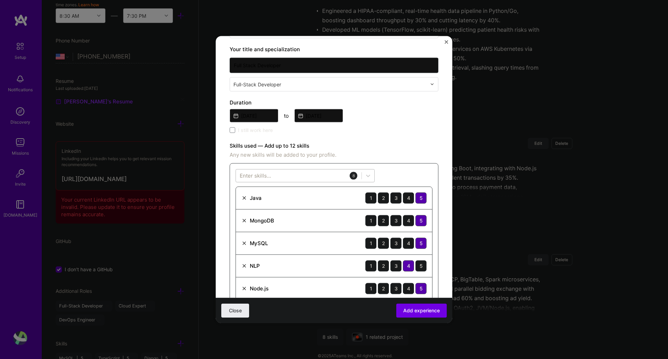
click at [323, 174] on div at bounding box center [299, 175] width 126 height 11
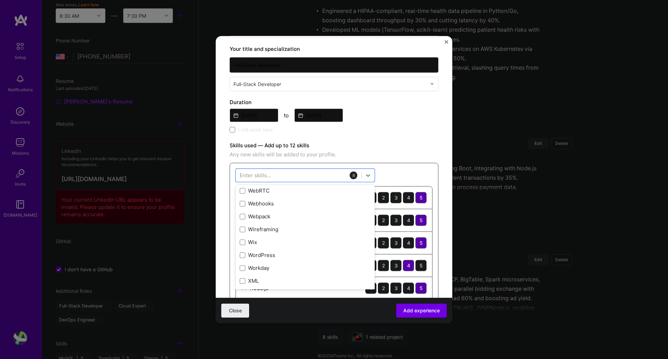
scroll to position [4791, 0]
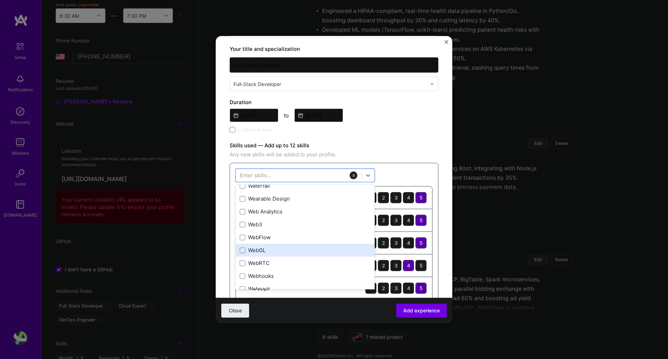
click at [268, 249] on div "WebGL" at bounding box center [305, 249] width 131 height 7
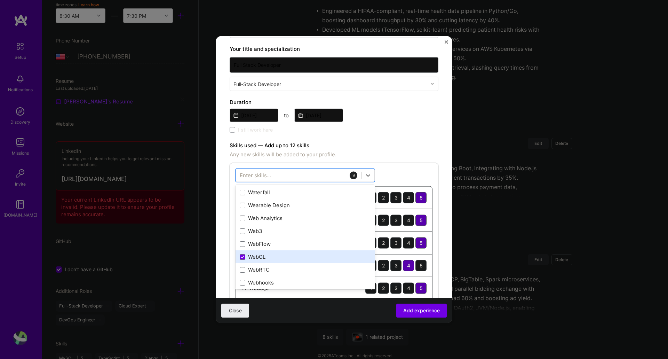
click at [263, 255] on div "WebGL" at bounding box center [305, 256] width 131 height 7
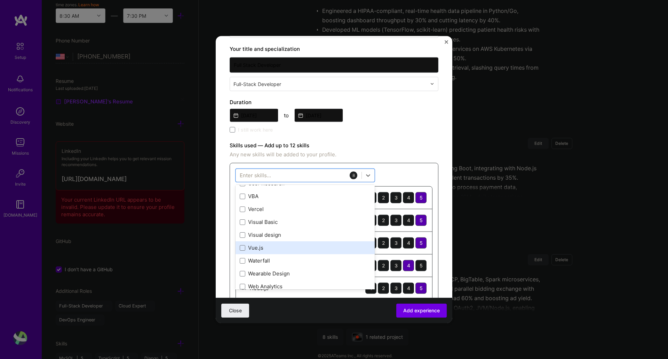
click at [260, 250] on div "Vue.js" at bounding box center [305, 247] width 131 height 7
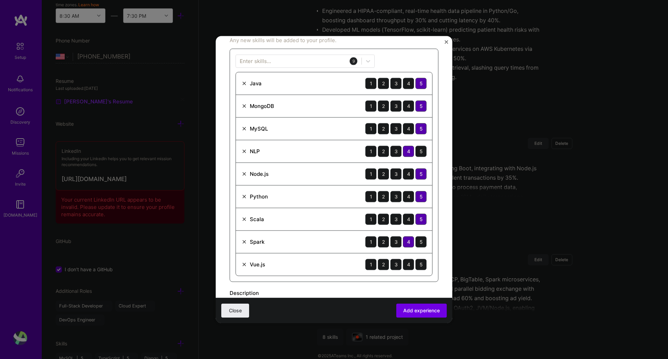
scroll to position [243, 0]
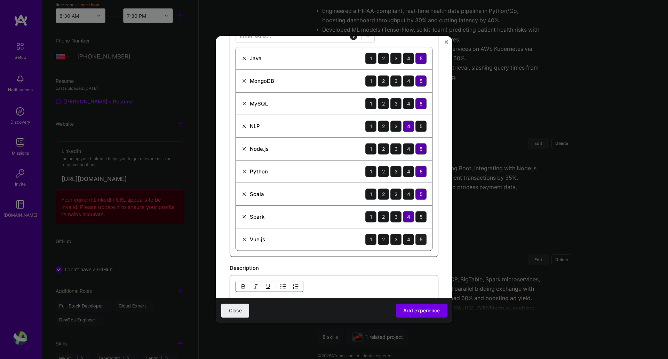
click at [415, 237] on div "5" at bounding box center [420, 238] width 11 height 11
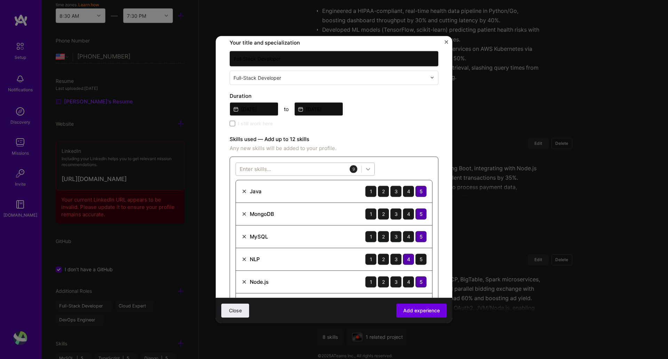
click at [373, 174] on div at bounding box center [368, 168] width 13 height 13
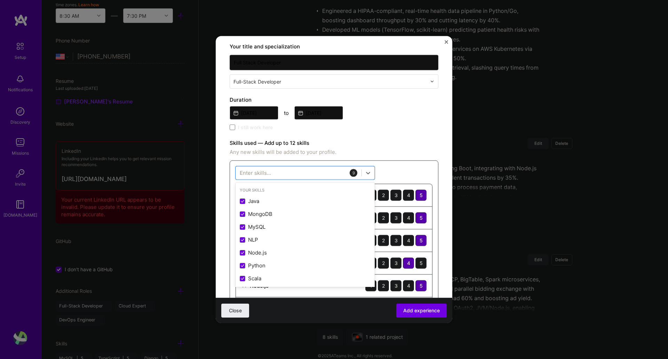
scroll to position [106, 0]
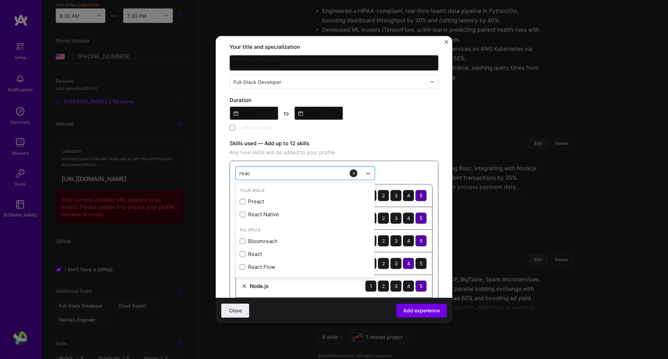
type input "react"
click at [297, 239] on div "React" at bounding box center [305, 240] width 131 height 7
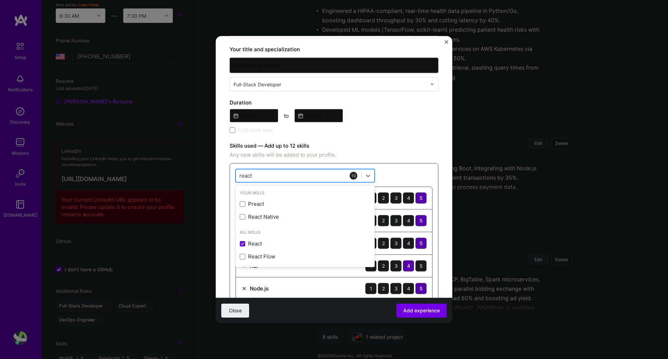
scroll to position [103, 0]
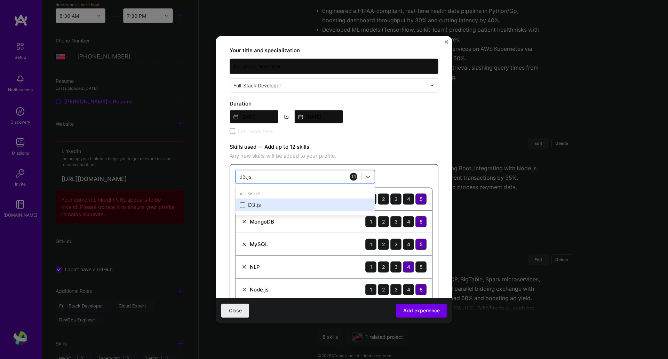
click at [263, 207] on div "D3.js" at bounding box center [305, 204] width 131 height 7
type input "d3"
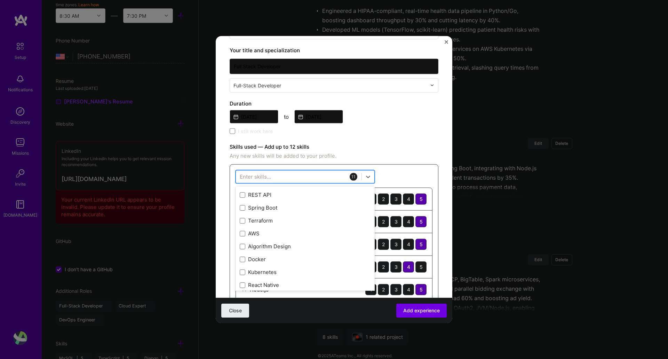
scroll to position [0, 0]
click at [297, 176] on div at bounding box center [299, 176] width 126 height 11
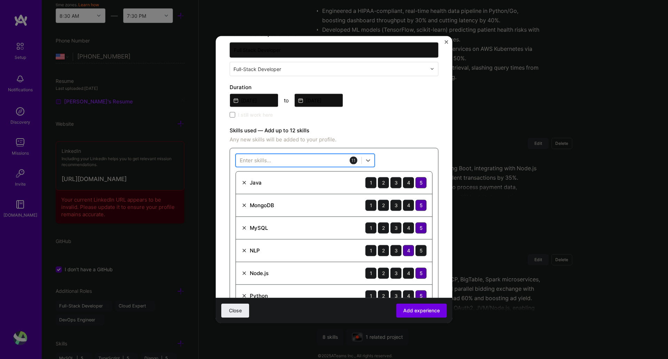
click at [296, 155] on div at bounding box center [299, 159] width 126 height 11
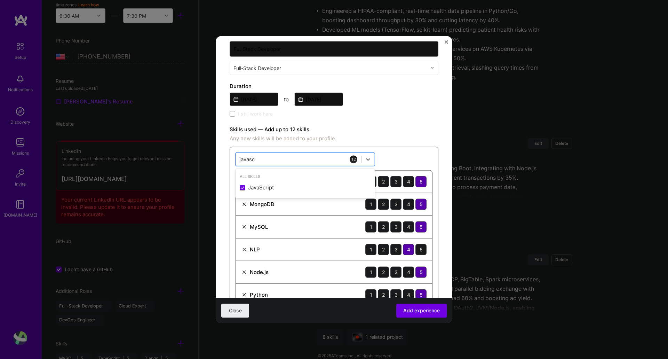
type input "javasc"
click at [392, 137] on span "Any new skills will be added to your profile." at bounding box center [334, 138] width 209 height 8
click at [283, 158] on div "javasc javasc" at bounding box center [299, 158] width 126 height 11
type input "type"
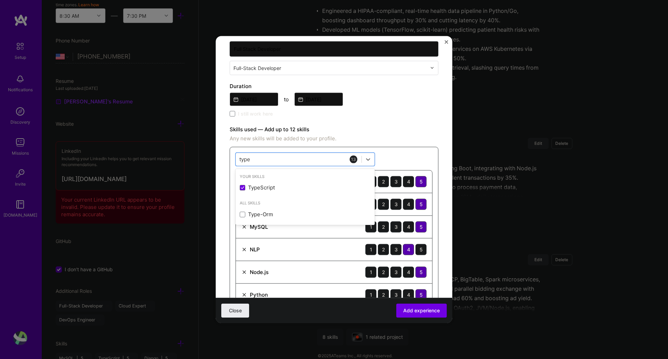
click at [397, 113] on div "I still work here" at bounding box center [334, 114] width 209 height 8
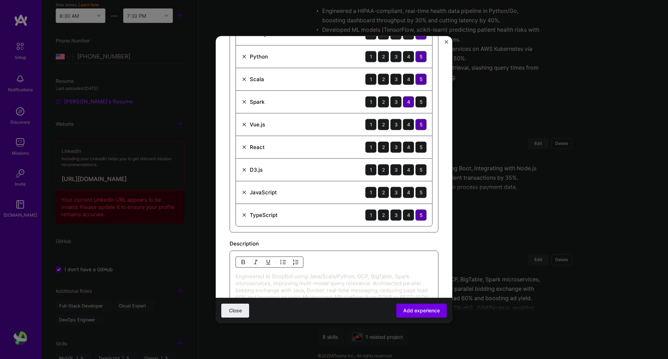
scroll to position [518, 0]
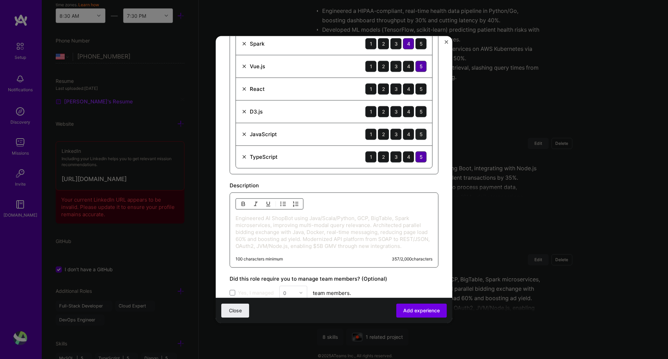
click at [415, 132] on div "5" at bounding box center [420, 133] width 11 height 11
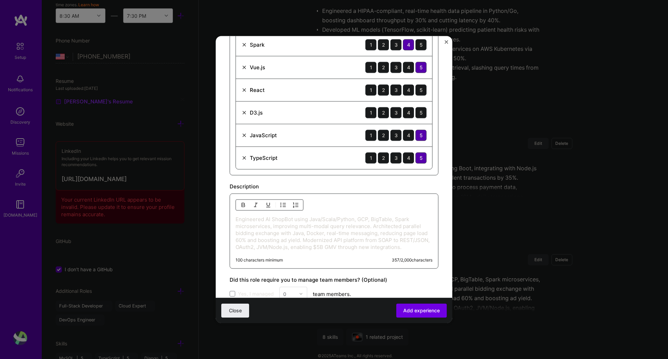
scroll to position [415, 0]
click at [417, 112] on div "5" at bounding box center [420, 112] width 11 height 11
click at [415, 93] on div "5" at bounding box center [420, 90] width 11 height 11
click at [416, 275] on span "Add experience" at bounding box center [421, 310] width 37 height 7
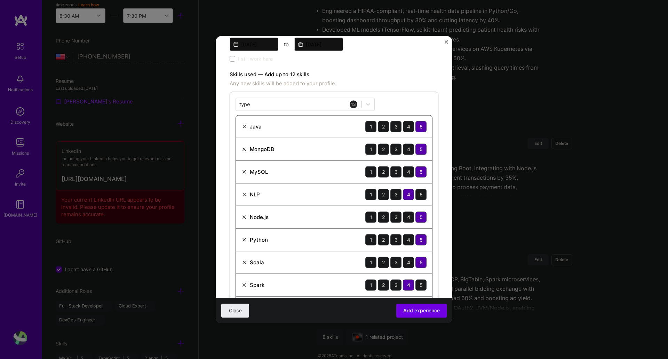
scroll to position [175, 0]
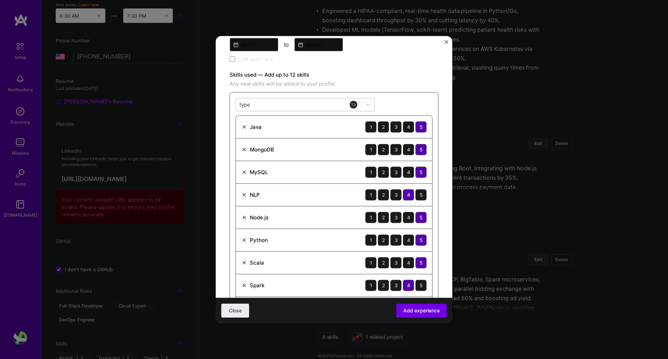
click at [300, 101] on div "type type" at bounding box center [299, 104] width 126 height 11
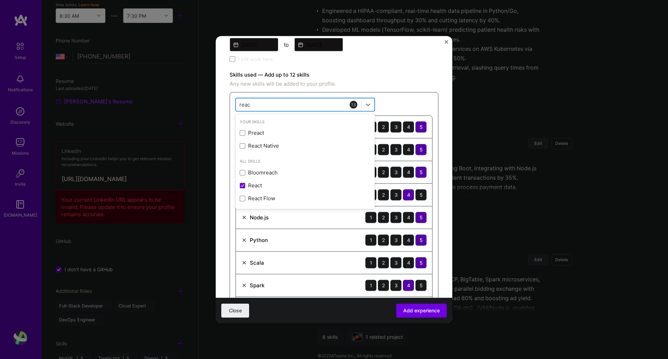
type input "react"
type input "spark"
type input "scal"
type input "spar"
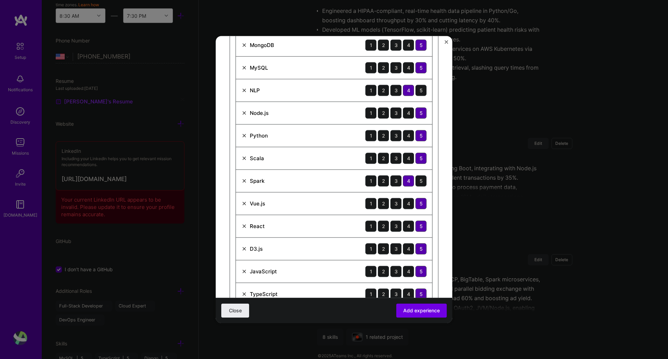
click at [436, 75] on form "Create a job experience Jobs help companies understand your past experience. Co…" at bounding box center [334, 168] width 237 height 796
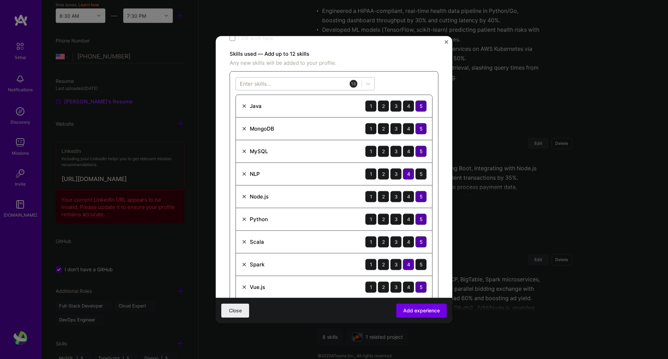
click at [295, 78] on div at bounding box center [304, 83] width 139 height 13
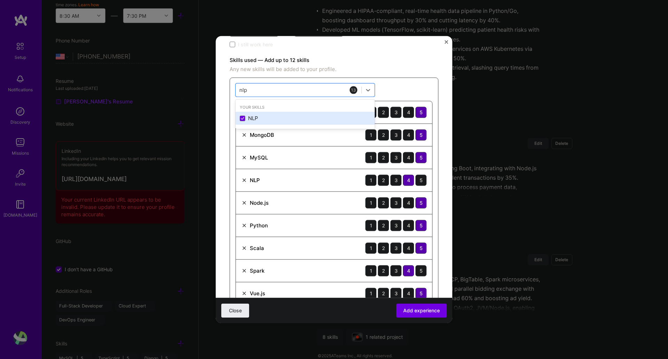
scroll to position [189, 0]
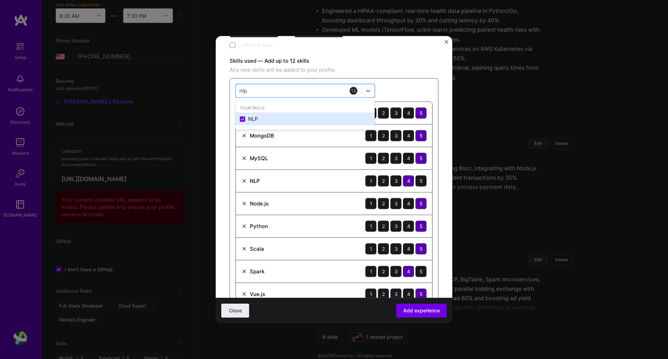
click at [250, 118] on div "NLP" at bounding box center [305, 118] width 131 height 7
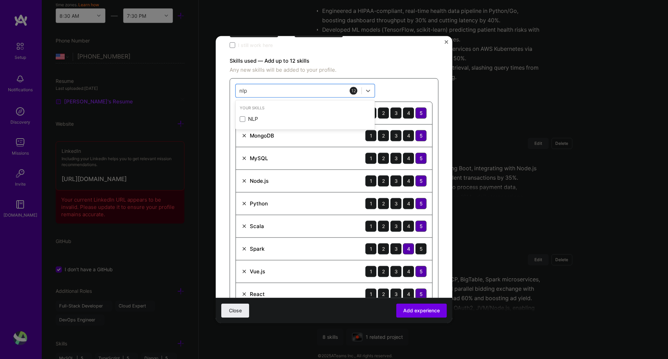
type input "nlp"
click at [403, 78] on div "Skills used — Add up to 12 skills Any new skills will be added to your profile.…" at bounding box center [334, 217] width 209 height 322
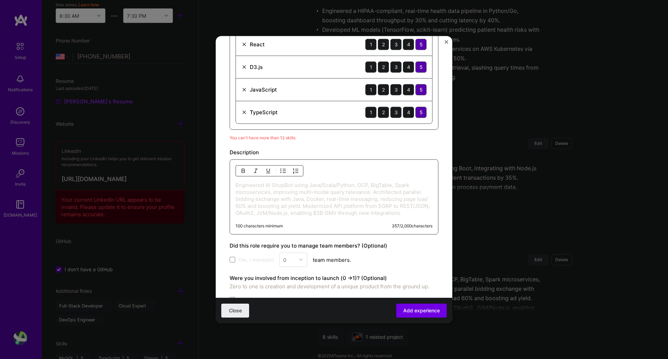
scroll to position [507, 0]
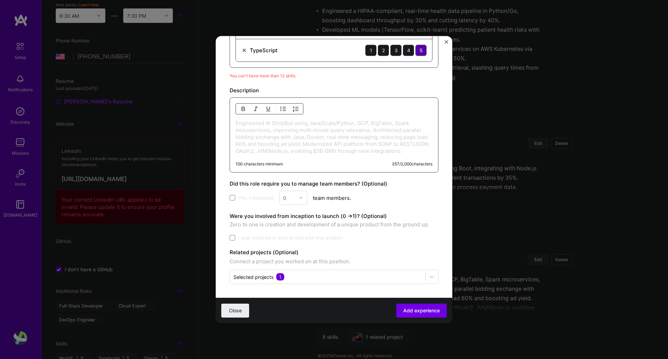
click at [268, 119] on p "Engineered AI ShopBot using Java/Scala/Python, GCP, BigTable, Spark microservic…" at bounding box center [333, 136] width 197 height 35
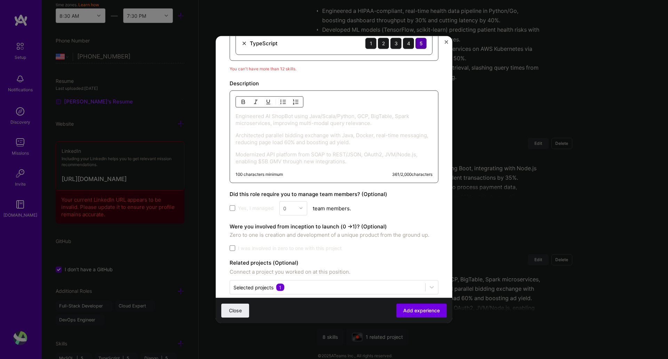
click at [285, 100] on img "button" at bounding box center [283, 102] width 6 height 6
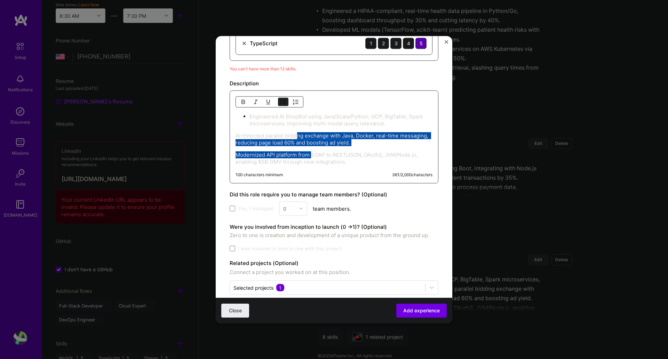
drag, startPoint x: 297, startPoint y: 136, endPoint x: 311, endPoint y: 157, distance: 25.1
click at [311, 157] on div "Engineered AI ShopBot using Java/Scala/Python, GCP, BigTable, Spark microservic…" at bounding box center [333, 138] width 197 height 53
click at [283, 100] on img "button" at bounding box center [283, 102] width 6 height 6
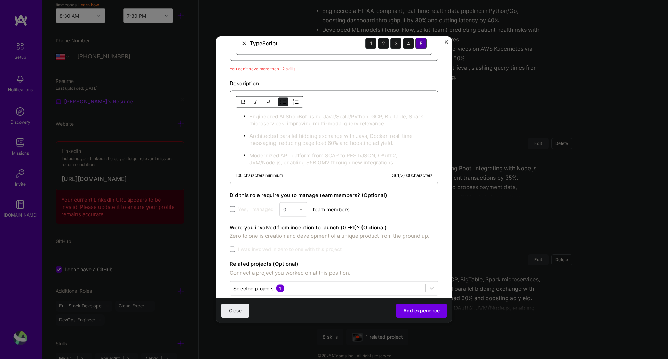
click at [329, 130] on ul "Engineered AI ShopBot using Java/Scala/Python, GCP, BigTable, Spark microservic…" at bounding box center [333, 138] width 197 height 53
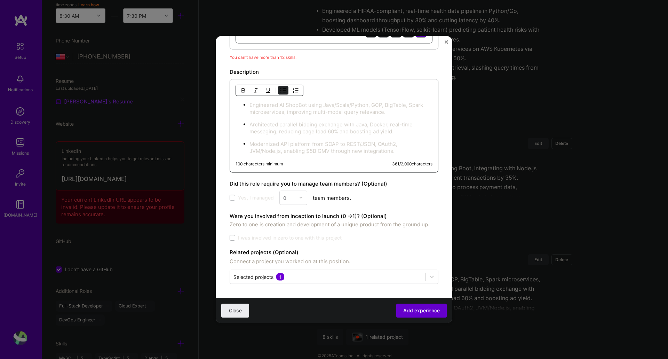
click at [405, 275] on button "Add experience" at bounding box center [421, 310] width 50 height 14
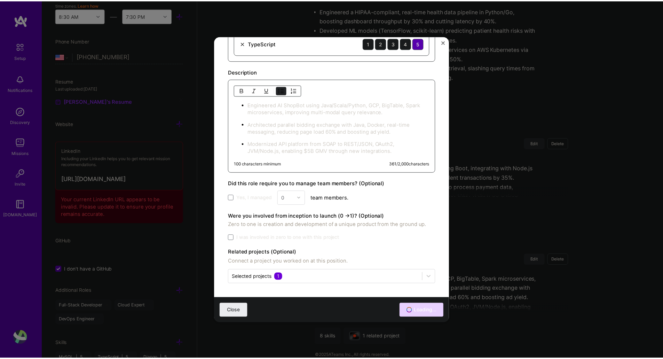
scroll to position [507, 0]
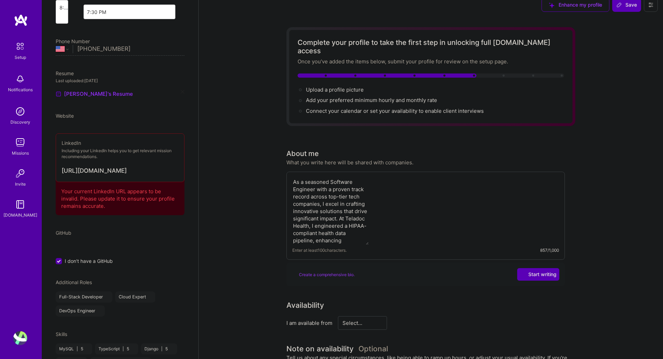
select select "US"
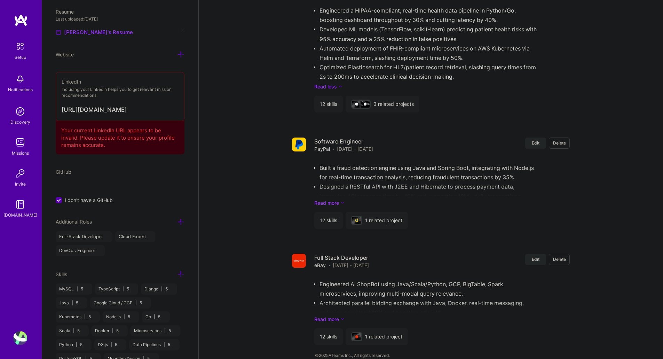
scroll to position [303, 0]
click at [60, 199] on input "I don't have a GitHub" at bounding box center [59, 200] width 6 height 6
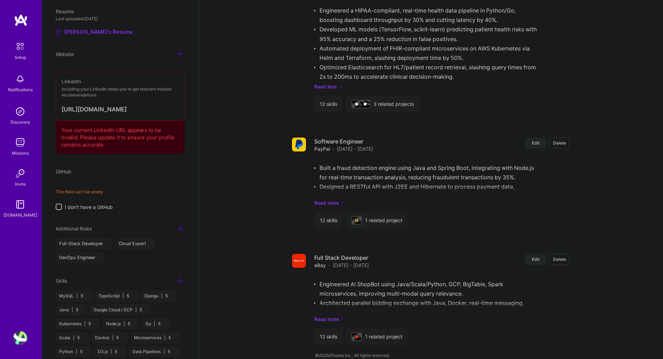
click at [96, 182] on input at bounding box center [120, 182] width 129 height 11
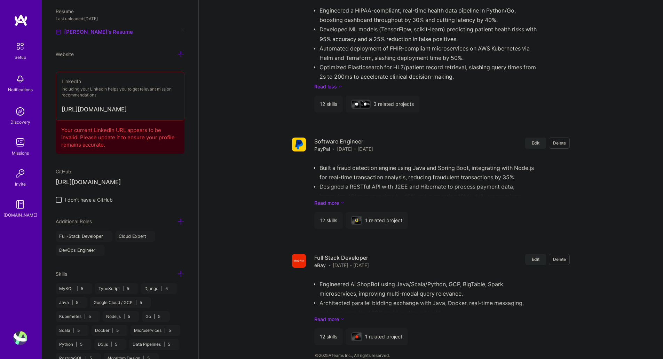
type input "[URL][DOMAIN_NAME]"
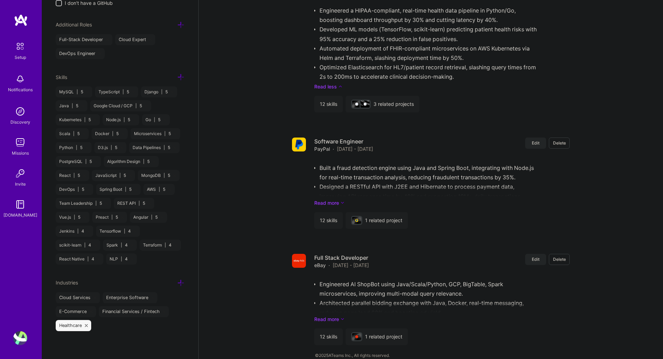
scroll to position [528, 0]
click at [179, 73] on icon at bounding box center [180, 76] width 7 height 7
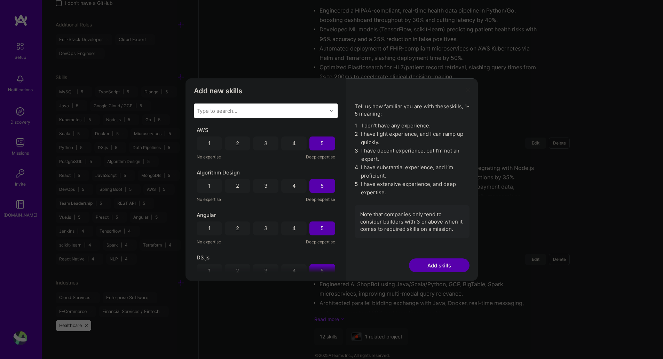
click at [222, 109] on div "Type to search..." at bounding box center [217, 110] width 41 height 7
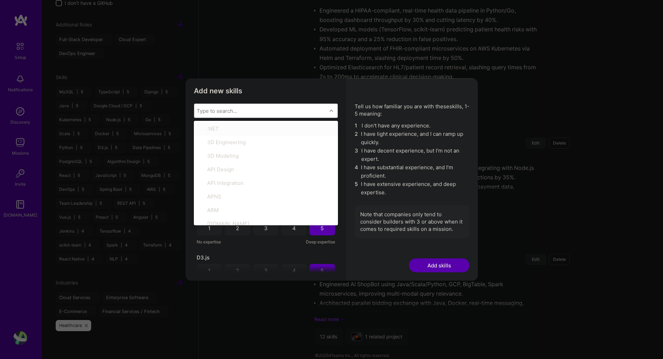
click at [214, 109] on div "Type to search..." at bounding box center [217, 110] width 41 height 7
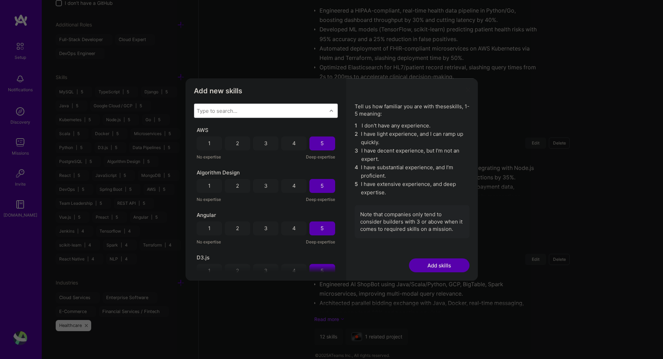
click at [214, 109] on div "Type to search..." at bounding box center [217, 110] width 41 height 7
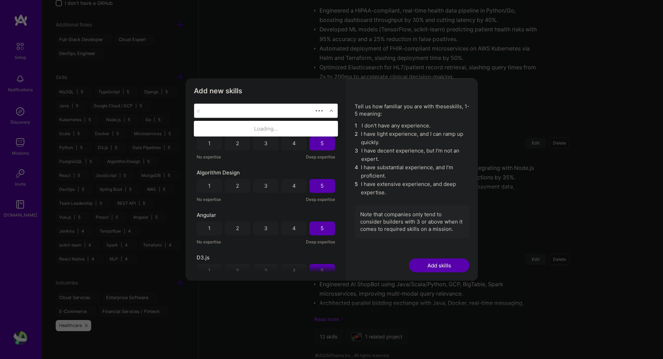
type input "aws"
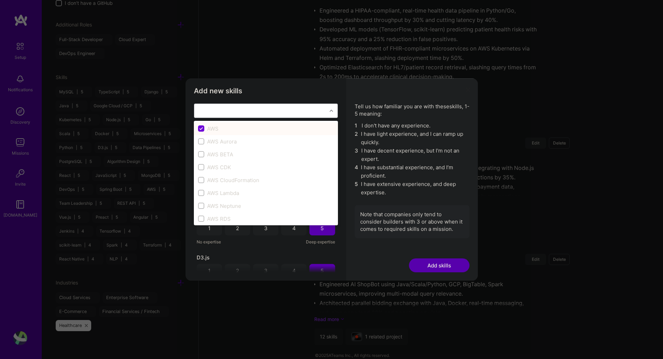
checkbox input "false"
type input "a"
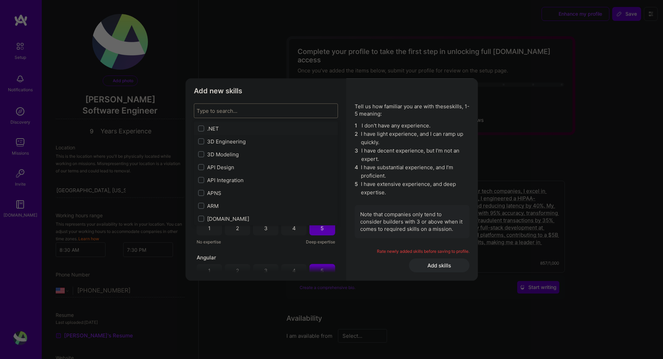
select select "US"
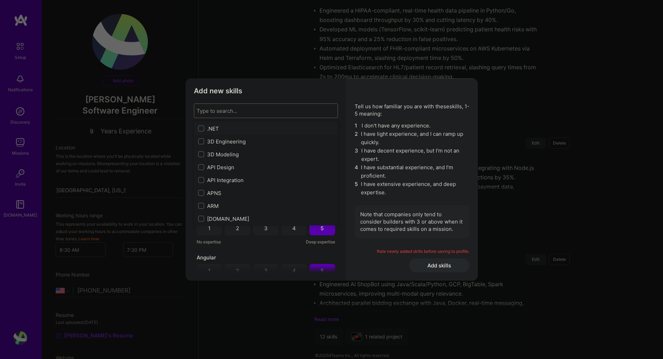
scroll to position [528, 0]
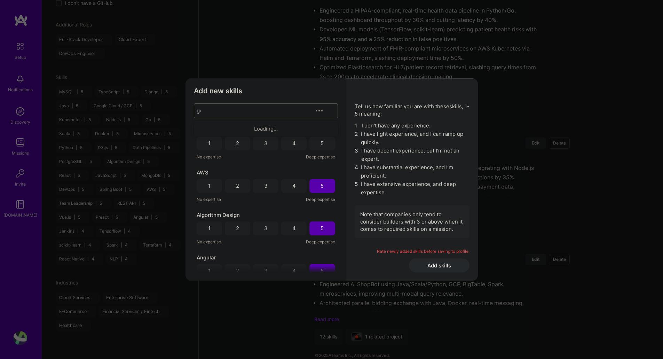
type input "gcp"
checkbox input "false"
type input "kuber"
checkbox input "true"
checkbox input "false"
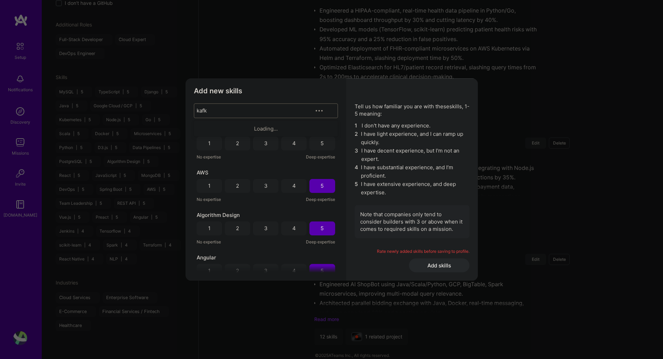
type input "[PERSON_NAME]"
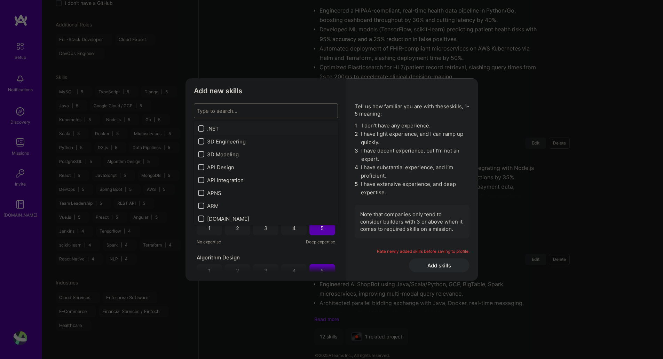
checkbox input "true"
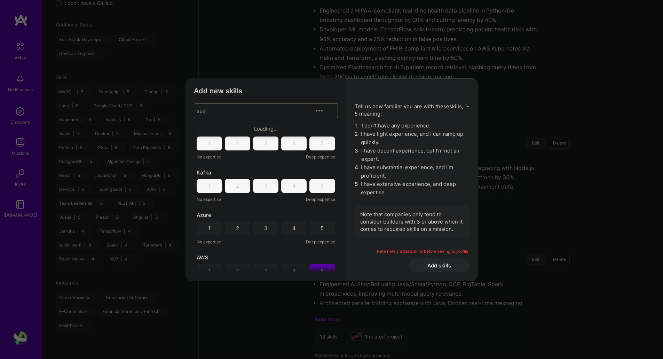
type input "spark"
checkbox input "true"
checkbox input "false"
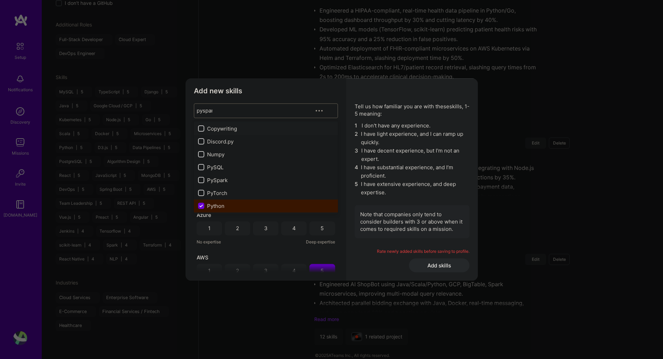
type input "pyspark"
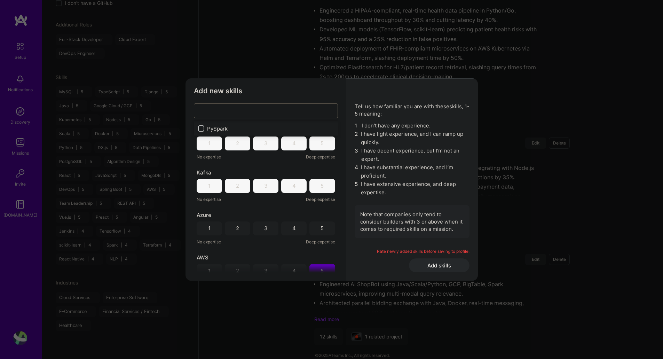
checkbox input "true"
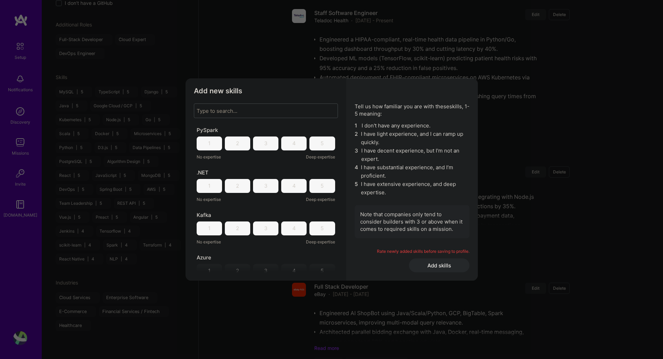
scroll to position [912, 0]
click at [285, 111] on div "Type to search..." at bounding box center [260, 111] width 133 height 14
click at [281, 108] on div "Type to search..." at bounding box center [260, 111] width 133 height 14
click at [292, 184] on div "4" at bounding box center [293, 185] width 3 height 7
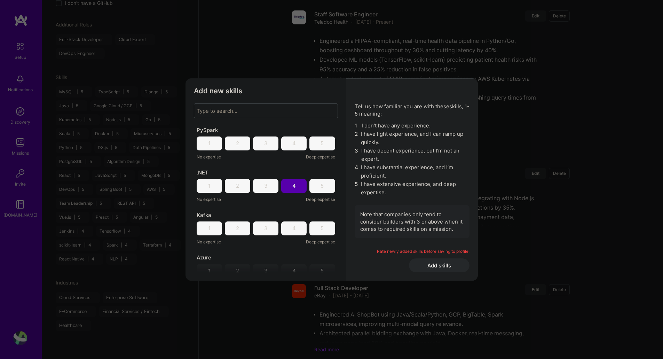
click at [317, 228] on div "5" at bounding box center [321, 228] width 25 height 14
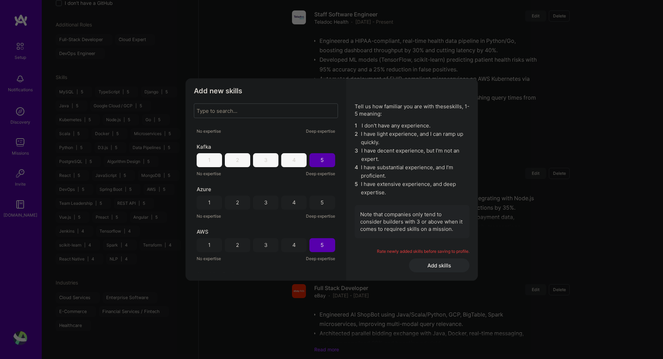
click at [329, 201] on div "5" at bounding box center [321, 202] width 25 height 14
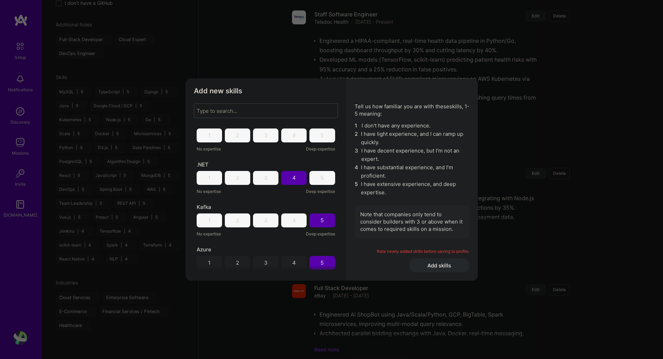
scroll to position [0, 0]
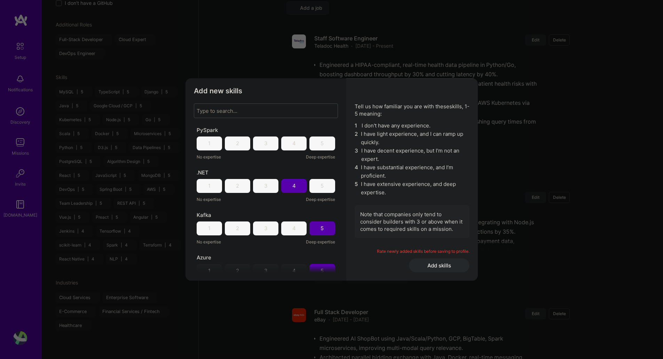
click at [316, 143] on div "5" at bounding box center [321, 143] width 25 height 14
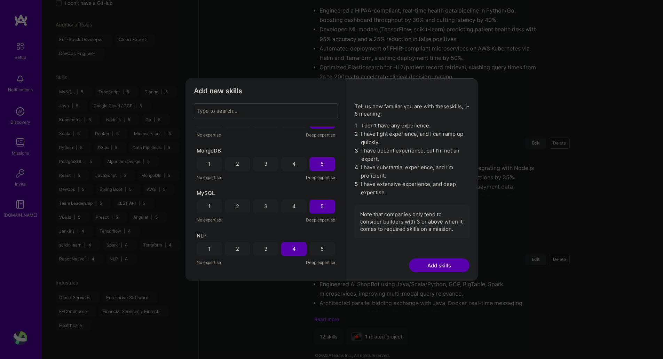
scroll to position [785, 0]
click at [260, 111] on div "Type to search..." at bounding box center [260, 111] width 133 height 14
type input "heal"
type input "data"
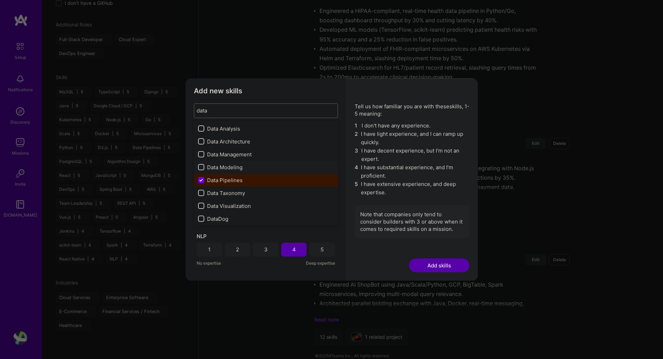
click at [237, 168] on div "Data Modeling" at bounding box center [266, 166] width 136 height 7
checkbox input "true"
checkbox input "false"
checkbox input "true"
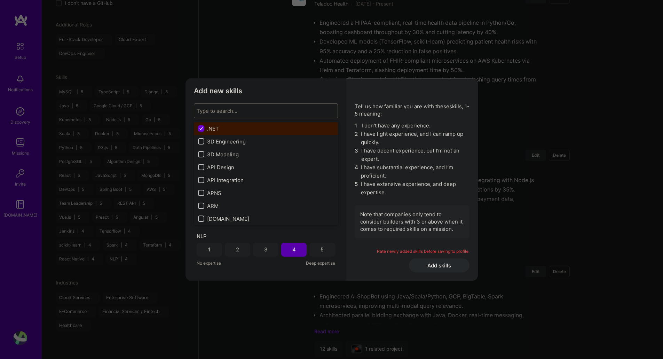
scroll to position [929, 0]
click at [250, 112] on div "Type to search..." at bounding box center [260, 111] width 133 height 14
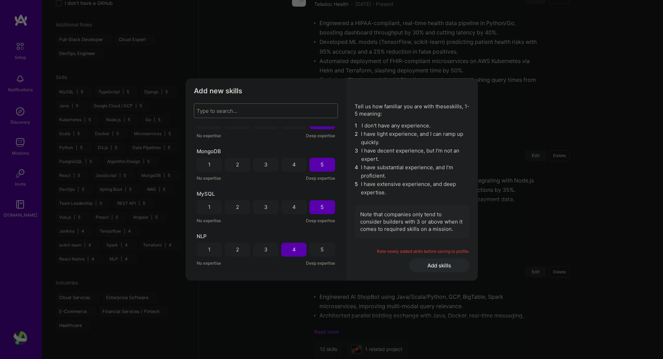
click at [263, 111] on div "Type to search..." at bounding box center [260, 111] width 133 height 14
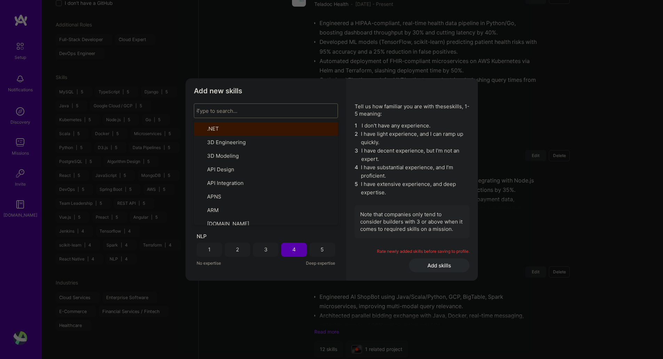
type input "go"
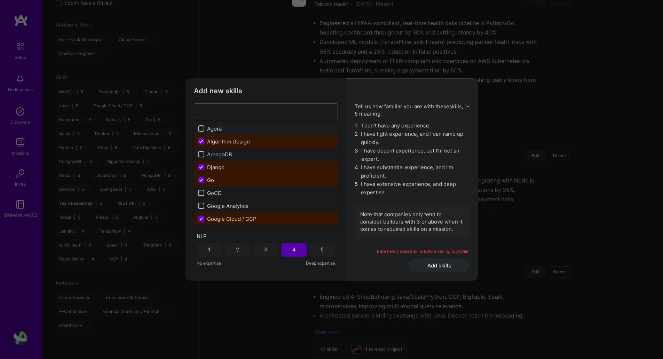
checkbox input "true"
checkbox input "false"
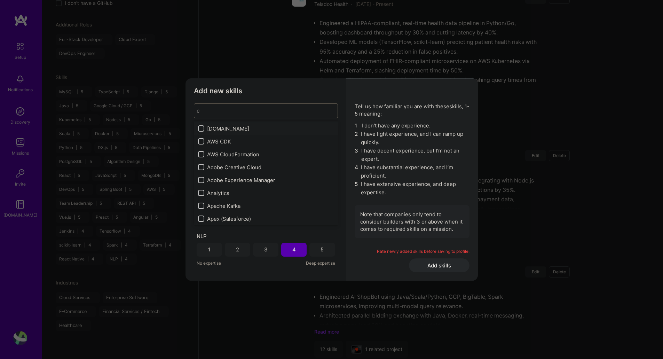
type input "c#"
checkbox input "true"
click at [219, 214] on div "C#" at bounding box center [266, 218] width 144 height 13
checkbox input "true"
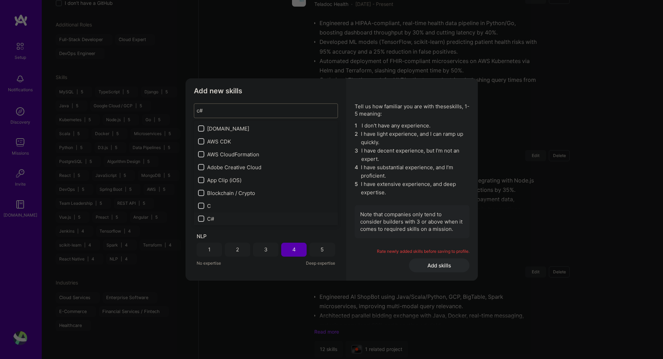
checkbox input "true"
checkbox input "false"
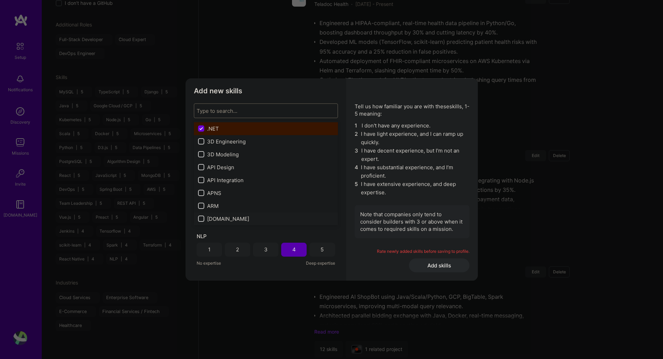
click at [214, 217] on div "[DOMAIN_NAME]" at bounding box center [266, 218] width 136 height 7
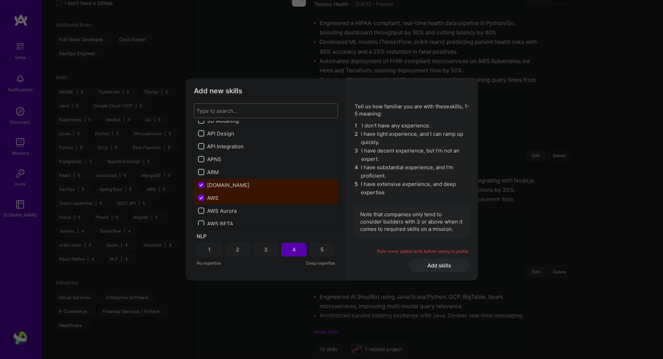
scroll to position [34, 0]
click at [214, 183] on div "[DOMAIN_NAME]" at bounding box center [266, 184] width 136 height 7
click at [226, 182] on div "[DOMAIN_NAME]" at bounding box center [266, 184] width 136 height 7
click at [208, 181] on div "[DOMAIN_NAME]" at bounding box center [266, 184] width 136 height 7
checkbox input "false"
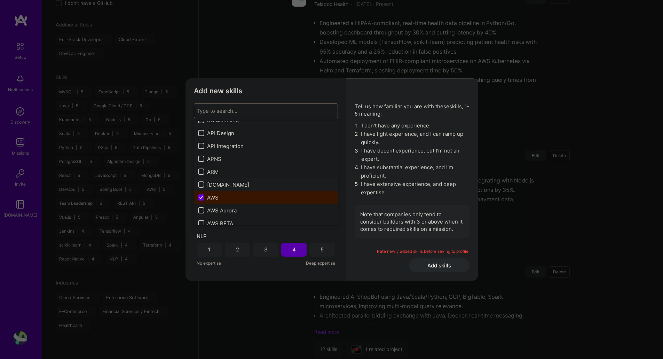
drag, startPoint x: 200, startPoint y: 181, endPoint x: 219, endPoint y: 185, distance: 19.1
click at [201, 181] on div "modal" at bounding box center [201, 184] width 6 height 6
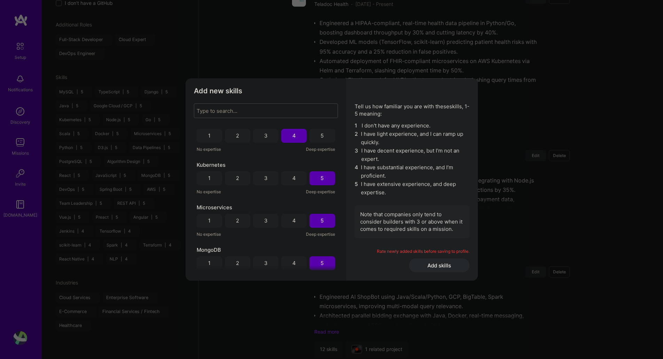
click at [231, 113] on div "Type to search..." at bounding box center [217, 110] width 41 height 7
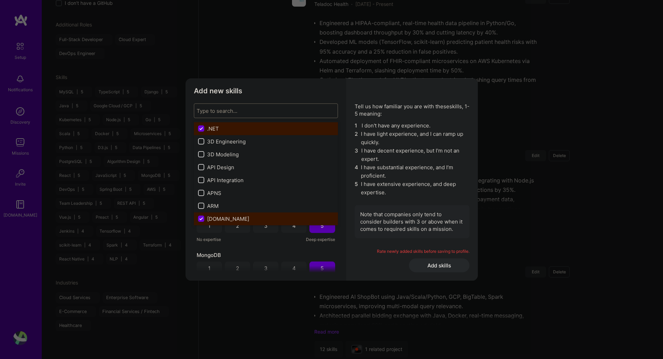
scroll to position [808, 0]
type input "c"
checkbox input "false"
checkbox input "true"
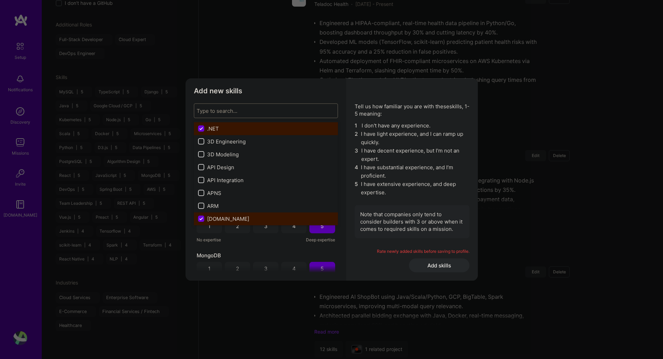
checkbox input "false"
checkbox input "true"
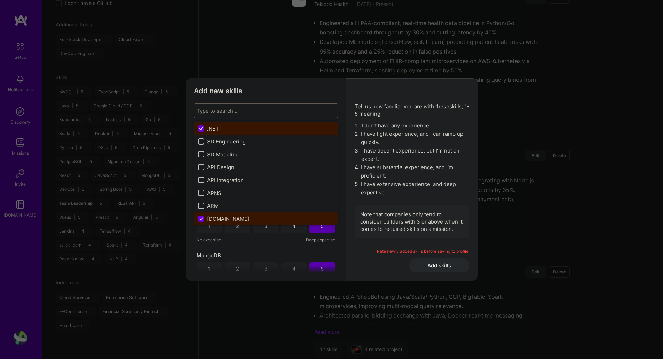
checkbox input "false"
checkbox input "true"
checkbox input "false"
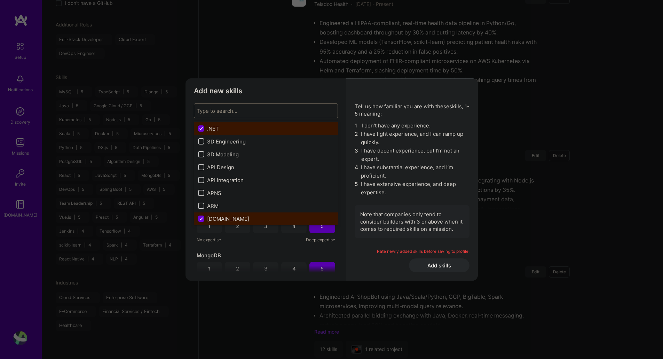
checkbox input "false"
checkbox input "true"
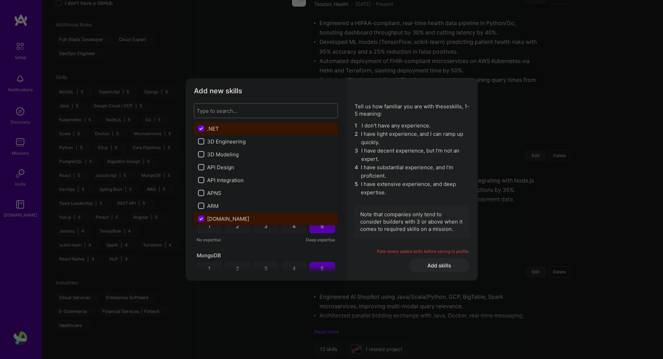
checkbox input "false"
checkbox input "true"
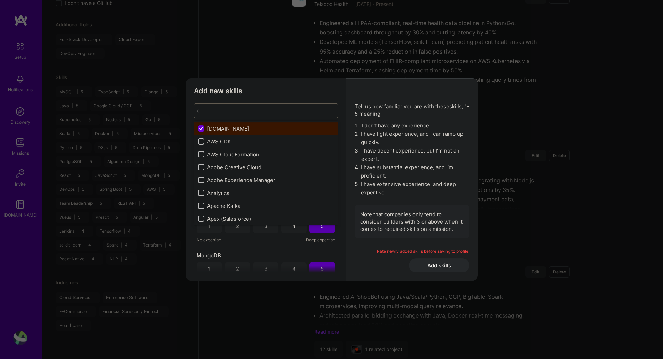
type input "c#"
checkbox input "true"
checkbox input "false"
checkbox input "true"
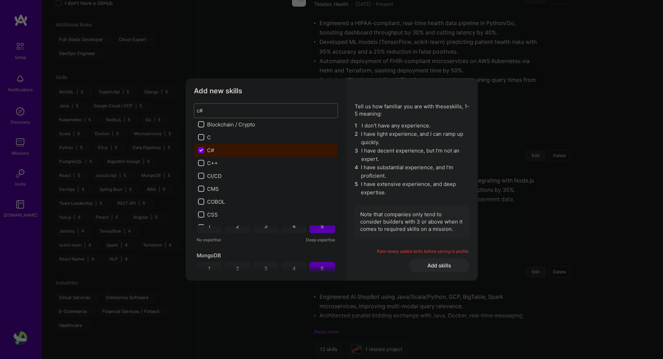
scroll to position [69, 0]
type input "c"
checkbox input "false"
checkbox input "true"
checkbox input "false"
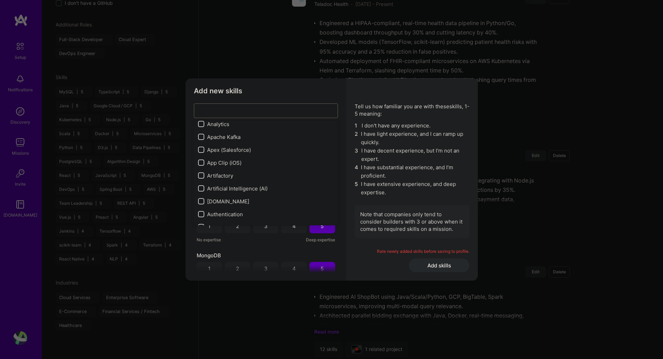
checkbox input "true"
checkbox input "false"
checkbox input "true"
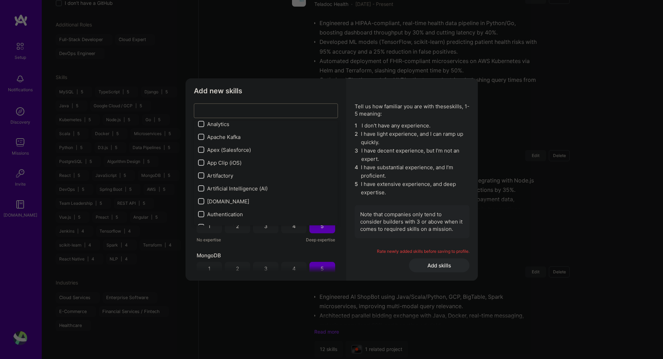
checkbox input "true"
checkbox input "false"
checkbox input "true"
checkbox input "false"
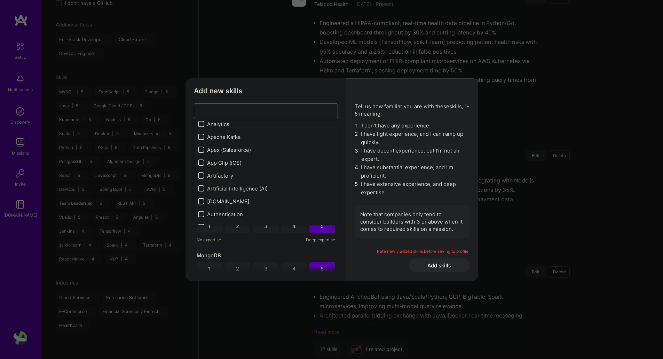
checkbox input "false"
checkbox input "true"
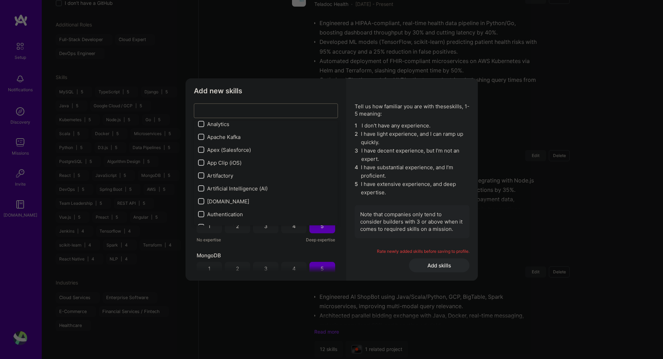
checkbox input "false"
checkbox input "true"
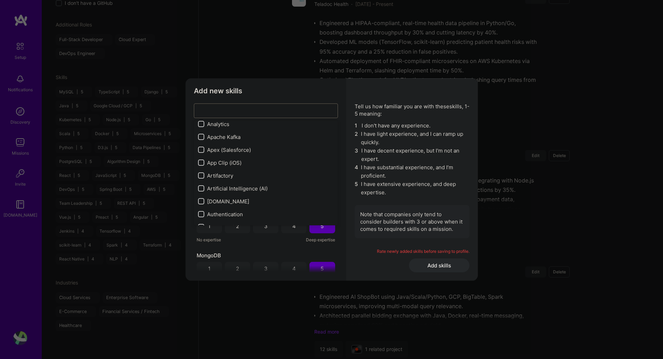
checkbox input "true"
checkbox input "false"
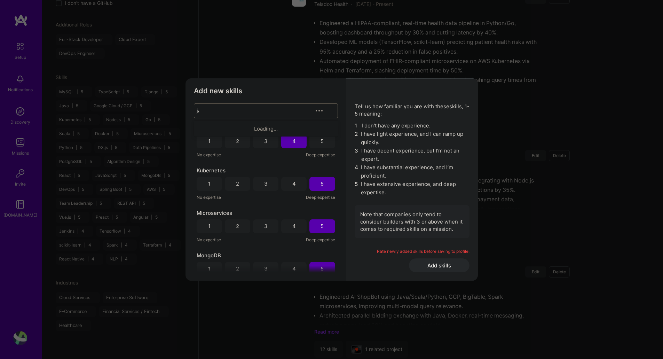
scroll to position [0, 0]
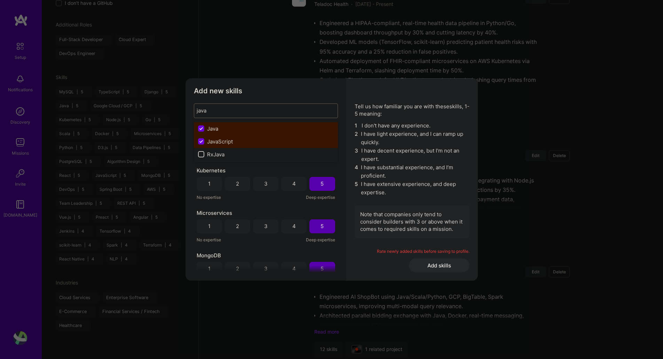
type input "javas"
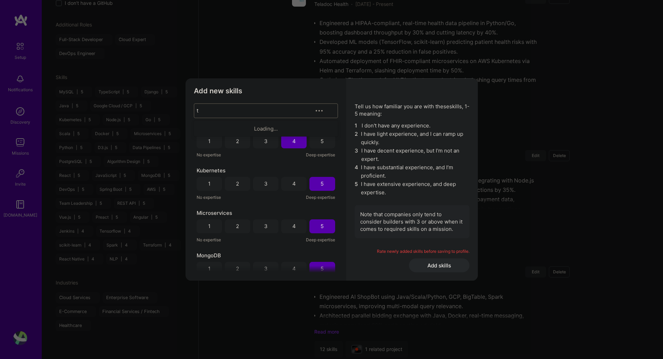
type input "ty"
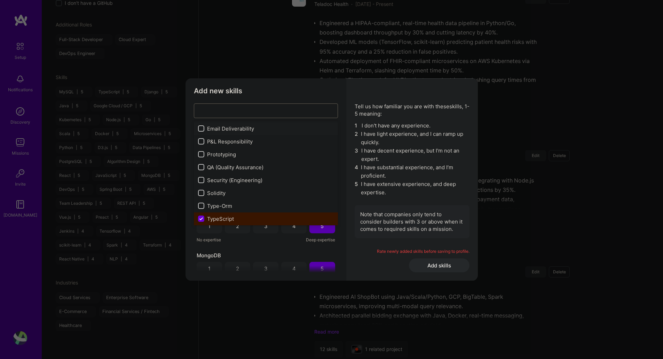
checkbox input "true"
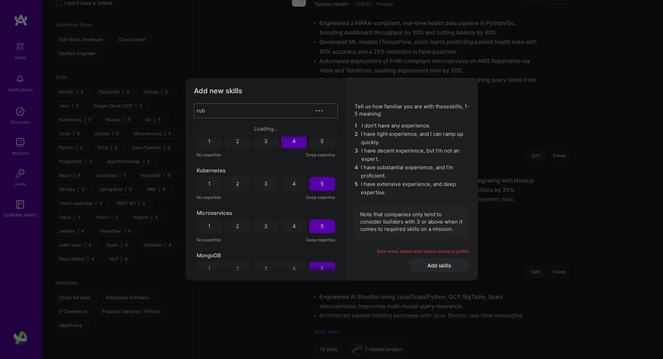
type input "ruby"
checkbox input "true"
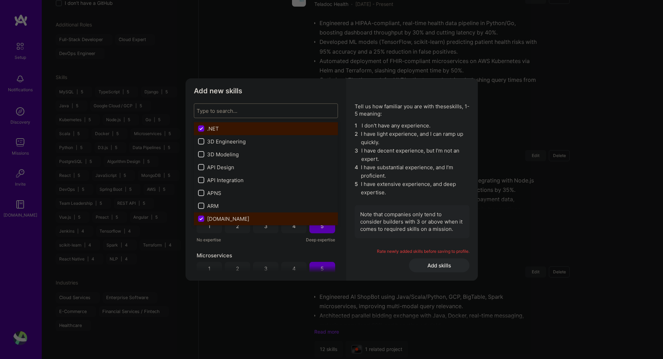
scroll to position [851, 0]
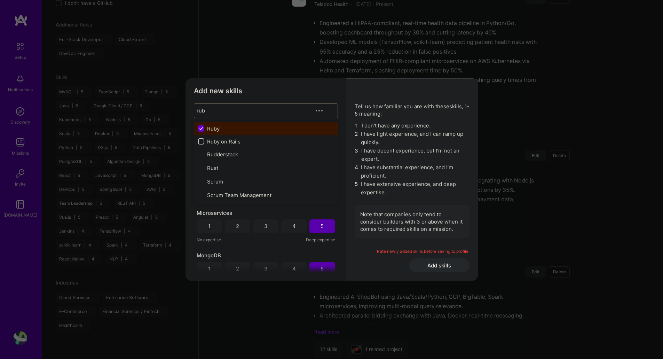
type input "ruby"
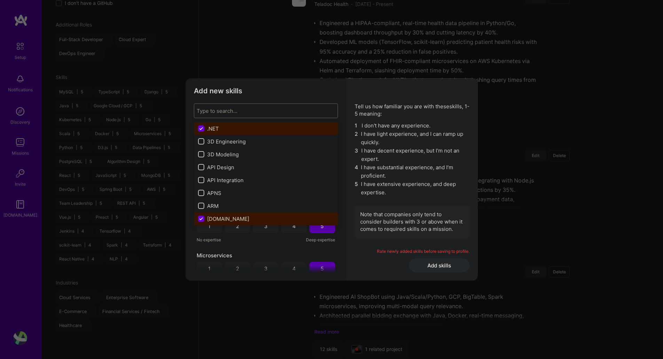
scroll to position [893, 0]
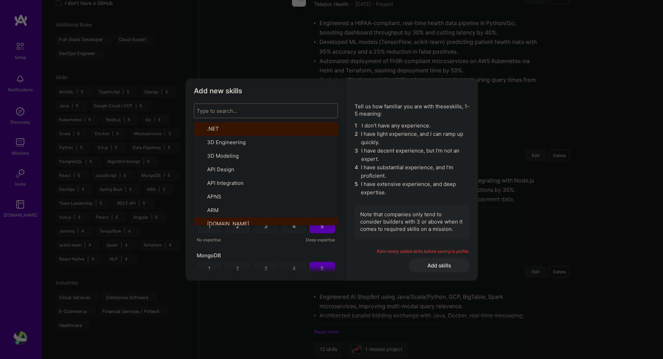
click at [291, 110] on div "Type to search..." at bounding box center [260, 111] width 133 height 14
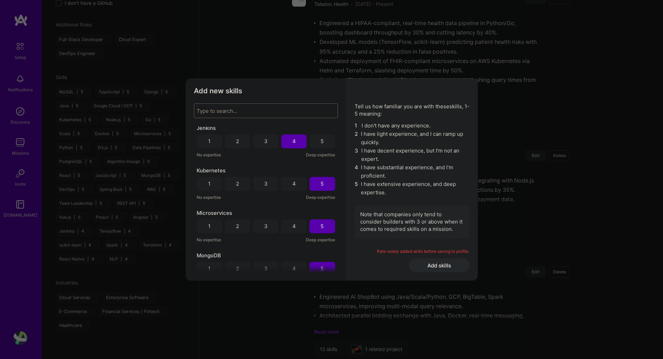
click at [291, 110] on div "Type to search..." at bounding box center [260, 111] width 133 height 14
type input "sql"
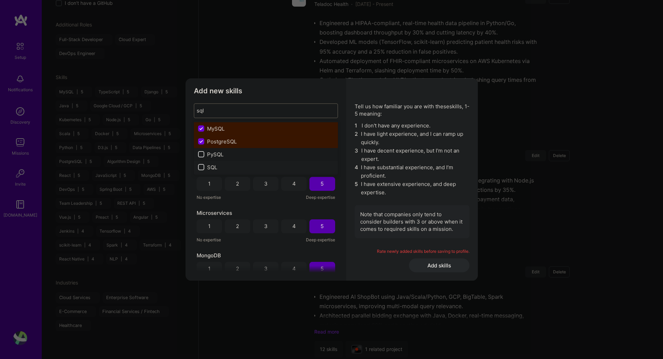
click at [207, 167] on div "SQL" at bounding box center [266, 166] width 136 height 7
checkbox input "false"
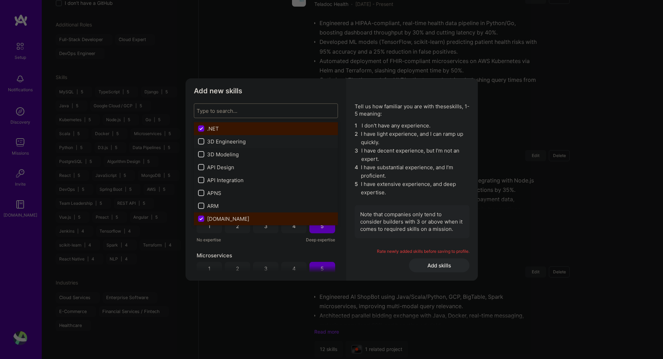
scroll to position [936, 0]
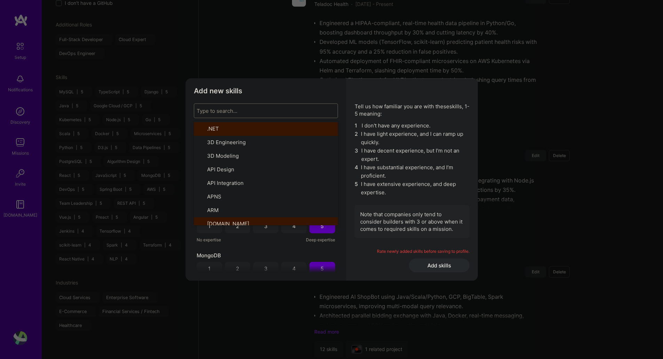
click at [234, 105] on div "Type to search..." at bounding box center [260, 111] width 133 height 14
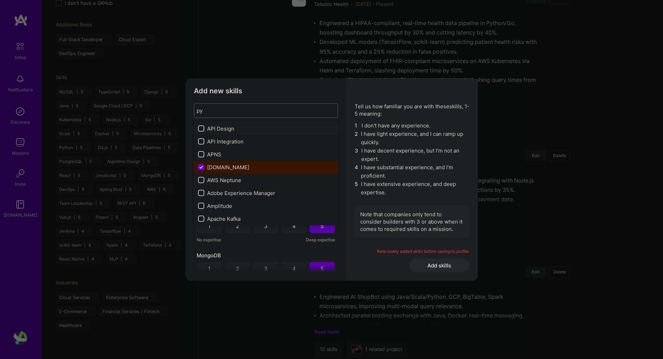
type input "pyt"
checkbox input "true"
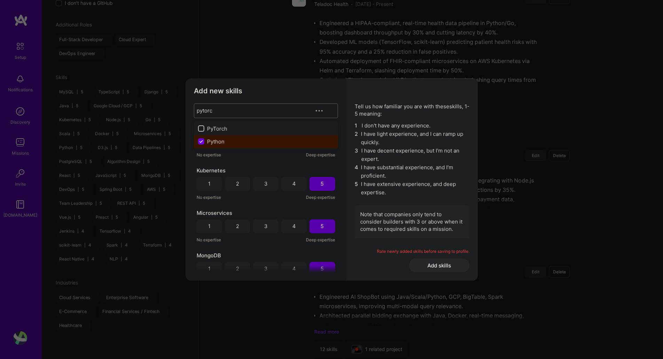
type input "pytorch"
checkbox input "true"
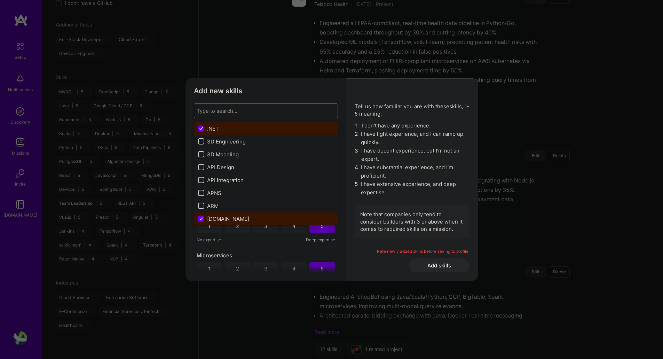
scroll to position [978, 0]
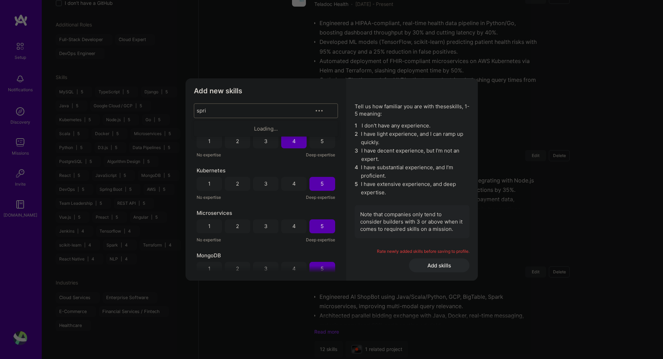
type input "spring"
checkbox input "true"
checkbox input "false"
type input "j2ee"
type input "hiber"
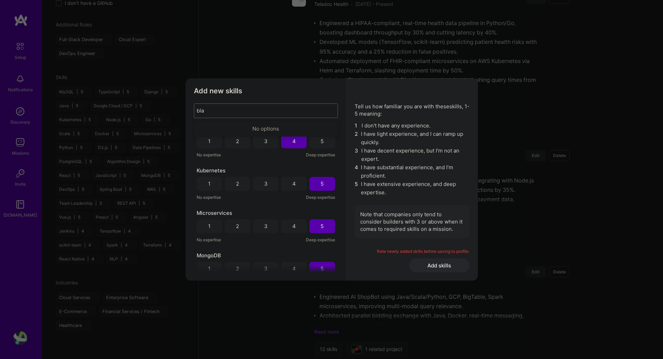
type input "blaz"
type input "node"
type input "react"
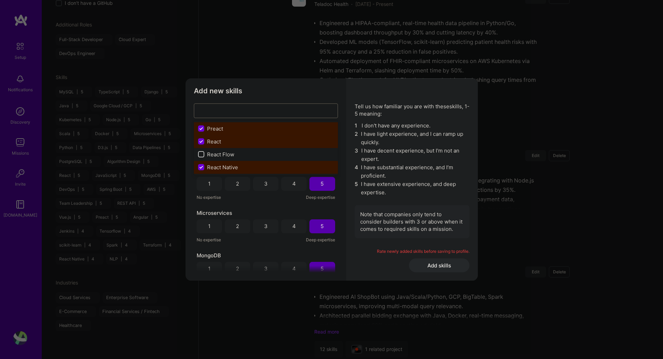
checkbox input "false"
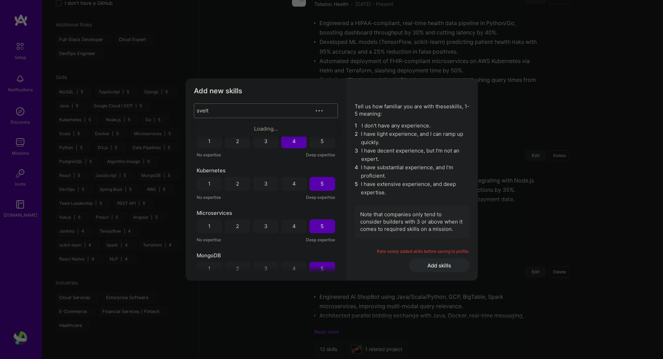
type input "svelte"
checkbox input "true"
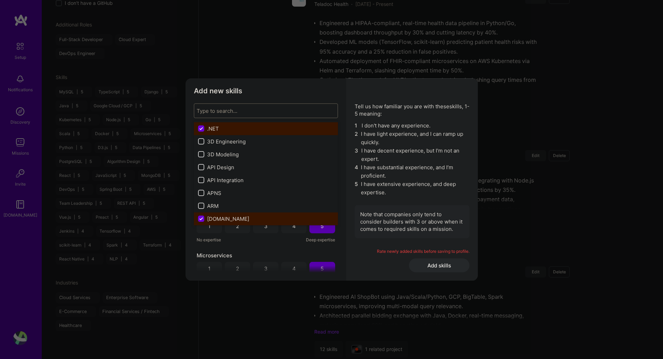
scroll to position [1021, 0]
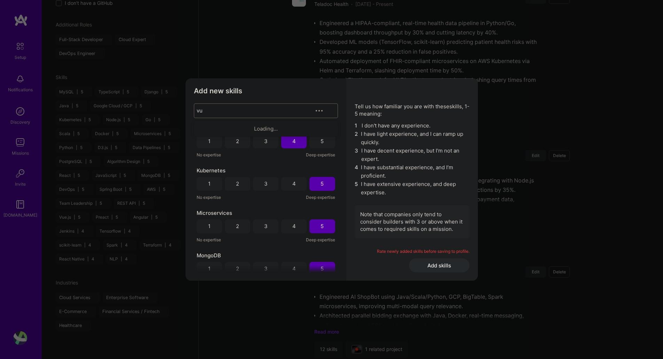
type input "vue"
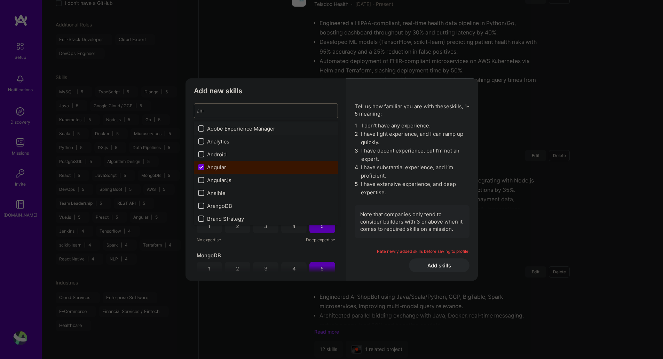
type input "angu"
checkbox input "true"
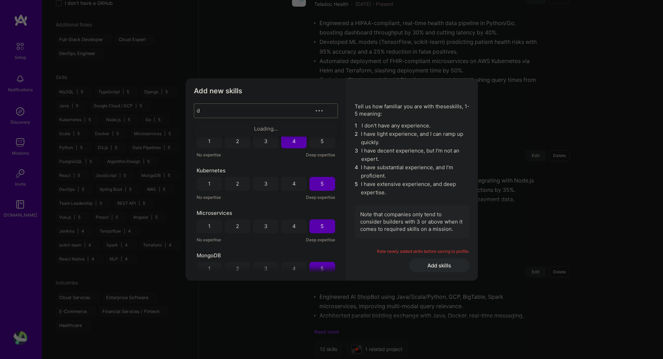
type input "d3"
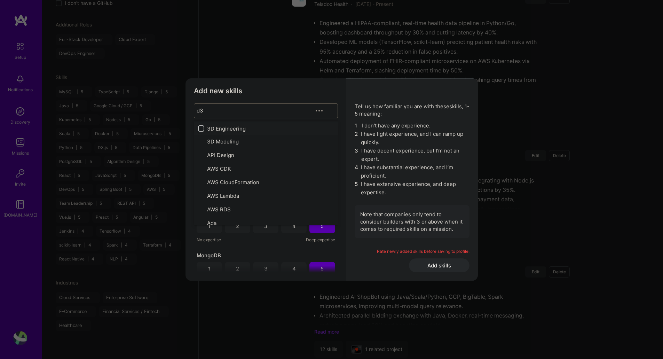
checkbox input "true"
type input "express"
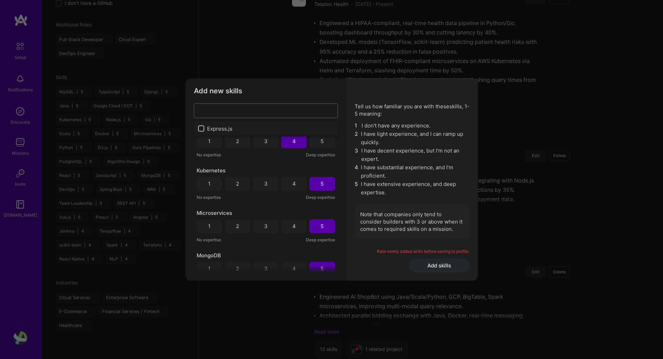
checkbox input "true"
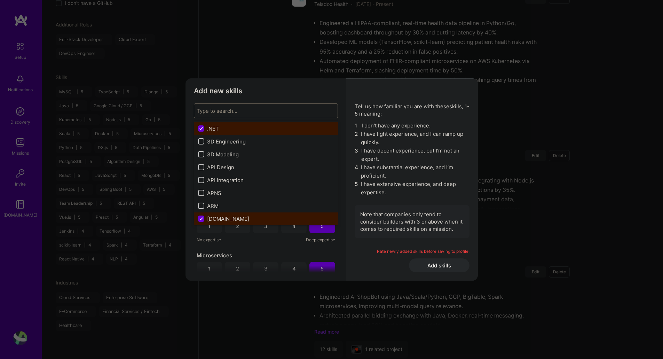
scroll to position [1063, 0]
type input "p"
checkbox input "false"
checkbox input "true"
checkbox input "false"
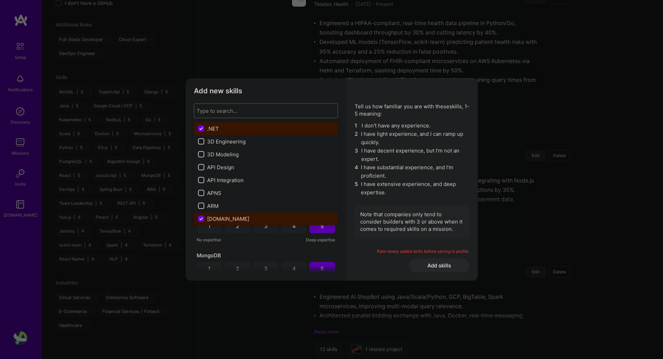
checkbox input "false"
checkbox input "true"
checkbox input "false"
checkbox input "true"
checkbox input "false"
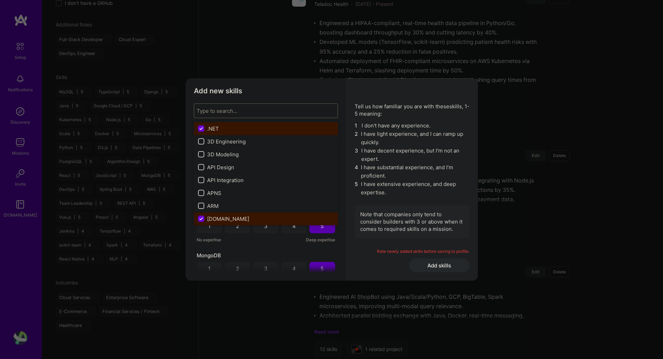
checkbox input "true"
checkbox input "false"
checkbox input "true"
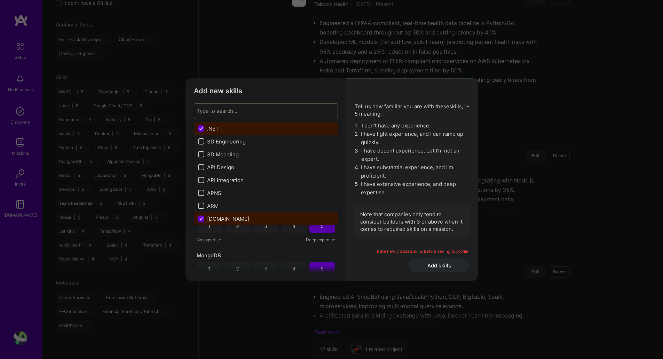
checkbox input "true"
checkbox input "false"
checkbox input "true"
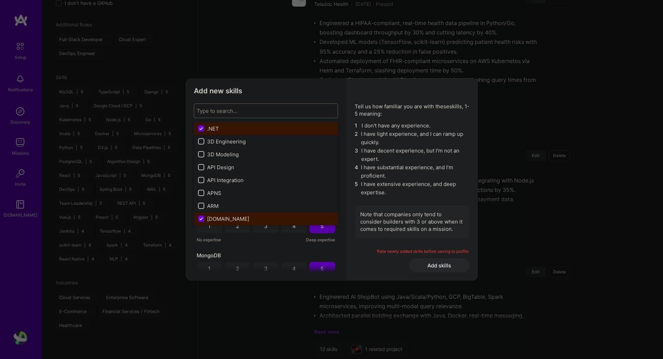
checkbox input "true"
checkbox input "false"
checkbox input "true"
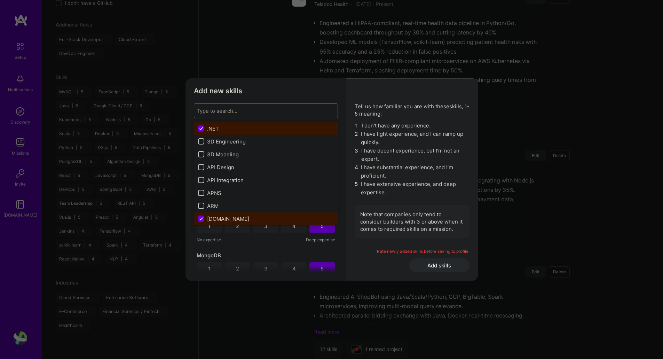
checkbox input "true"
checkbox input "false"
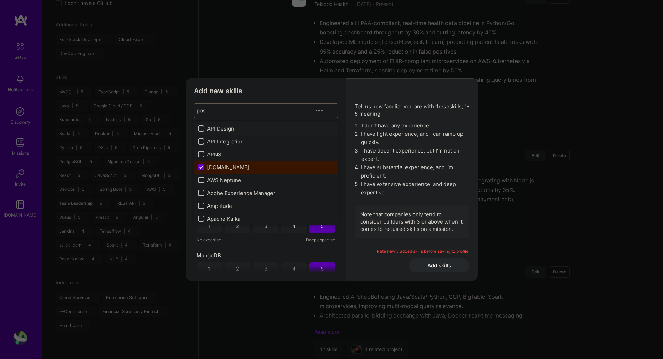
type input "post"
checkbox input "true"
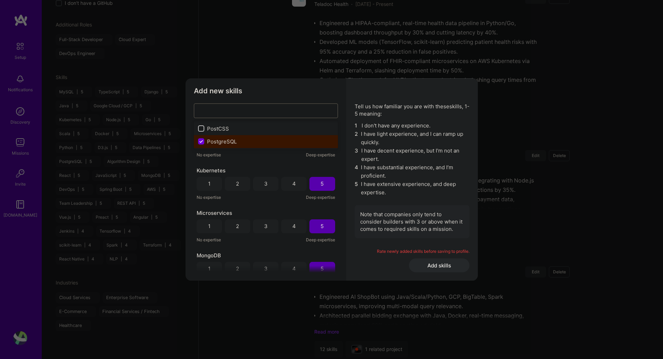
checkbox input "true"
checkbox input "false"
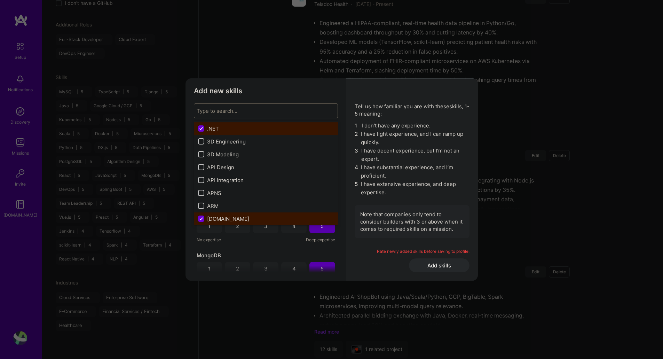
type input "d"
checkbox input "false"
checkbox input "true"
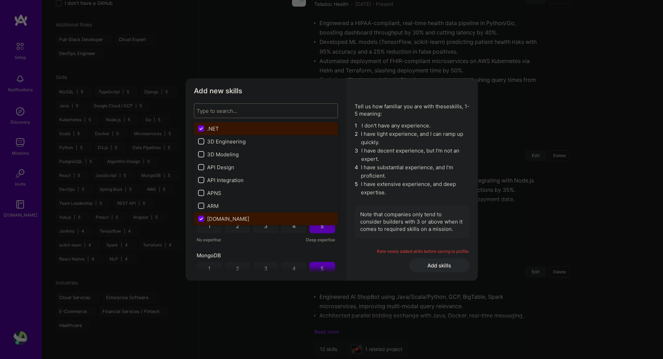
checkbox input "true"
checkbox input "false"
checkbox input "true"
checkbox input "false"
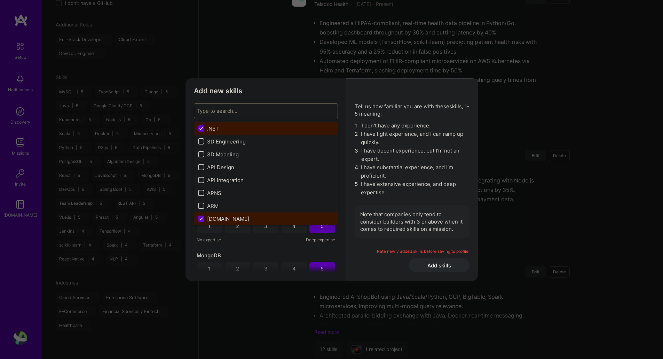
checkbox input "true"
checkbox input "false"
checkbox input "true"
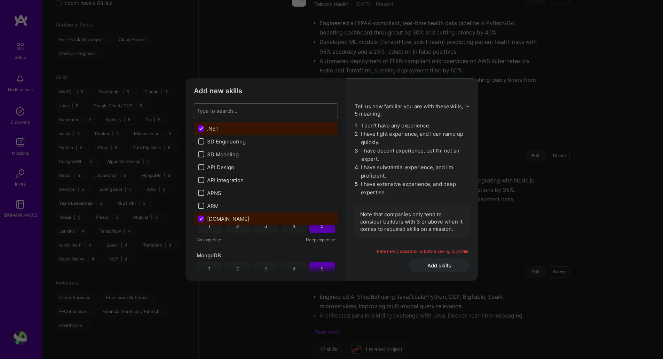
checkbox input "true"
checkbox input "false"
checkbox input "true"
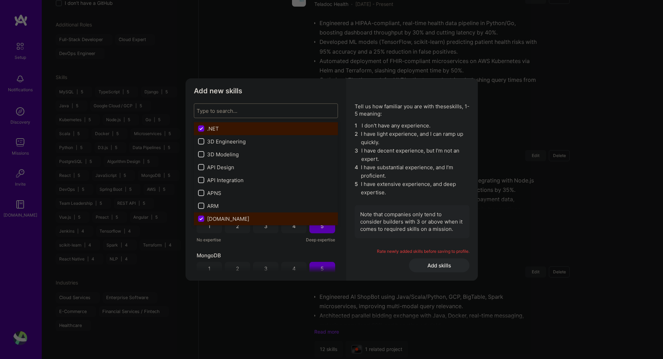
checkbox input "false"
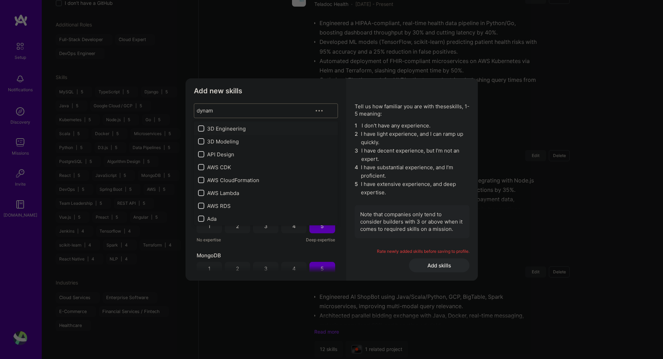
type input "dynamo"
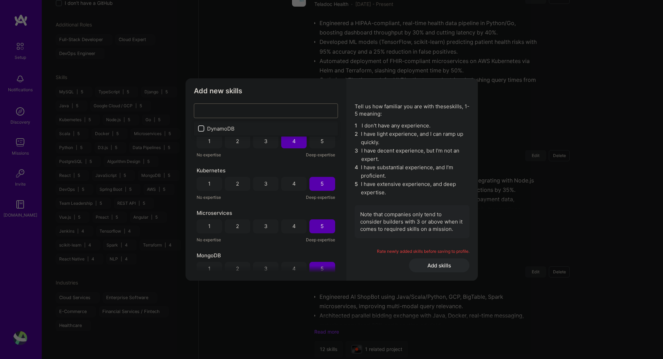
checkbox input "true"
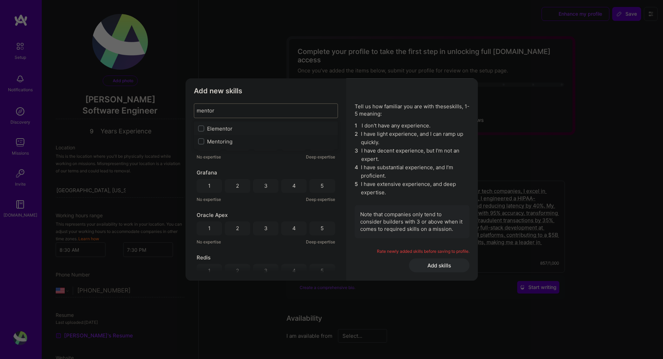
select select "US"
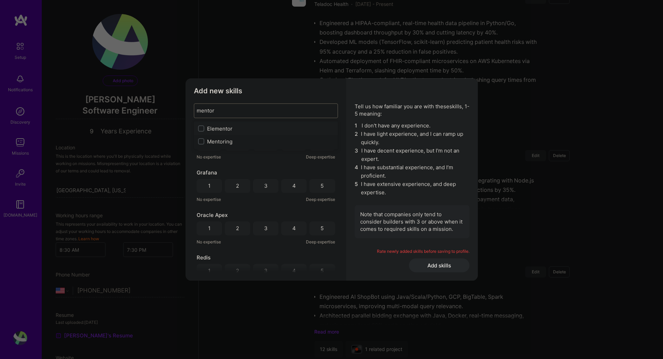
scroll to position [1318, 0]
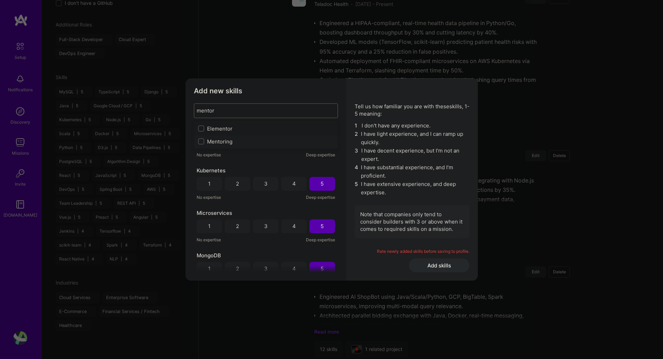
click at [224, 142] on div "Mentoring" at bounding box center [266, 141] width 136 height 7
checkbox input "true"
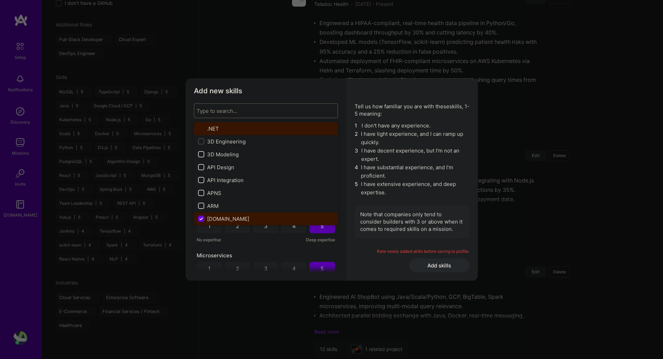
scroll to position [1360, 0]
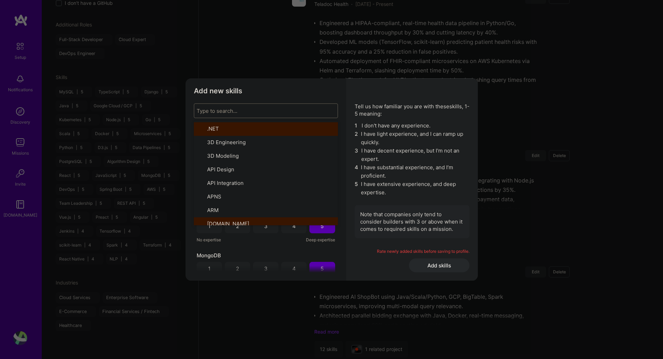
click at [237, 110] on div "Type to search..." at bounding box center [217, 110] width 41 height 7
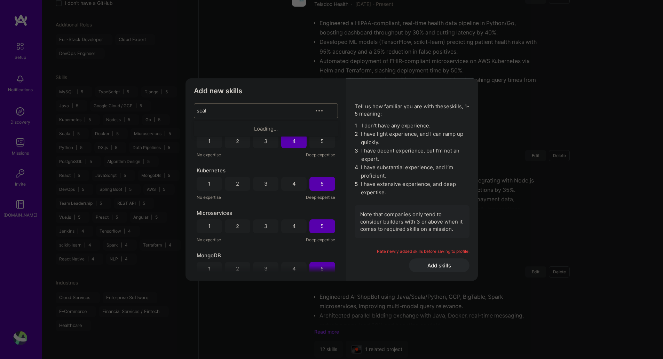
type input "scala"
checkbox input "true"
click at [354, 95] on div "Tell us how familiar you are with these skills , 1-5 meaning: 1 I don't have an…" at bounding box center [411, 179] width 131 height 202
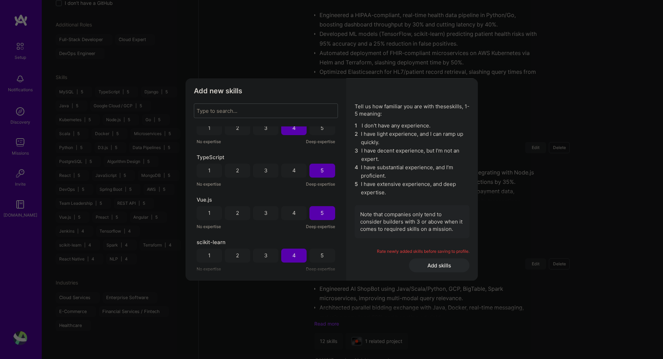
scroll to position [941, 0]
click at [361, 208] on div "Note that companies only tend to consider builders with 3 or above when it come…" at bounding box center [411, 221] width 115 height 33
click at [258, 235] on div "Mentoring 1 2 3 4 5 No expertise Deep expertise Agile 1 2 3 4 5 No expertise De…" at bounding box center [266, 199] width 144 height 146
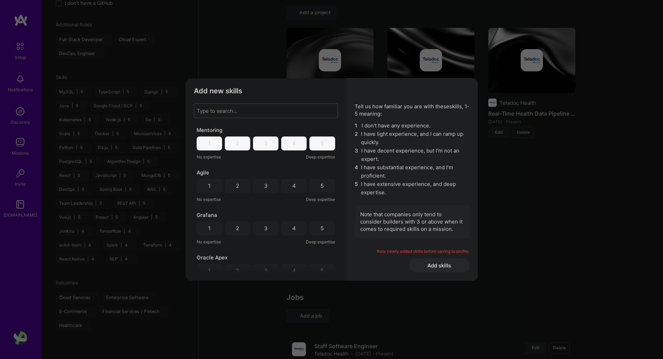
scroll to position [579, 0]
click at [314, 142] on div "5" at bounding box center [321, 143] width 25 height 14
click at [320, 184] on div "5" at bounding box center [321, 185] width 3 height 7
click at [320, 228] on div "5" at bounding box center [321, 227] width 3 height 7
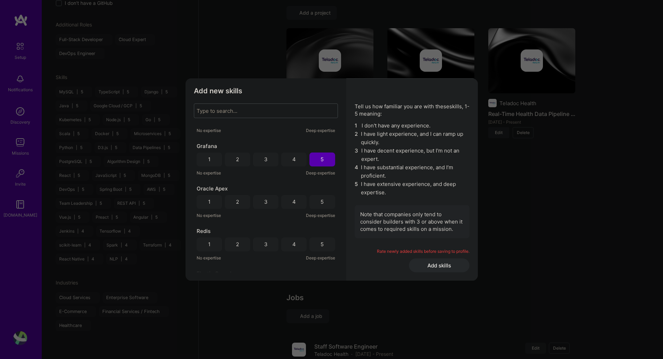
scroll to position [69, 0]
click at [215, 185] on span "Oracle Apex" at bounding box center [212, 187] width 31 height 7
click at [277, 113] on div "Type to search..." at bounding box center [260, 111] width 133 height 14
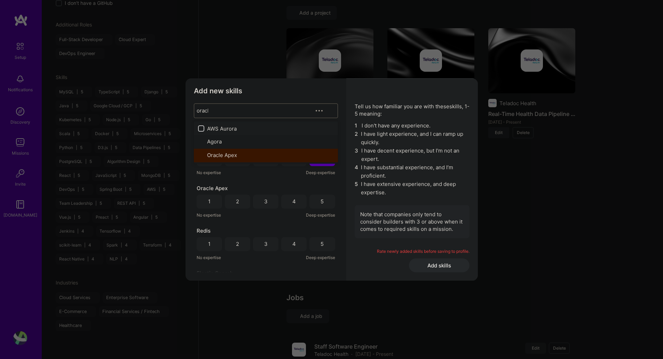
type input "oracle"
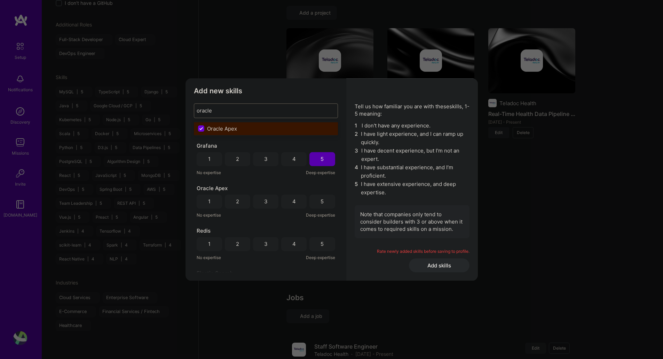
click at [203, 127] on input "modal" at bounding box center [202, 129] width 6 height 6
checkbox input "true"
click at [335, 89] on h3 "Add new skills" at bounding box center [266, 91] width 144 height 8
click at [322, 200] on div "5" at bounding box center [321, 201] width 25 height 14
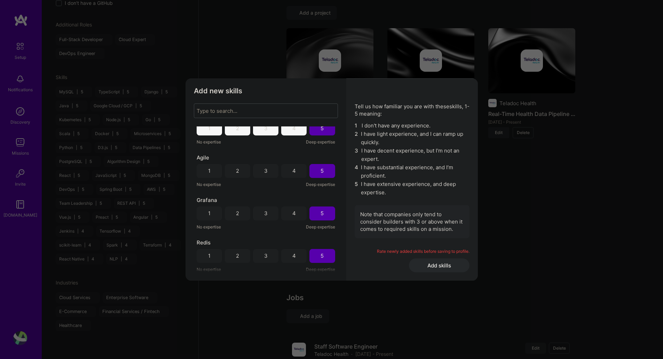
scroll to position [0, 0]
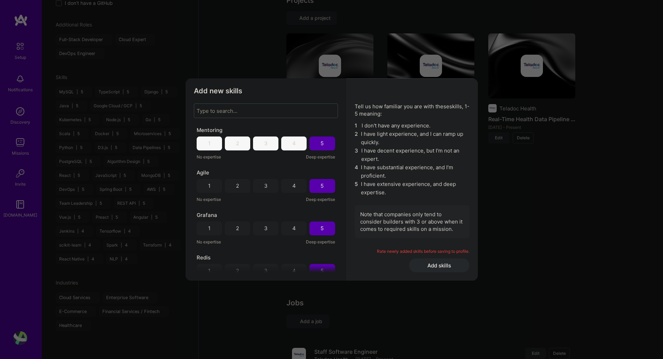
click at [295, 229] on div "4" at bounding box center [293, 228] width 25 height 14
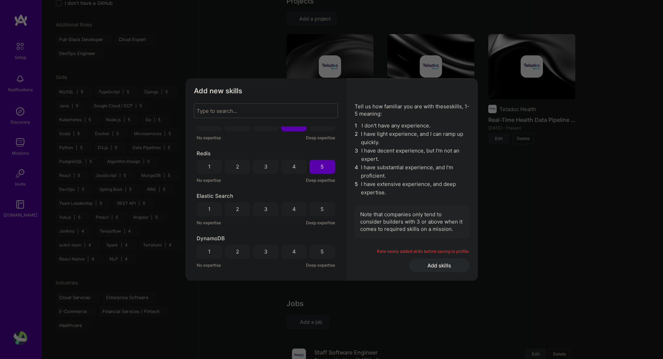
click at [321, 208] on div "5" at bounding box center [321, 209] width 25 height 14
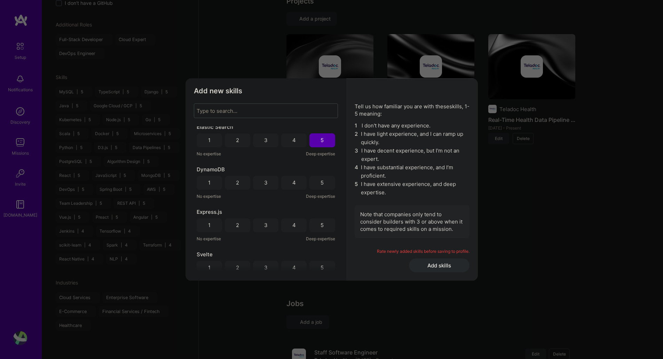
scroll to position [173, 0]
click at [320, 182] on div "5" at bounding box center [321, 181] width 3 height 7
click at [323, 216] on div "Express.js 1 2 3 4 5 No expertise Deep expertise" at bounding box center [266, 225] width 138 height 34
click at [321, 218] on div "5" at bounding box center [321, 225] width 25 height 14
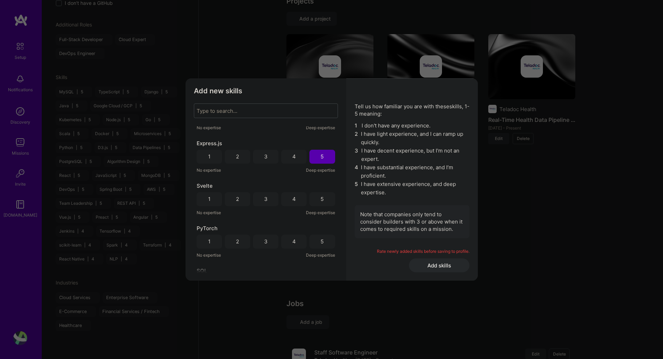
click at [293, 196] on div "4" at bounding box center [293, 198] width 3 height 7
click at [292, 238] on div "4" at bounding box center [293, 239] width 3 height 7
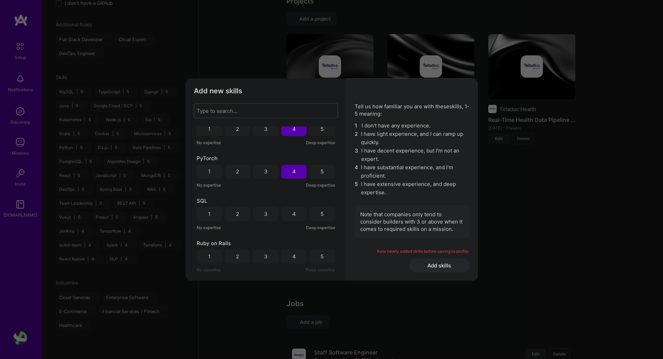
click at [316, 215] on div "5" at bounding box center [321, 214] width 25 height 14
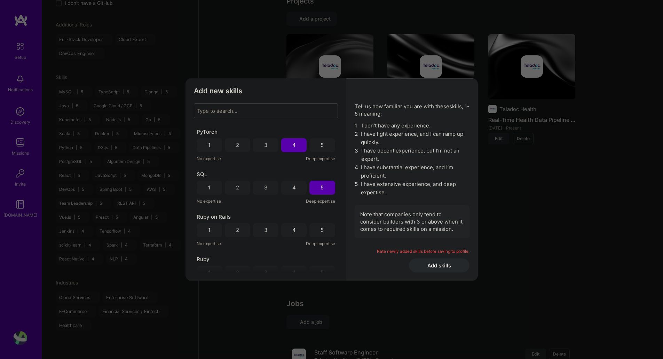
click at [323, 236] on div "5" at bounding box center [321, 230] width 25 height 14
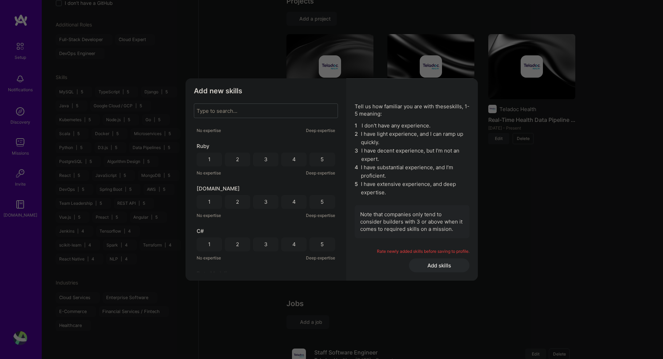
click at [320, 158] on div "5" at bounding box center [321, 158] width 3 height 7
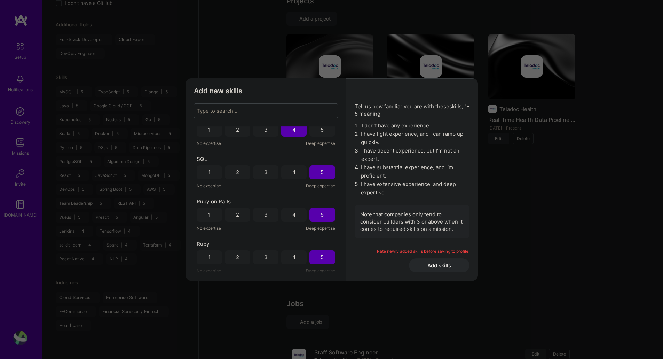
click at [294, 207] on div "Ruby on Rails 1 2 3 4 5 No expertise Deep expertise" at bounding box center [266, 215] width 138 height 34
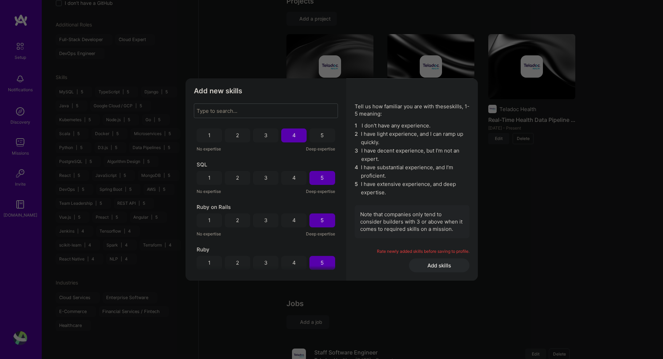
click at [300, 224] on div "4" at bounding box center [293, 220] width 25 height 14
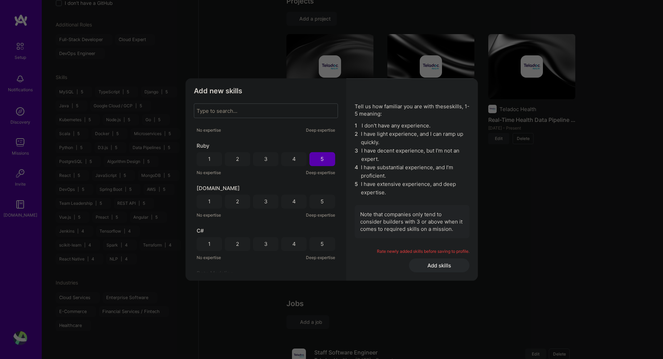
scroll to position [452, 0]
click at [295, 202] on div "4" at bounding box center [293, 201] width 25 height 14
click at [320, 240] on div "5" at bounding box center [321, 243] width 3 height 7
click at [317, 206] on div "5" at bounding box center [321, 201] width 25 height 14
click at [295, 199] on div "4" at bounding box center [293, 201] width 25 height 14
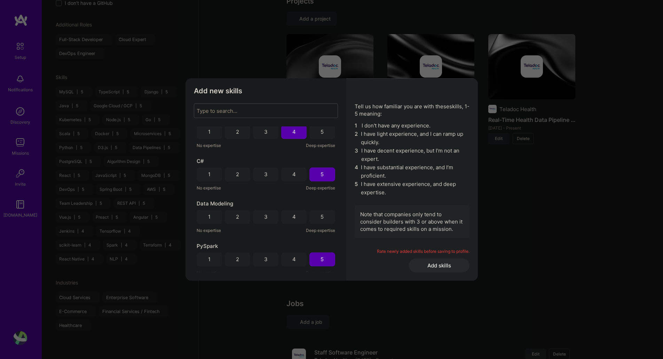
scroll to position [521, 0]
click at [318, 214] on div "5" at bounding box center [321, 216] width 25 height 14
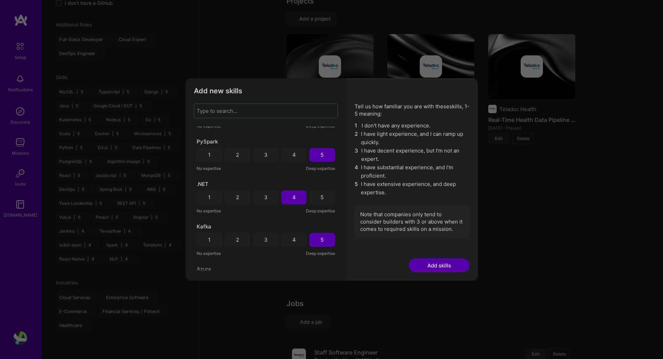
scroll to position [574, 0]
click at [431, 260] on button "Add skills" at bounding box center [439, 265] width 61 height 14
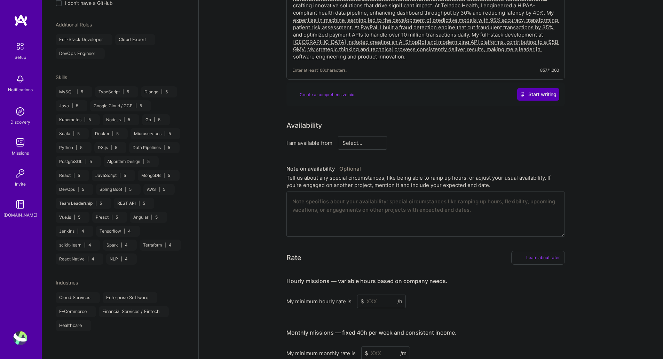
scroll to position [192, 0]
click at [426, 203] on textarea at bounding box center [425, 214] width 278 height 45
paste textarea "I am currently fully available and can ramp up to 40+ hours per week immediatel…"
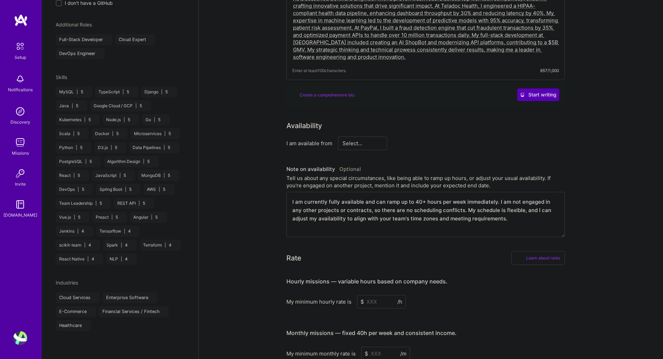
type textarea "I am currently fully available and can ramp up to 40+ hours per week immediatel…"
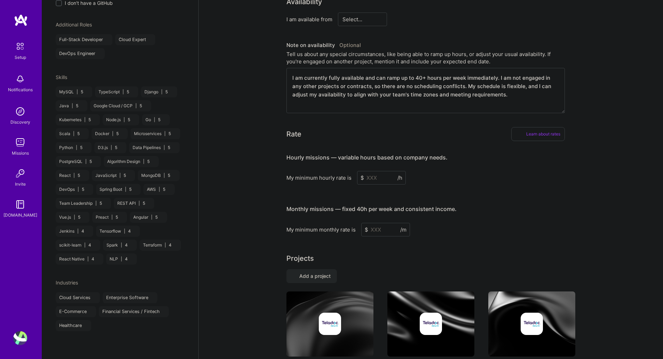
scroll to position [316, 0]
click at [373, 171] on input at bounding box center [381, 178] width 49 height 14
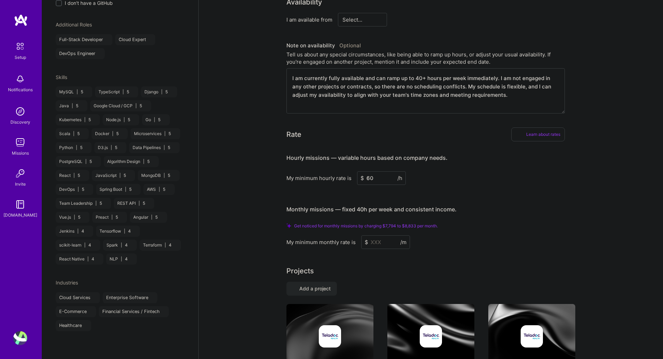
type input "60"
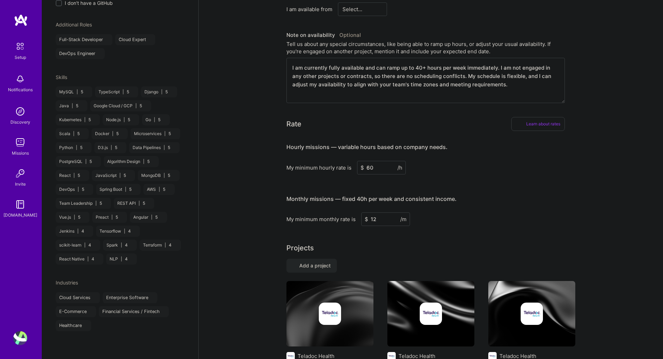
type input "1"
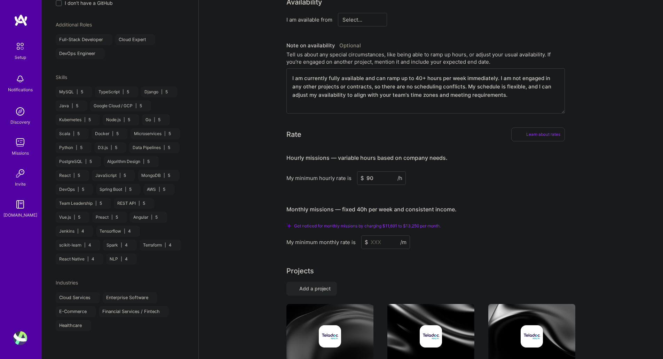
type input "9"
type input "60"
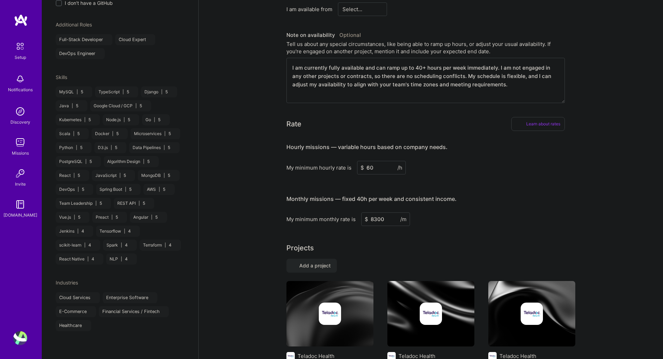
type input "8300"
drag, startPoint x: 386, startPoint y: 157, endPoint x: 350, endPoint y: 156, distance: 36.2
click at [350, 161] on div "My minimum hourly rate is $ 60 /h" at bounding box center [425, 168] width 278 height 14
type input "80"
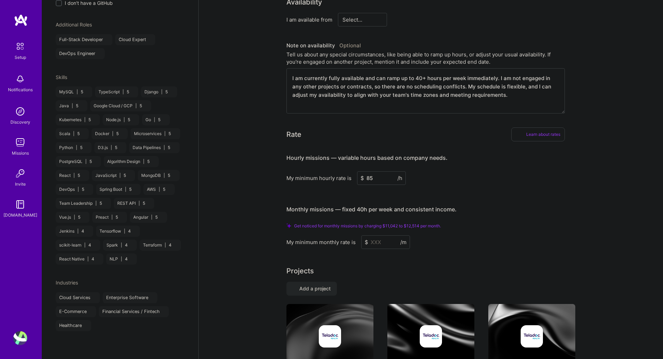
type input "85"
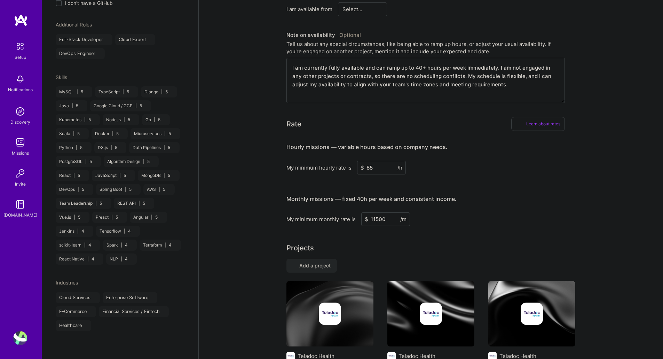
type input "11500"
click at [538, 177] on div "Hourly missions — variable hours based on company needs. My minimum hourly rate…" at bounding box center [425, 180] width 278 height 89
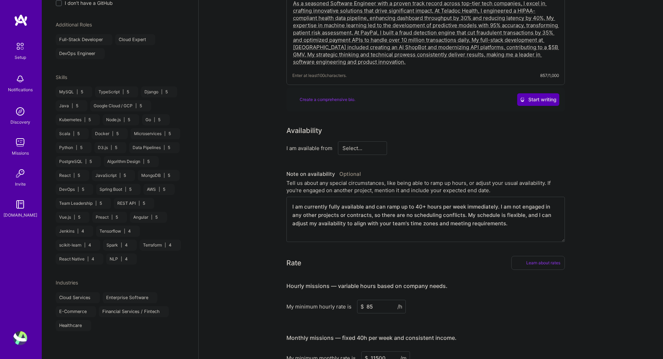
scroll to position [177, 0]
click at [517, 220] on textarea "I am currently fully available and can ramp up to 40+ hours per week immediatel…" at bounding box center [425, 219] width 278 height 45
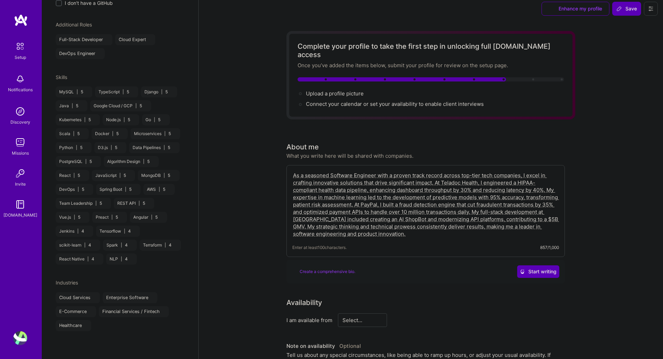
scroll to position [0, 0]
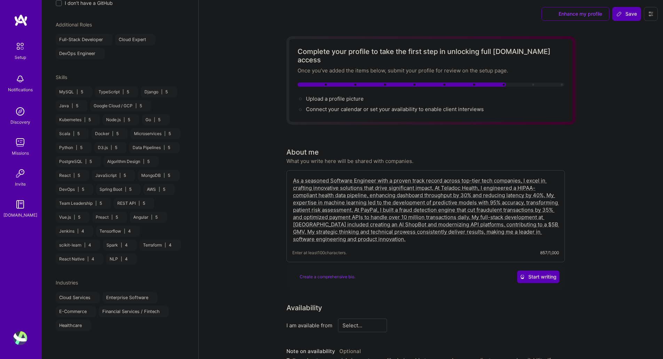
click at [369, 216] on textarea "As a seasoned Software Engineer with a proven track record across top-tier tech…" at bounding box center [425, 209] width 266 height 67
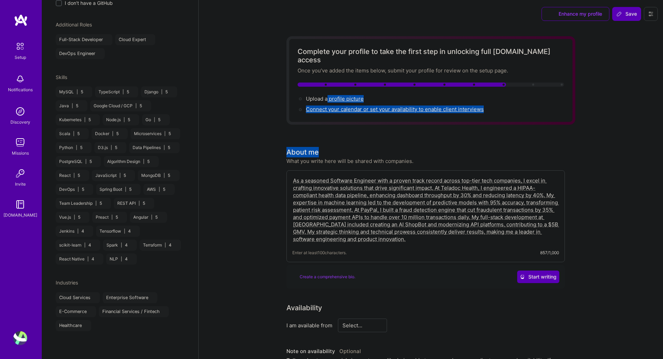
drag, startPoint x: 327, startPoint y: 90, endPoint x: 543, endPoint y: 124, distance: 219.0
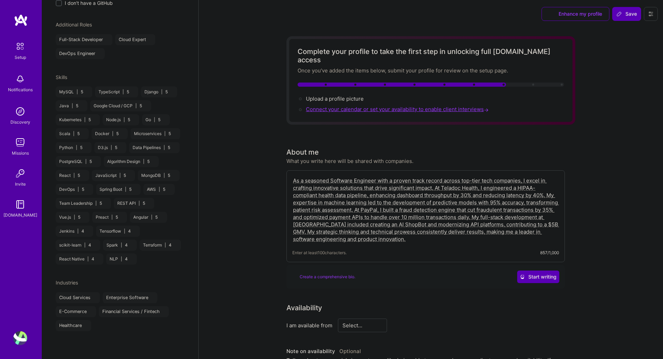
click at [465, 106] on span "Connect your calendar or set your availability to enable client interviews →" at bounding box center [398, 109] width 184 height 7
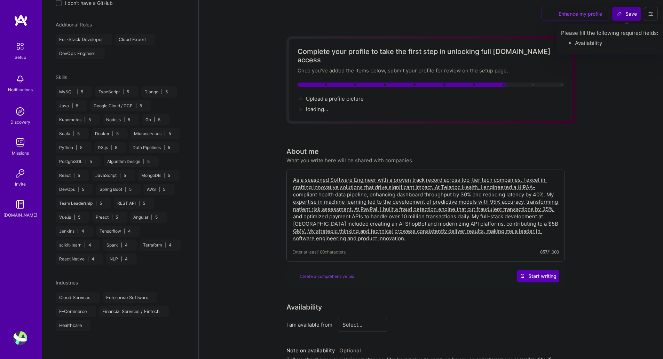
click at [634, 12] on span "Save" at bounding box center [626, 13] width 21 height 7
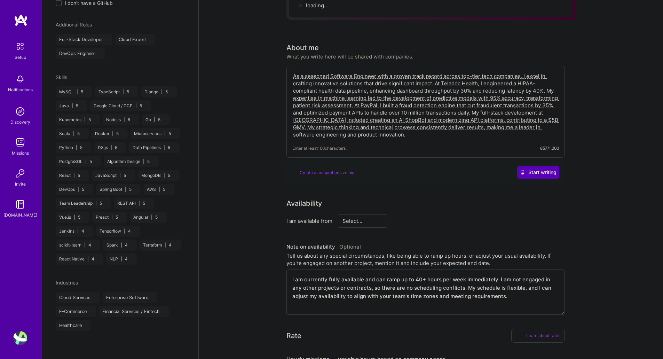
scroll to position [104, 0]
click at [432, 277] on textarea "I am currently fully available and can ramp up to 40+ hours per week immediatel…" at bounding box center [425, 291] width 278 height 45
click at [507, 290] on textarea "I am currently fully available and can ramp up to 40+ hours per week immediatel…" at bounding box center [425, 291] width 278 height 45
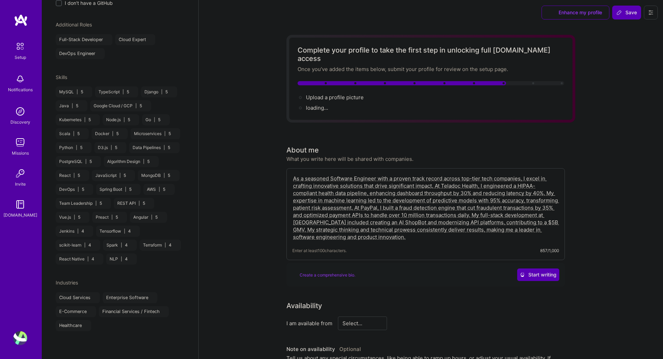
scroll to position [0, 0]
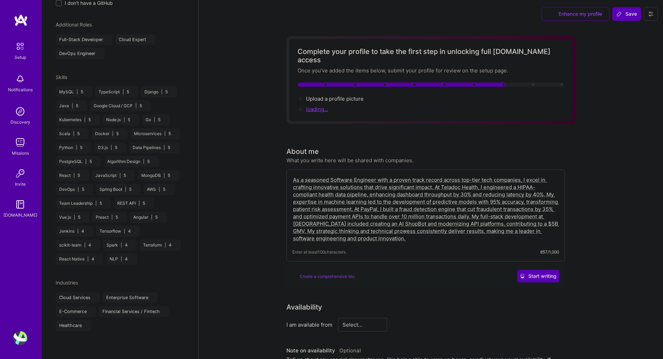
click at [318, 106] on span "loading..." at bounding box center [317, 109] width 22 height 7
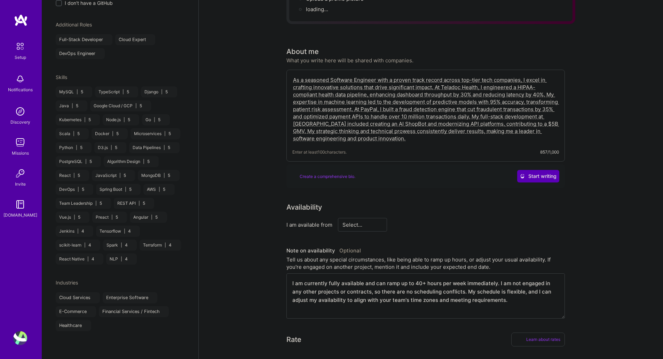
scroll to position [99, 0]
click at [322, 173] on div "Create a comprehensive bio." at bounding box center [323, 176] width 63 height 7
click at [353, 246] on div "Note on availability Optional" at bounding box center [323, 251] width 74 height 10
click at [376, 218] on select "Select... Right Now Future Date Not Available" at bounding box center [362, 225] width 40 height 18
select select "Right Now"
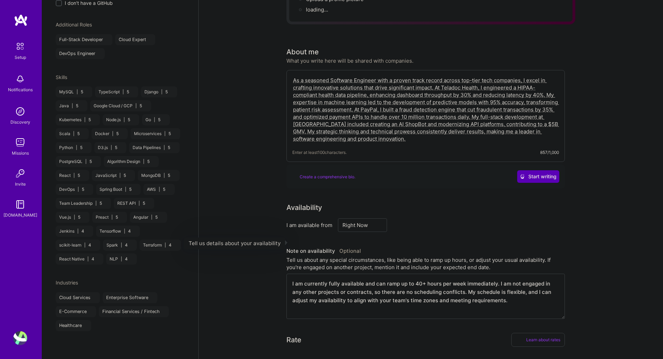
click at [342, 216] on select "Select... Right Now Future Date Not Available" at bounding box center [362, 225] width 40 height 18
click at [420, 218] on input at bounding box center [426, 225] width 42 height 14
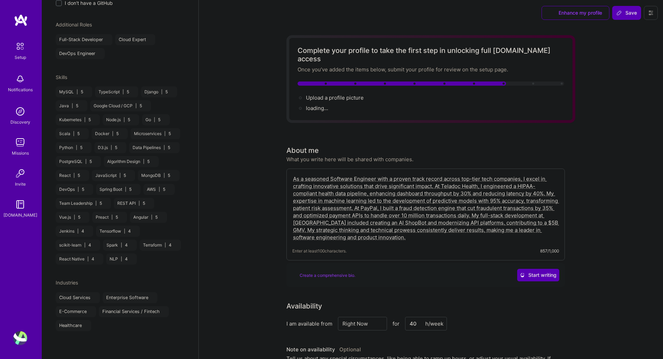
scroll to position [0, 0]
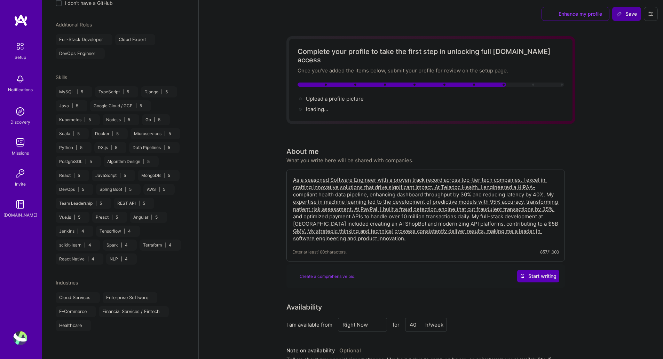
type input "40"
click at [626, 13] on span "Save" at bounding box center [626, 13] width 21 height 7
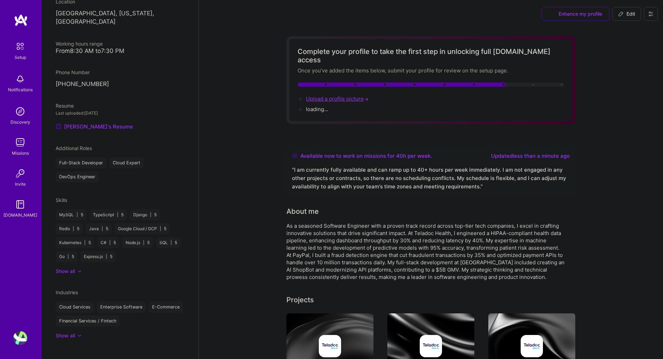
click at [352, 95] on span "Upload a profile picture →" at bounding box center [338, 98] width 64 height 7
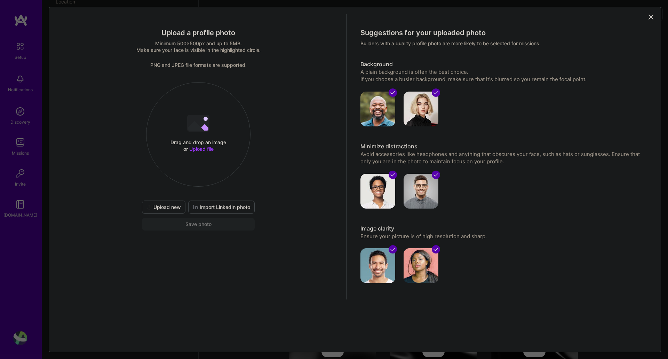
click at [194, 123] on icon at bounding box center [196, 125] width 16 height 9
click at [212, 121] on div "Drag and drop an image or Upload file Upload file Your file is too large, Pleas…" at bounding box center [198, 134] width 104 height 74
click at [209, 144] on div "Drag and drop an image or Upload file" at bounding box center [198, 145] width 59 height 13
click at [228, 167] on div at bounding box center [267, 151] width 139 height 139
click at [193, 94] on button "Done" at bounding box center [182, 94] width 19 height 12
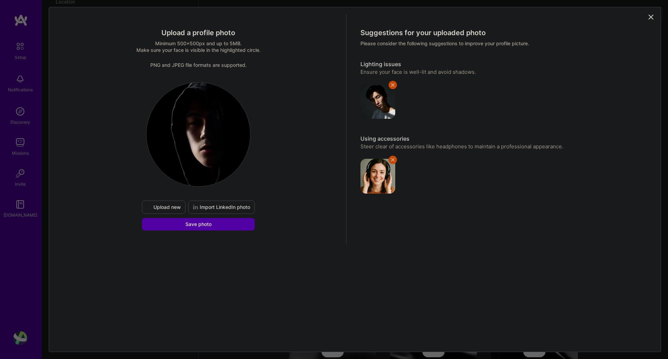
click at [214, 222] on button "Save photo" at bounding box center [198, 224] width 113 height 13
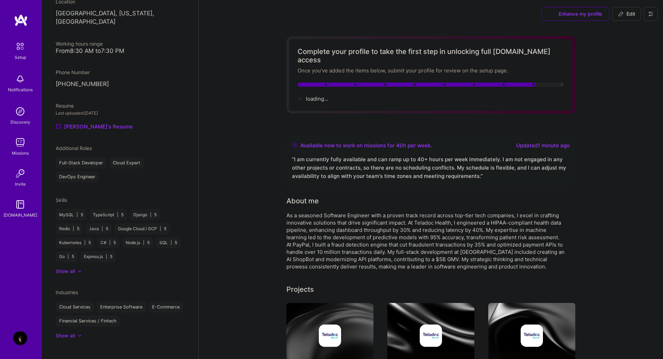
click at [20, 339] on img at bounding box center [20, 338] width 14 height 14
click at [21, 336] on img at bounding box center [20, 338] width 14 height 14
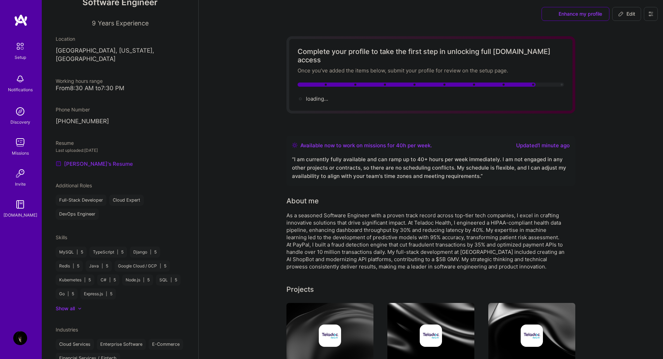
scroll to position [93, 0]
click at [83, 160] on link "[PERSON_NAME]'s Resume" at bounding box center [94, 164] width 77 height 8
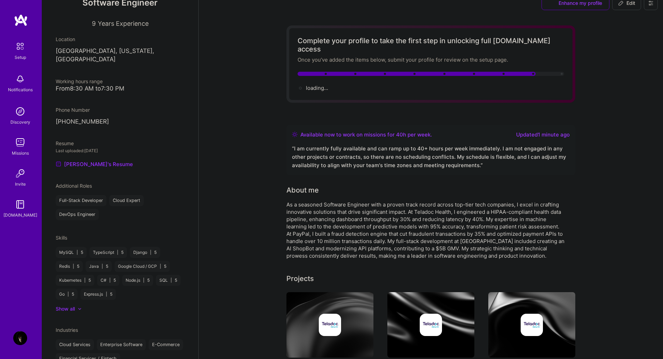
scroll to position [0, 0]
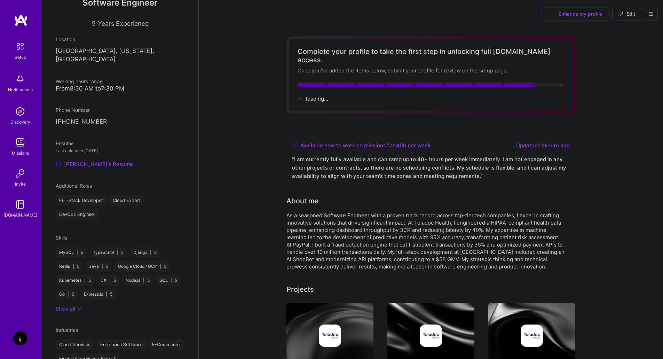
click at [623, 10] on button "Edit" at bounding box center [626, 14] width 29 height 14
select select "US"
select select "Right Now"
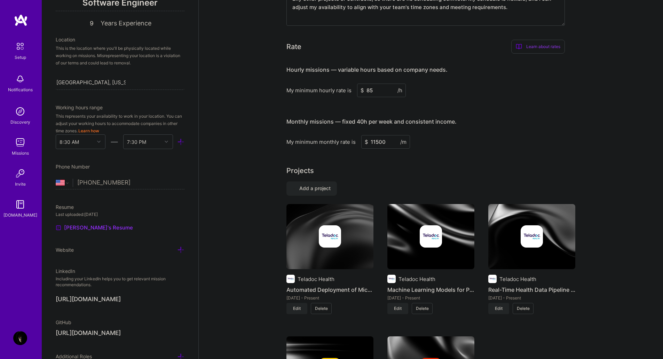
scroll to position [382, 0]
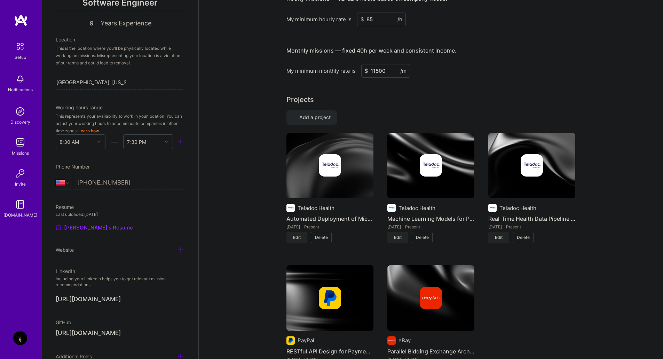
click at [327, 114] on span "Add a project" at bounding box center [312, 117] width 38 height 7
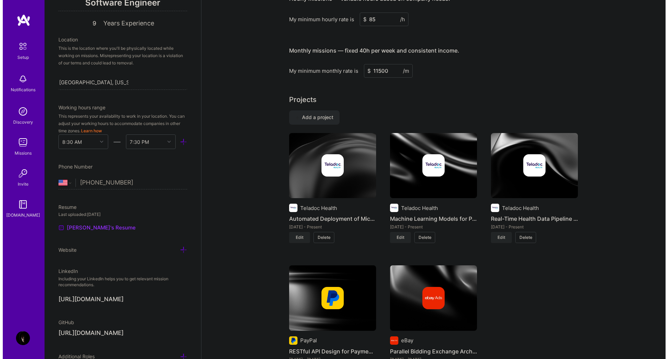
scroll to position [452, 0]
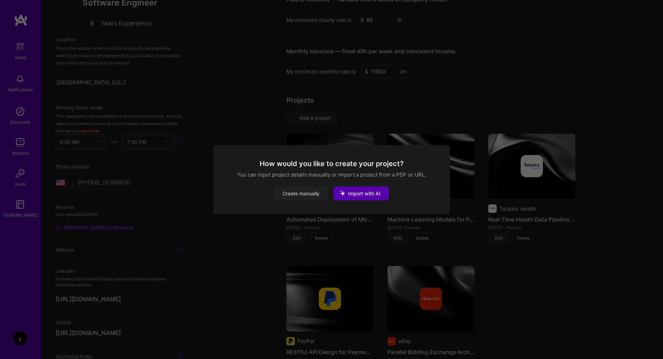
click at [311, 193] on button "Create manually" at bounding box center [301, 193] width 54 height 14
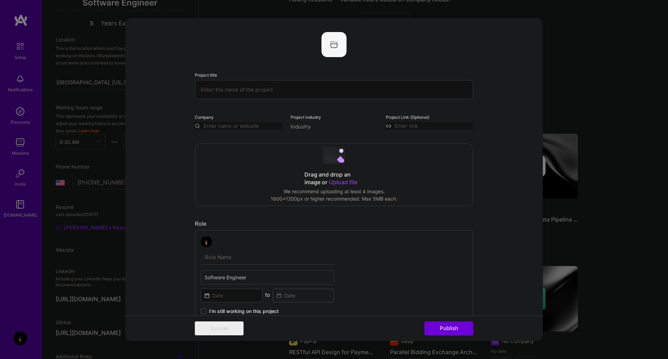
click at [335, 46] on img at bounding box center [333, 44] width 25 height 25
click at [332, 41] on img at bounding box center [333, 44] width 25 height 25
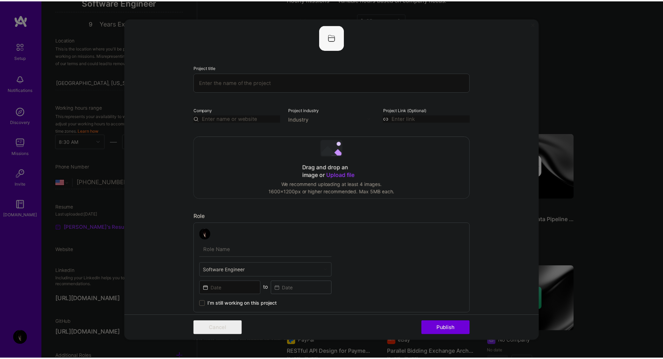
scroll to position [3, 0]
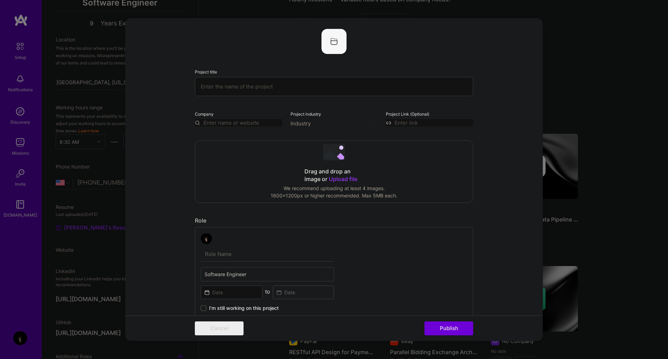
click at [338, 38] on img at bounding box center [333, 41] width 25 height 25
click at [270, 78] on input "text" at bounding box center [334, 86] width 278 height 19
click at [592, 93] on div "Project title Company Project industry Industry Project Link (Optional) Drag an…" at bounding box center [334, 179] width 668 height 359
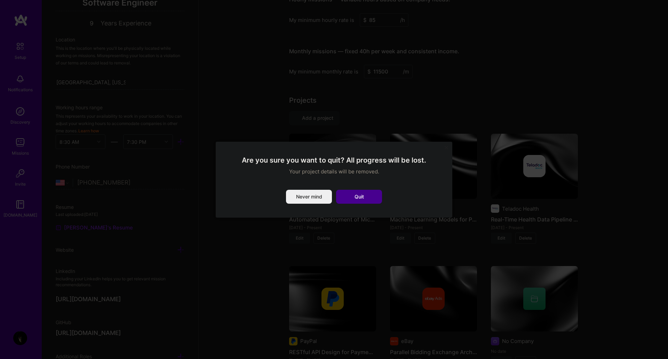
click at [356, 192] on button "Quit" at bounding box center [359, 197] width 46 height 14
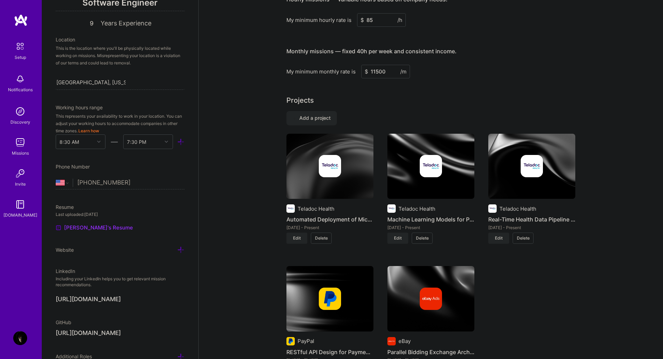
click at [342, 169] on div at bounding box center [329, 166] width 87 height 22
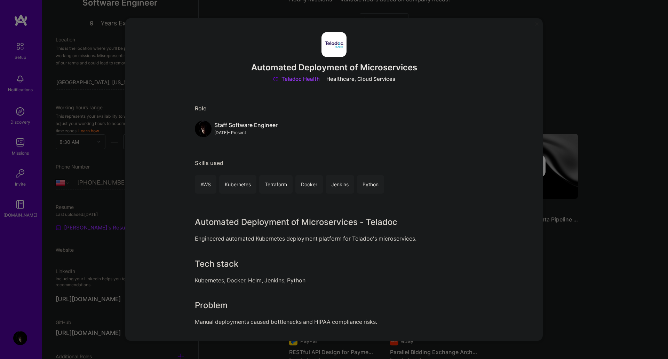
click at [604, 253] on div "Automated Deployment of Microservices Teladoc Health Healthcare, Cloud Services…" at bounding box center [334, 179] width 668 height 359
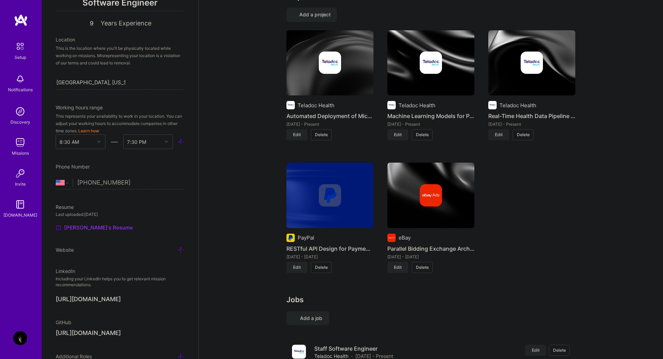
drag, startPoint x: 314, startPoint y: 188, endPoint x: 259, endPoint y: 196, distance: 54.9
click at [259, 196] on div "Complete your profile to take the first step in unlocking full A.Team access On…" at bounding box center [431, 101] width 464 height 1259
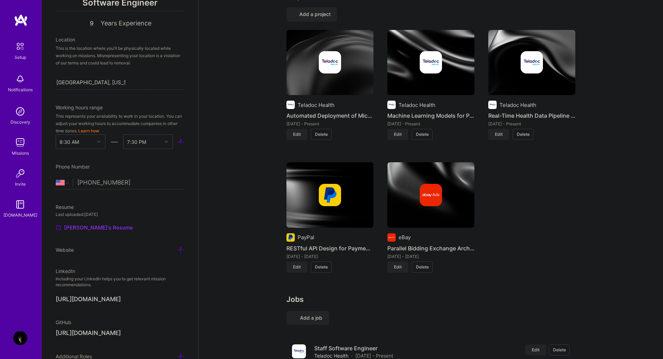
click at [559, 193] on div "Teladoc Health Automated Deployment of Microservices [DATE] - Present Edit Dele…" at bounding box center [430, 155] width 289 height 251
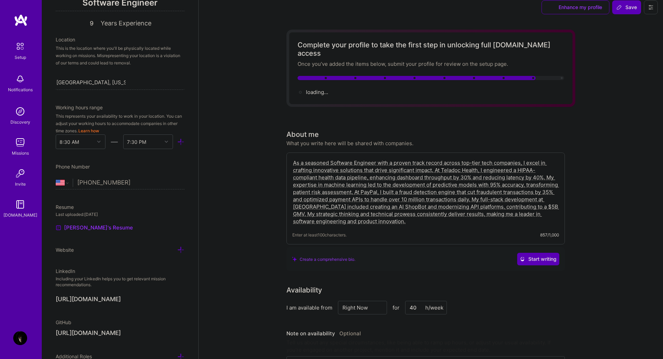
scroll to position [0, 0]
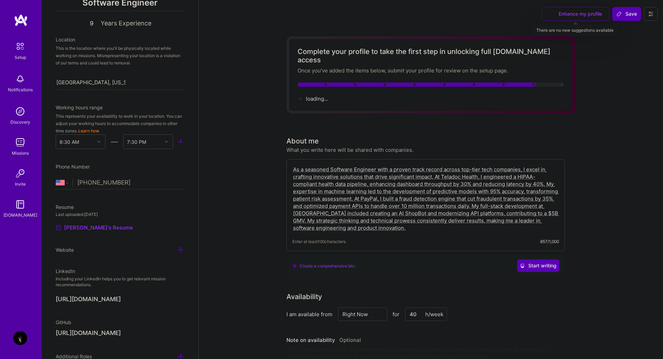
click at [580, 15] on div "Enhance my profile" at bounding box center [575, 14] width 68 height 14
click at [550, 15] on div "Enhance my profile" at bounding box center [575, 14] width 68 height 14
click at [633, 15] on span "Save" at bounding box center [626, 13] width 21 height 7
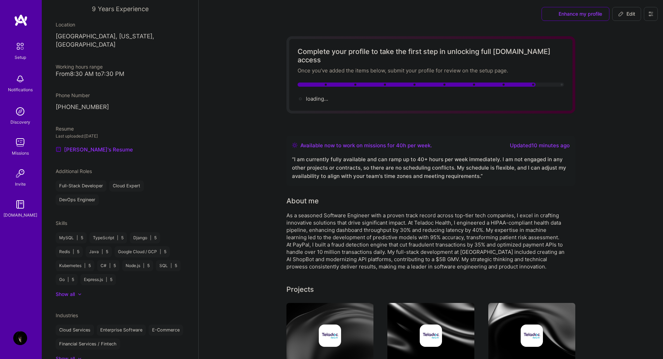
scroll to position [93, 0]
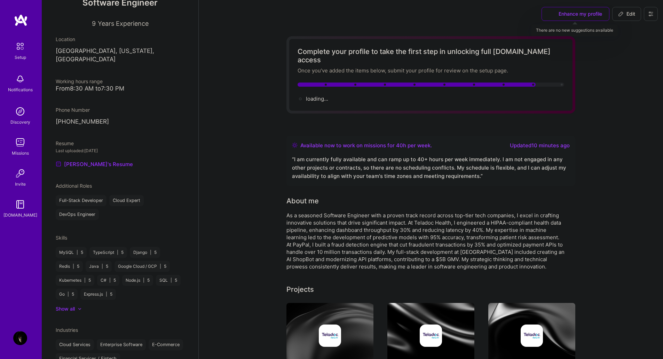
click at [588, 16] on div "Enhance my profile" at bounding box center [575, 14] width 68 height 14
click at [649, 12] on icon at bounding box center [651, 14] width 6 height 6
click at [26, 81] on img at bounding box center [20, 79] width 14 height 14
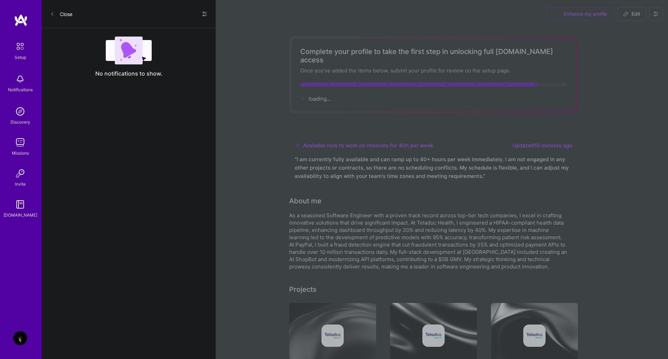
click at [122, 53] on img at bounding box center [129, 51] width 46 height 28
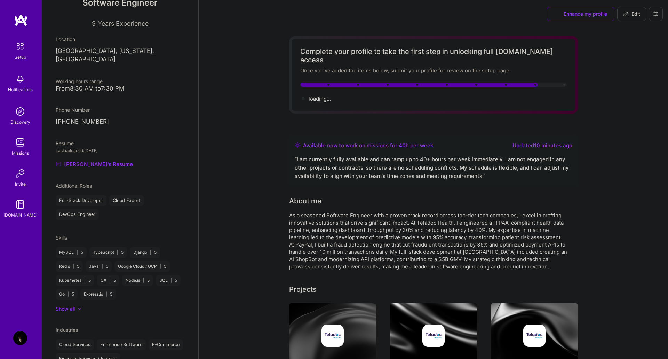
click at [15, 110] on img at bounding box center [20, 111] width 14 height 14
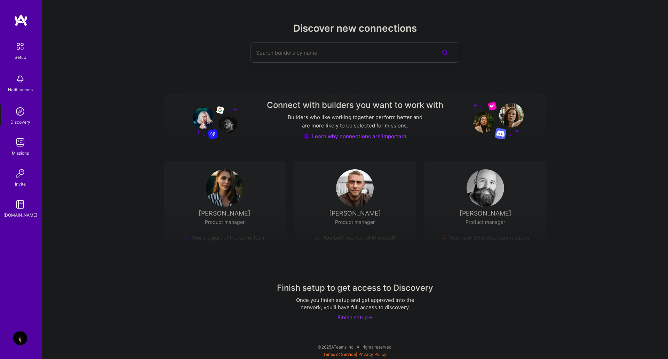
click at [209, 117] on img at bounding box center [211, 120] width 50 height 38
click at [349, 315] on div "Finish setup ->" at bounding box center [354, 316] width 35 height 7
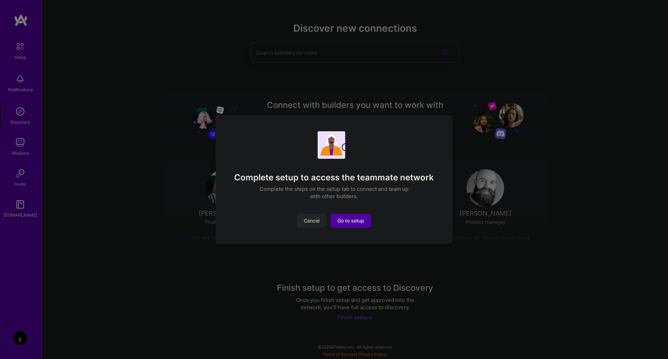
click at [349, 221] on span "Go to setup" at bounding box center [350, 220] width 27 height 7
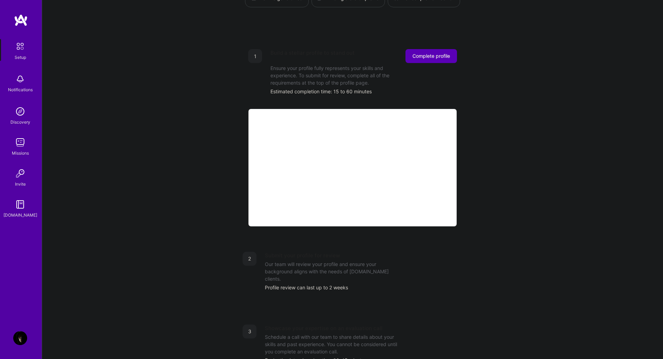
scroll to position [69, 0]
click at [309, 251] on div "Submit your profile for review" at bounding box center [302, 254] width 75 height 7
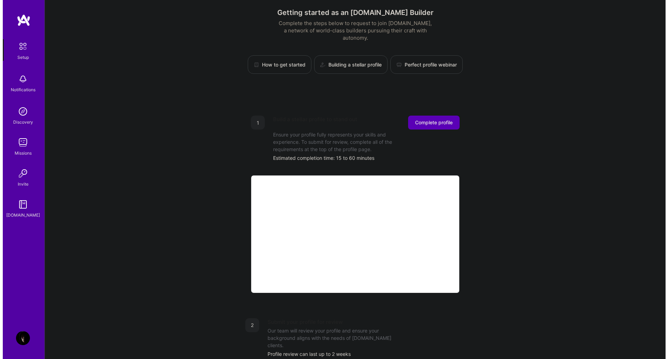
scroll to position [0, 0]
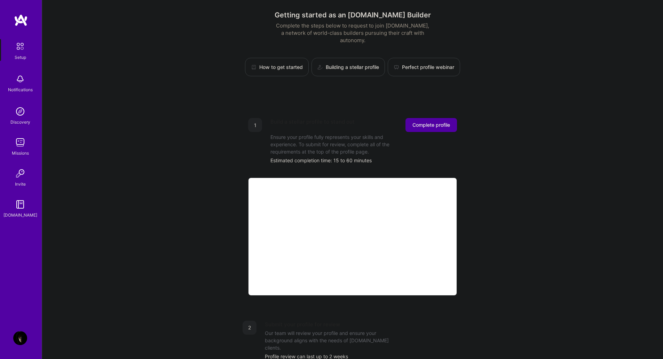
click at [437, 121] on span "Complete profile" at bounding box center [431, 124] width 38 height 7
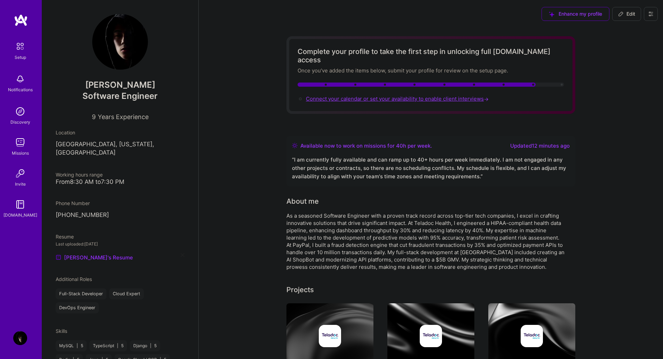
click at [411, 95] on span "Connect your calendar or set your availability to enable client interviews →" at bounding box center [398, 98] width 184 height 7
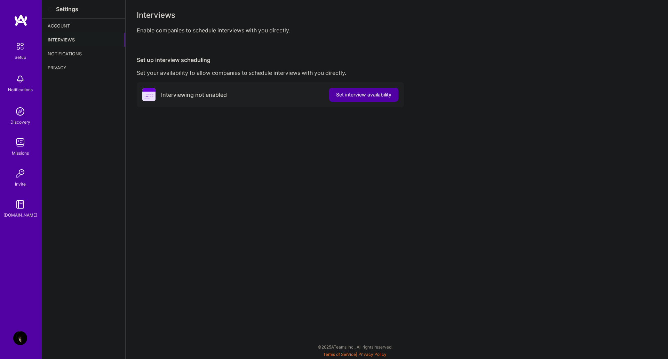
click at [374, 96] on span "Set interview availability" at bounding box center [363, 94] width 55 height 7
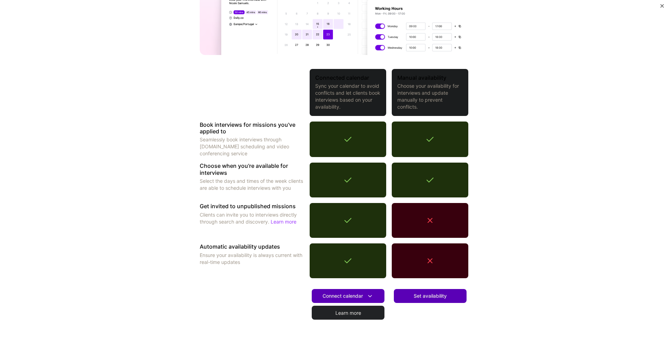
click at [429, 218] on icon at bounding box center [430, 220] width 4 height 4
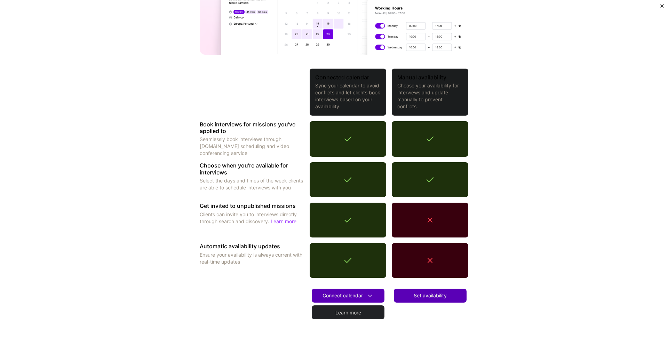
scroll to position [104, 0]
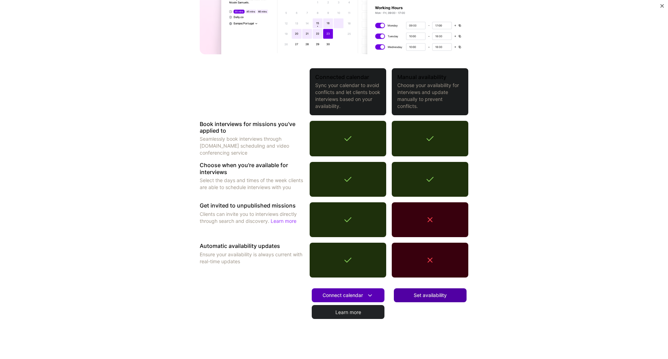
click at [432, 295] on span "Set availability" at bounding box center [430, 294] width 33 height 7
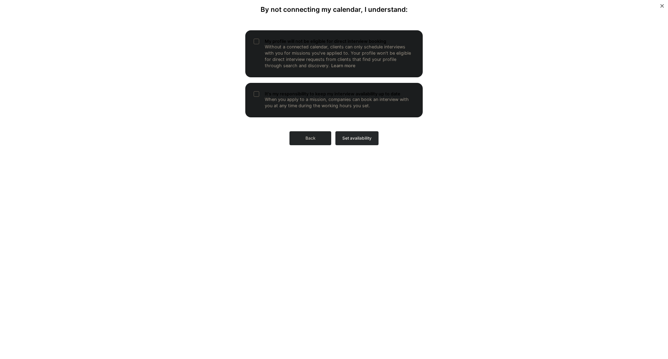
scroll to position [0, 0]
click at [306, 46] on p "Without a connected calendar, clients can only schedule interviews with you for…" at bounding box center [340, 56] width 150 height 25
click at [324, 91] on div "It's my responsibility to keep my interview availability up to date When you ap…" at bounding box center [333, 100] width 177 height 34
click at [363, 141] on span "Set availability" at bounding box center [356, 138] width 29 height 6
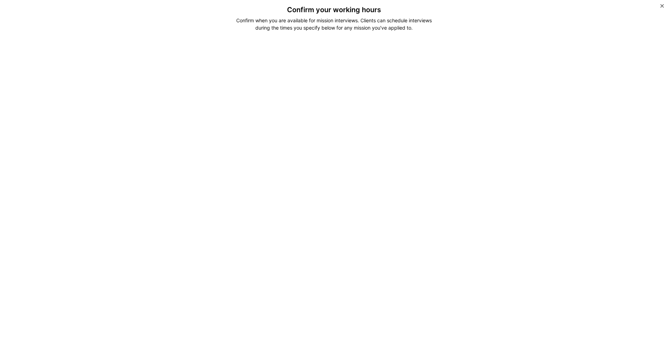
click at [277, 38] on div "Confirm your working hours Confirm when you are available for mission interview…" at bounding box center [334, 200] width 296 height 389
click at [371, 40] on div "Confirm your working hours Confirm when you are available for mission interview…" at bounding box center [334, 200] width 296 height 389
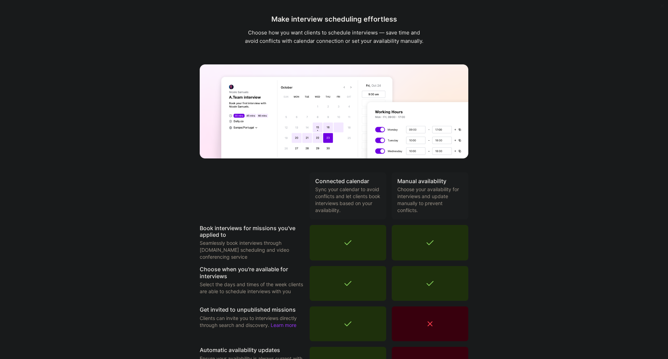
scroll to position [129, 0]
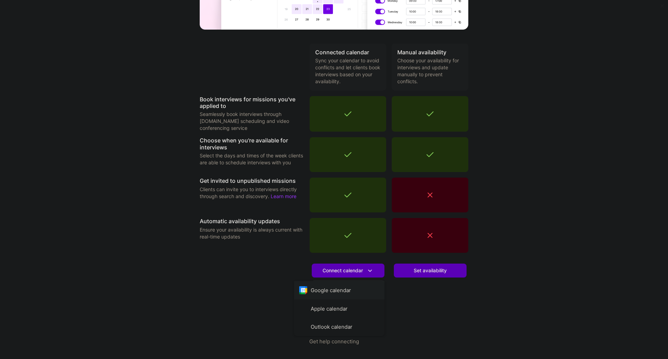
click at [360, 292] on button "Google calendar" at bounding box center [339, 290] width 90 height 18
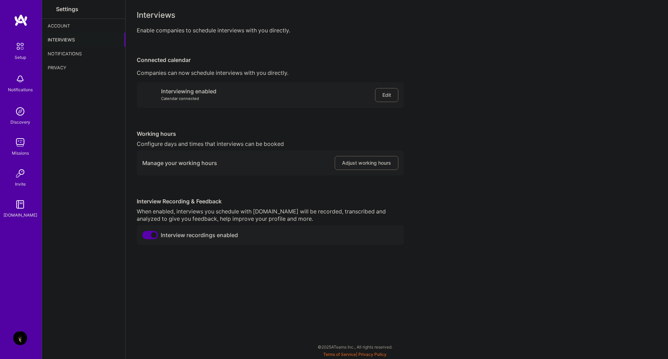
click at [306, 101] on div "Interviewing enabled Calendar connected Edit" at bounding box center [270, 95] width 267 height 26
click at [386, 96] on span "Edit" at bounding box center [386, 94] width 9 height 7
click at [381, 161] on span "Adjust working hours" at bounding box center [366, 162] width 49 height 7
click at [86, 51] on div "Notifications" at bounding box center [83, 54] width 83 height 14
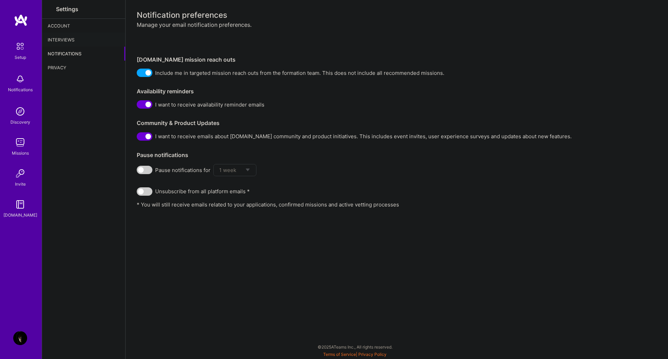
click at [83, 66] on div "Privacy" at bounding box center [83, 68] width 83 height 14
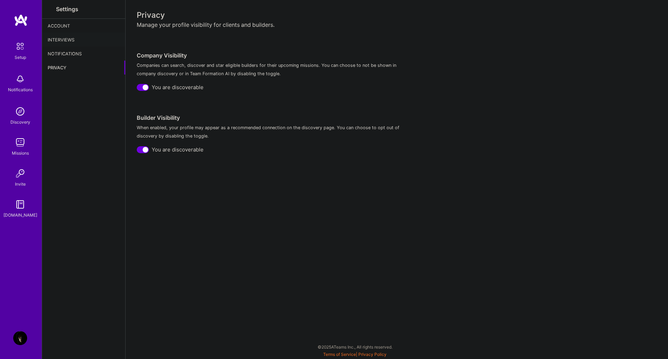
click at [27, 114] on img at bounding box center [20, 111] width 14 height 14
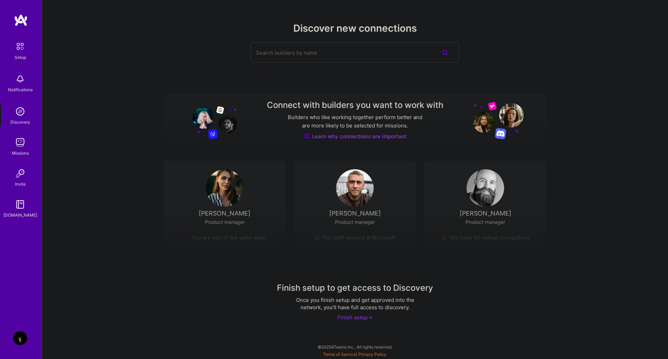
click at [25, 55] on div "Setup" at bounding box center [20, 57] width 11 height 7
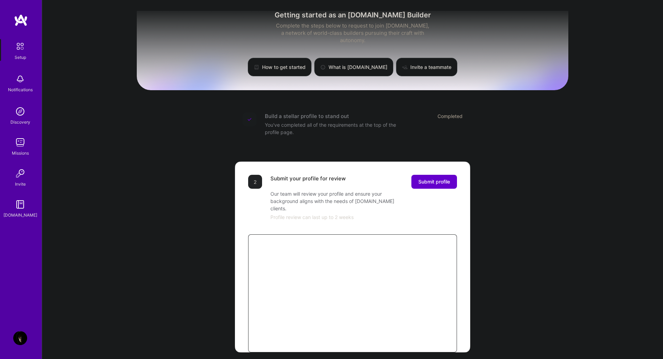
click at [444, 178] on span "Submit profile" at bounding box center [434, 181] width 32 height 7
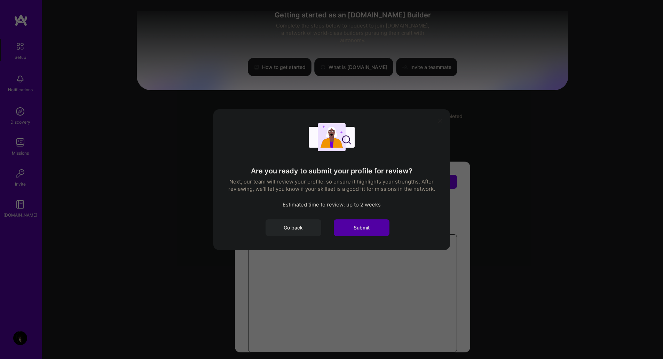
click at [371, 226] on button "Submit" at bounding box center [362, 227] width 56 height 17
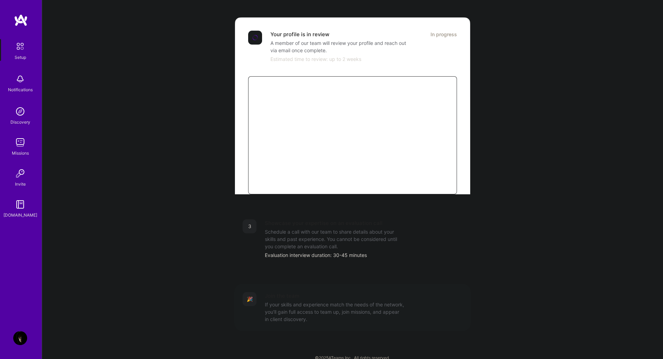
scroll to position [147, 0]
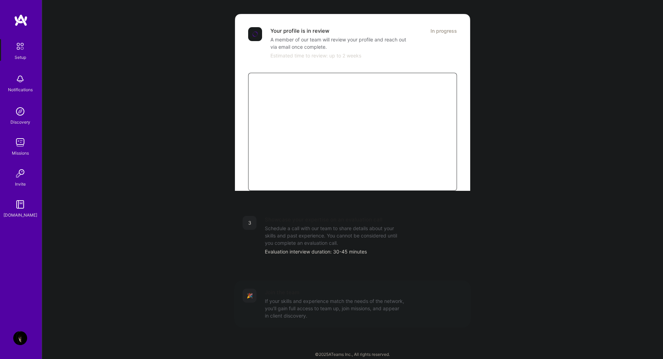
drag, startPoint x: 474, startPoint y: 139, endPoint x: 493, endPoint y: 75, distance: 67.0
click at [493, 75] on div "Getting started as an A.Team Builder Complete the steps below to request to joi…" at bounding box center [352, 109] width 431 height 503
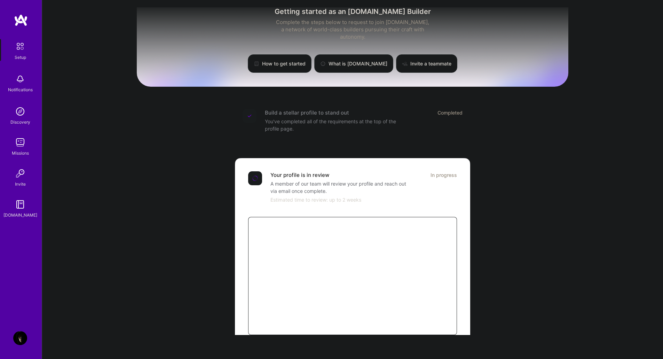
scroll to position [0, 0]
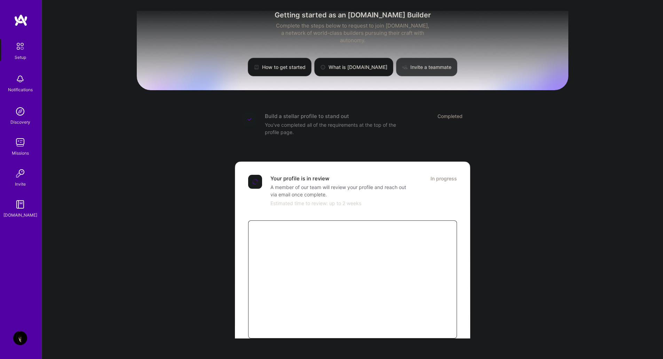
click at [424, 61] on link "Invite a teammate" at bounding box center [426, 67] width 61 height 18
click at [25, 104] on div "Setup Notifications Discovery Missions Invite A.Guide" at bounding box center [21, 128] width 42 height 179
click at [26, 111] on img at bounding box center [20, 111] width 14 height 14
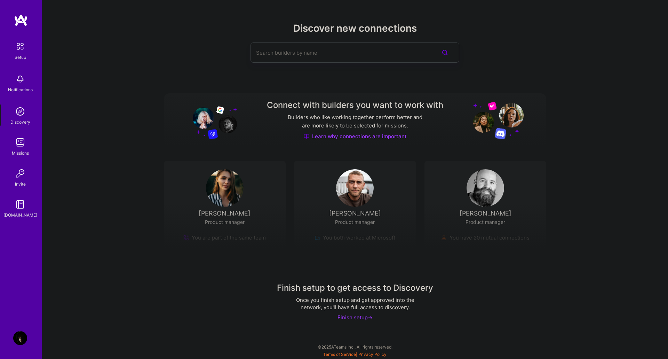
click at [345, 53] on input at bounding box center [341, 53] width 170 height 18
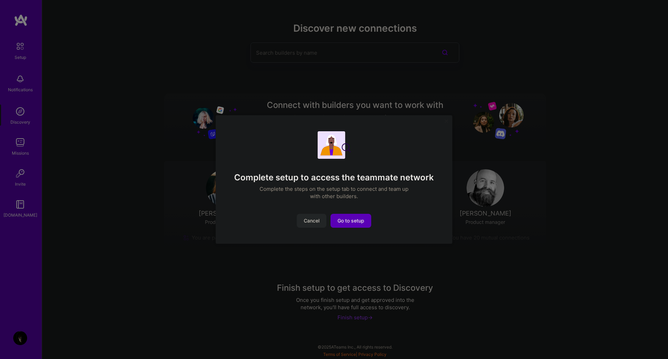
click at [358, 210] on div "Complete setup to access the teammate network Complete the steps on the setup t…" at bounding box center [334, 179] width 205 height 97
click at [354, 216] on button "Go to setup" at bounding box center [350, 221] width 41 height 14
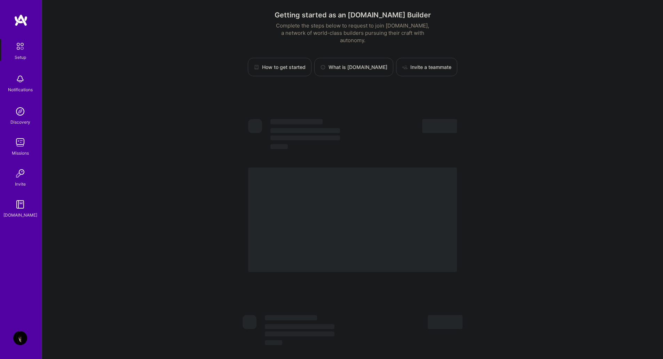
click at [25, 141] on img at bounding box center [20, 142] width 14 height 14
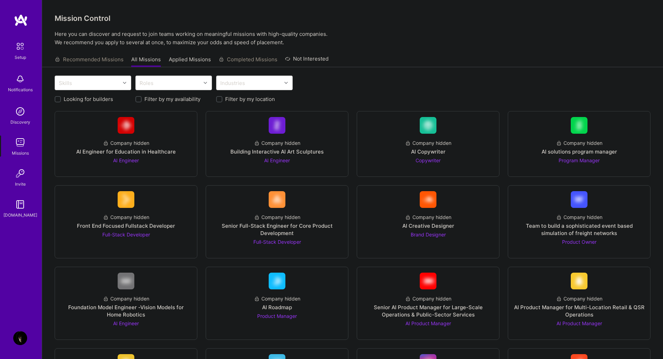
click at [27, 173] on link "Invite" at bounding box center [20, 176] width 43 height 21
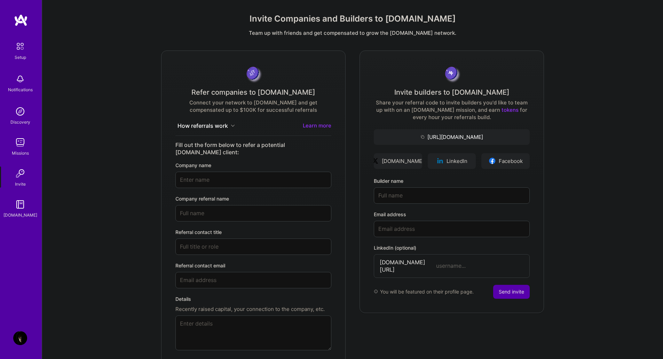
click at [26, 205] on img at bounding box center [20, 204] width 14 height 14
